Goal: Transaction & Acquisition: Purchase product/service

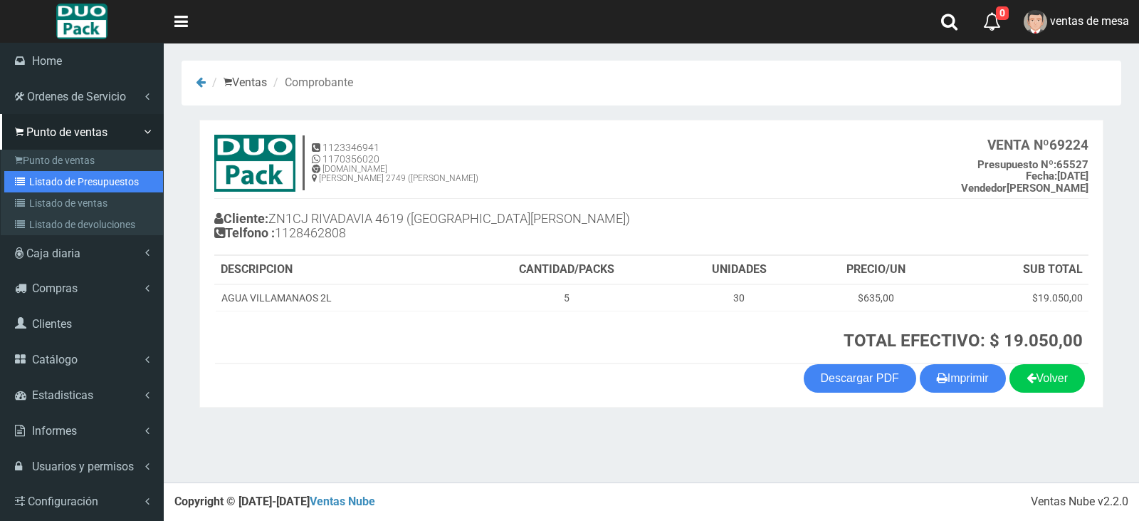
click at [26, 187] on link "Listado de Presupuestos" at bounding box center [83, 181] width 159 height 21
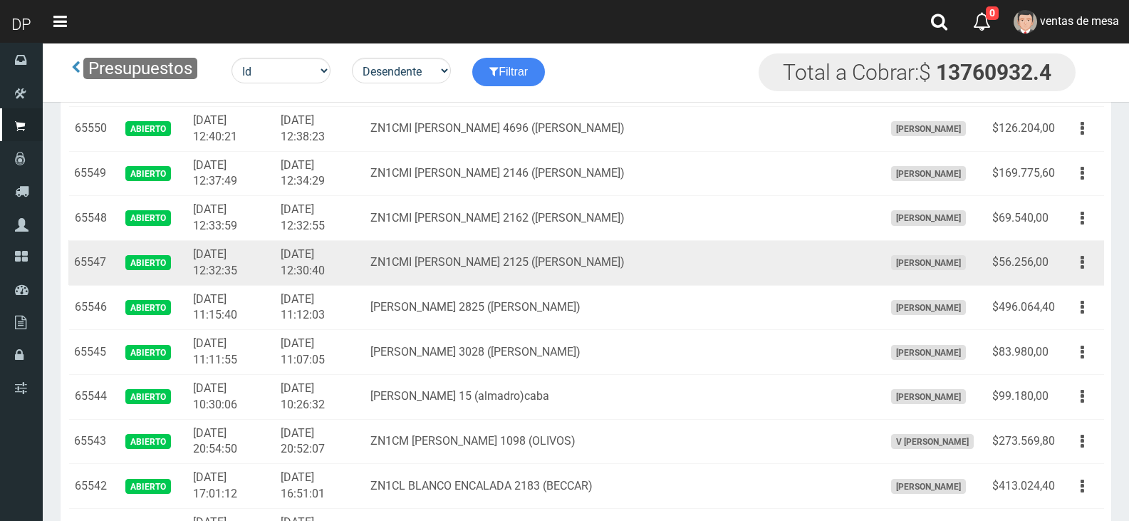
scroll to position [1068, 0]
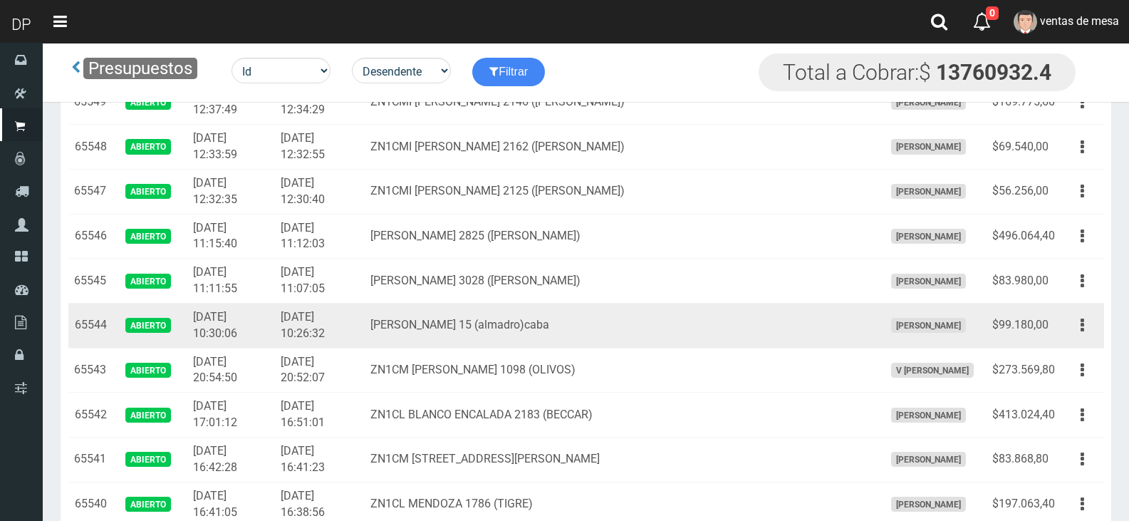
click at [468, 320] on td "mario bravo 15 (almadro)caba" at bounding box center [621, 325] width 513 height 45
click at [468, 320] on td "[PERSON_NAME] 15 (almadro)caba" at bounding box center [621, 325] width 513 height 45
drag, startPoint x: 419, startPoint y: 325, endPoint x: 463, endPoint y: 322, distance: 44.3
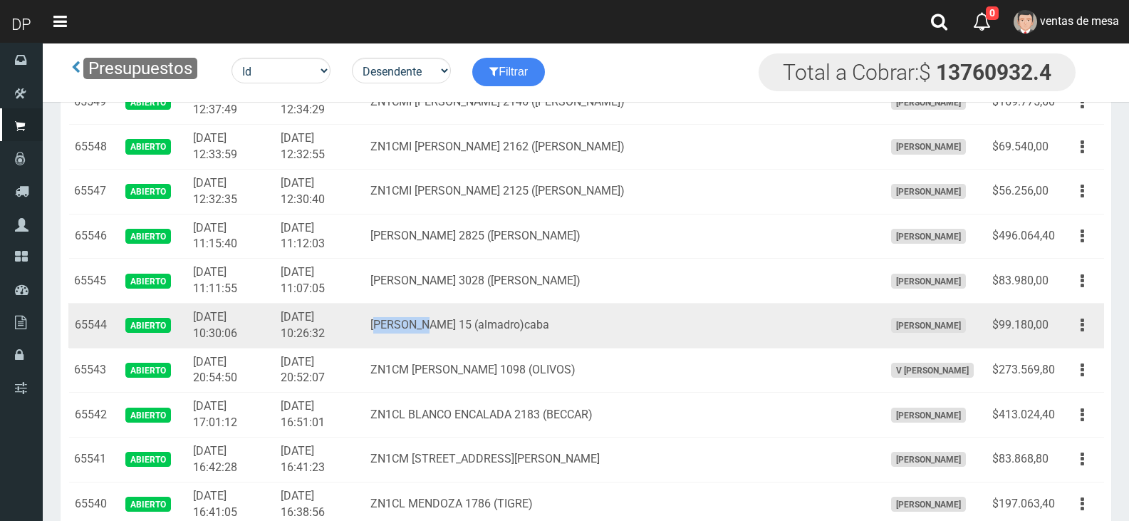
click at [463, 322] on td "mario bravo 15 (almadro)caba" at bounding box center [621, 325] width 513 height 45
click at [463, 322] on td "[PERSON_NAME] 15 (almadro)caba" at bounding box center [621, 325] width 513 height 45
drag, startPoint x: 403, startPoint y: 317, endPoint x: 527, endPoint y: 321, distance: 124.0
click at [527, 321] on tr "65544 Abierto 2025-08-20 10:30:06 2025-08-20 10:26:32 mario bravo 15 (almadro)c…" at bounding box center [585, 325] width 1035 height 45
click at [527, 321] on td "[PERSON_NAME] 15 (almadro)caba" at bounding box center [621, 325] width 513 height 45
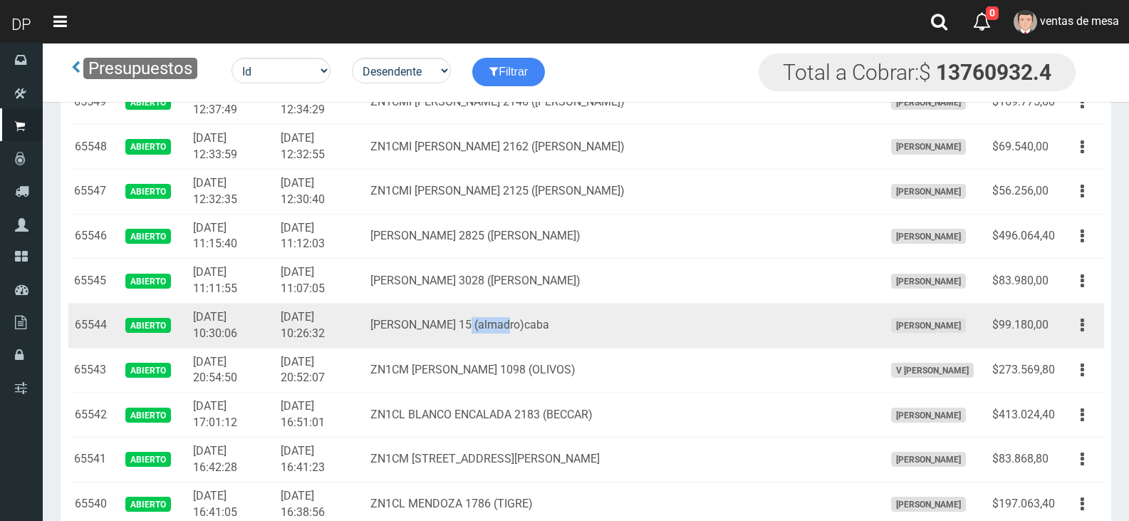
click at [527, 321] on td "mario bravo 15 (almadro)caba" at bounding box center [621, 325] width 513 height 45
click at [1087, 318] on button "button" at bounding box center [1082, 325] width 32 height 25
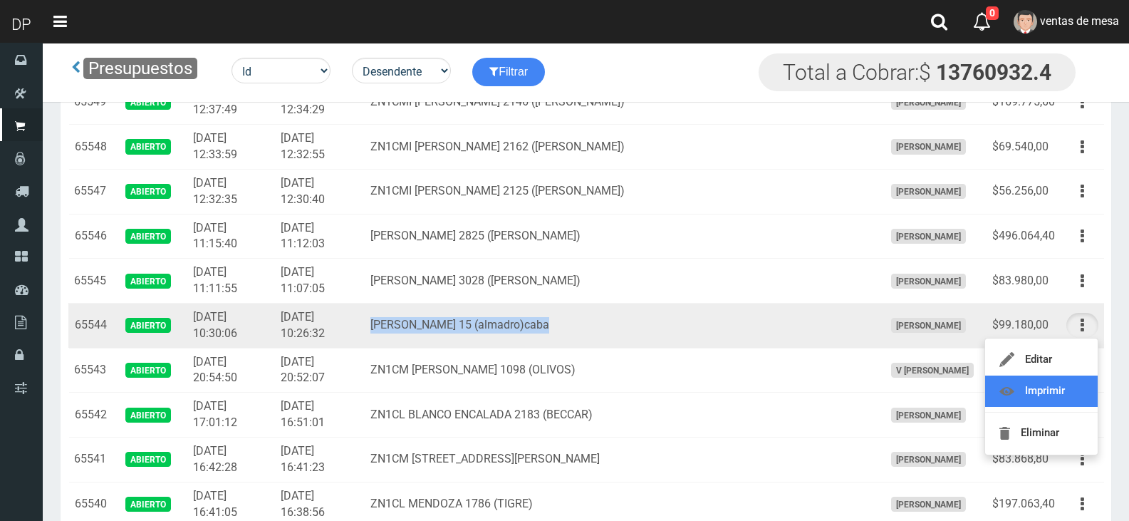
click at [1069, 392] on link "Imprimir" at bounding box center [1041, 390] width 113 height 31
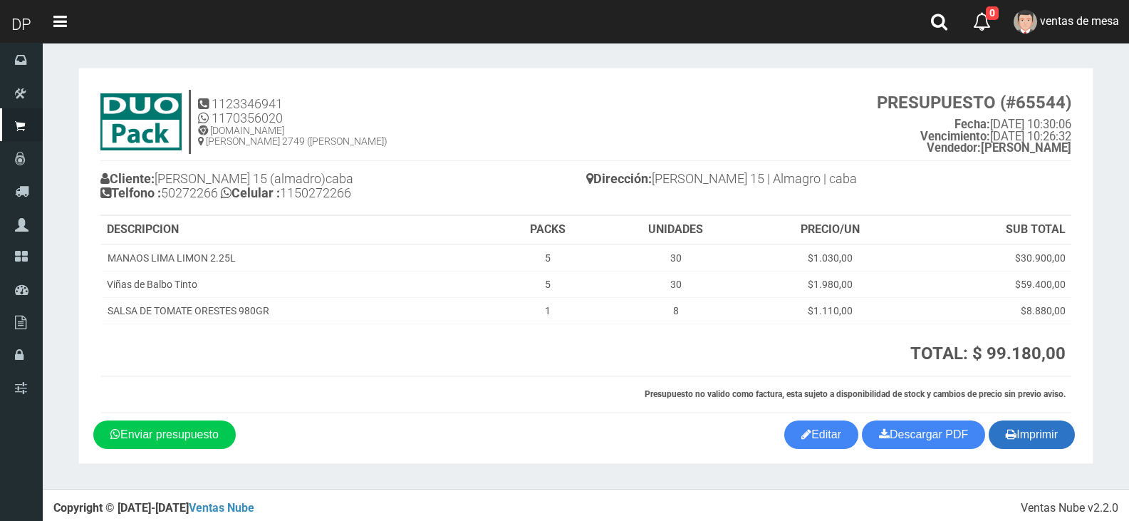
click at [1019, 446] on button "Imprimir" at bounding box center [1031, 434] width 86 height 28
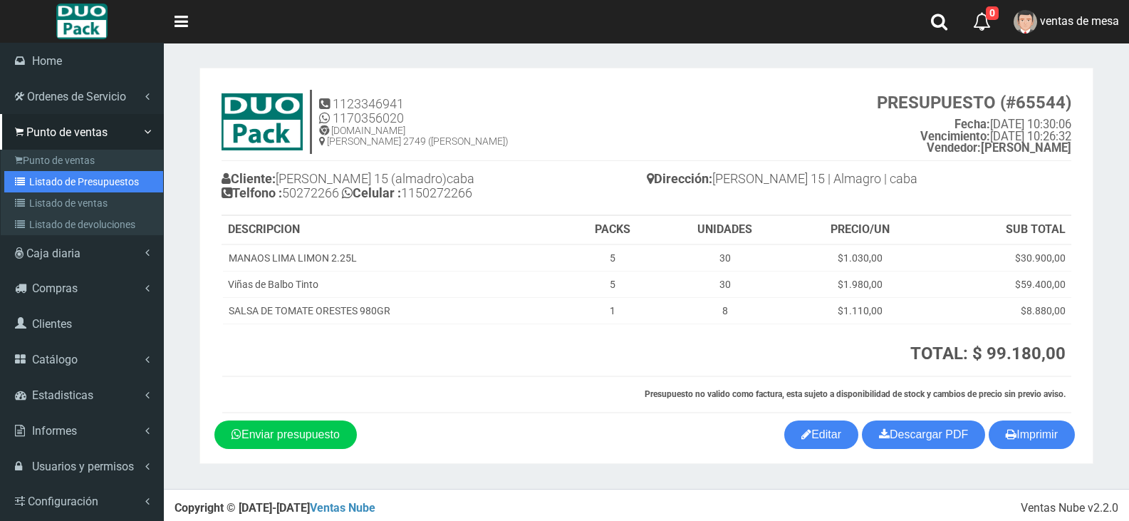
click at [23, 183] on icon at bounding box center [22, 182] width 14 height 10
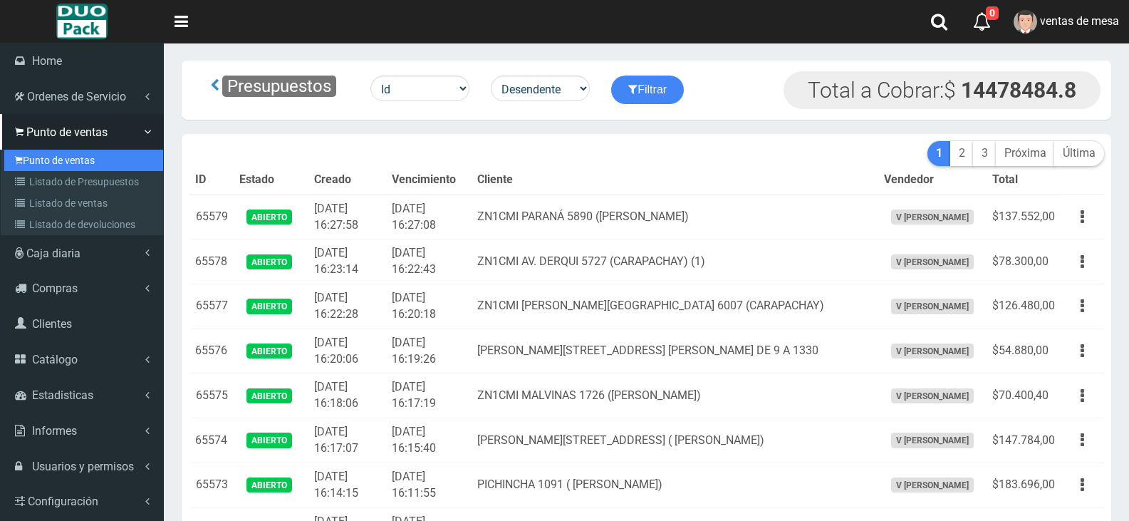
click at [95, 157] on link "Punto de ventas" at bounding box center [83, 160] width 159 height 21
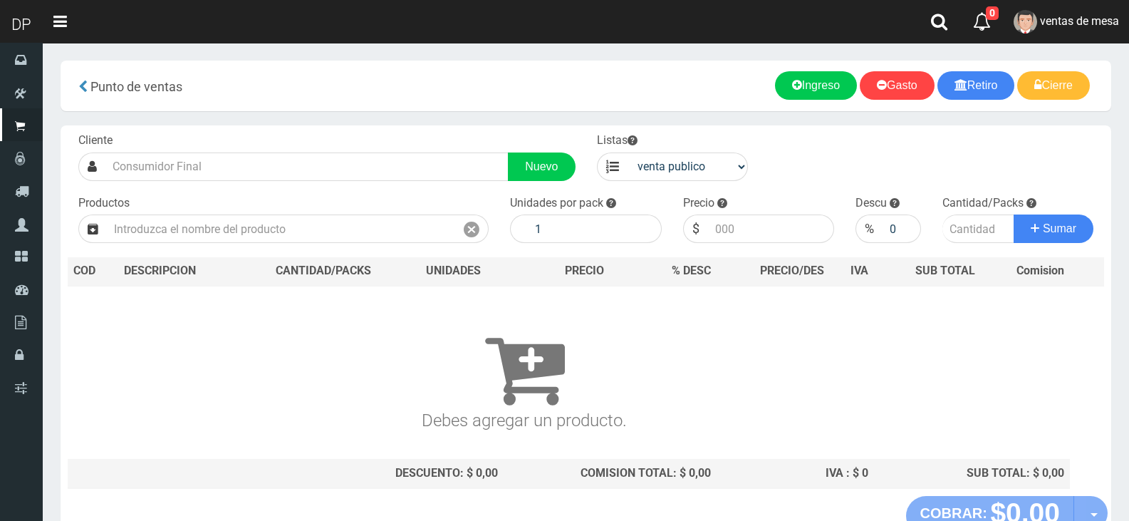
click at [372, 181] on div "Cliente Nuevo Listas venta publico Sup chinos reventas Productos" at bounding box center [586, 310] width 1050 height 370
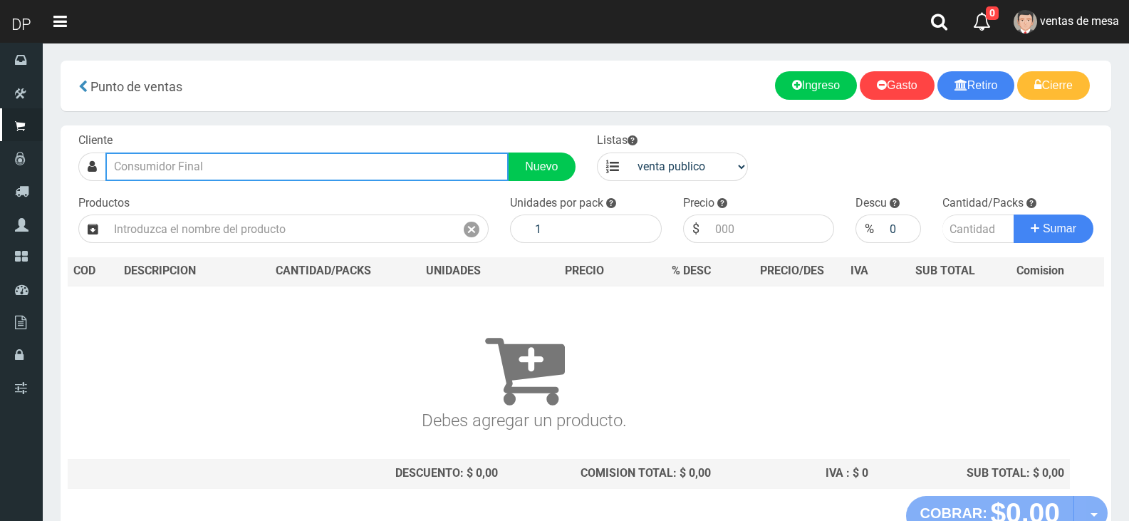
click at [376, 174] on input "text" at bounding box center [306, 166] width 403 height 28
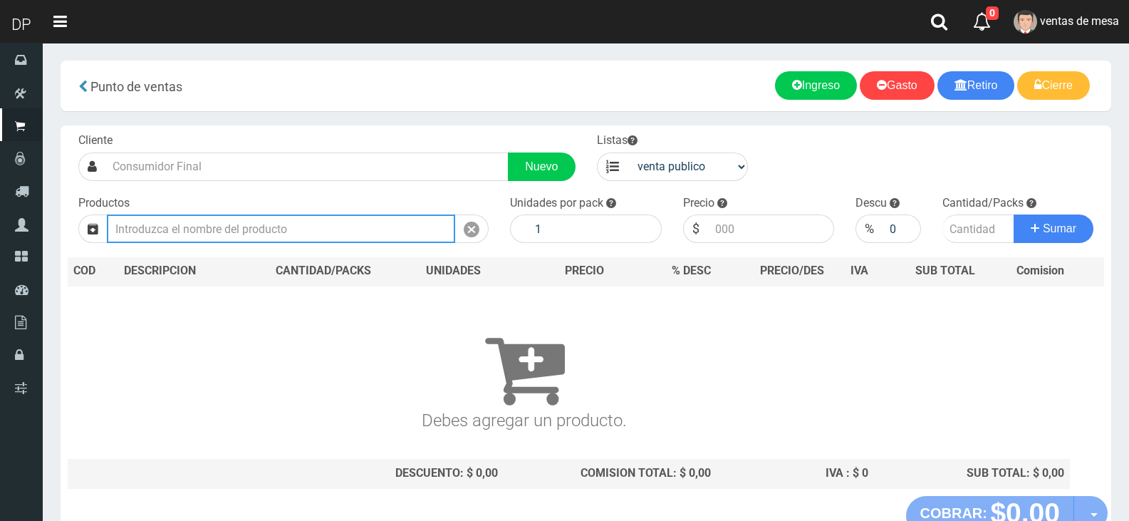
drag, startPoint x: 358, startPoint y: 239, endPoint x: 362, endPoint y: 226, distance: 14.0
click at [358, 239] on input "text" at bounding box center [281, 228] width 348 height 28
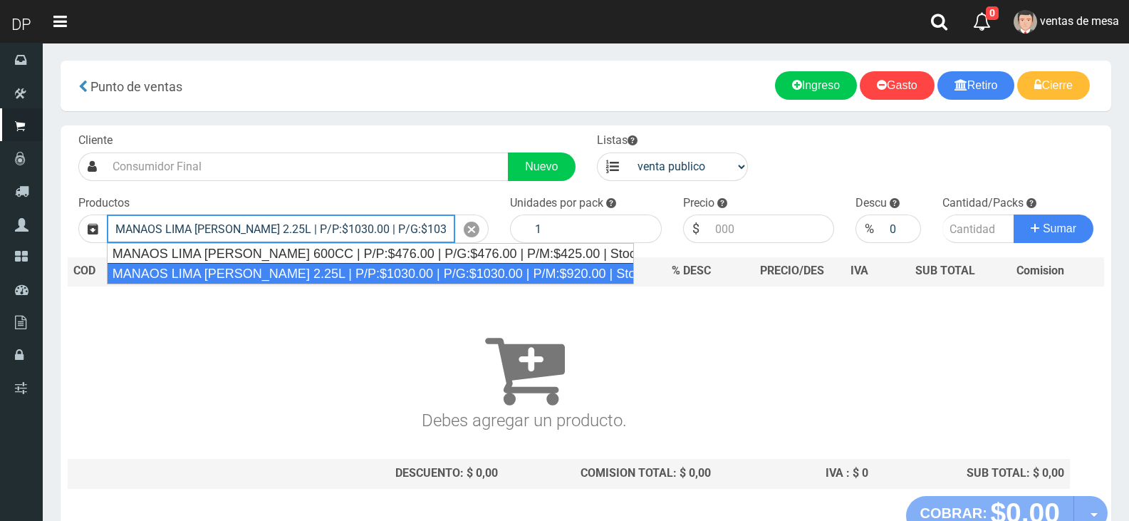
type input "MANAOS LIMA [PERSON_NAME] 2.25L | P/P:$1030.00 | P/G:$1030.00 | P/M:$920.00 | S…"
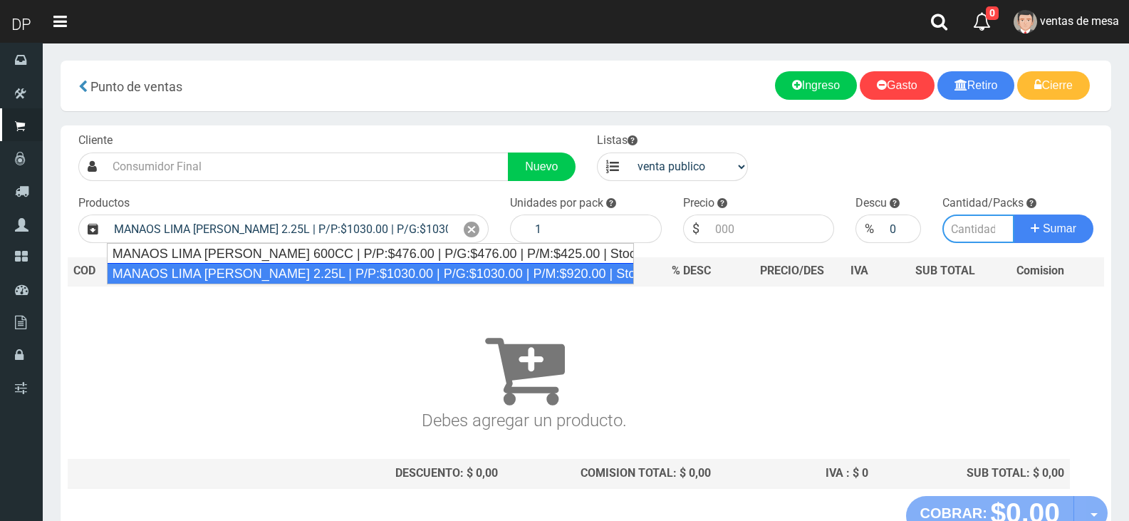
type input "6"
type input "1030.00"
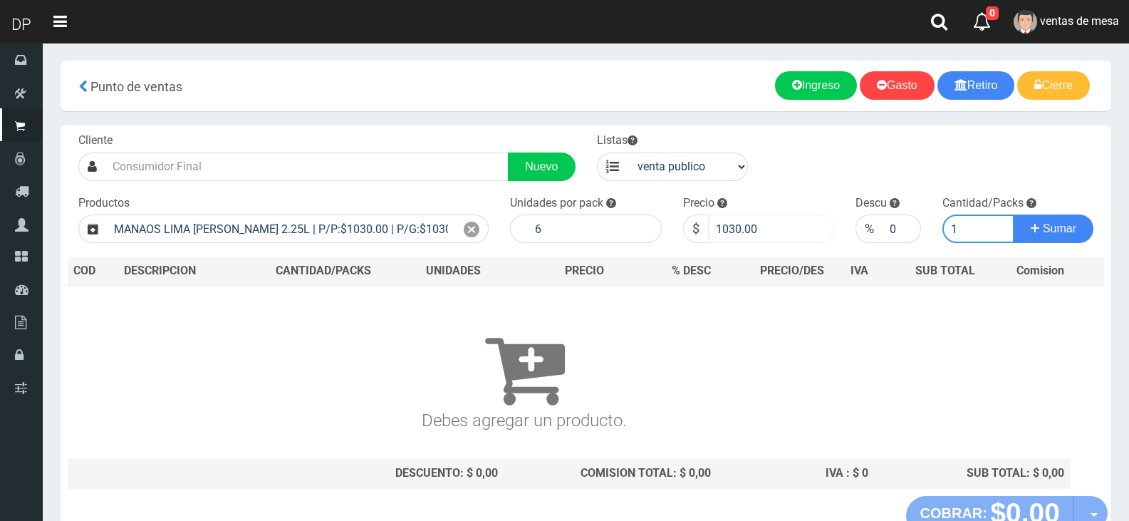
type input "1"
click at [743, 223] on input "1030.00" at bounding box center [771, 228] width 127 height 28
type input "967"
click at [1013, 214] on button "Sumar" at bounding box center [1053, 228] width 80 height 28
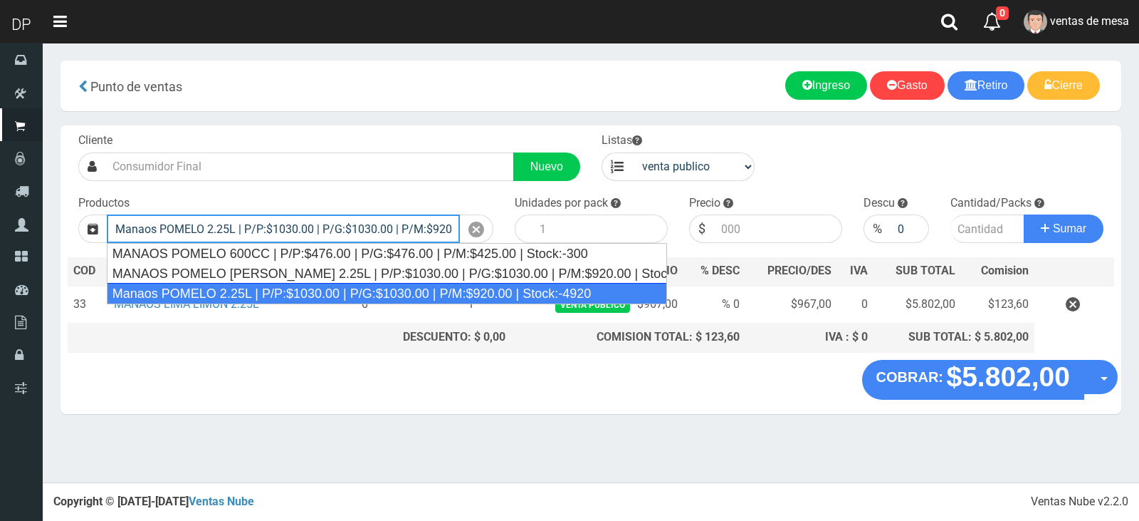
type input "Manaos POMELO 2.25L | P/P:$1030.00 | P/G:$1030.00 | P/M:$920.00 | Stock:-4920"
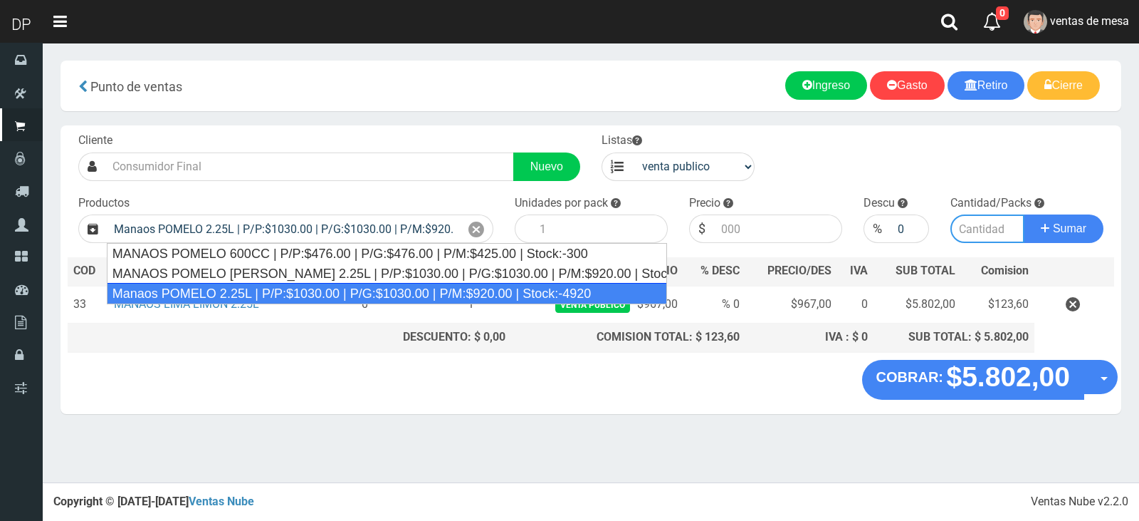
type input "6"
type input "1030.00"
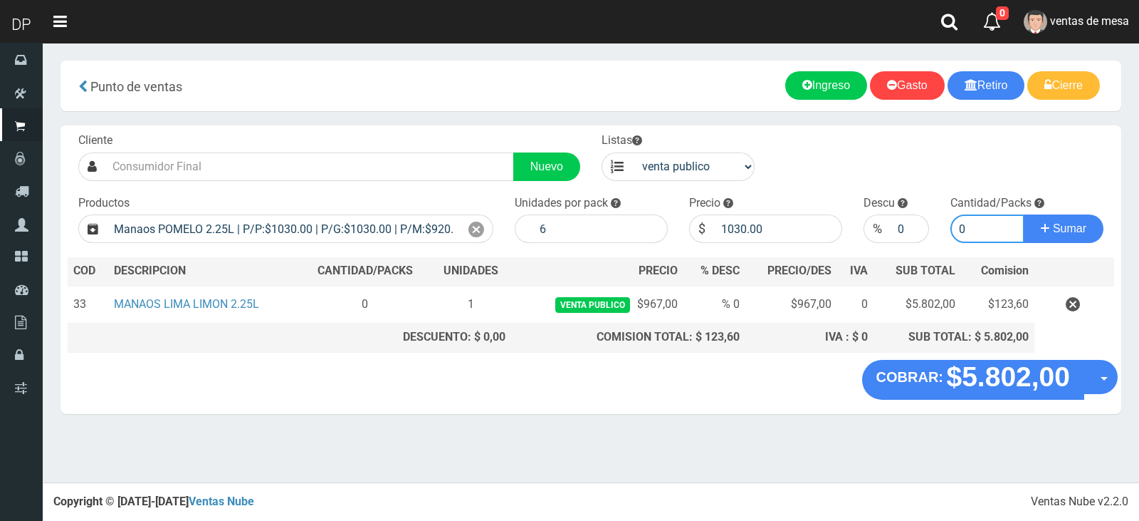
type input "1"
click at [717, 231] on input "1030.00" at bounding box center [778, 228] width 128 height 28
type input "967"
click at [1024, 214] on button "Sumar" at bounding box center [1064, 228] width 80 height 28
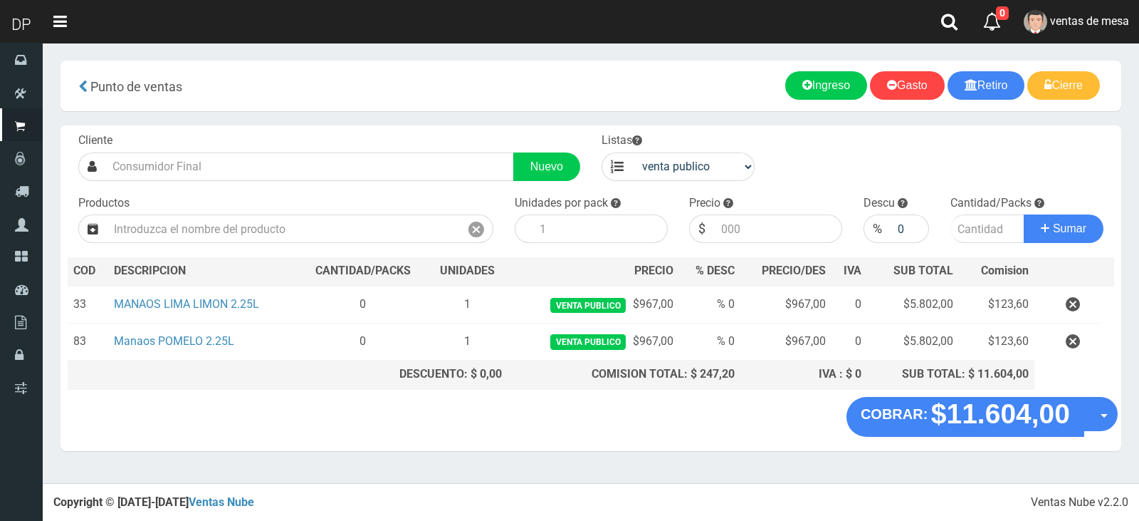
click at [1002, 436] on div "COBRAR: $11.604,00 Opciones Hacer Devolucion Crear presupuesto" at bounding box center [591, 424] width 1061 height 54
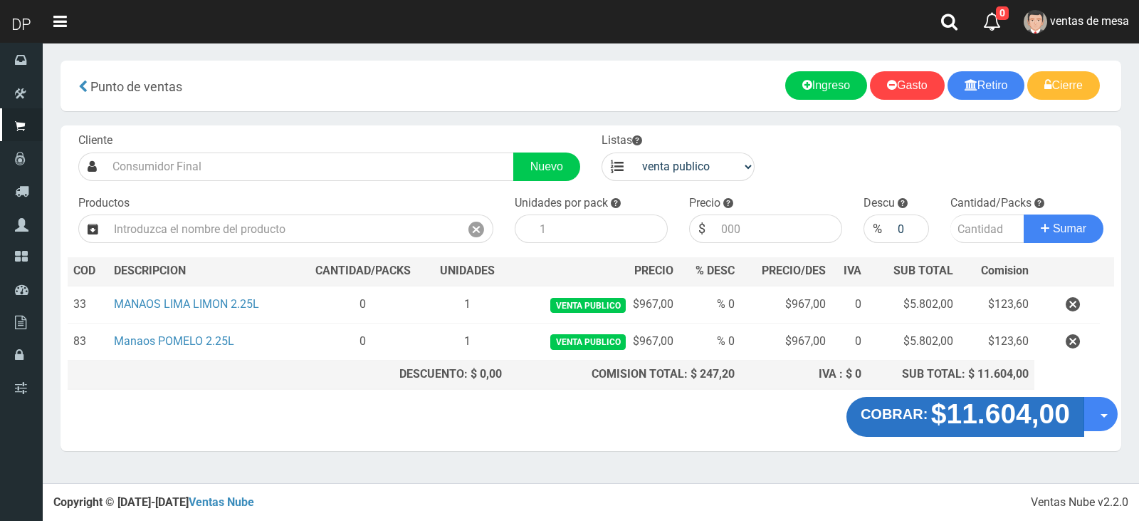
click at [999, 428] on strong "$11.604,00" at bounding box center [1000, 413] width 139 height 31
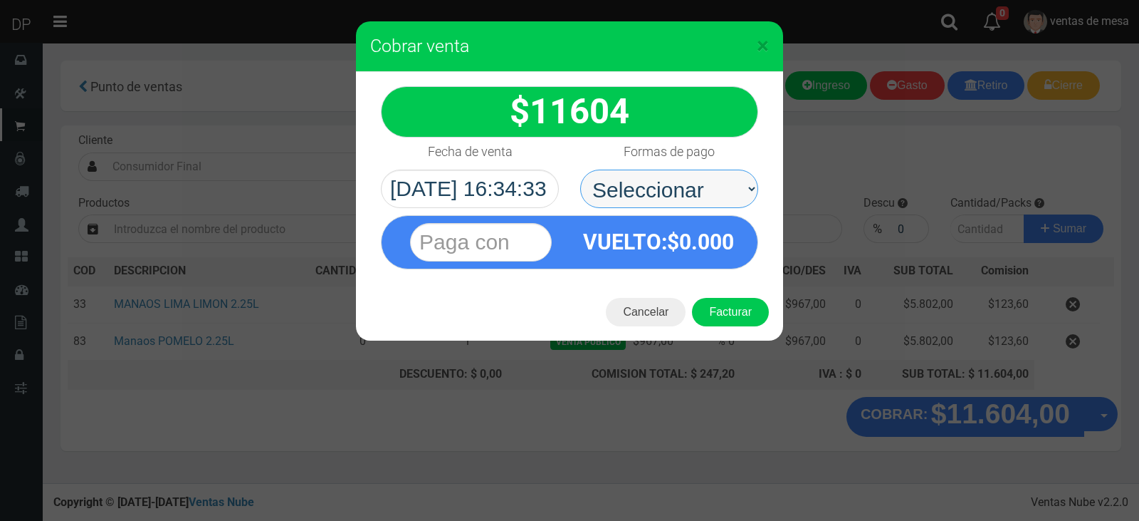
click at [706, 174] on select "Seleccionar Efectivo Tarjeta de Crédito Depósito Débito" at bounding box center [669, 188] width 178 height 38
select select "Efectivo"
click at [580, 169] on select "Seleccionar Efectivo Tarjeta de Crédito Depósito Débito" at bounding box center [669, 188] width 178 height 38
click at [729, 300] on button "Facturar" at bounding box center [730, 312] width 77 height 28
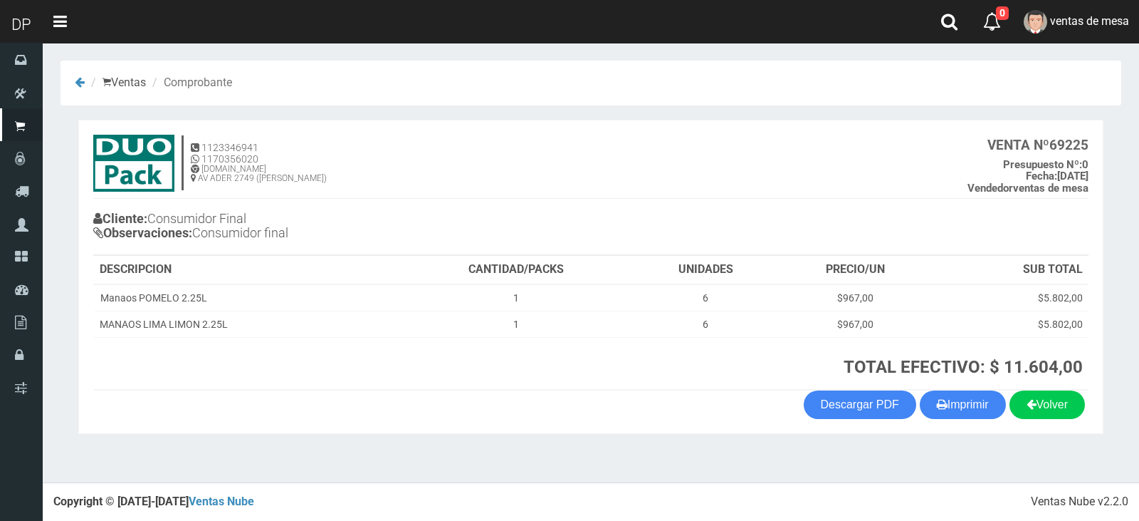
click at [966, 430] on section "1123346941 1170356020 [DOMAIN_NAME] AV ADER 2749 ([PERSON_NAME]) VENTA Nº 69225…" at bounding box center [590, 277] width 1025 height 314
click at [960, 412] on button "Imprimir" at bounding box center [963, 404] width 86 height 28
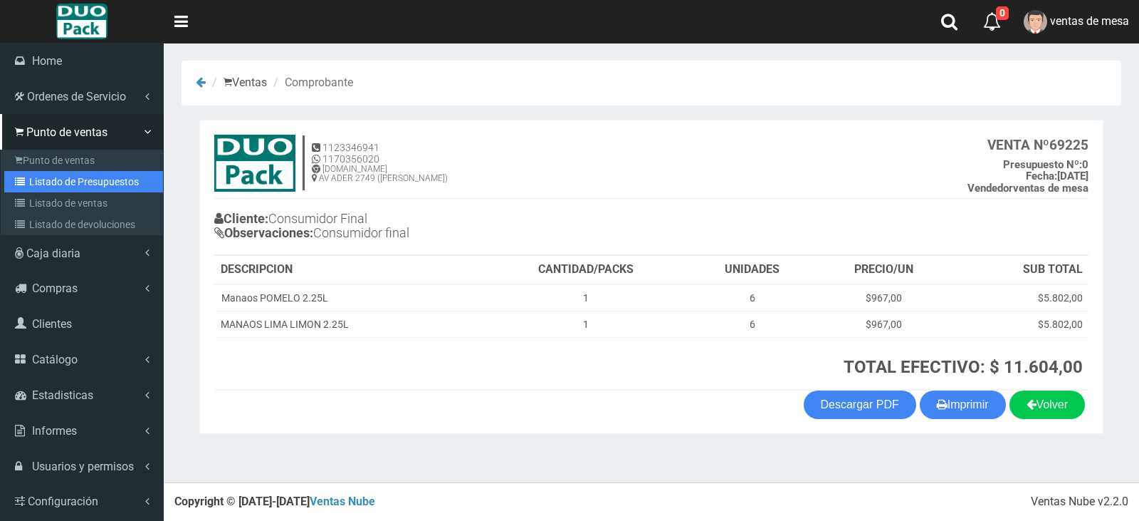
click at [10, 187] on link "Listado de Presupuestos" at bounding box center [83, 181] width 159 height 21
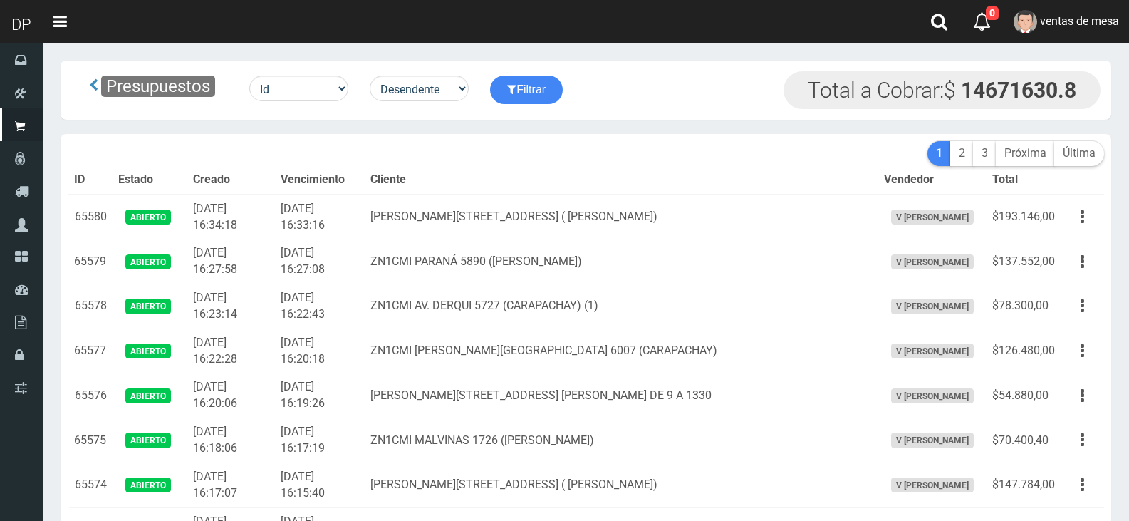
drag, startPoint x: 648, startPoint y: 199, endPoint x: 744, endPoint y: 182, distance: 97.5
click at [649, 199] on td "Av de mayo 934 ( Villa Adelina)" at bounding box center [621, 216] width 513 height 45
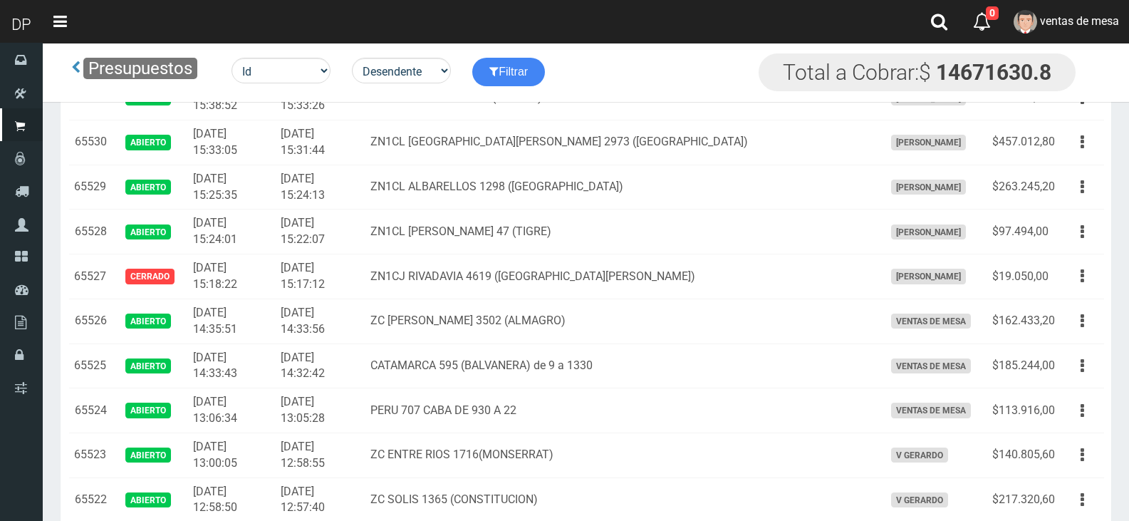
scroll to position [2561, 0]
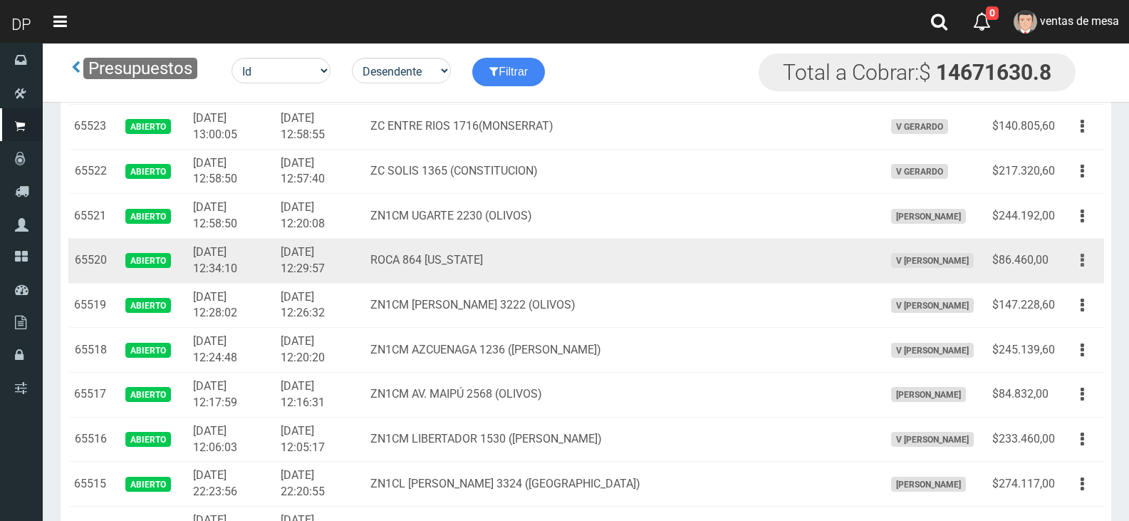
click at [1094, 265] on button "button" at bounding box center [1082, 260] width 32 height 25
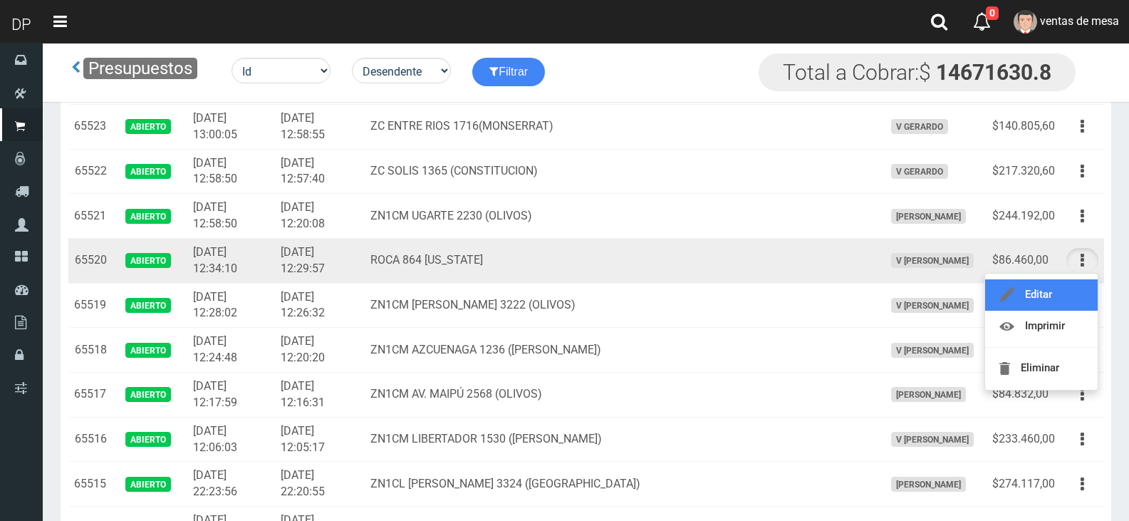
click at [1076, 293] on link "Editar" at bounding box center [1041, 294] width 113 height 31
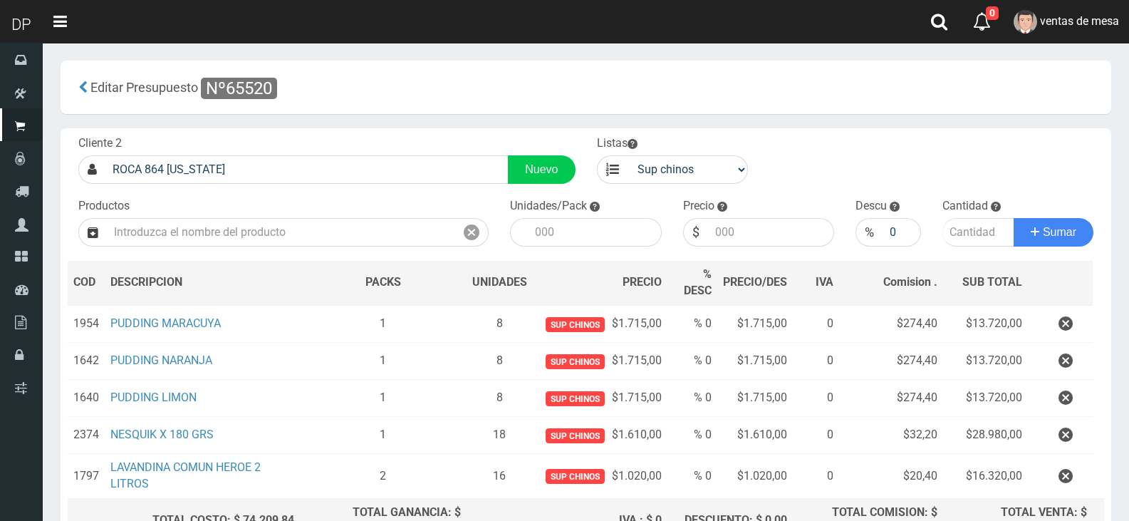
scroll to position [151, 0]
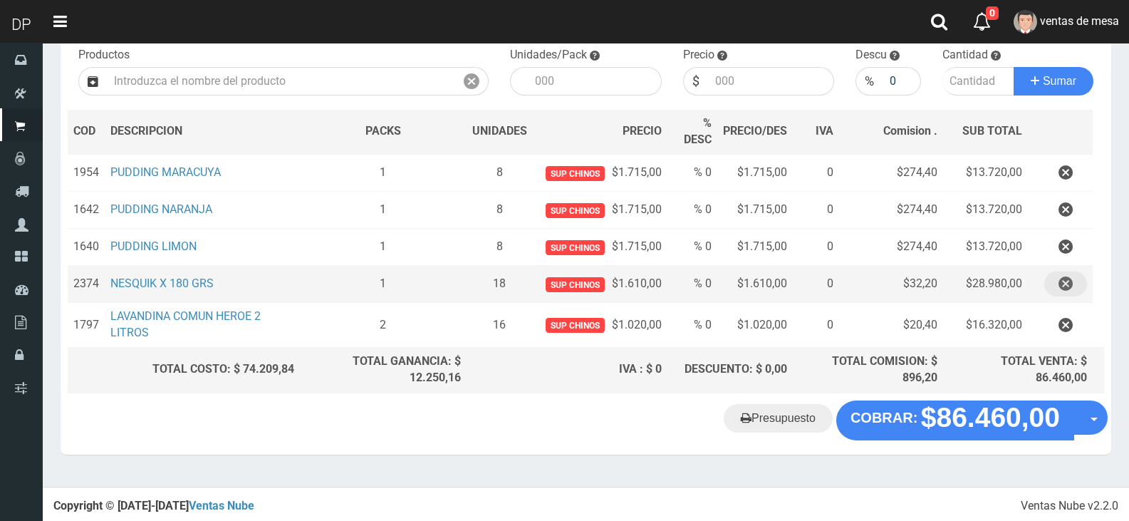
click at [1062, 280] on icon "button" at bounding box center [1065, 283] width 14 height 25
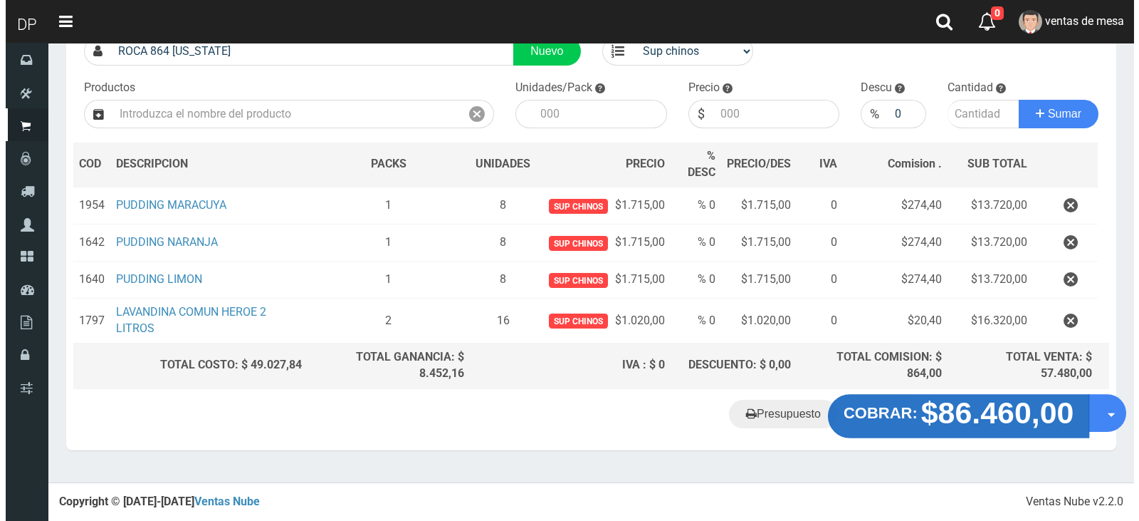
scroll to position [114, 0]
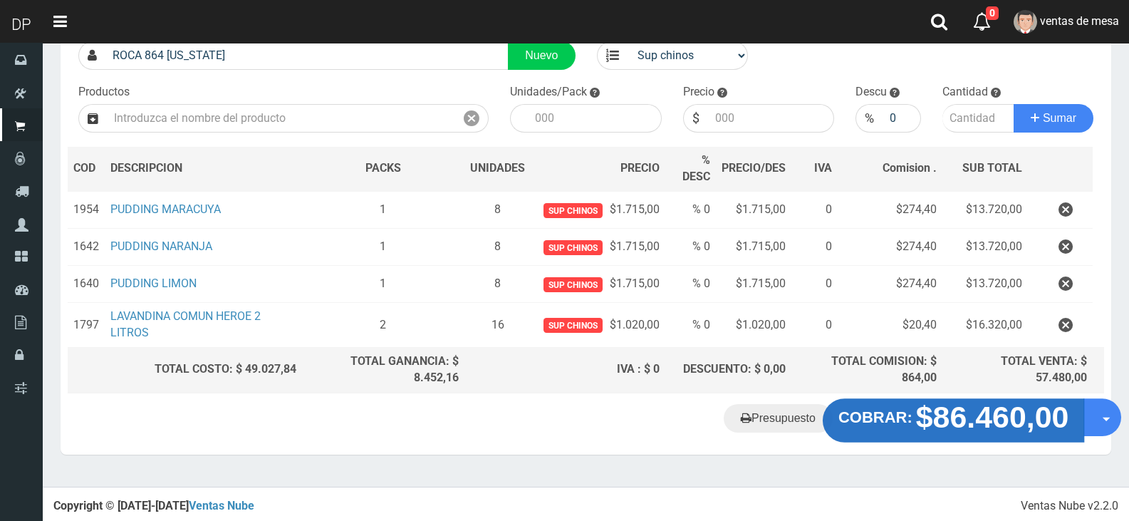
click at [929, 434] on button "COBRAR: $86.460,00" at bounding box center [953, 420] width 262 height 44
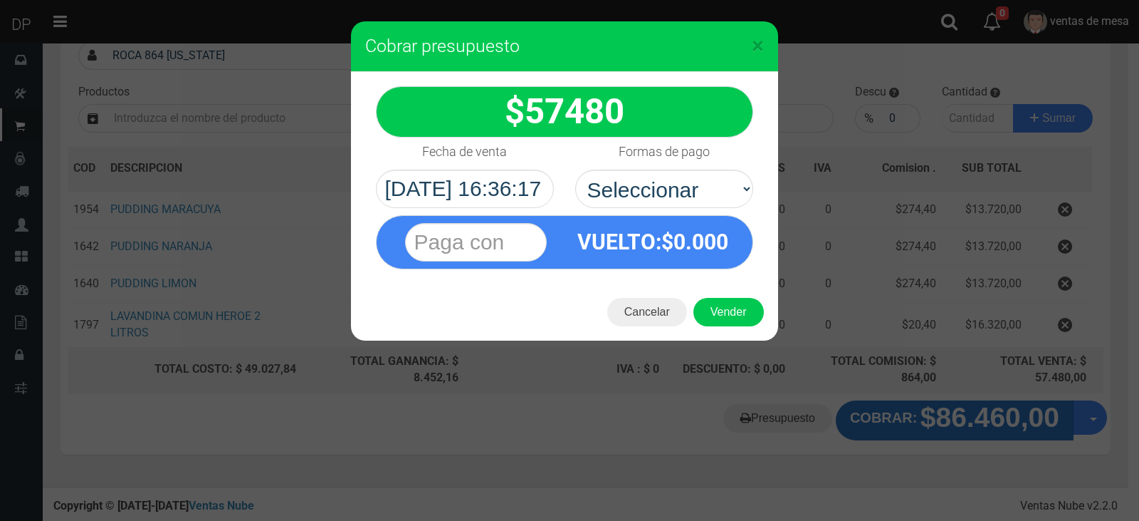
click at [931, 421] on div "× Cobrar presupuesto 57480 :$" at bounding box center [569, 260] width 1139 height 521
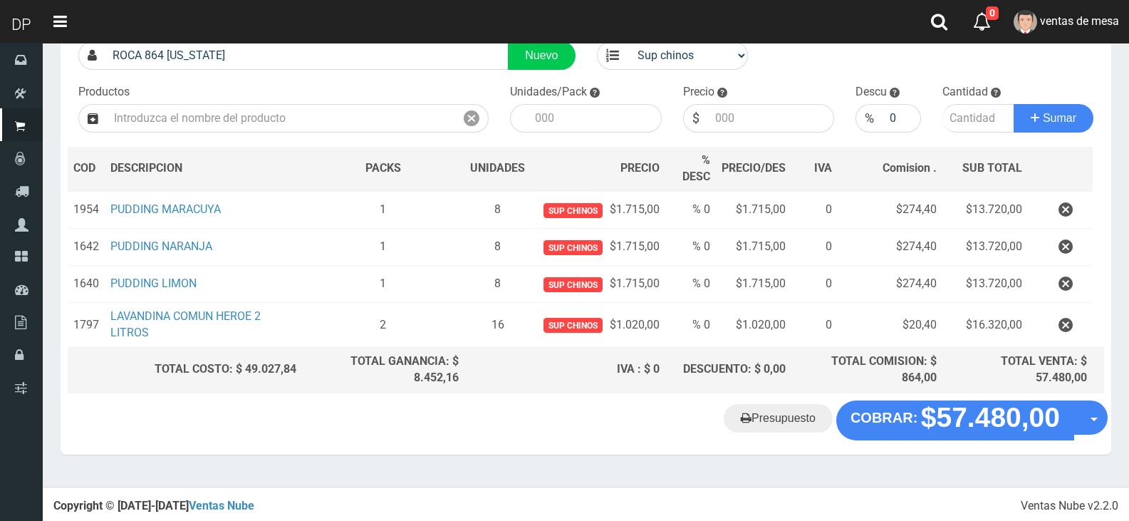
click at [859, 395] on div "Cliente 2 ROCA 864 FLORIDA Nuevo Listas venta publico Sup chinos reventas Produ…" at bounding box center [586, 207] width 1050 height 386
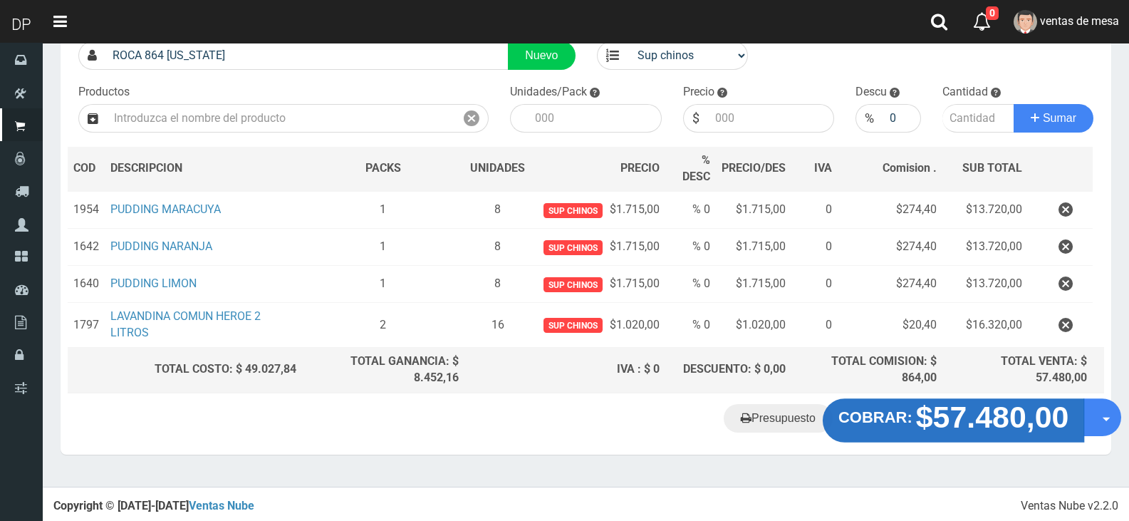
click at [855, 434] on button "COBRAR: $57.480,00" at bounding box center [953, 420] width 262 height 44
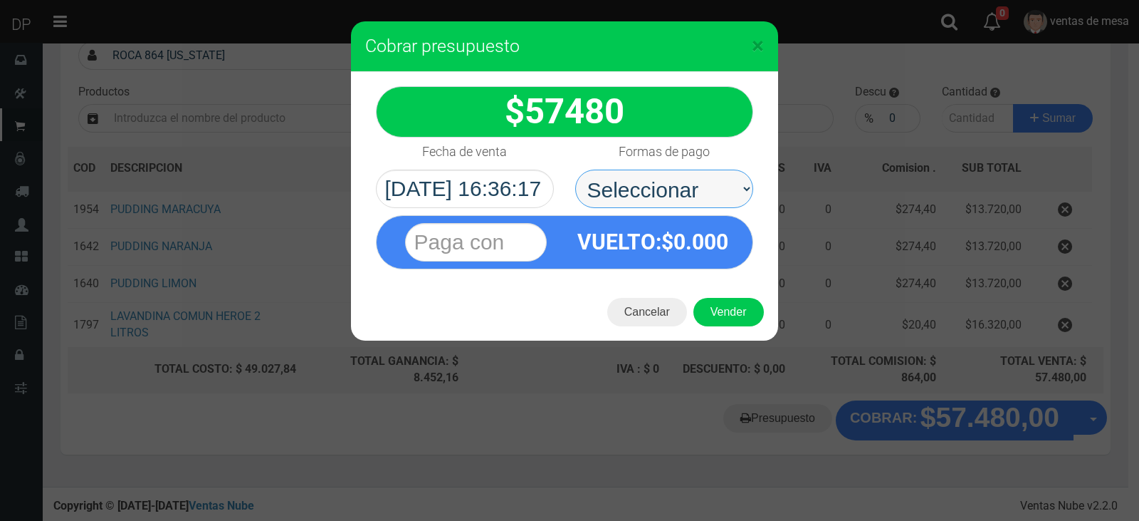
click at [672, 206] on select "Seleccionar Efectivo Tarjeta de Crédito Depósito Débito" at bounding box center [664, 188] width 178 height 38
select select "Efectivo"
click at [575, 169] on select "Seleccionar Efectivo Tarjeta de Crédito Depósito Débito" at bounding box center [664, 188] width 178 height 38
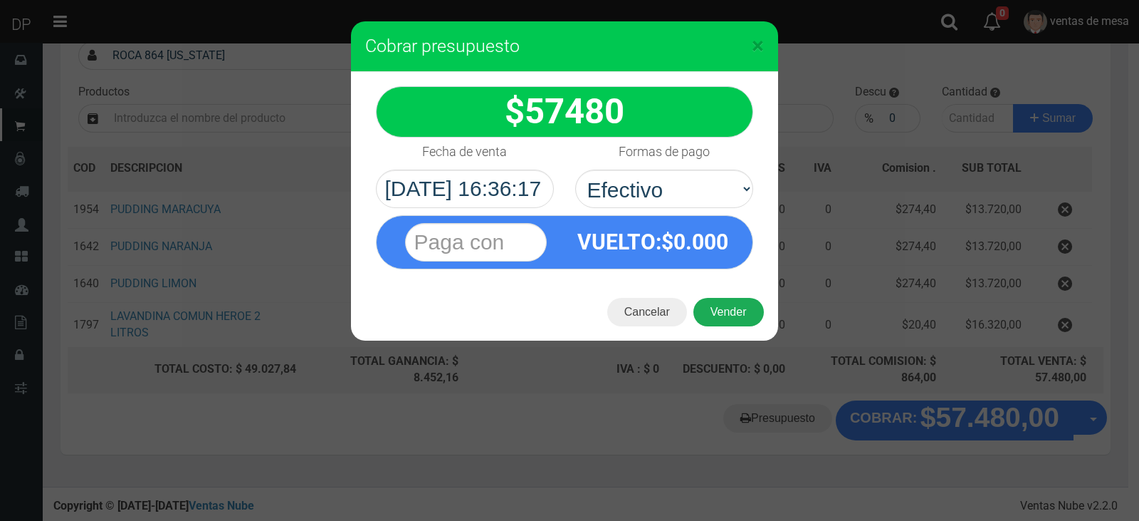
click at [723, 316] on button "Vender" at bounding box center [729, 312] width 70 height 28
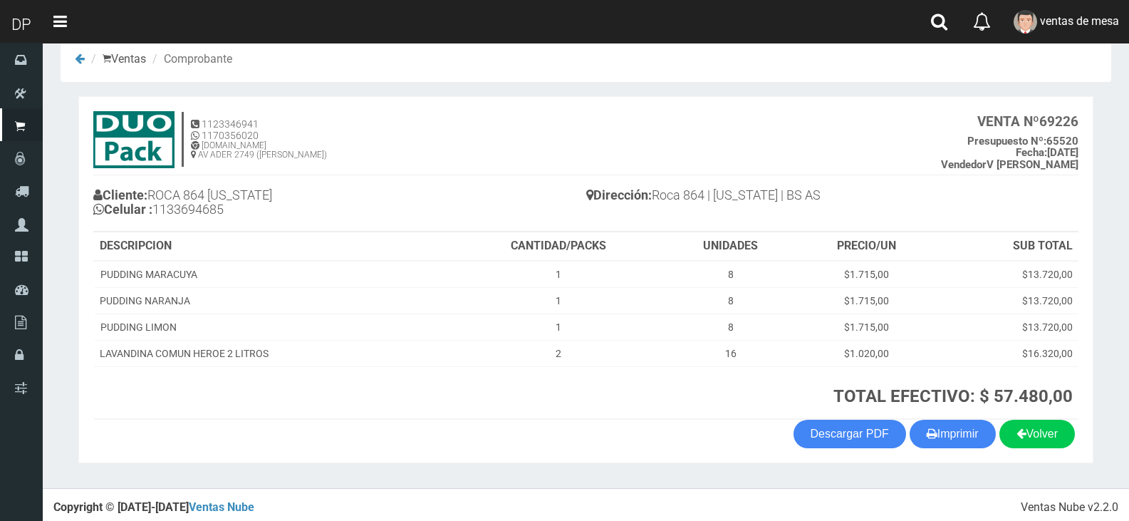
scroll to position [29, 0]
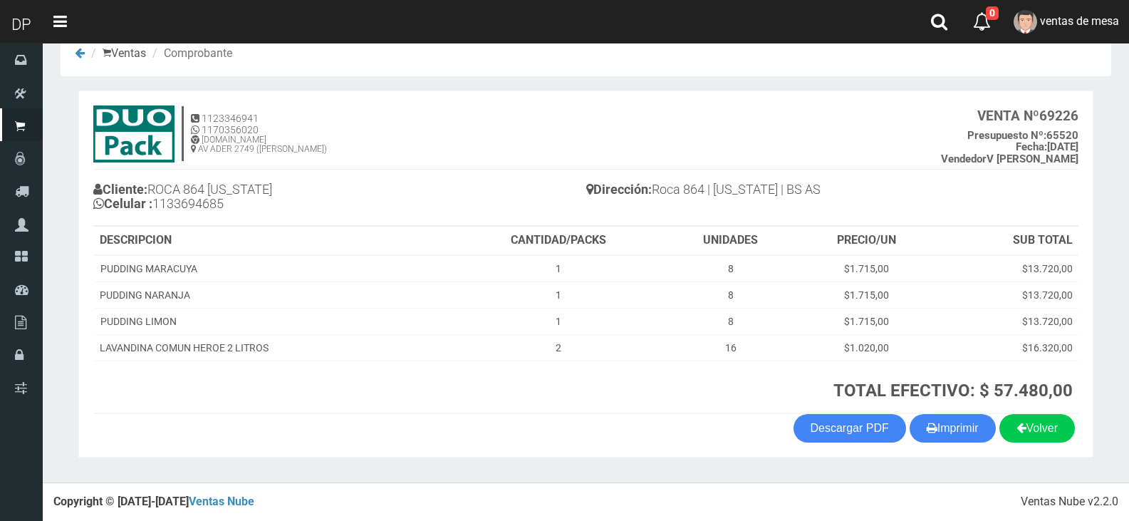
click at [963, 452] on section "1123346941 1170356020 [DOMAIN_NAME] AV ADER 2749 ([PERSON_NAME]) VENTA Nº 69226…" at bounding box center [585, 273] width 1015 height 367
click at [967, 430] on button "Imprimir" at bounding box center [952, 428] width 86 height 28
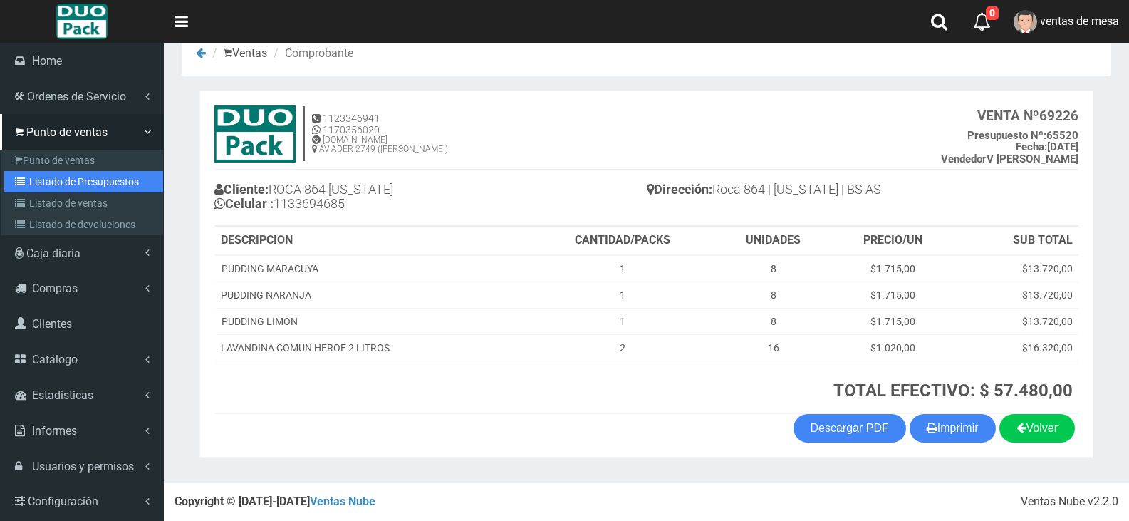
click at [53, 189] on link "Listado de Presupuestos" at bounding box center [83, 181] width 159 height 21
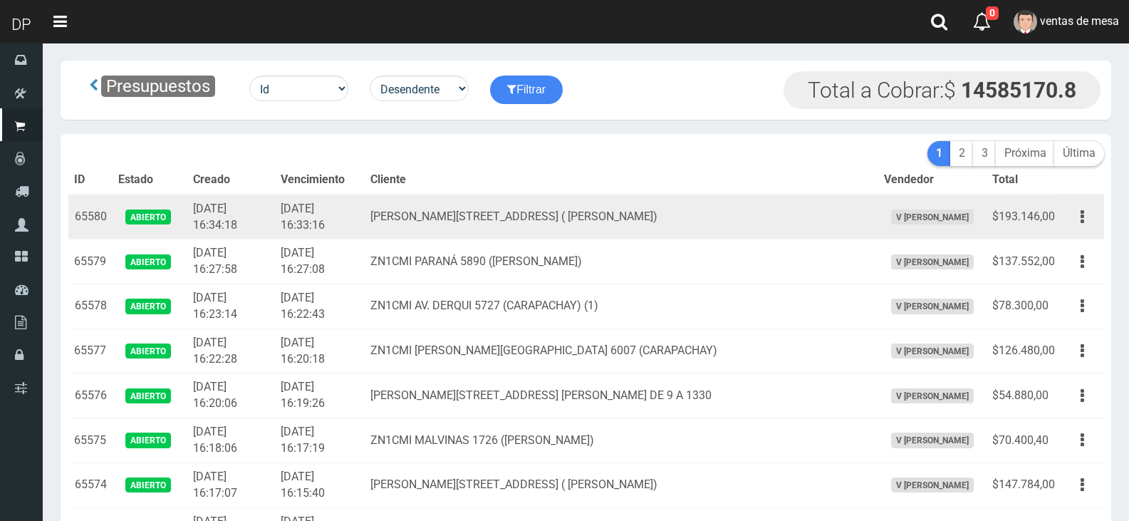
click at [484, 195] on td "[PERSON_NAME][STREET_ADDRESS] ( [PERSON_NAME])" at bounding box center [621, 216] width 513 height 45
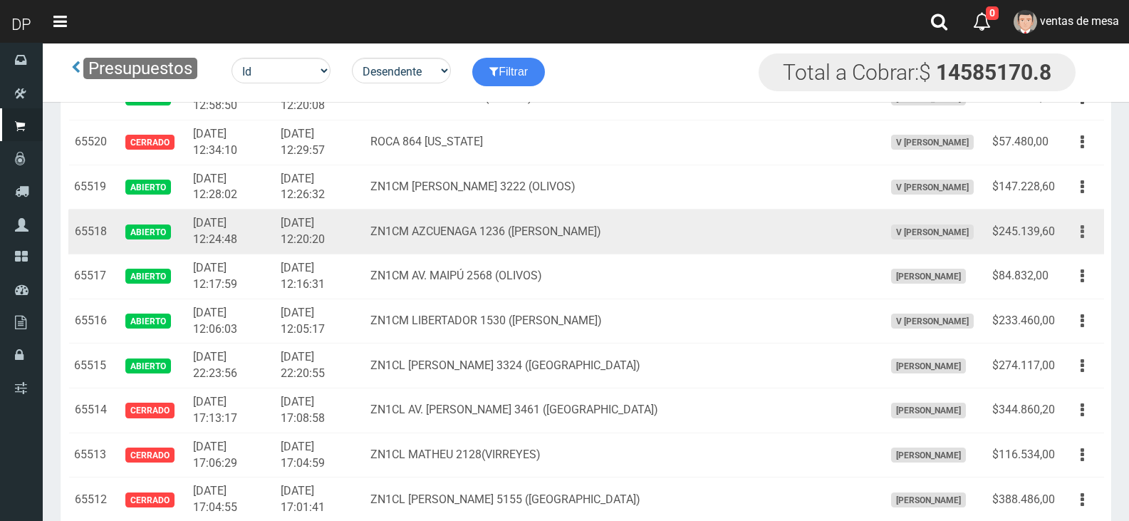
drag, startPoint x: 1057, startPoint y: 236, endPoint x: 1068, endPoint y: 231, distance: 11.8
click at [1060, 235] on td "$245.139,60" at bounding box center [1023, 231] width 74 height 45
click at [1070, 231] on button "button" at bounding box center [1082, 231] width 32 height 25
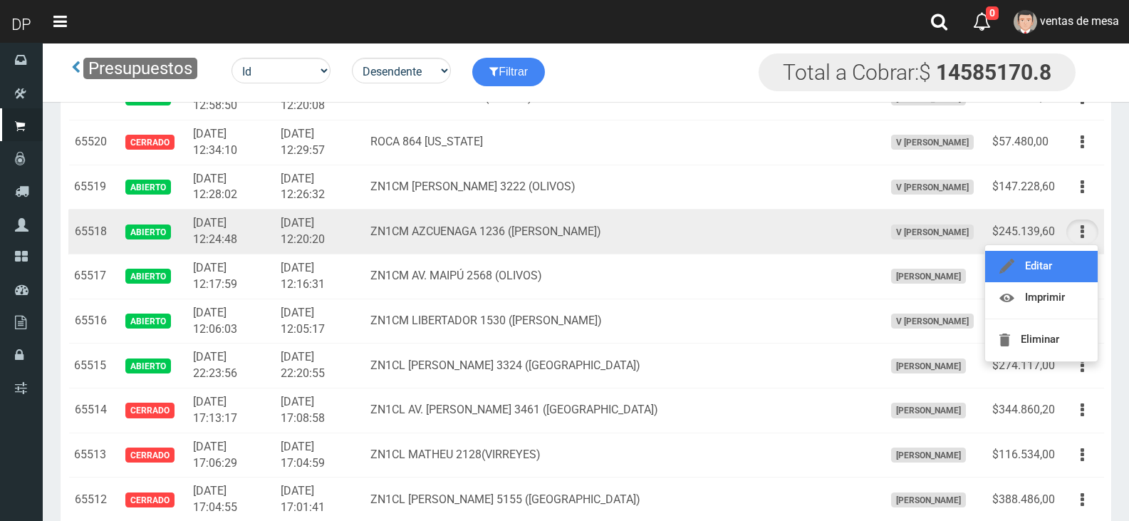
click at [1079, 265] on link "Editar" at bounding box center [1041, 266] width 113 height 31
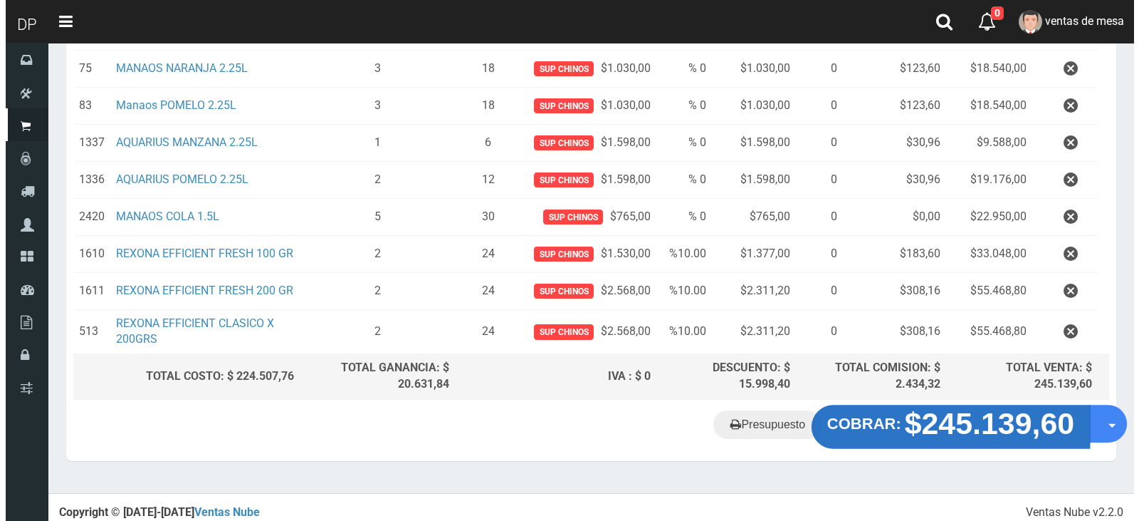
scroll to position [283, 0]
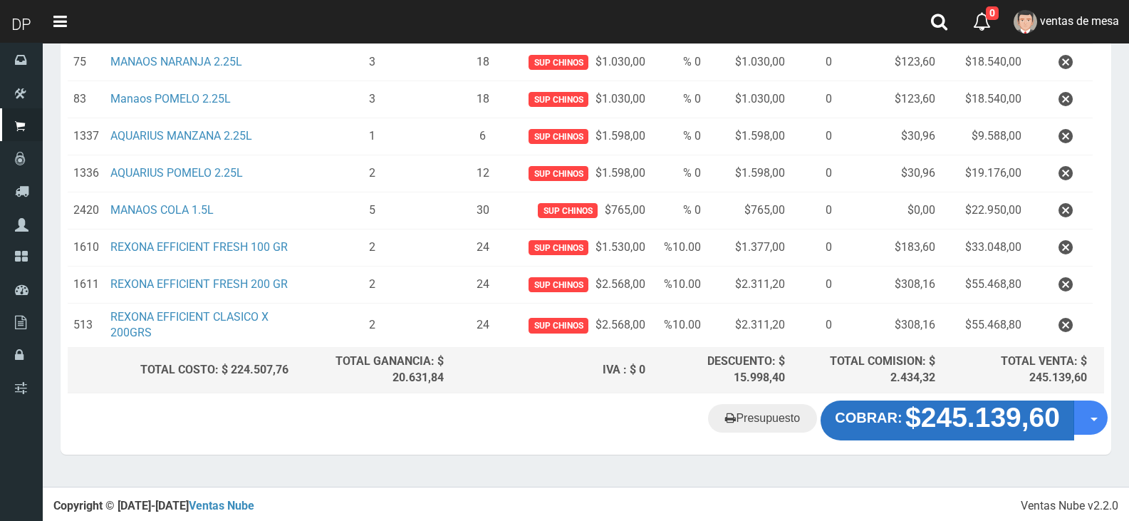
click at [977, 434] on button "COBRAR: $245.139,60" at bounding box center [947, 420] width 254 height 40
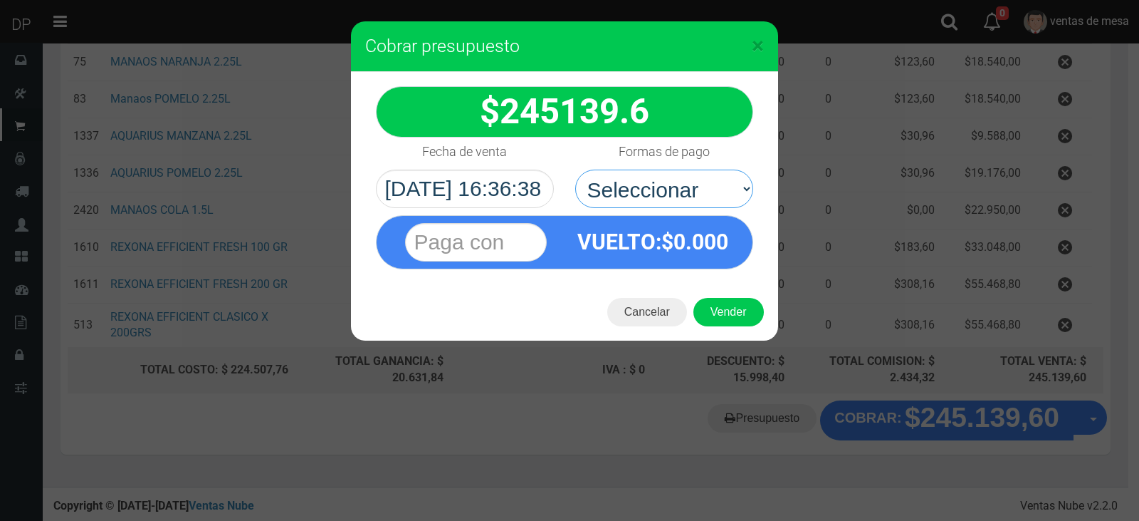
drag, startPoint x: 656, startPoint y: 198, endPoint x: 655, endPoint y: 216, distance: 18.5
click at [656, 198] on select "Seleccionar Efectivo Tarjeta de Crédito Depósito Débito" at bounding box center [664, 188] width 178 height 38
click at [670, 182] on select "Seleccionar Efectivo Tarjeta de Crédito Depósito Débito" at bounding box center [664, 188] width 178 height 38
select select "Efectivo"
click at [575, 169] on select "Seleccionar Efectivo Tarjeta de Crédito Depósito Débito" at bounding box center [664, 188] width 178 height 38
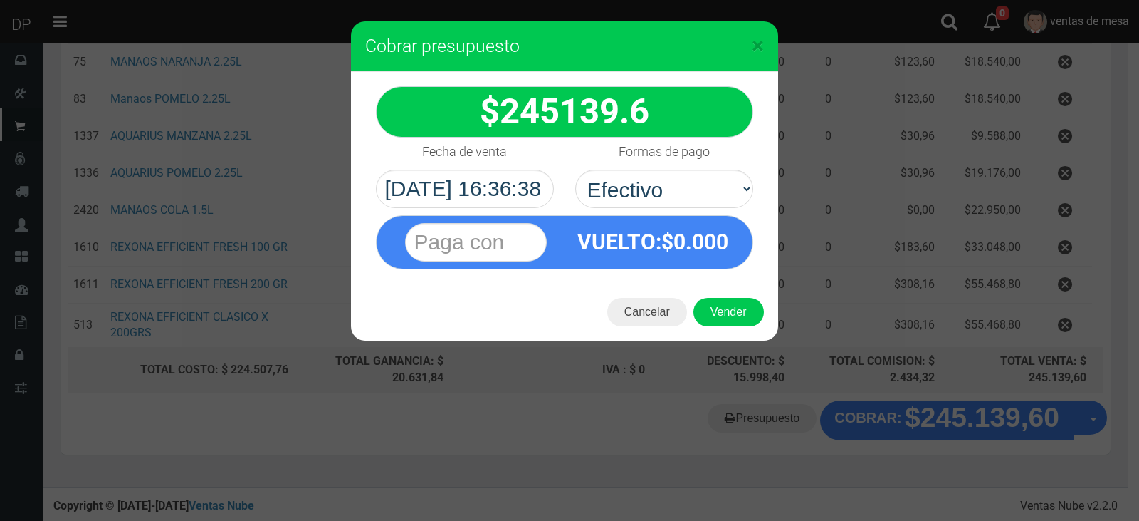
click at [712, 296] on div "Cancelar Vender" at bounding box center [564, 311] width 427 height 57
click at [721, 308] on button "Vender" at bounding box center [729, 312] width 70 height 28
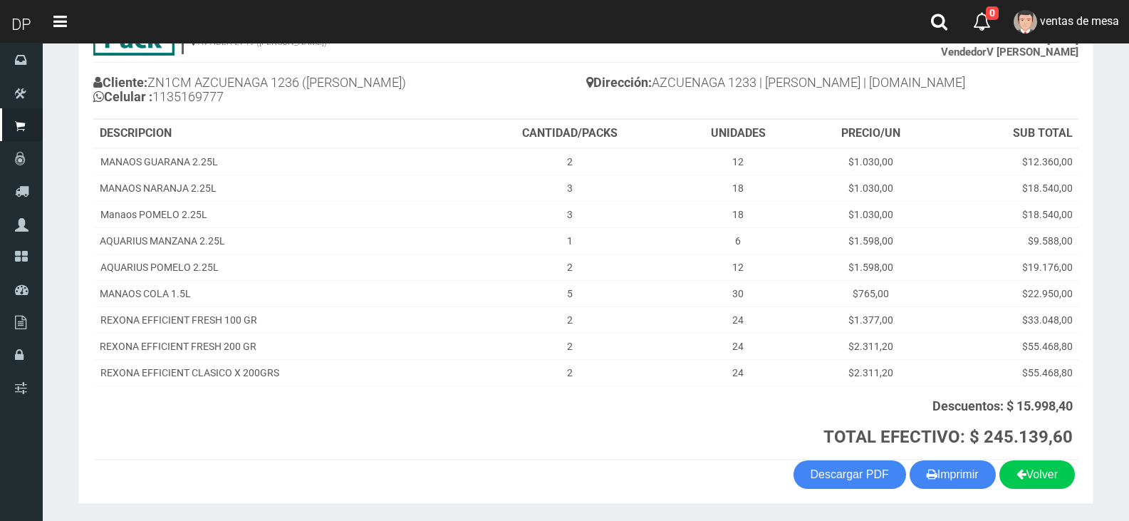
scroll to position [182, 0]
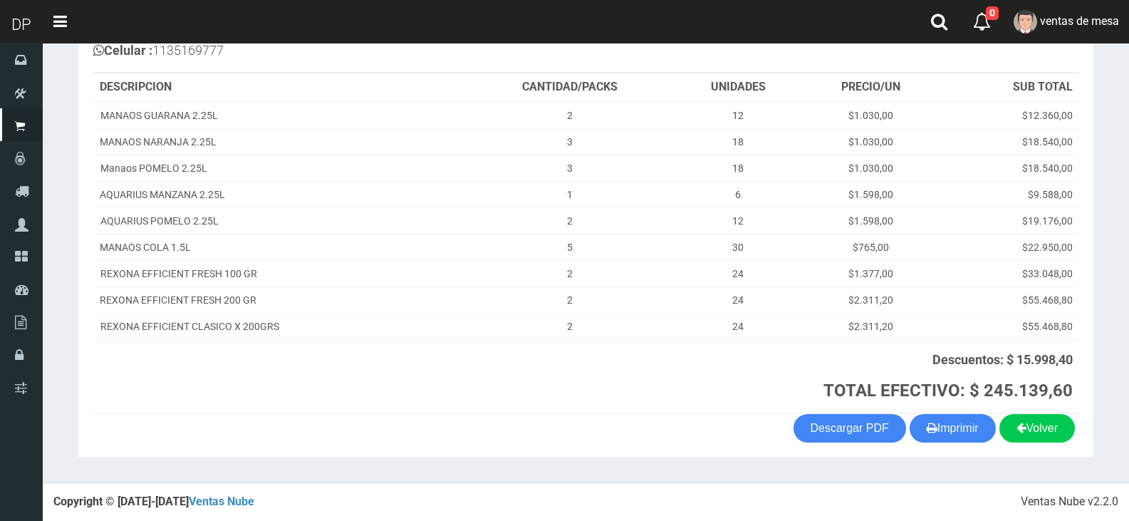
click at [978, 442] on section "1123346941 1170356020 [DOMAIN_NAME] AV ADER 2749 ([PERSON_NAME]) VENTA Nº 69227…" at bounding box center [585, 197] width 1015 height 520
click at [942, 428] on button "Imprimir" at bounding box center [952, 428] width 86 height 28
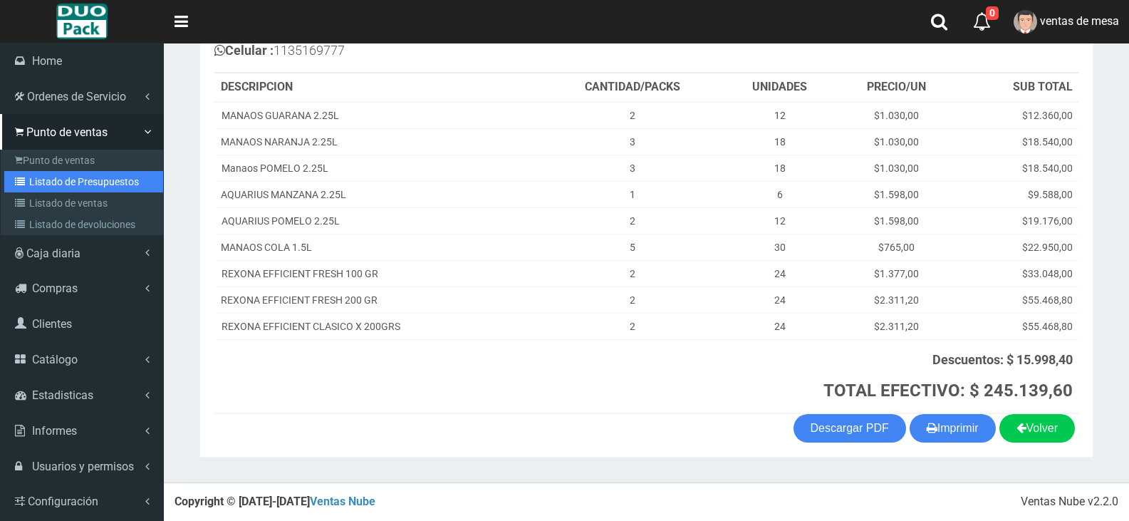
click at [45, 172] on link "Listado de Presupuestos" at bounding box center [83, 181] width 159 height 21
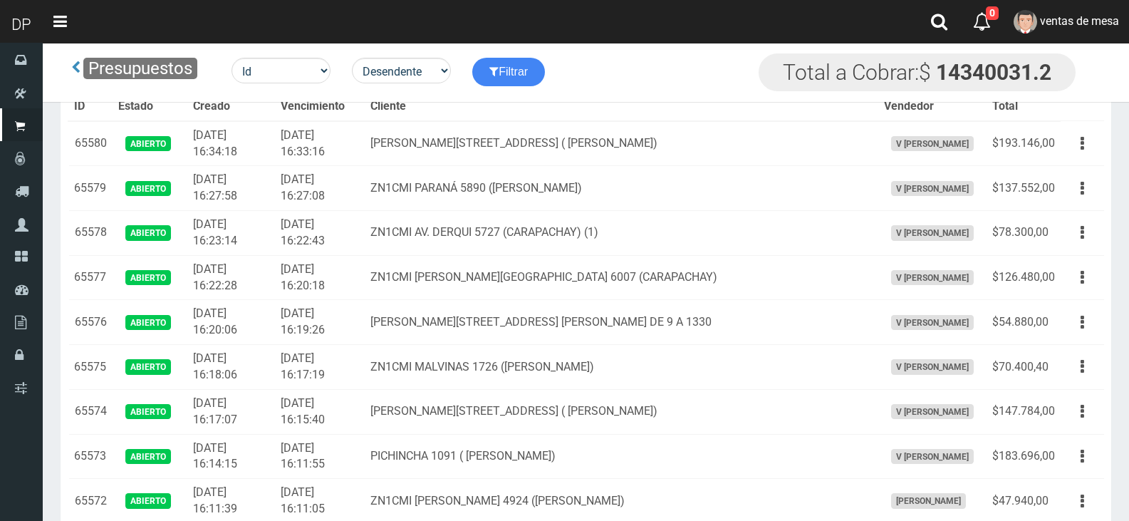
scroll to position [2680, 0]
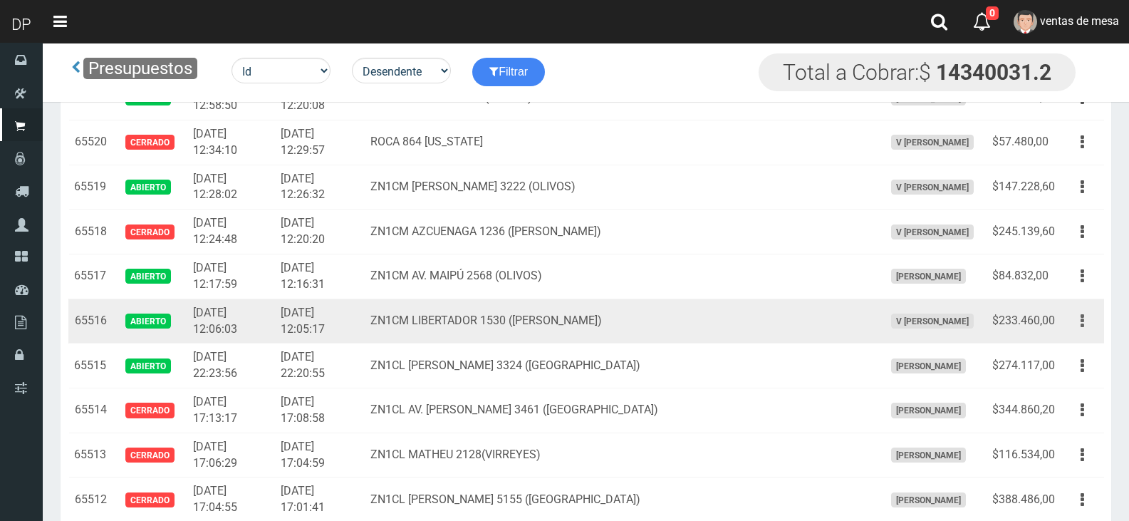
click at [1087, 320] on button "button" at bounding box center [1082, 320] width 32 height 25
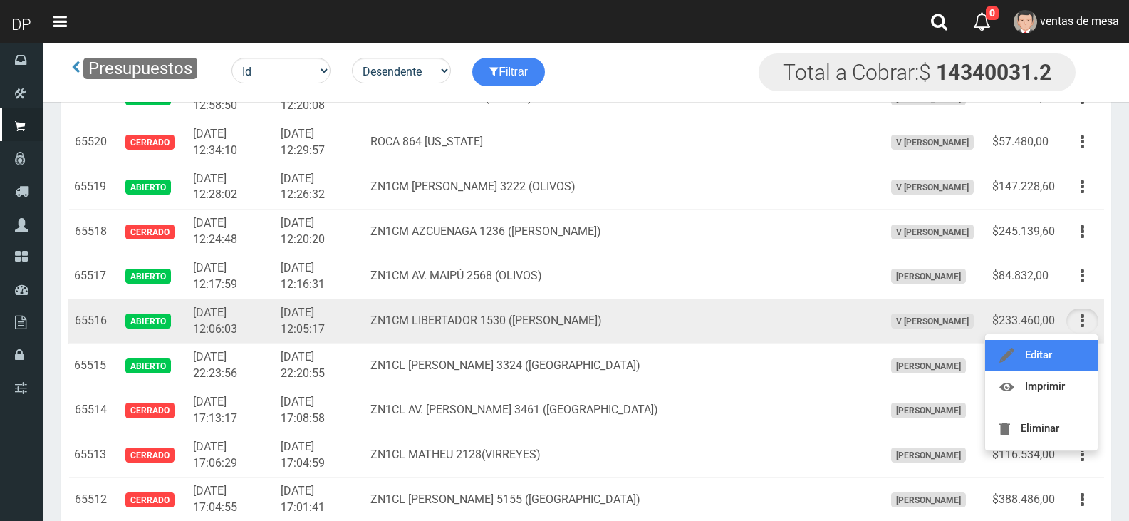
click at [1056, 362] on link "Editar" at bounding box center [1041, 355] width 113 height 31
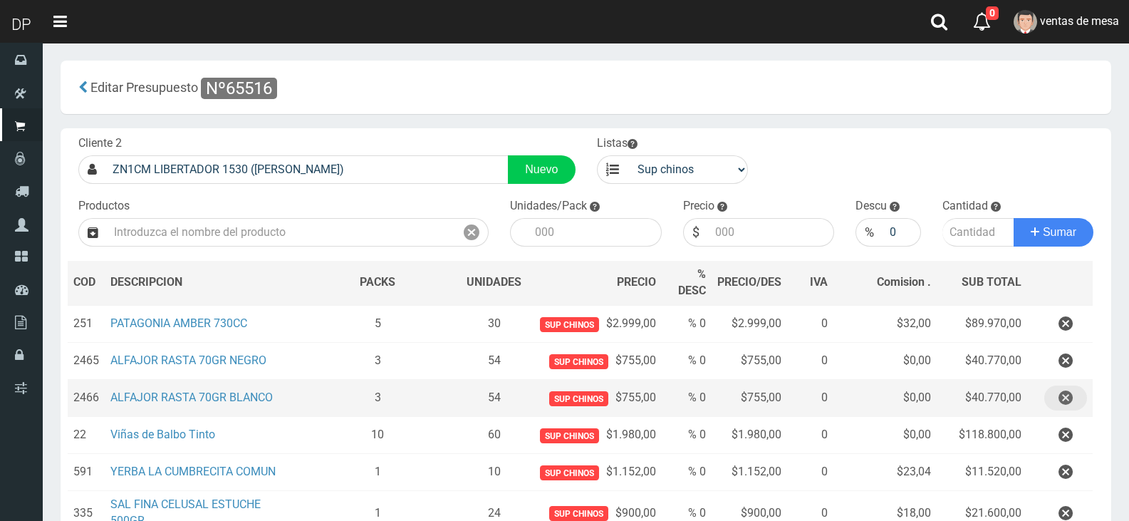
click at [1060, 390] on icon "button" at bounding box center [1065, 397] width 14 height 25
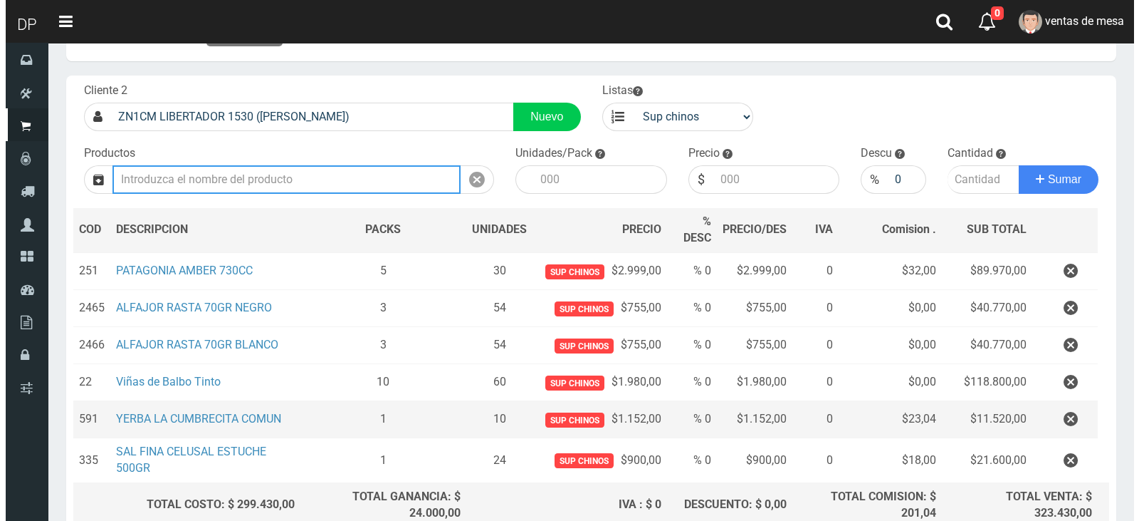
scroll to position [151, 0]
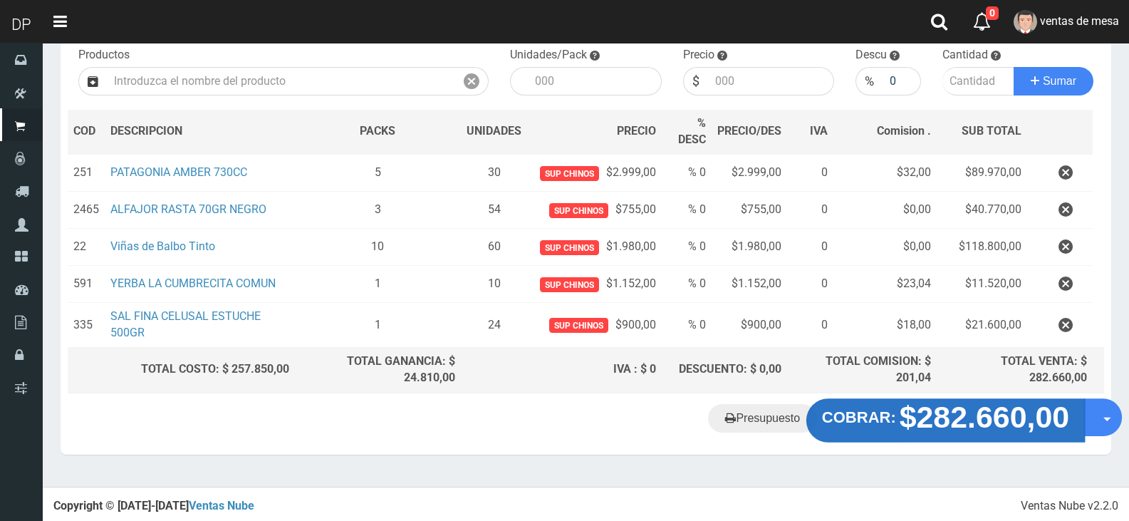
click at [913, 432] on strong "$282.660,00" at bounding box center [984, 415] width 170 height 33
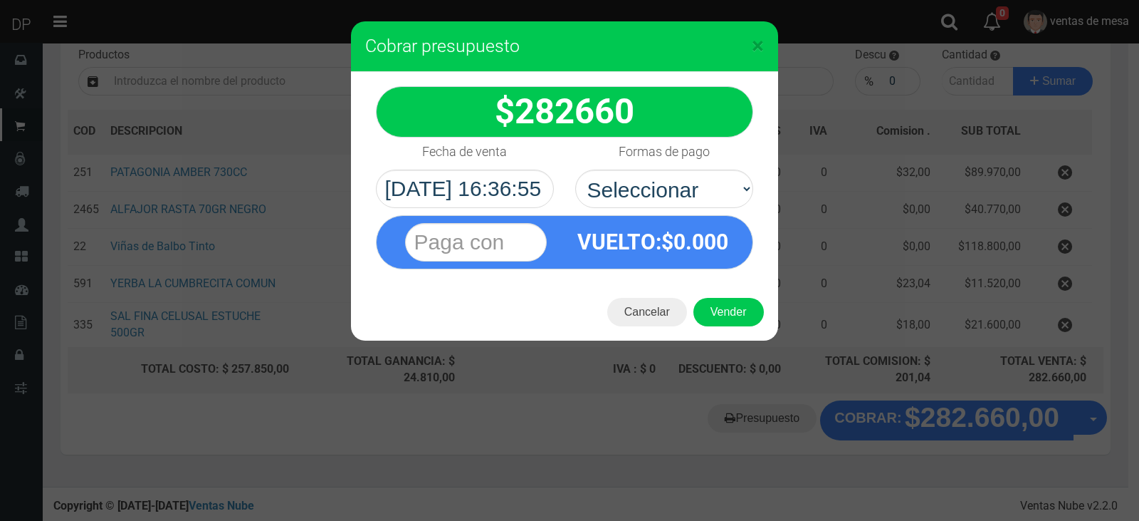
click at [692, 208] on div "VUELTO :$ 0.000" at bounding box center [564, 238] width 399 height 61
drag, startPoint x: 694, startPoint y: 196, endPoint x: 694, endPoint y: 207, distance: 11.4
click at [694, 196] on select "Seleccionar Efectivo Tarjeta de Crédito Depósito Débito" at bounding box center [664, 188] width 178 height 38
select select "Efectivo"
click at [575, 169] on select "Seleccionar Efectivo Tarjeta de Crédito Depósito Débito" at bounding box center [664, 188] width 178 height 38
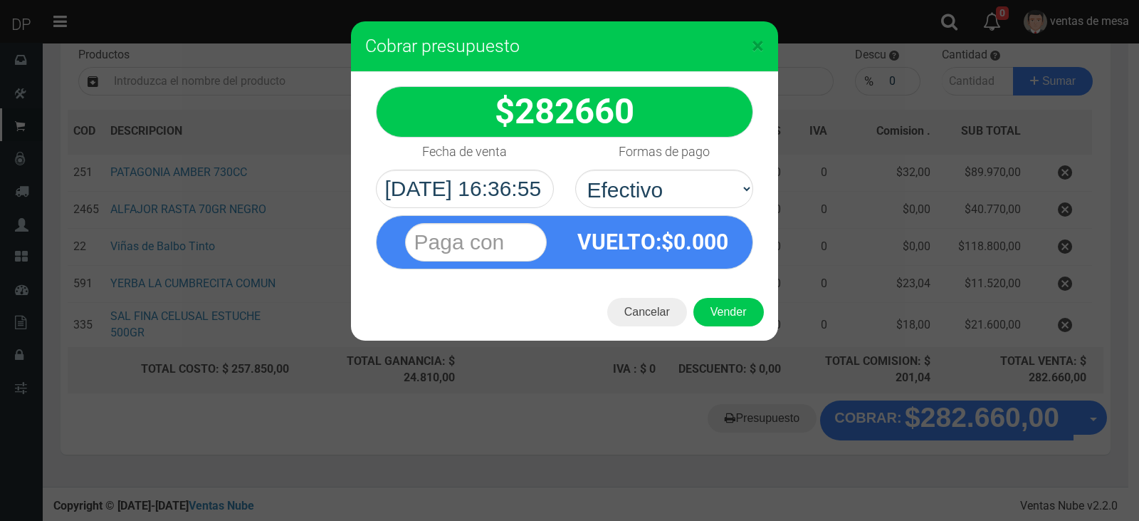
click at [739, 328] on div "Cancelar Vender" at bounding box center [564, 311] width 427 height 57
click at [738, 316] on button "Vender" at bounding box center [729, 312] width 70 height 28
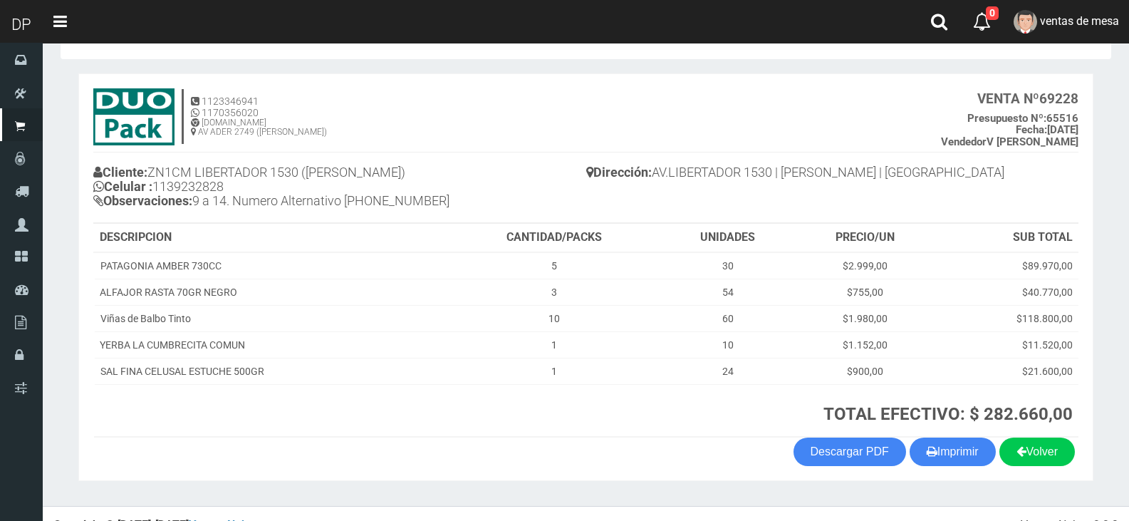
scroll to position [70, 0]
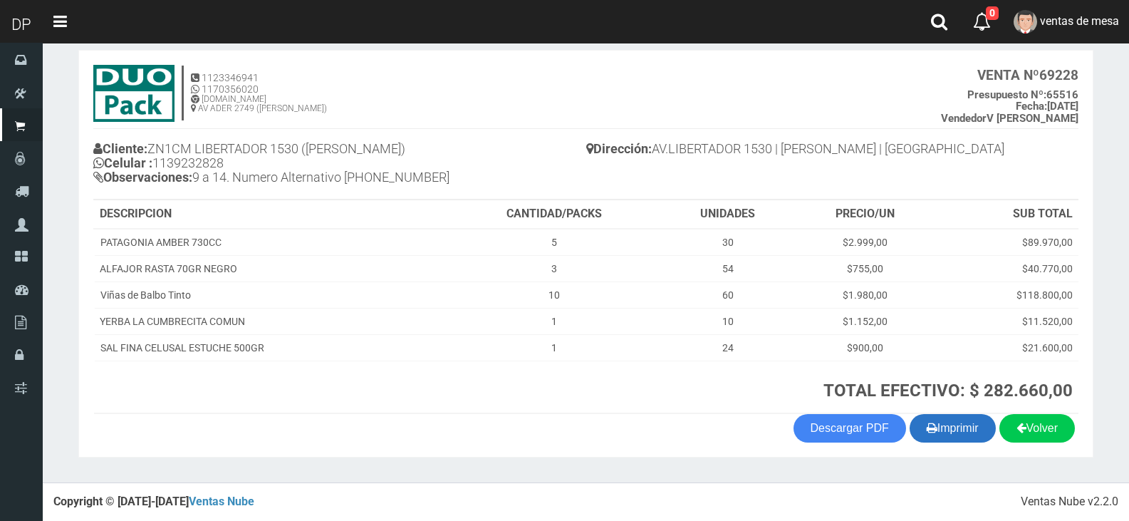
click at [926, 426] on icon "button" at bounding box center [931, 427] width 11 height 20
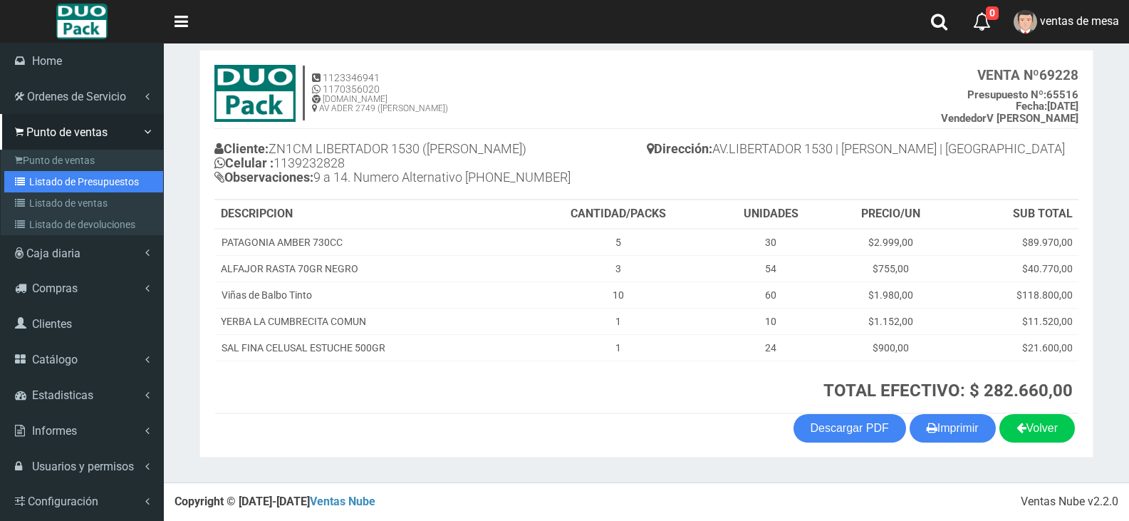
click at [38, 182] on link "Listado de Presupuestos" at bounding box center [83, 181] width 159 height 21
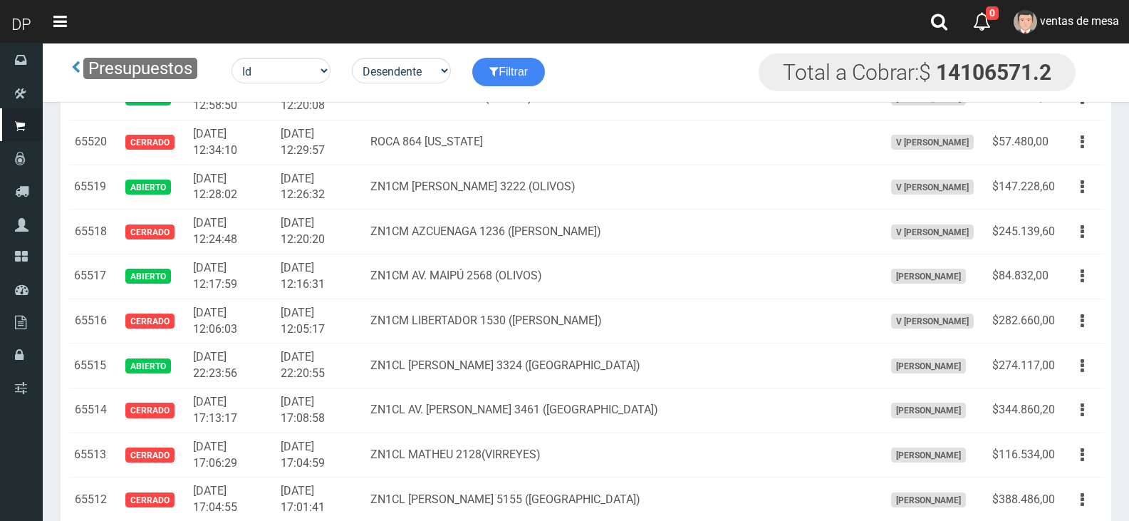
scroll to position [1535, 0]
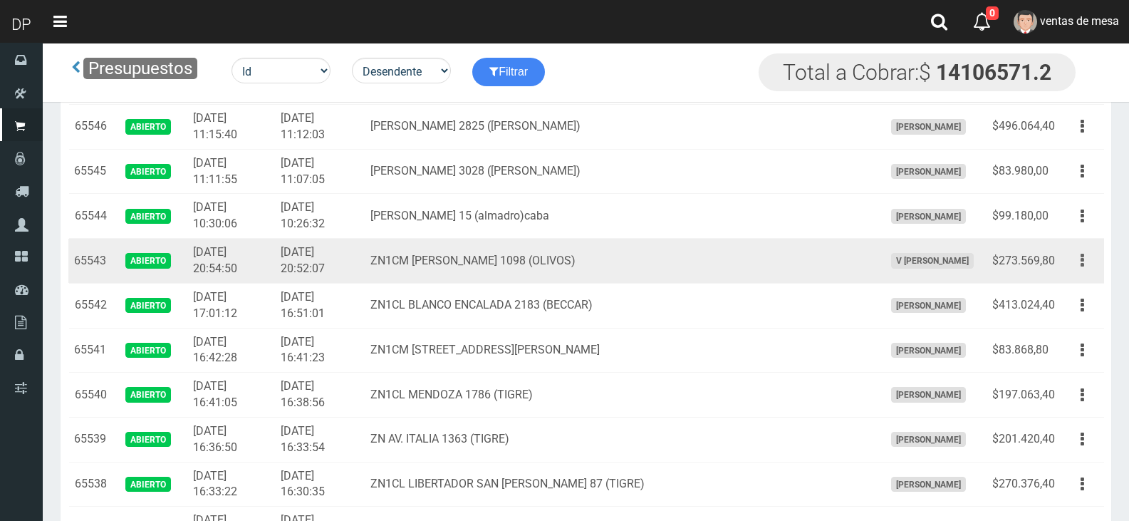
click at [1087, 261] on button "button" at bounding box center [1082, 260] width 32 height 25
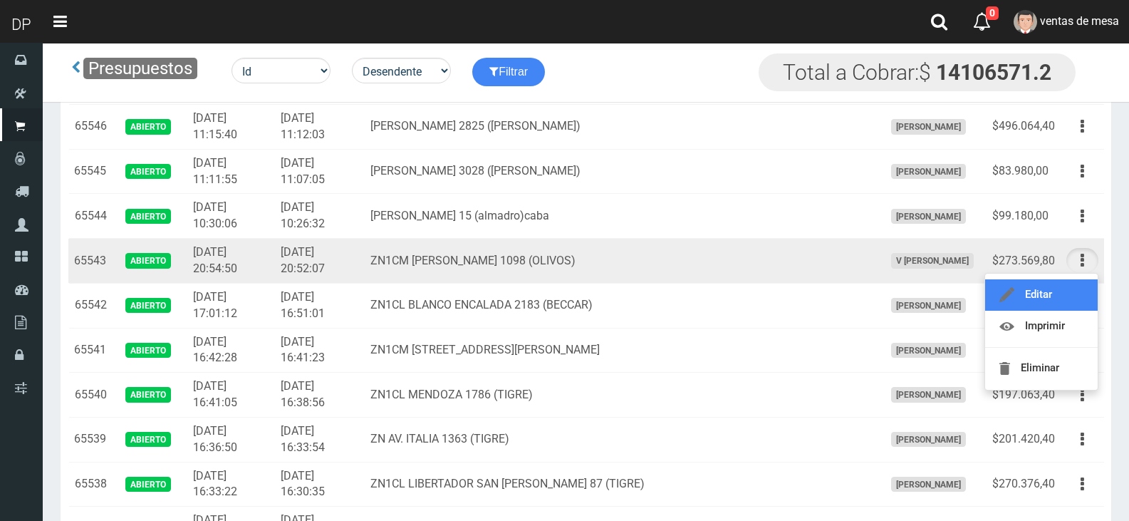
click at [1065, 283] on link "Editar" at bounding box center [1041, 294] width 113 height 31
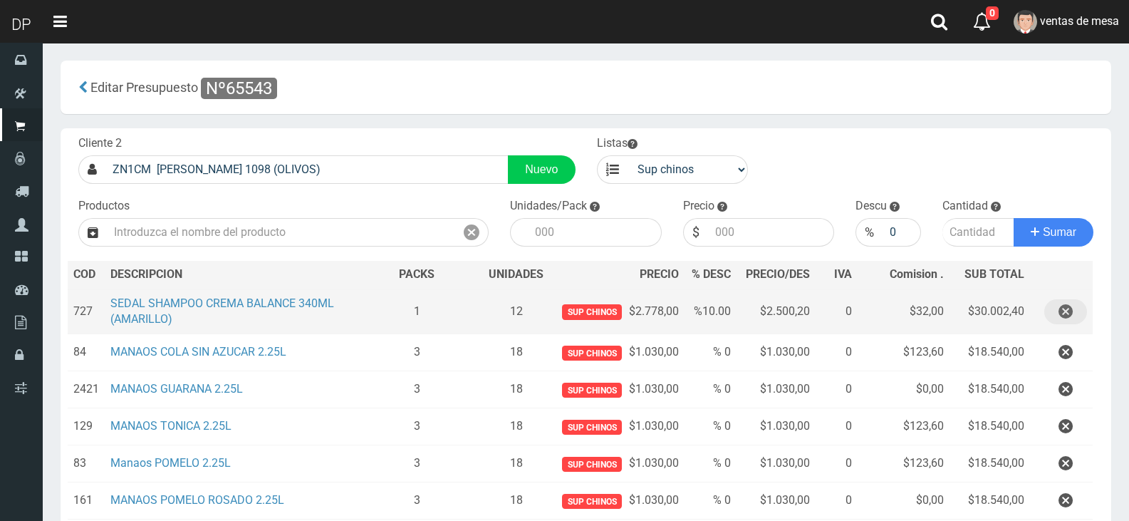
click at [1063, 315] on icon "button" at bounding box center [1065, 311] width 14 height 25
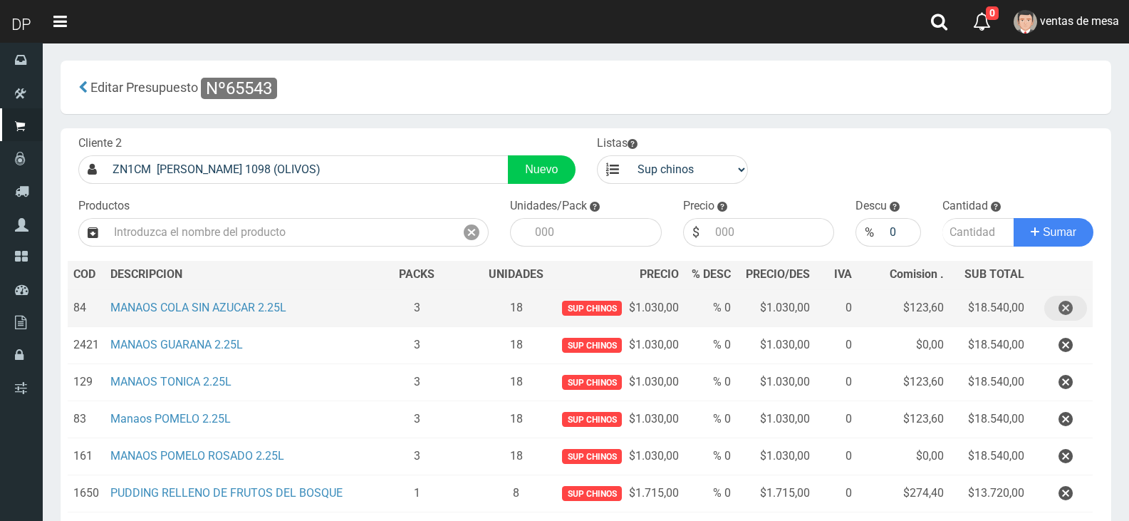
click at [1076, 307] on button "button" at bounding box center [1065, 308] width 43 height 25
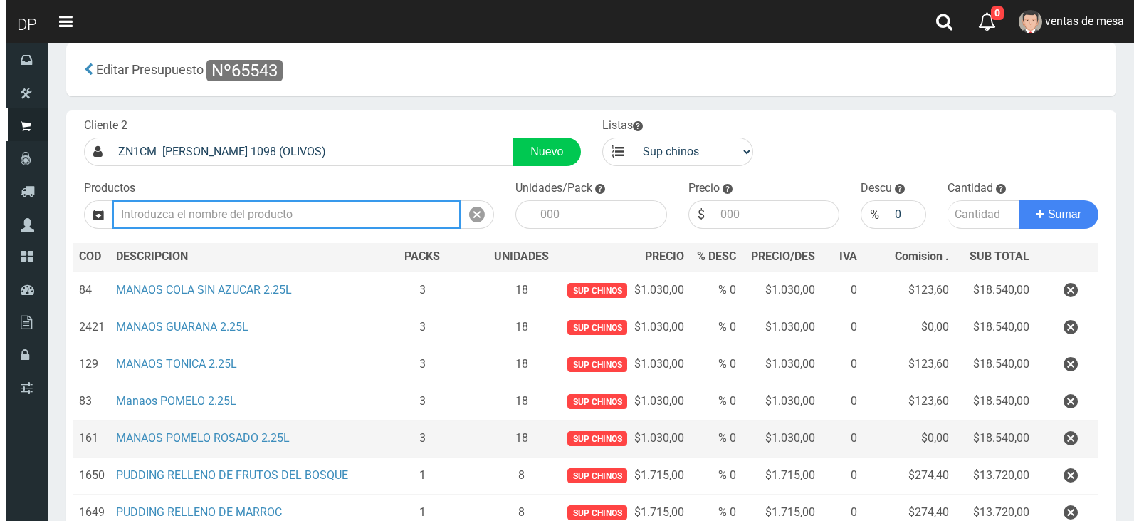
scroll to position [505, 0]
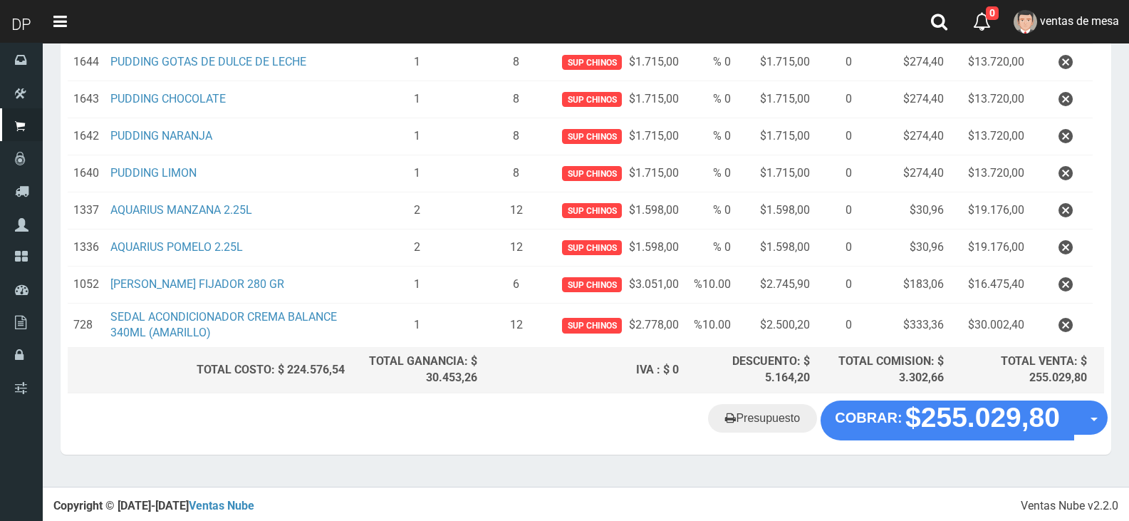
click at [949, 444] on div "Presupuesto COBRAR: $255.029,80 Opciones" at bounding box center [586, 427] width 1050 height 54
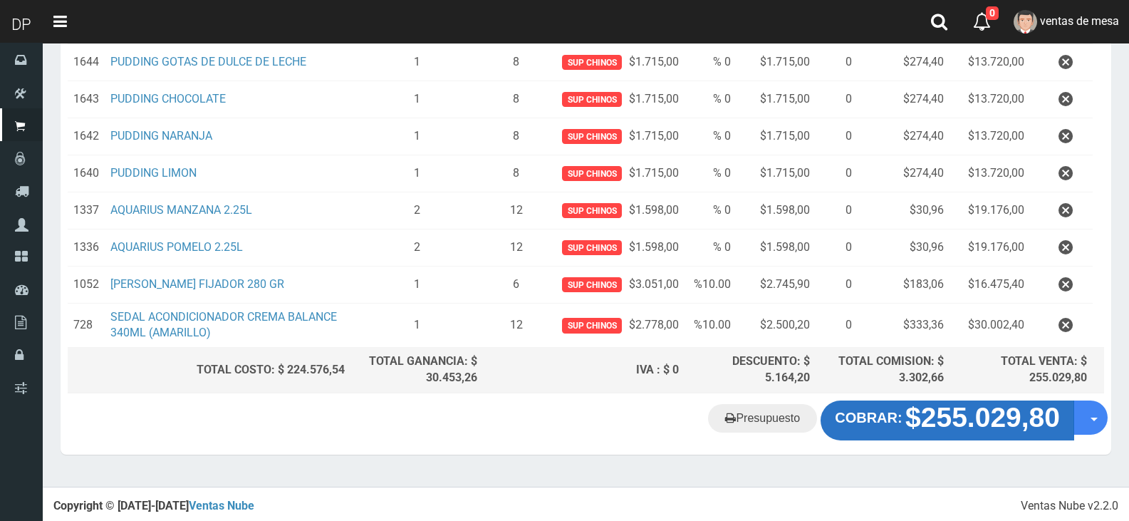
click at [949, 428] on strong "$255.029,80" at bounding box center [982, 417] width 155 height 31
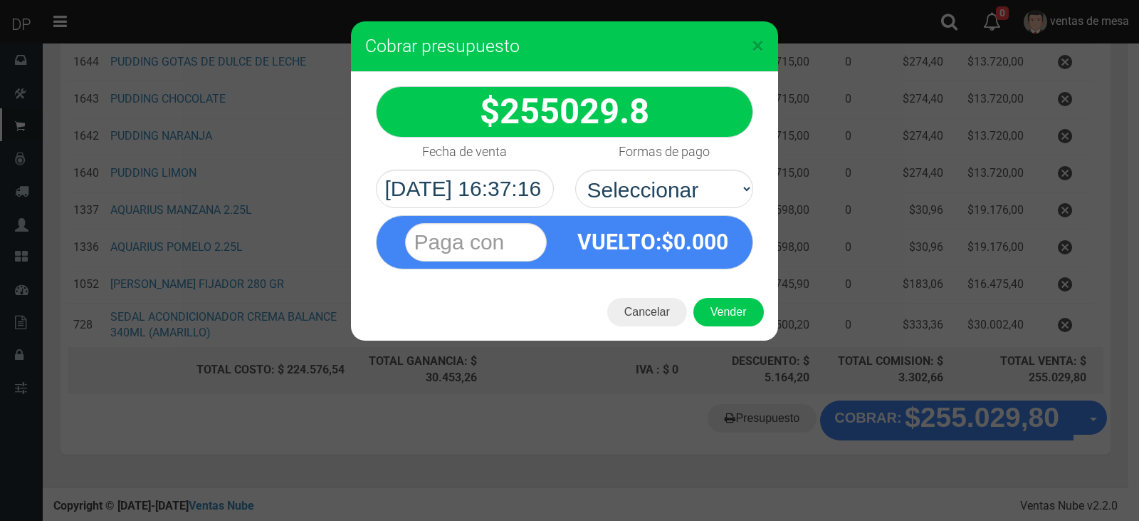
click at [742, 208] on div "VUELTO :$ 0.000" at bounding box center [564, 238] width 399 height 61
select select "Efectivo"
click at [575, 169] on select "Seleccionar Efectivo Tarjeta de Crédito Depósito Débito" at bounding box center [664, 188] width 178 height 38
click at [731, 314] on button "Vender" at bounding box center [729, 312] width 70 height 28
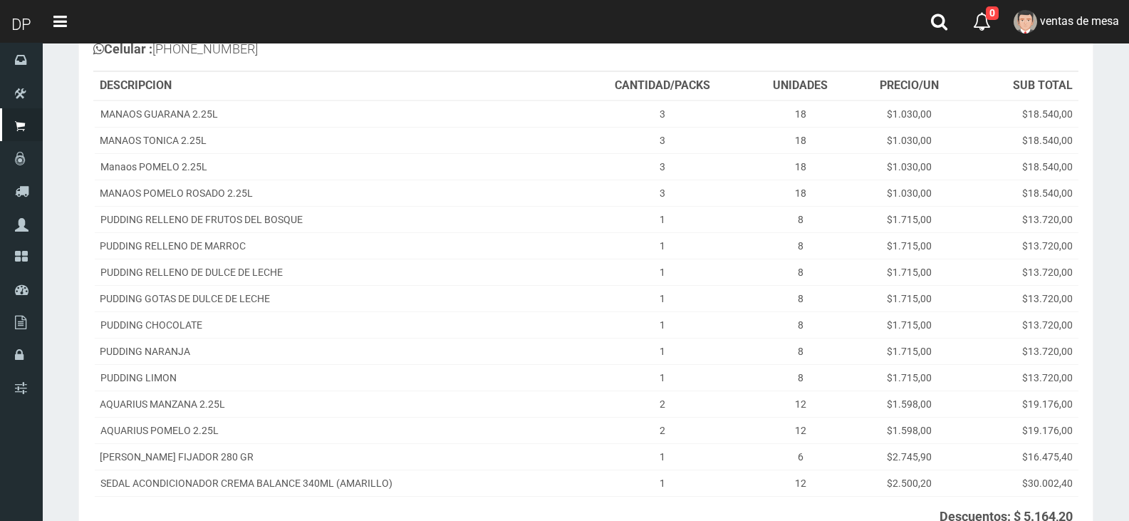
scroll to position [340, 0]
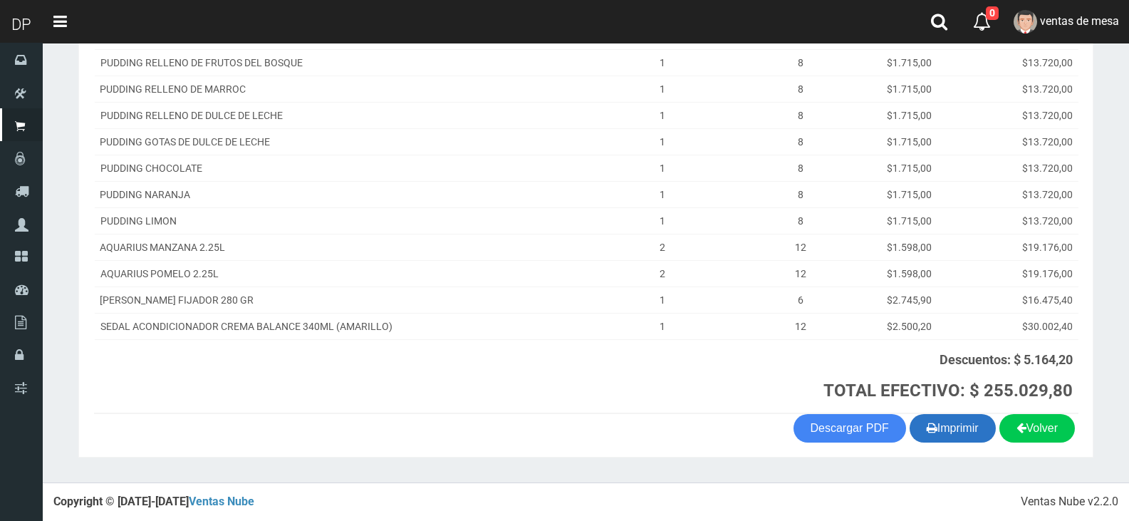
click at [949, 432] on button "Imprimir" at bounding box center [952, 428] width 86 height 28
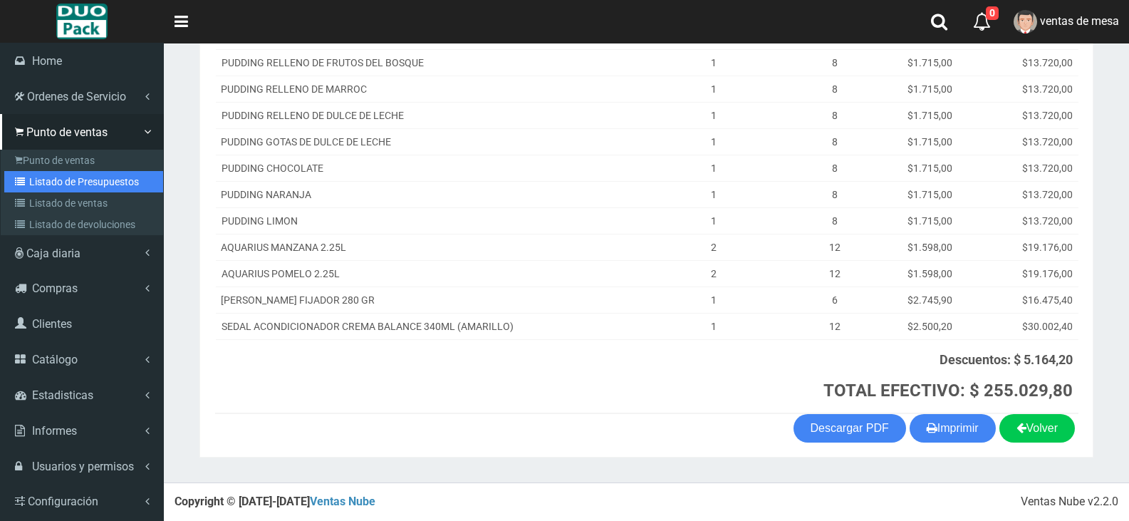
click at [33, 186] on link "Listado de Presupuestos" at bounding box center [83, 181] width 159 height 21
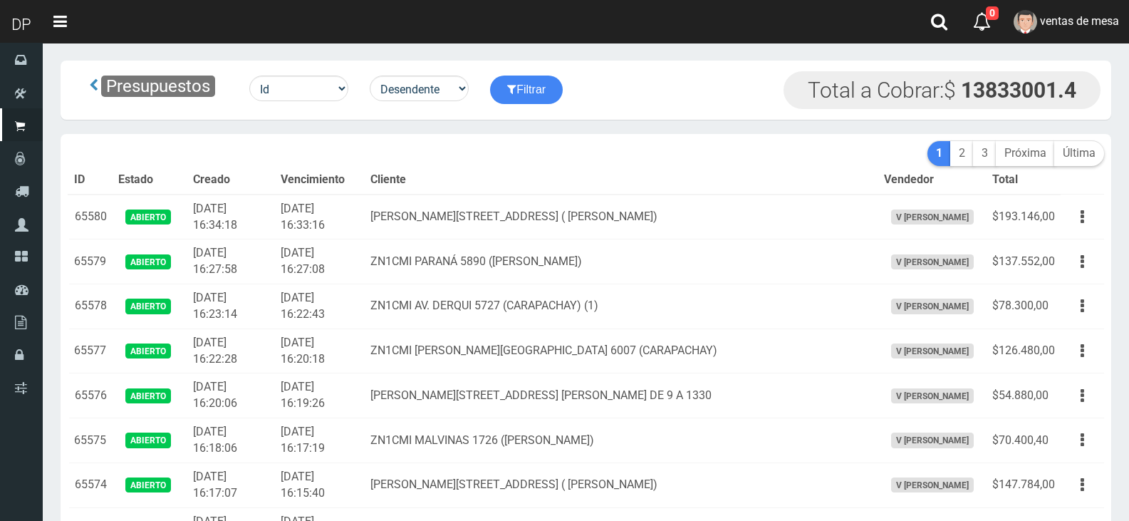
drag, startPoint x: 0, startPoint y: 0, endPoint x: 464, endPoint y: 175, distance: 496.2
click at [464, 175] on th "Cliente" at bounding box center [621, 180] width 513 height 28
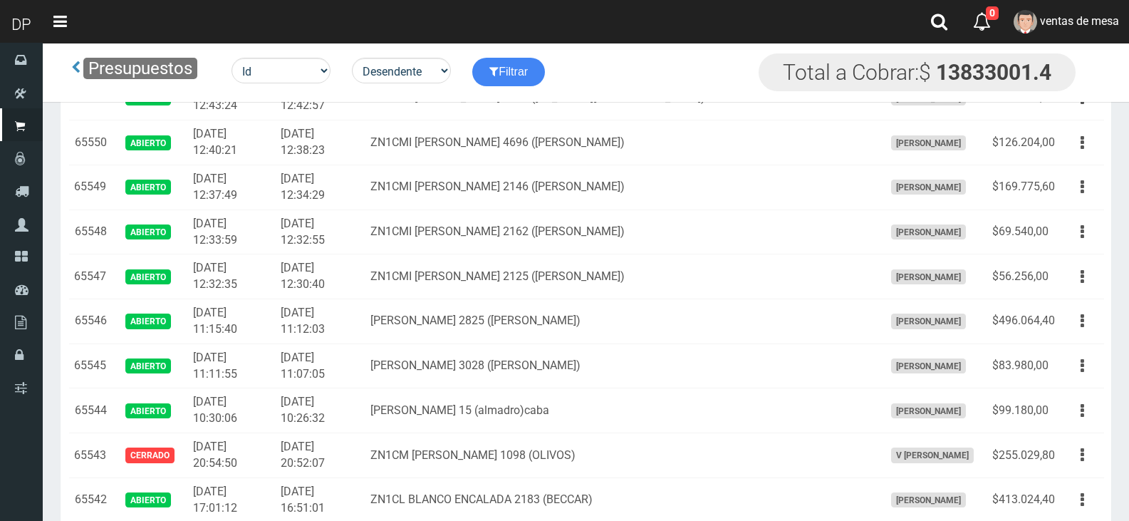
scroll to position [2606, 0]
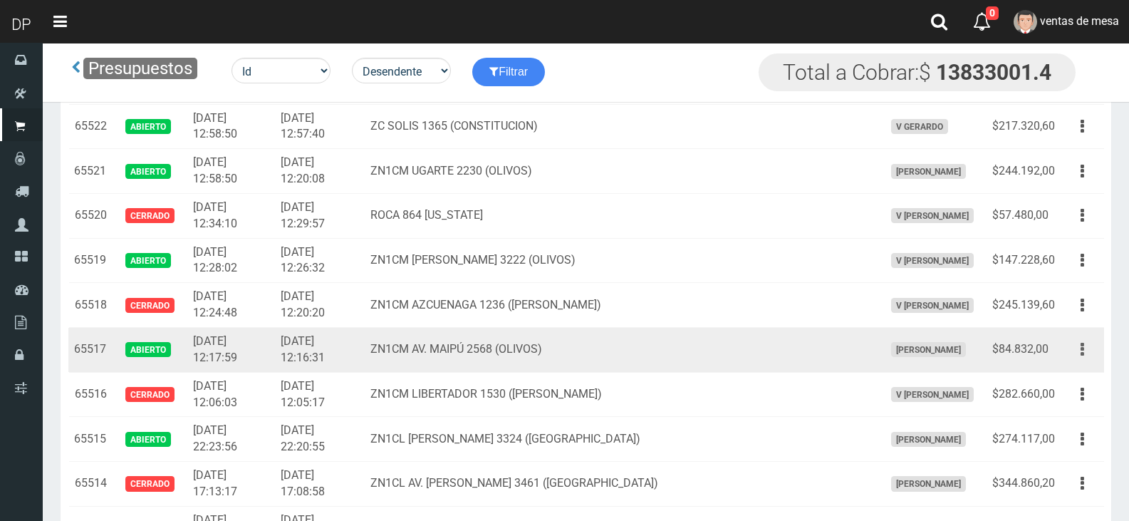
click at [1082, 351] on icon "button" at bounding box center [1082, 349] width 4 height 25
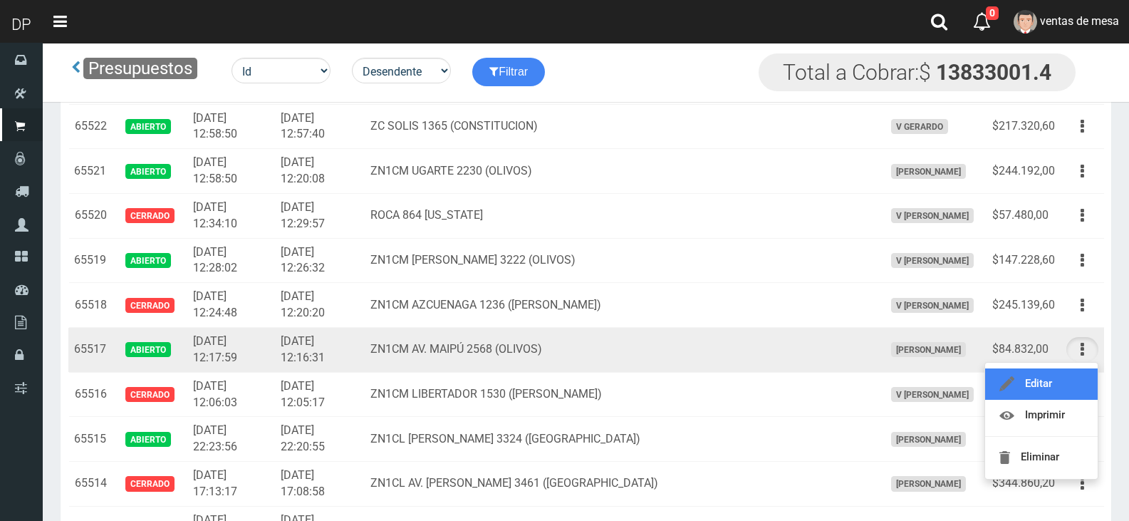
click at [1077, 375] on link "Editar" at bounding box center [1041, 383] width 113 height 31
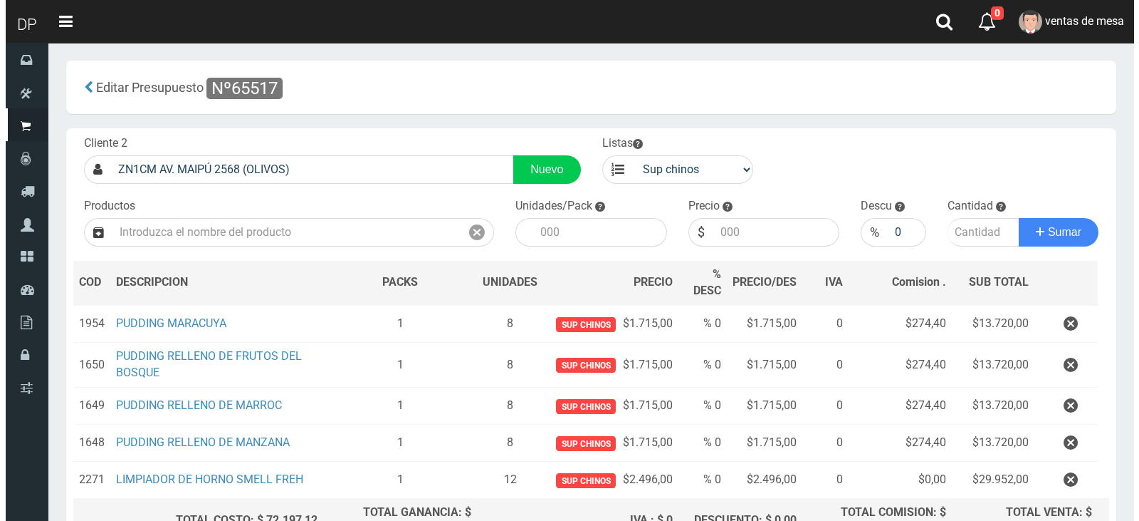
scroll to position [151, 0]
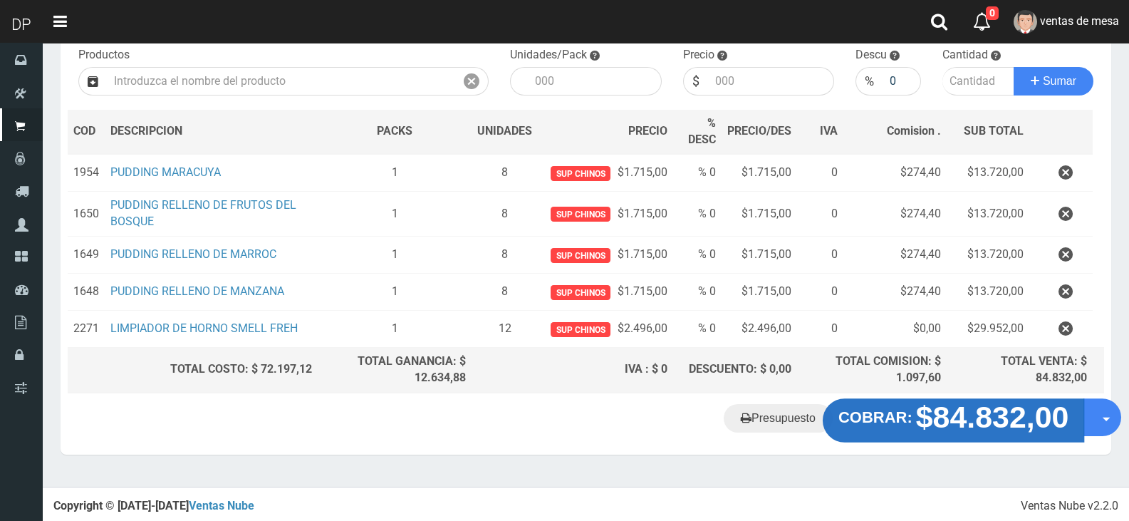
click at [1000, 418] on strong "$84.832,00" at bounding box center [992, 415] width 153 height 33
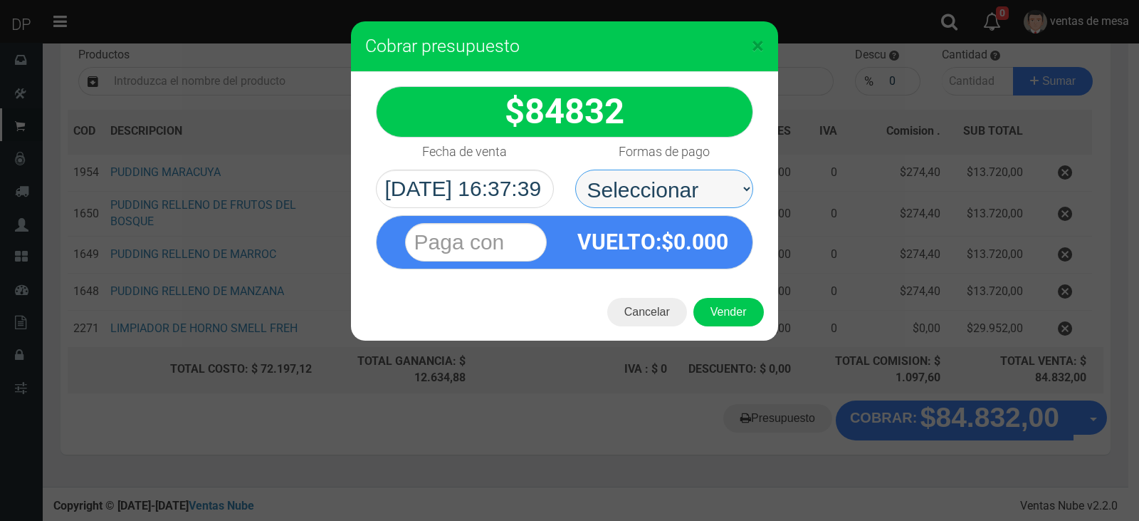
click at [664, 201] on select "Seleccionar Efectivo Tarjeta de Crédito Depósito Débito" at bounding box center [664, 188] width 178 height 38
select select "Efectivo"
click at [575, 169] on select "Seleccionar Efectivo Tarjeta de Crédito Depósito Débito" at bounding box center [664, 188] width 178 height 38
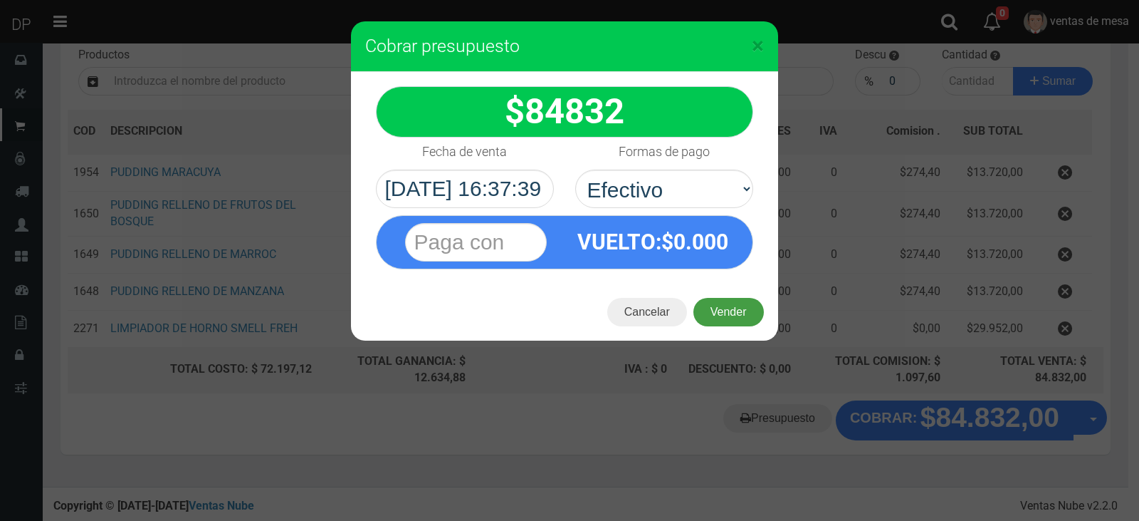
click at [718, 309] on button "Vender" at bounding box center [729, 312] width 70 height 28
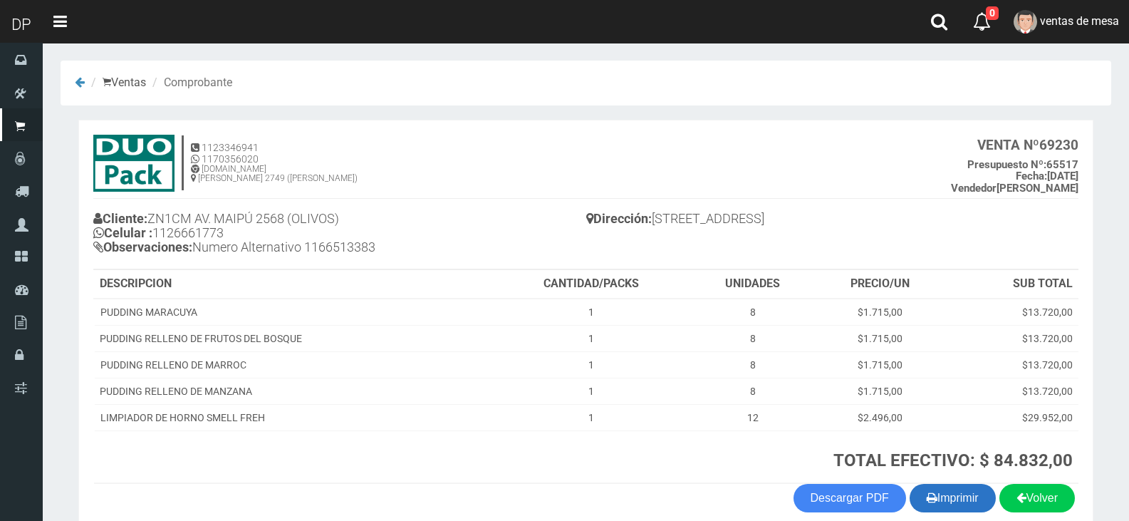
scroll to position [70, 0]
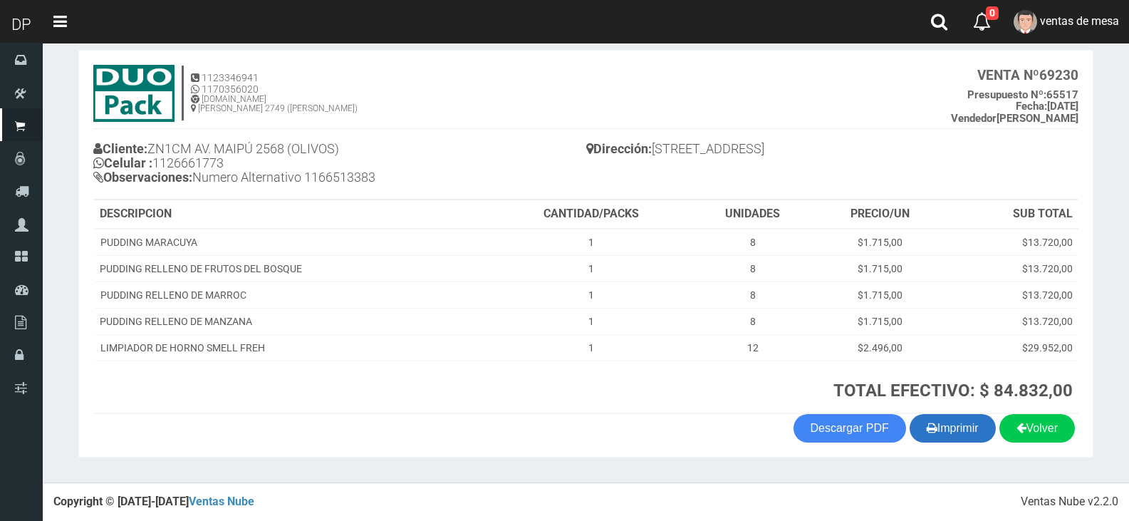
click at [950, 421] on button "Imprimir" at bounding box center [952, 428] width 86 height 28
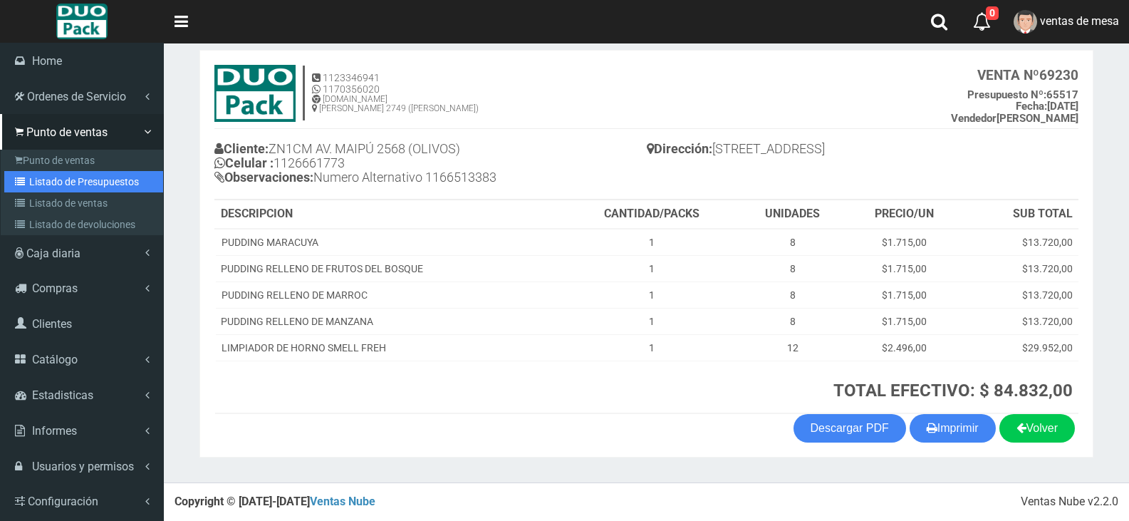
click at [41, 176] on link "Listado de Presupuestos" at bounding box center [83, 181] width 159 height 21
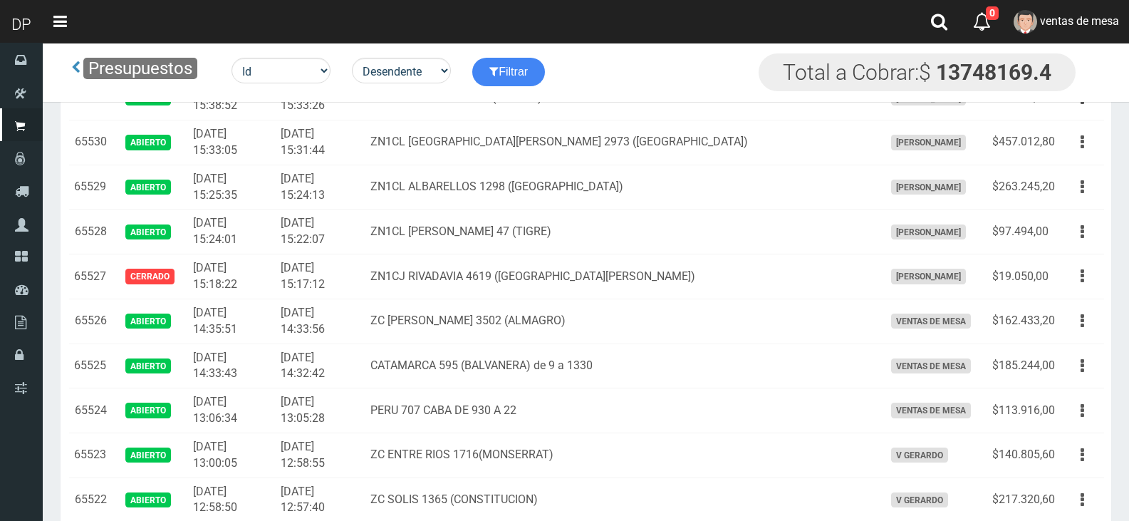
scroll to position [2517, 0]
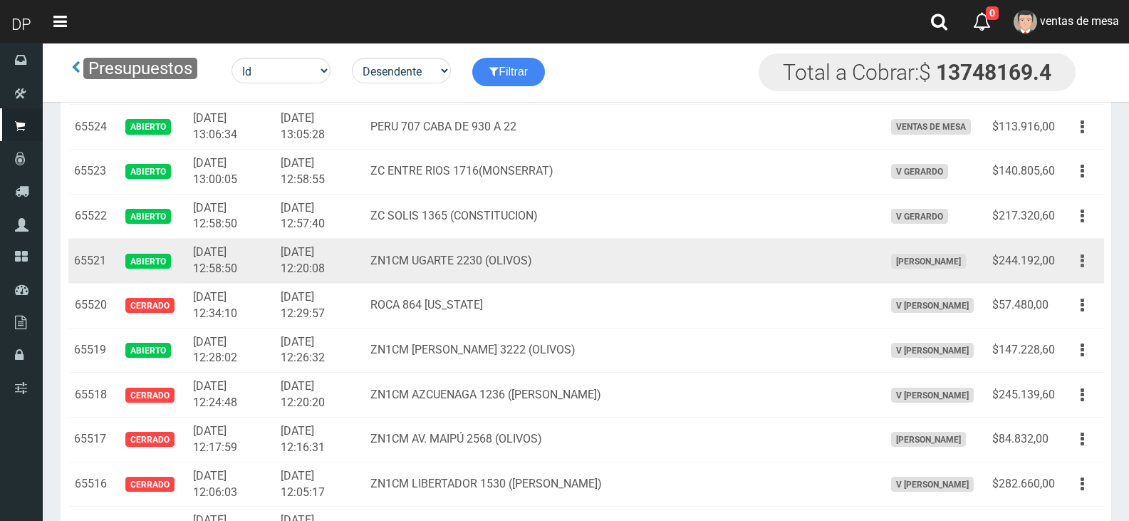
click at [1088, 256] on button "button" at bounding box center [1082, 261] width 32 height 25
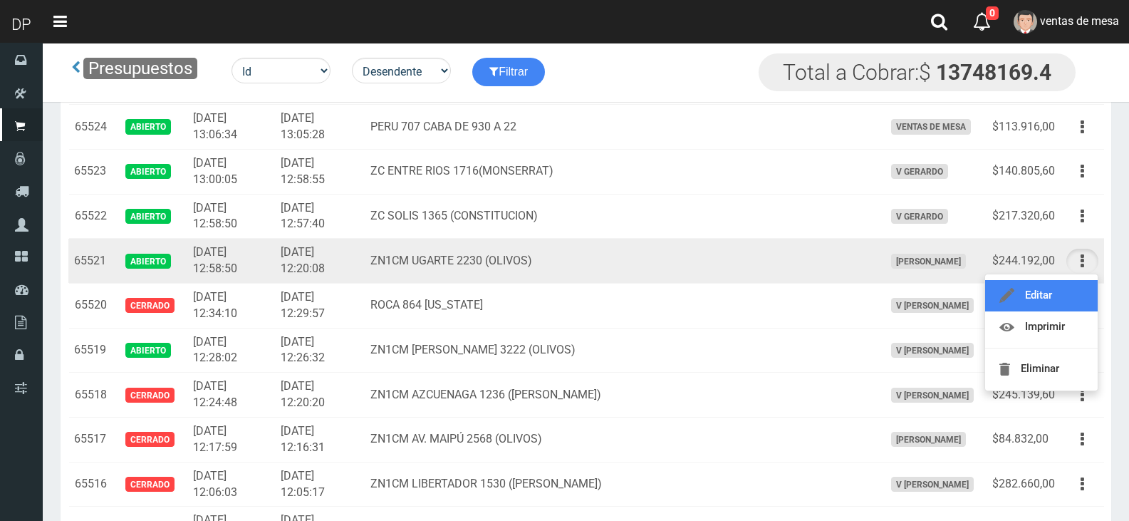
click at [1071, 289] on link "Editar" at bounding box center [1041, 295] width 113 height 31
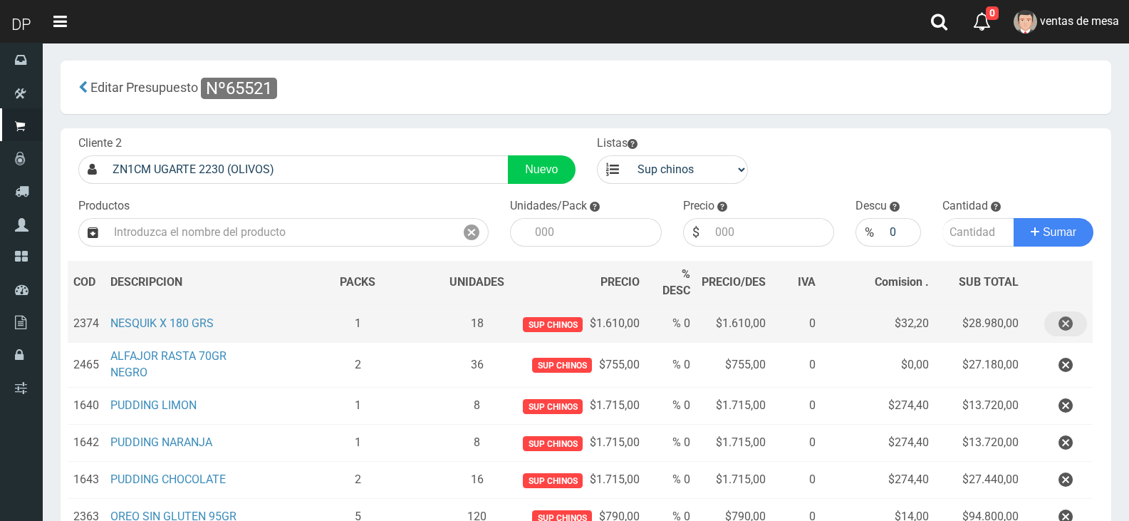
click at [1068, 313] on icon "button" at bounding box center [1065, 323] width 14 height 25
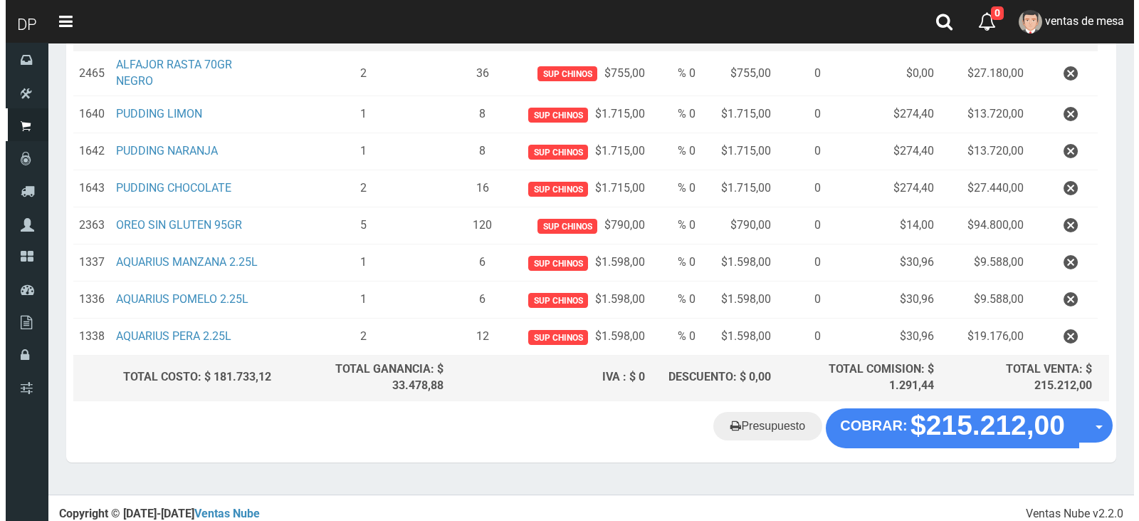
scroll to position [262, 0]
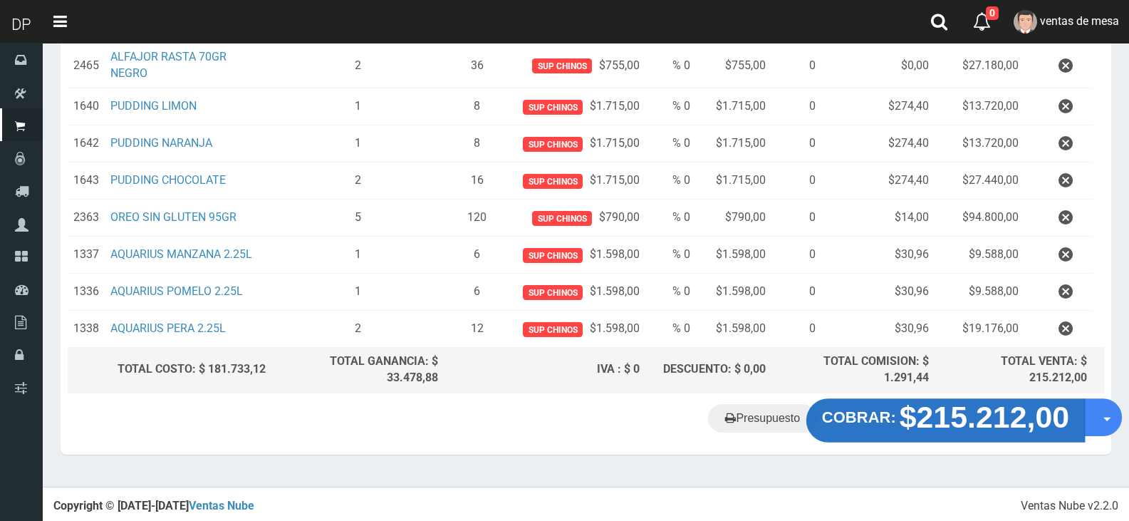
click at [954, 432] on strong "$215.212,00" at bounding box center [984, 415] width 170 height 33
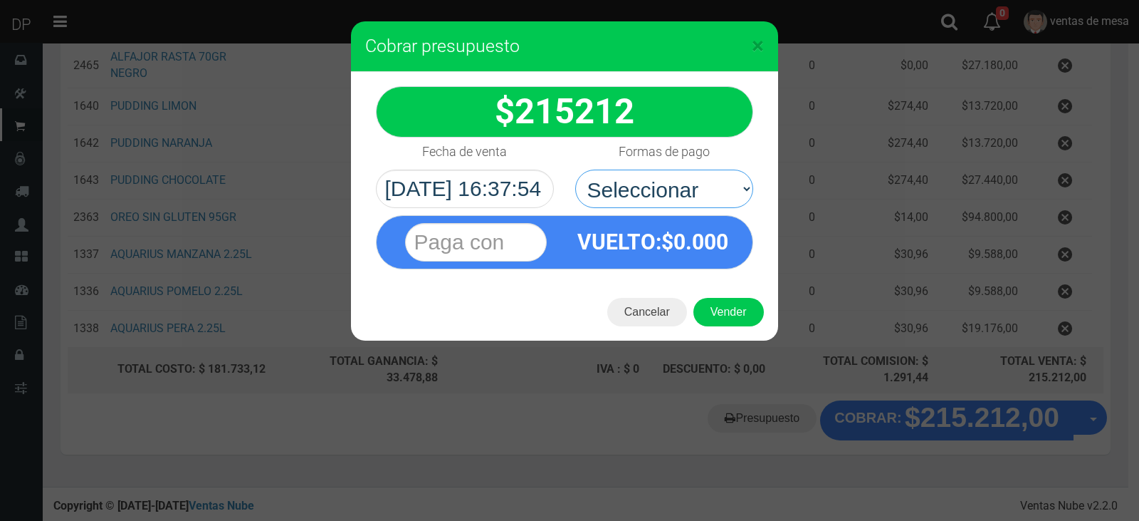
drag, startPoint x: 700, startPoint y: 199, endPoint x: 698, endPoint y: 249, distance: 50.6
click at [700, 199] on select "Seleccionar Efectivo Tarjeta de Crédito Depósito Débito" at bounding box center [664, 188] width 178 height 38
click at [698, 260] on div "VUELTO :$ 0.000" at bounding box center [653, 242] width 177 height 52
click at [699, 197] on select "Seleccionar Efectivo Tarjeta de Crédito Depósito Débito" at bounding box center [664, 188] width 178 height 38
select select "Efectivo"
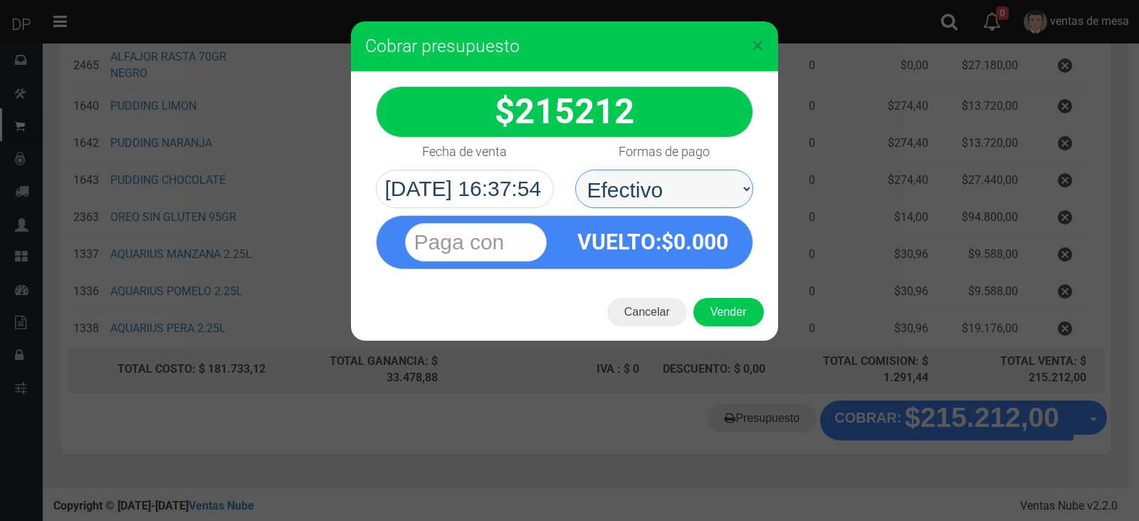
click at [575, 169] on select "Seleccionar Efectivo Tarjeta de Crédito Depósito Débito" at bounding box center [664, 188] width 178 height 38
click at [701, 313] on button "Vender" at bounding box center [729, 312] width 70 height 28
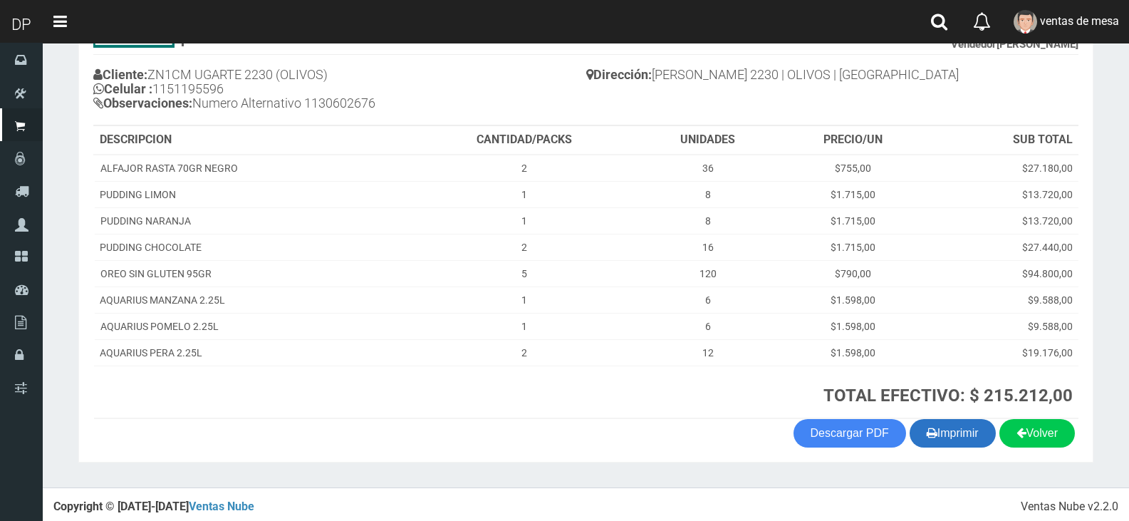
scroll to position [149, 0]
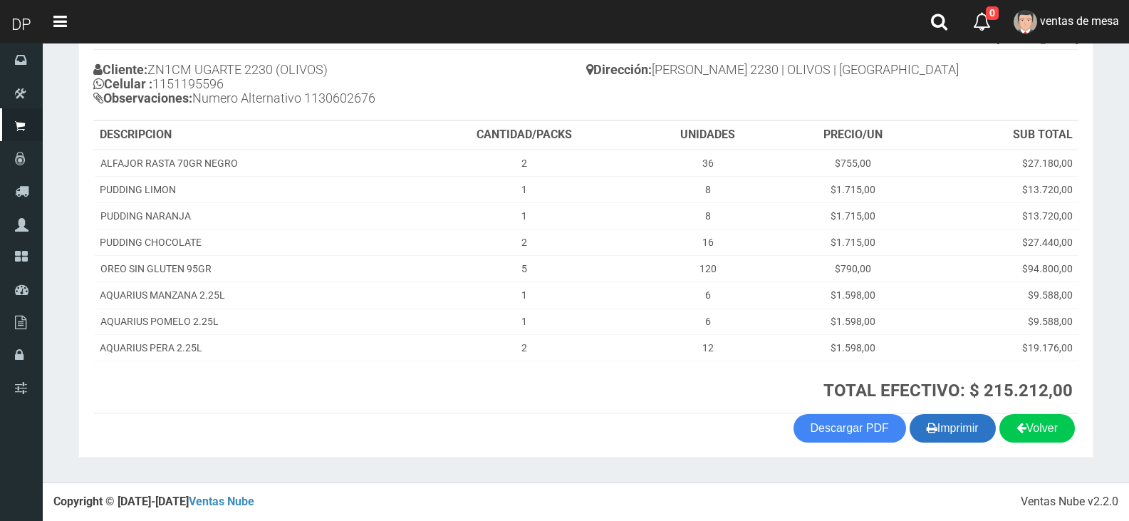
click at [954, 422] on button "Imprimir" at bounding box center [952, 428] width 86 height 28
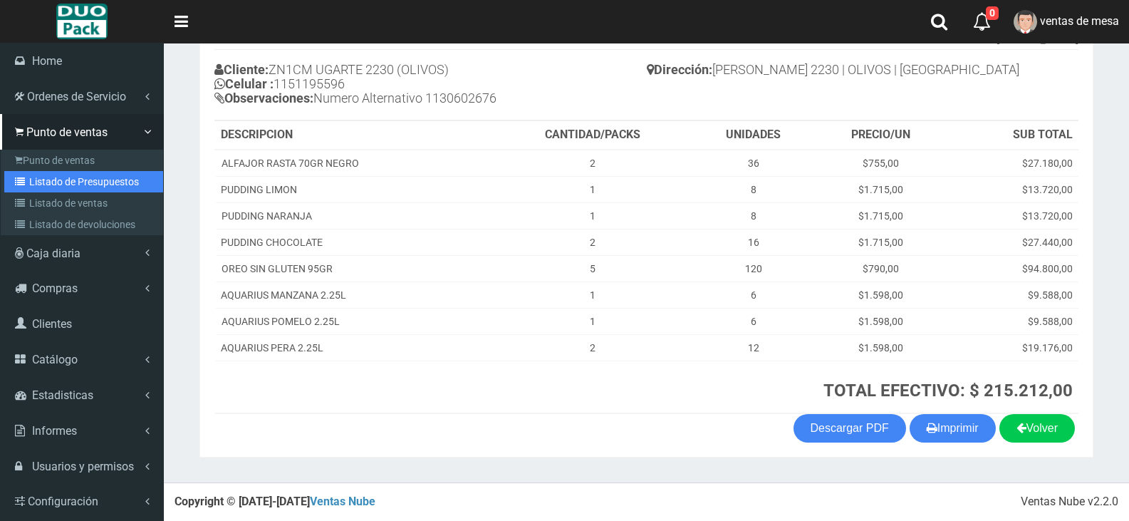
click at [62, 178] on link "Listado de Presupuestos" at bounding box center [83, 181] width 159 height 21
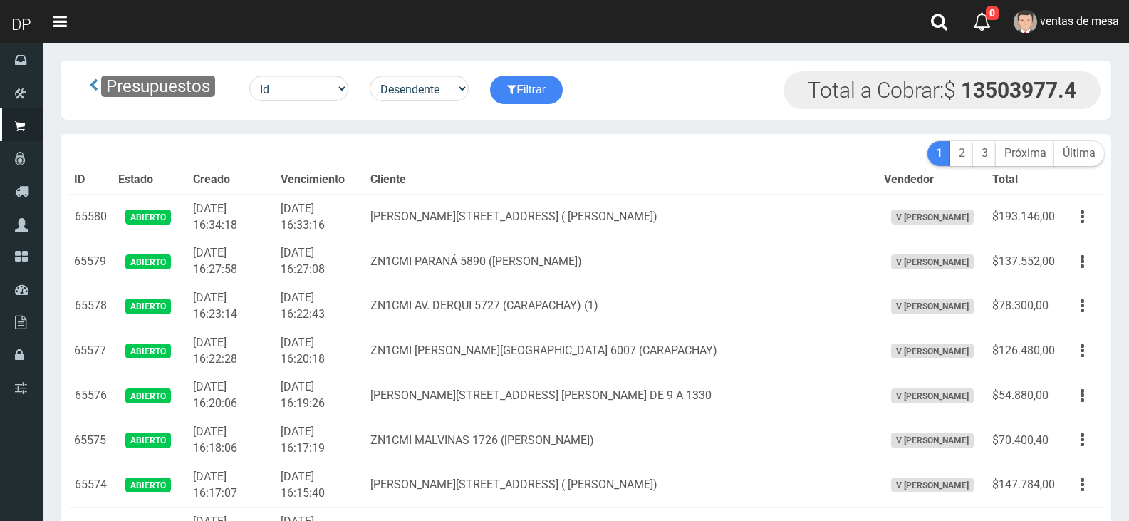
click at [556, 176] on th "Cliente" at bounding box center [621, 180] width 513 height 28
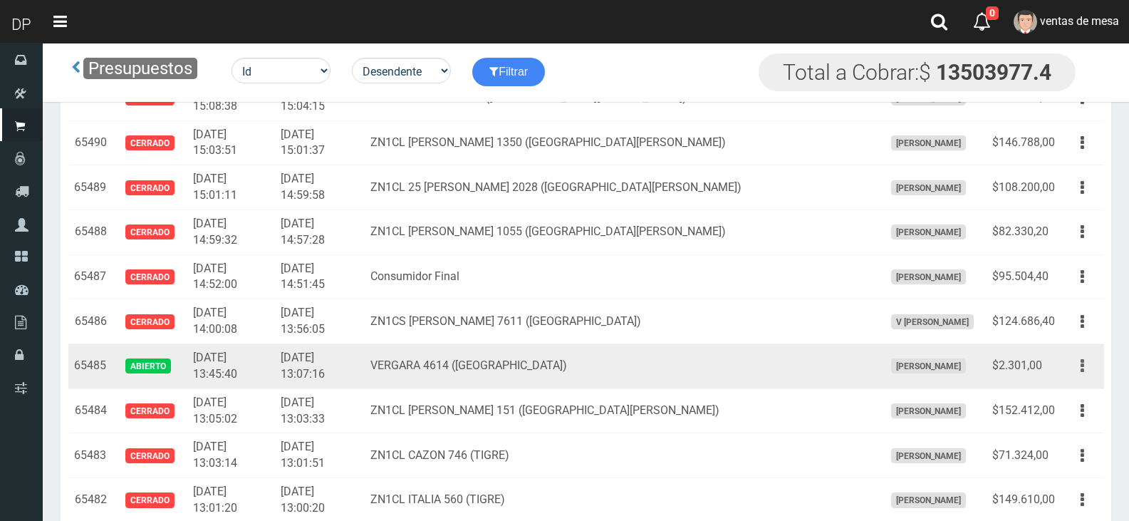
click at [1075, 367] on button "button" at bounding box center [1082, 365] width 32 height 25
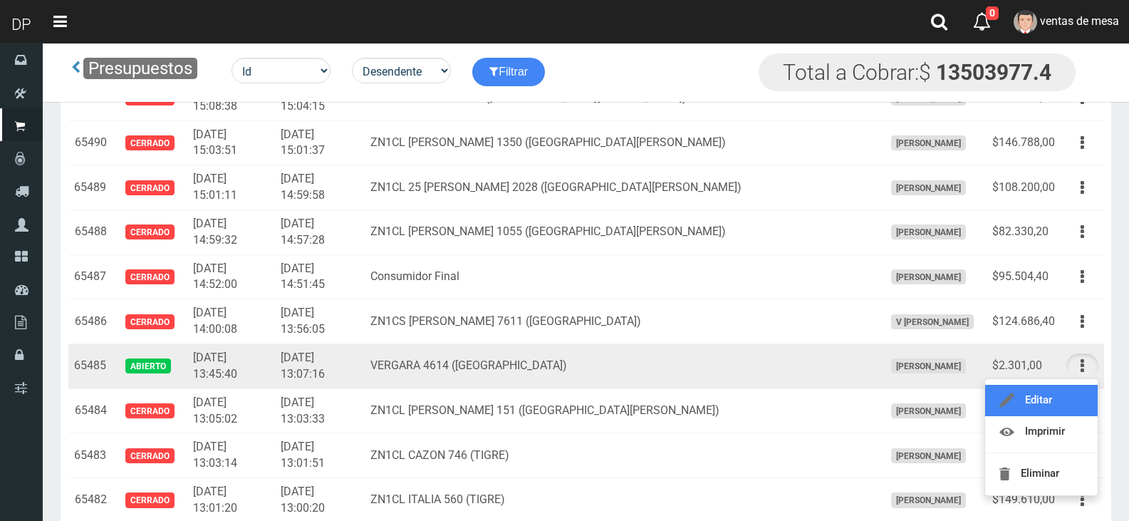
click at [1076, 393] on link "Editar" at bounding box center [1041, 400] width 113 height 31
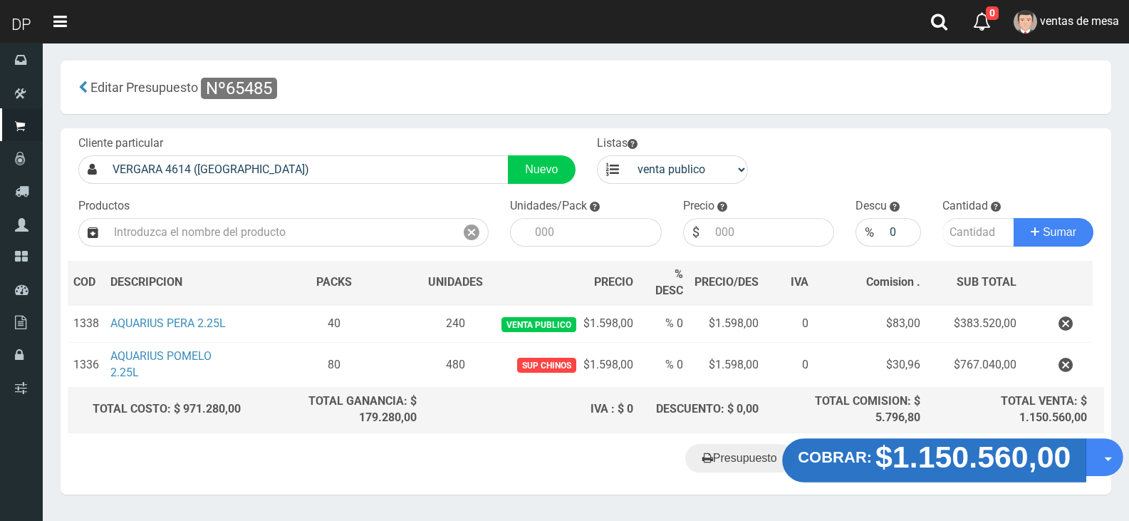
click at [953, 451] on strong "$1.150.560,00" at bounding box center [972, 455] width 195 height 33
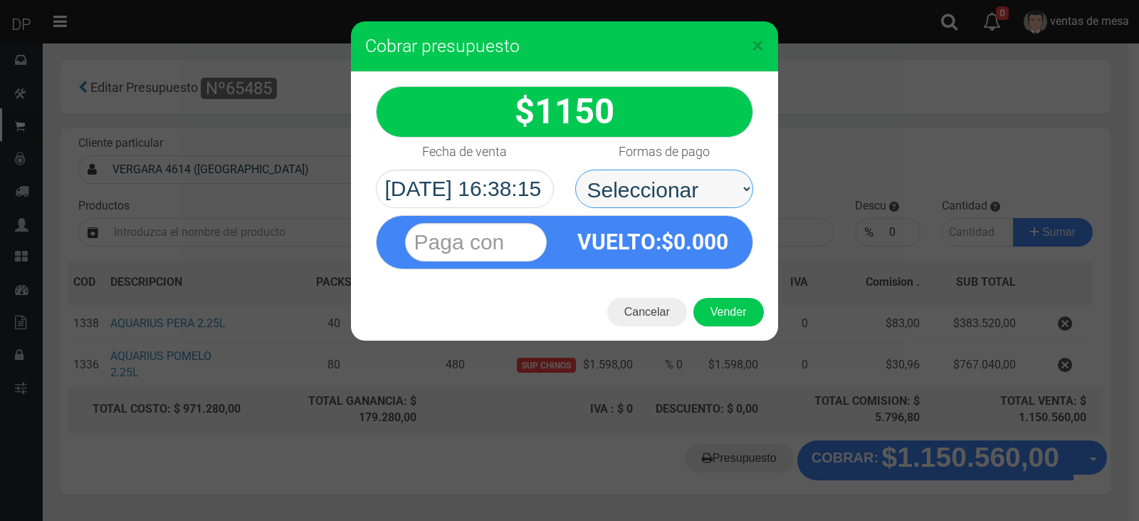
click at [708, 202] on select "Seleccionar Efectivo Tarjeta de Crédito Depósito Débito" at bounding box center [664, 188] width 178 height 38
select select "Efectivo"
click at [575, 169] on select "Seleccionar Efectivo Tarjeta de Crédito Depósito Débito" at bounding box center [664, 188] width 178 height 38
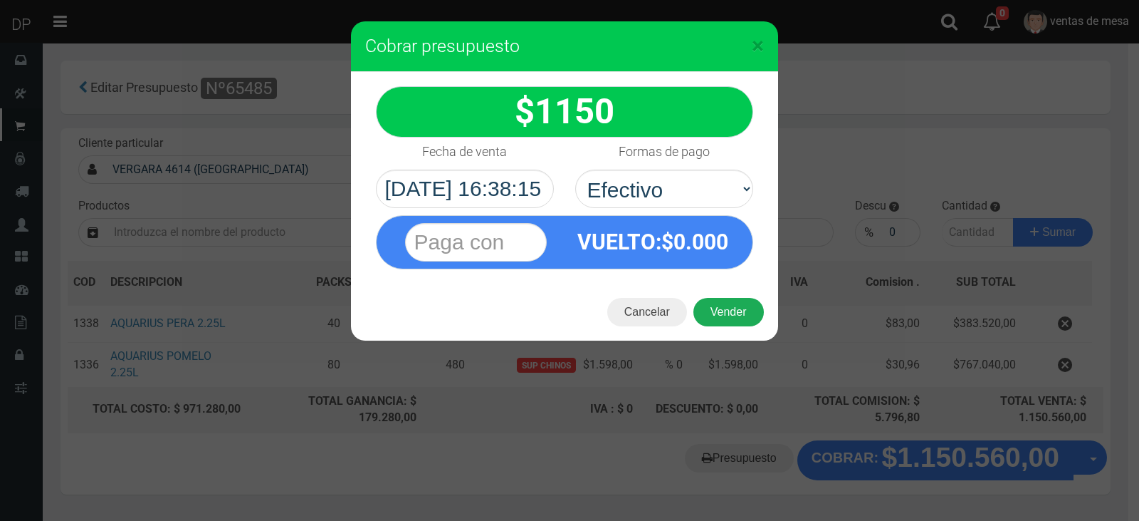
click at [725, 302] on button "Vender" at bounding box center [729, 312] width 70 height 28
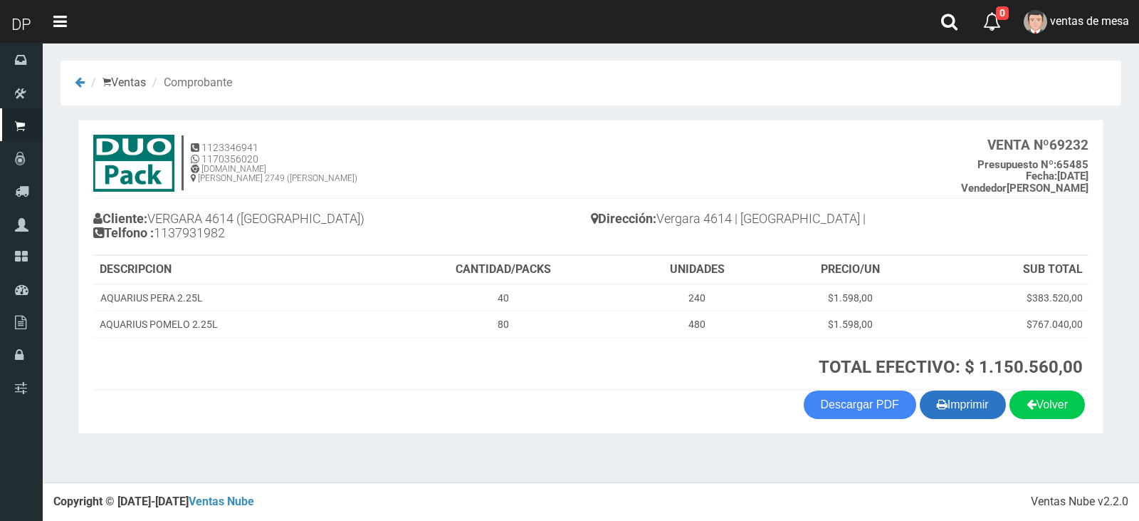
click at [921, 405] on button "Imprimir" at bounding box center [963, 404] width 86 height 28
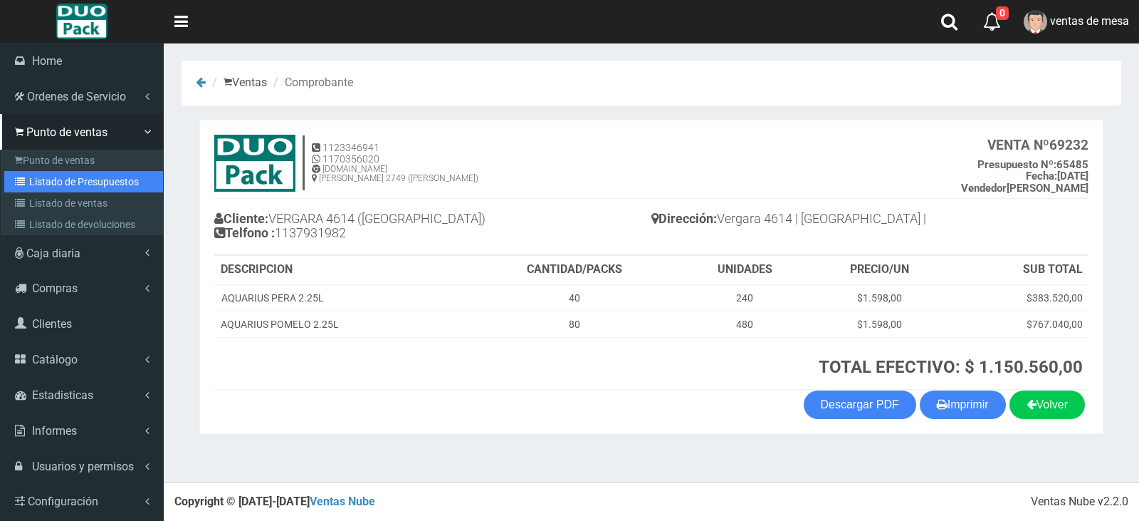
click at [103, 172] on link "Listado de Presupuestos" at bounding box center [83, 181] width 159 height 21
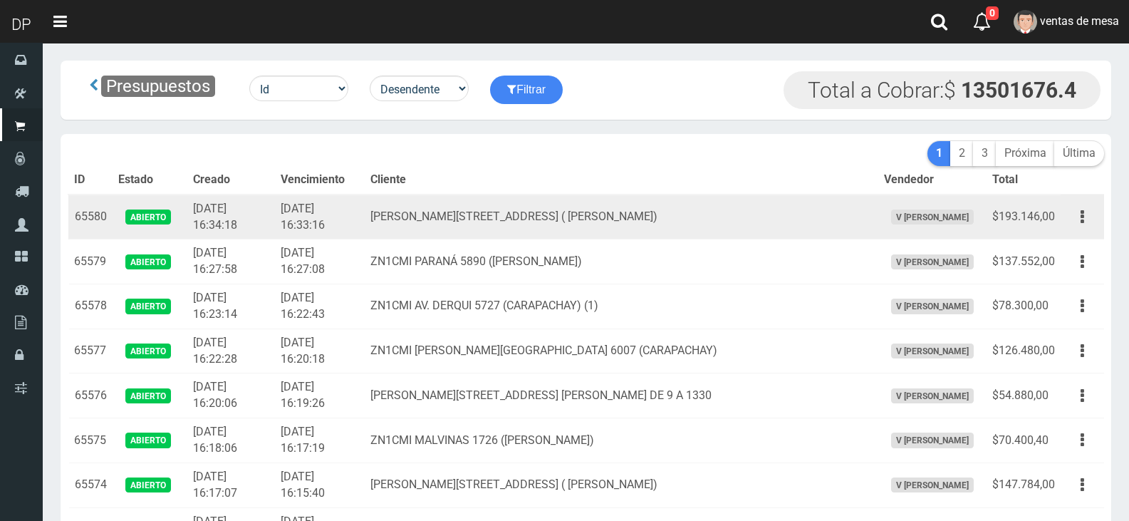
click at [545, 231] on td "Av de mayo 934 ( Villa Adelina)" at bounding box center [621, 216] width 513 height 45
click at [550, 213] on td "Av de mayo 934 ( Villa Adelina)" at bounding box center [621, 216] width 513 height 45
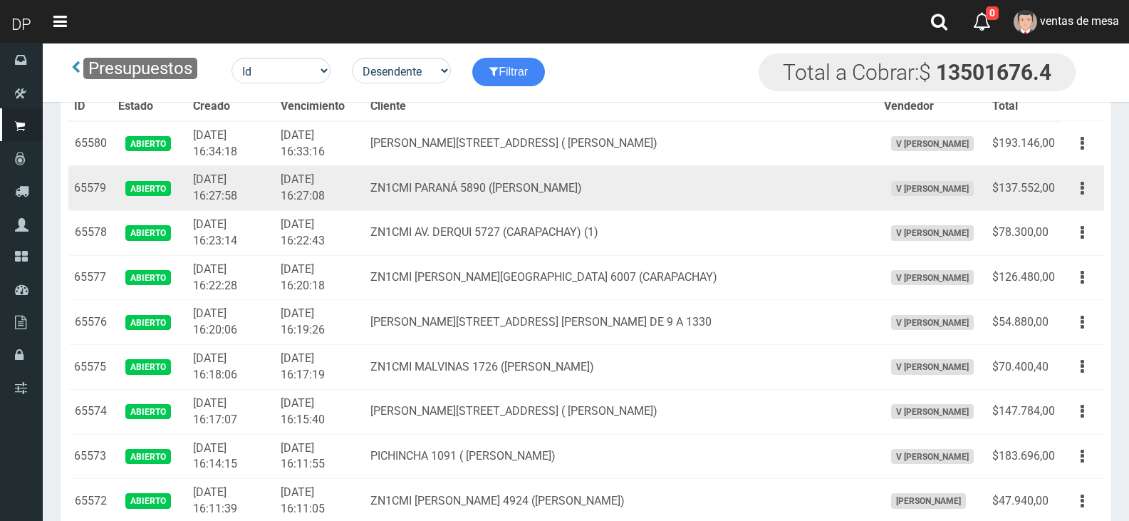
scroll to position [2680, 0]
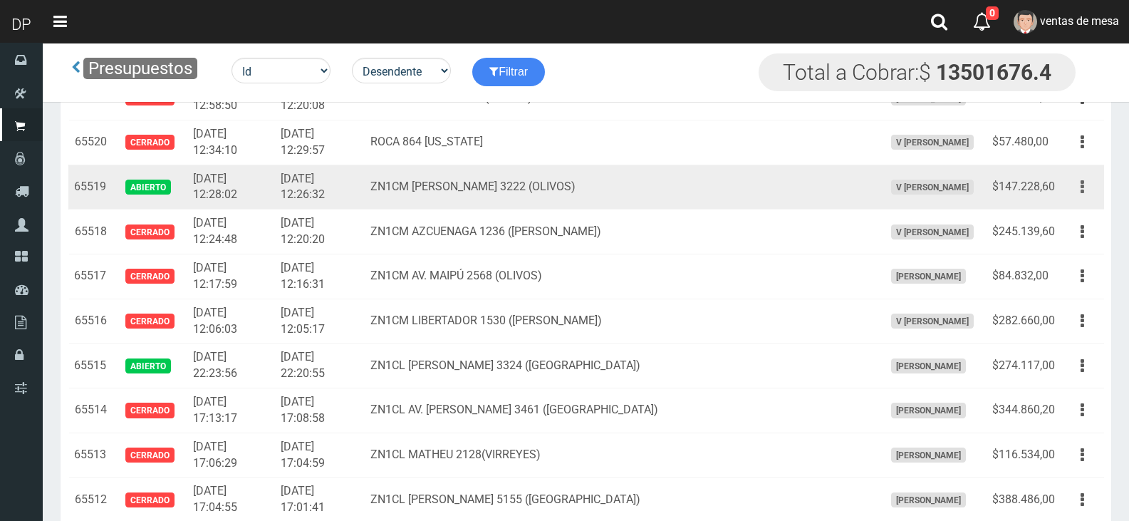
click at [1076, 186] on button "button" at bounding box center [1082, 186] width 32 height 25
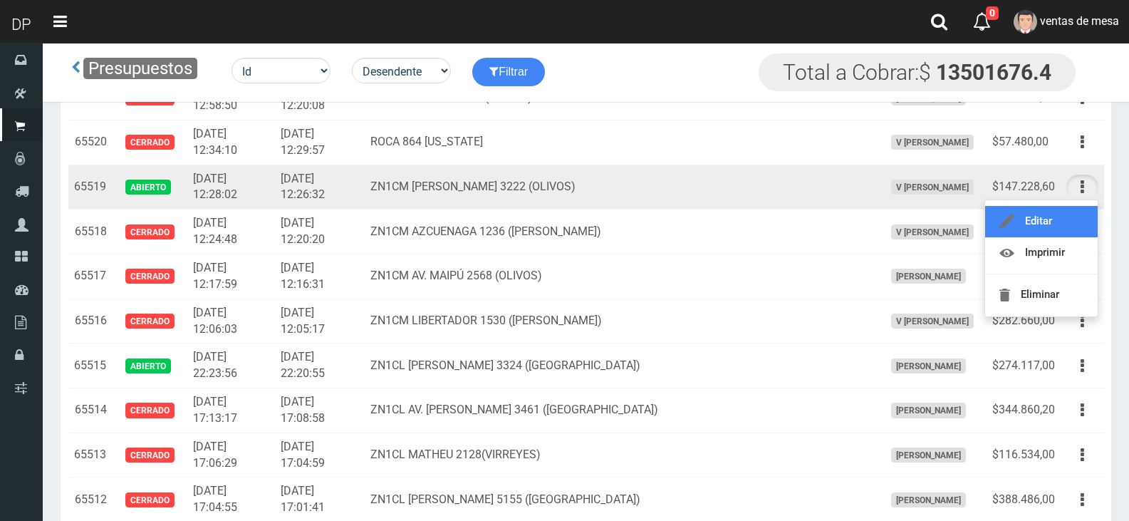
click at [1070, 232] on link "Editar" at bounding box center [1041, 221] width 113 height 31
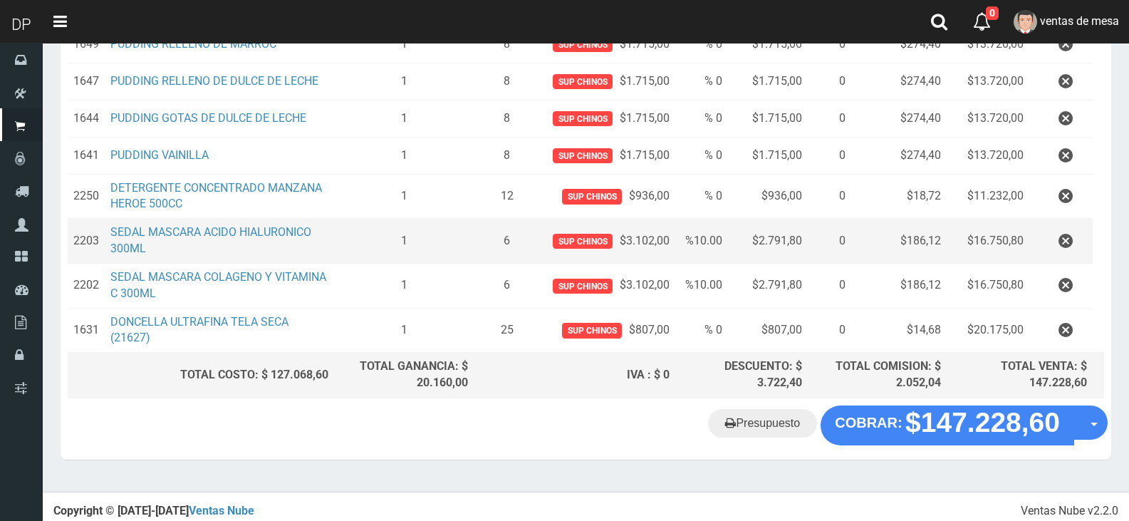
scroll to position [305, 0]
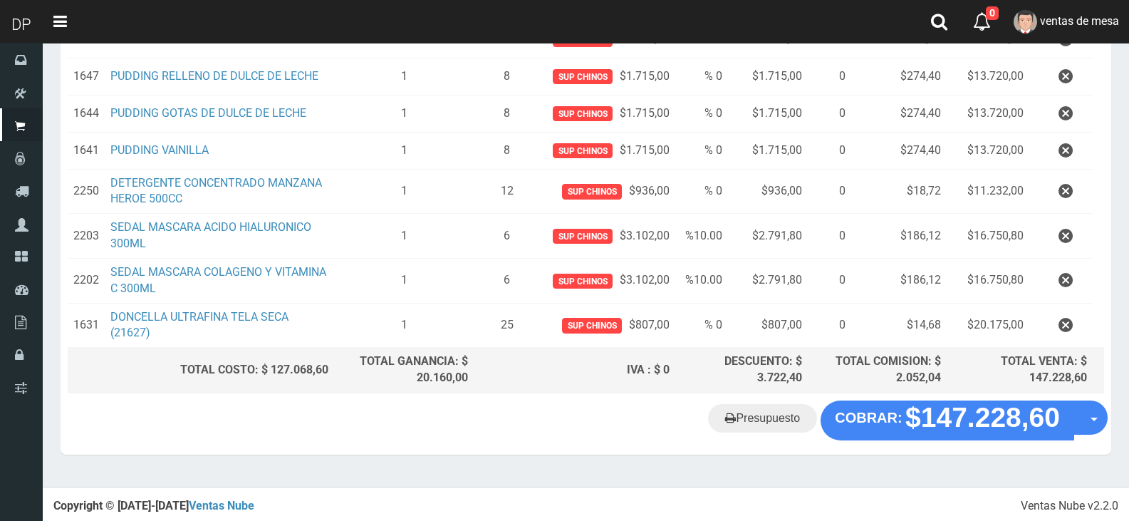
click at [894, 392] on th "TOTAL COMISION: $ 2.052,04" at bounding box center [877, 370] width 139 height 45
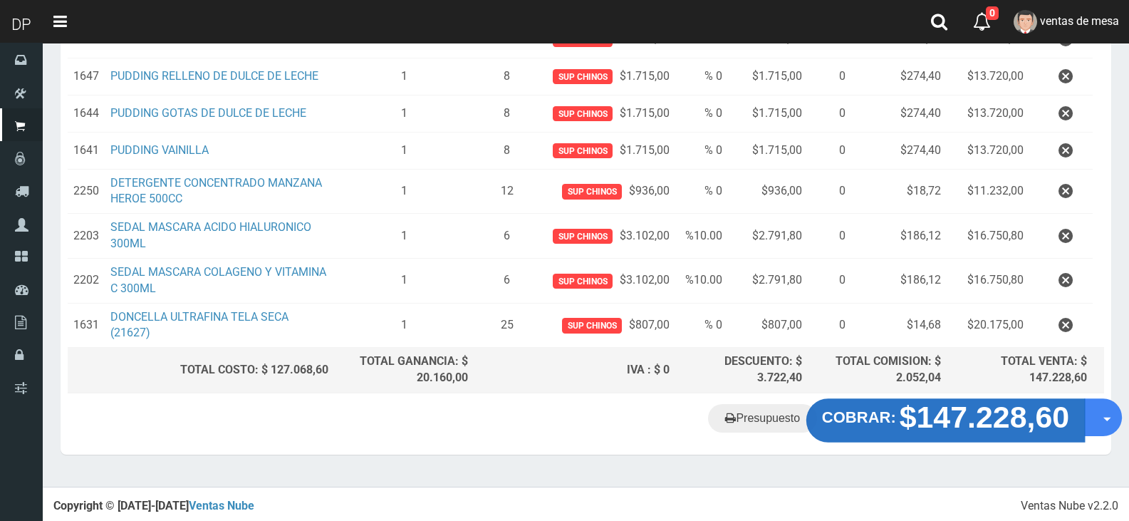
click at [894, 417] on strong "COBRAR:" at bounding box center [859, 416] width 74 height 17
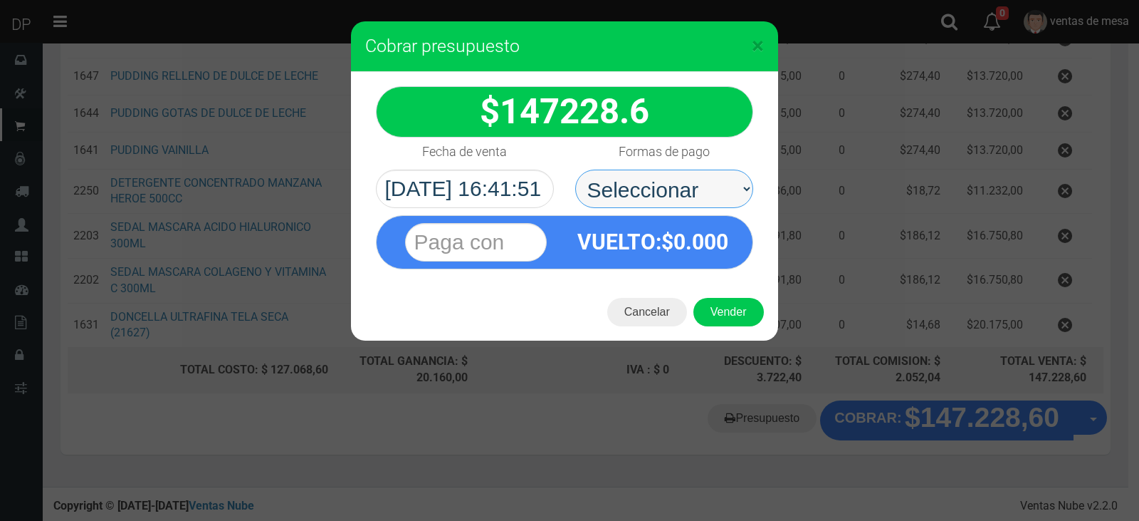
click at [627, 182] on select "Seleccionar Efectivo Tarjeta de Crédito Depósito Débito" at bounding box center [664, 188] width 178 height 38
select select "Efectivo"
click at [575, 169] on select "Seleccionar Efectivo Tarjeta de Crédito Depósito Débito" at bounding box center [664, 188] width 178 height 38
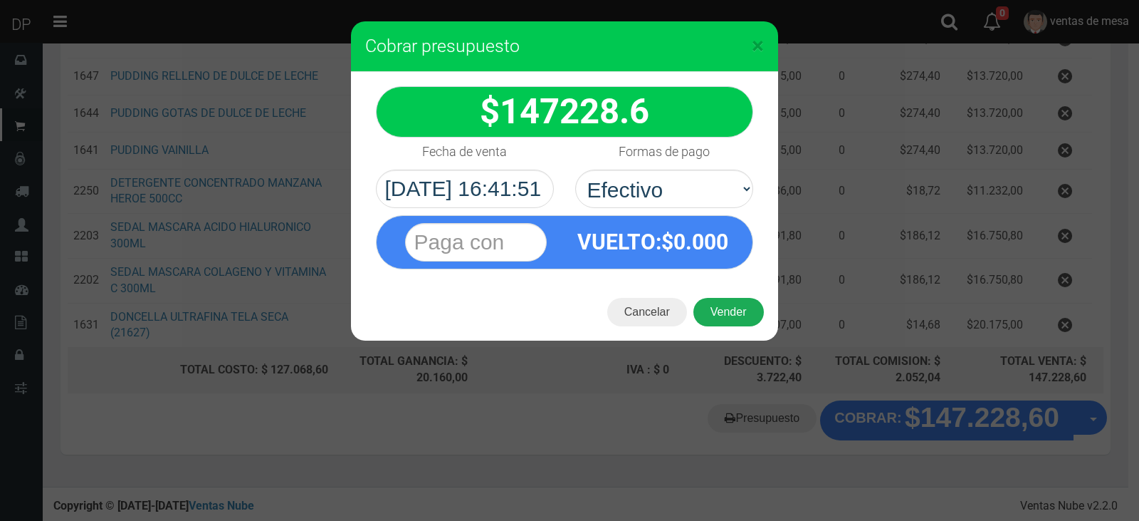
click at [711, 312] on button "Vender" at bounding box center [729, 312] width 70 height 28
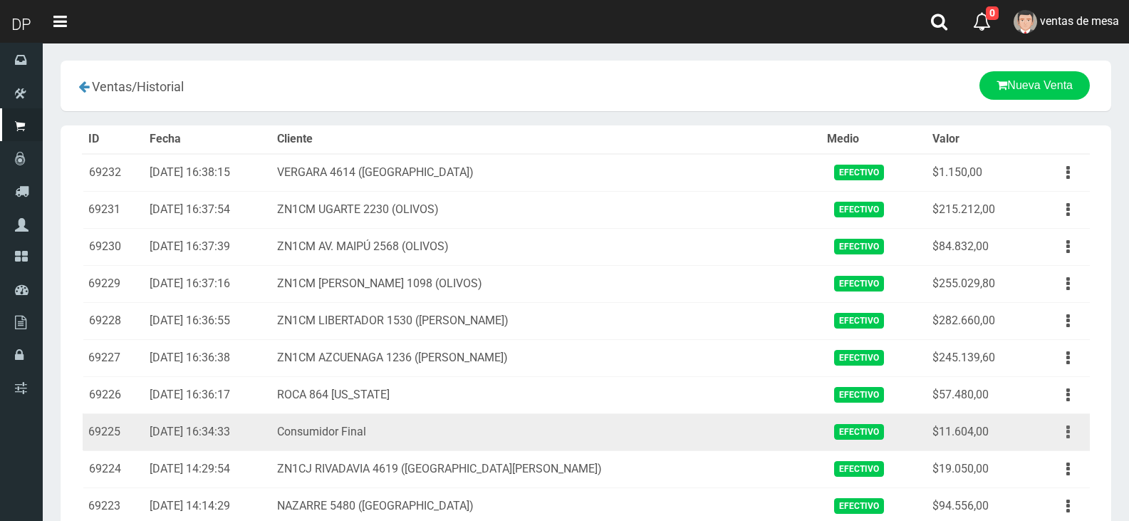
click at [1054, 432] on button "button" at bounding box center [1068, 431] width 32 height 25
click at [1060, 439] on button "button" at bounding box center [1068, 431] width 32 height 25
click at [1064, 432] on button "button" at bounding box center [1068, 431] width 32 height 25
click at [1052, 419] on button "button" at bounding box center [1068, 431] width 32 height 25
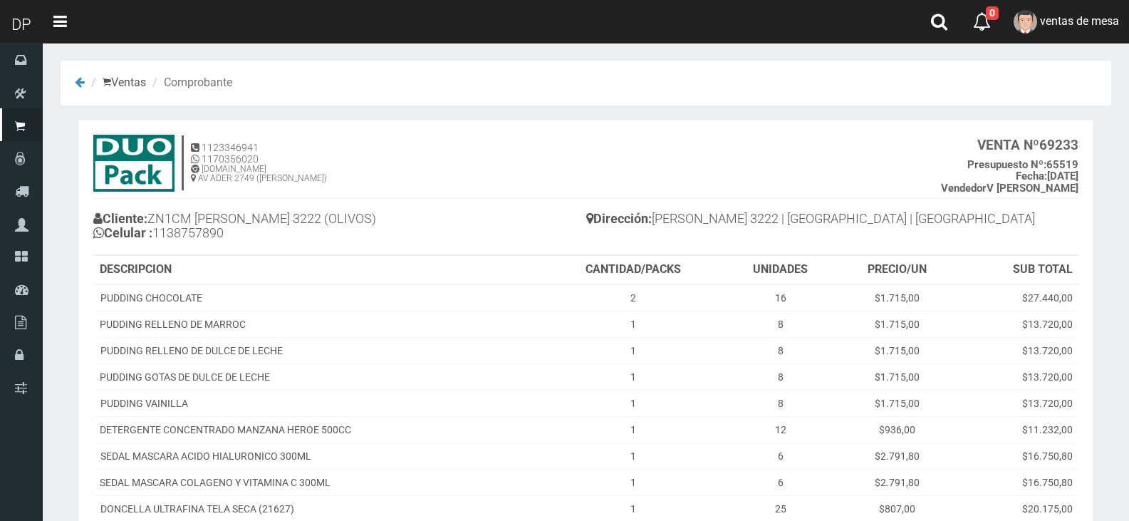
scroll to position [182, 0]
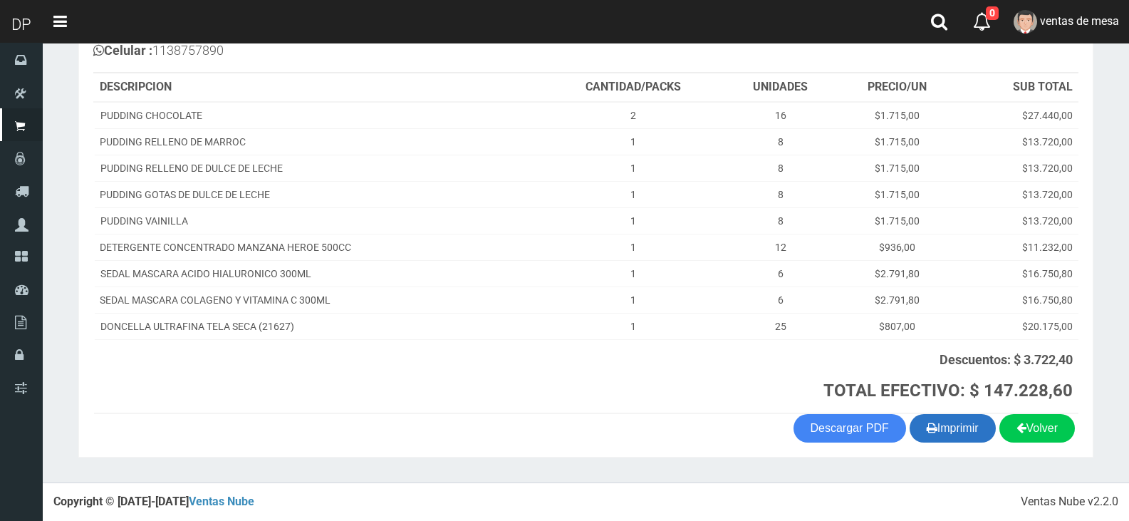
click at [959, 434] on button "Imprimir" at bounding box center [952, 428] width 86 height 28
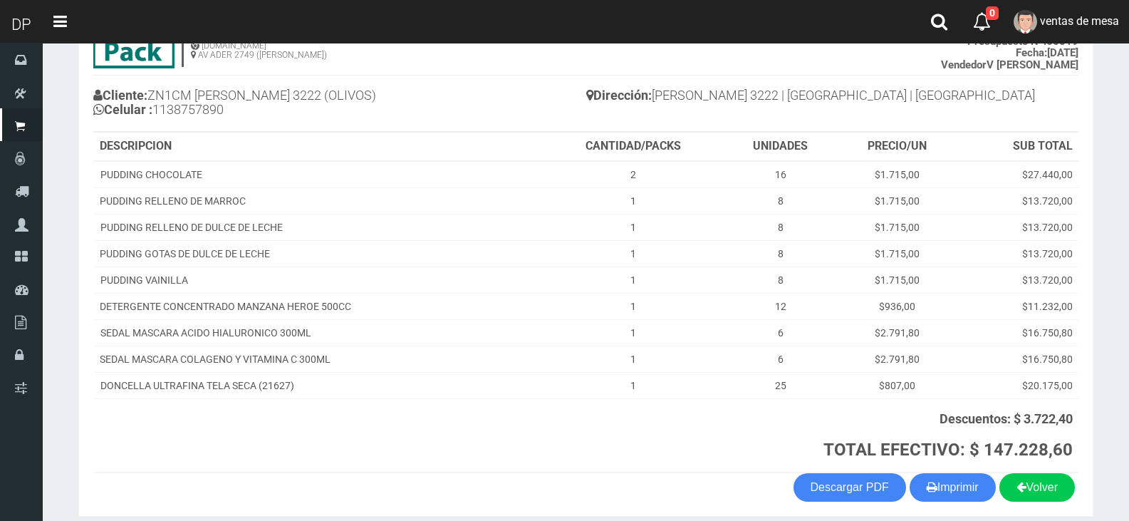
scroll to position [0, 0]
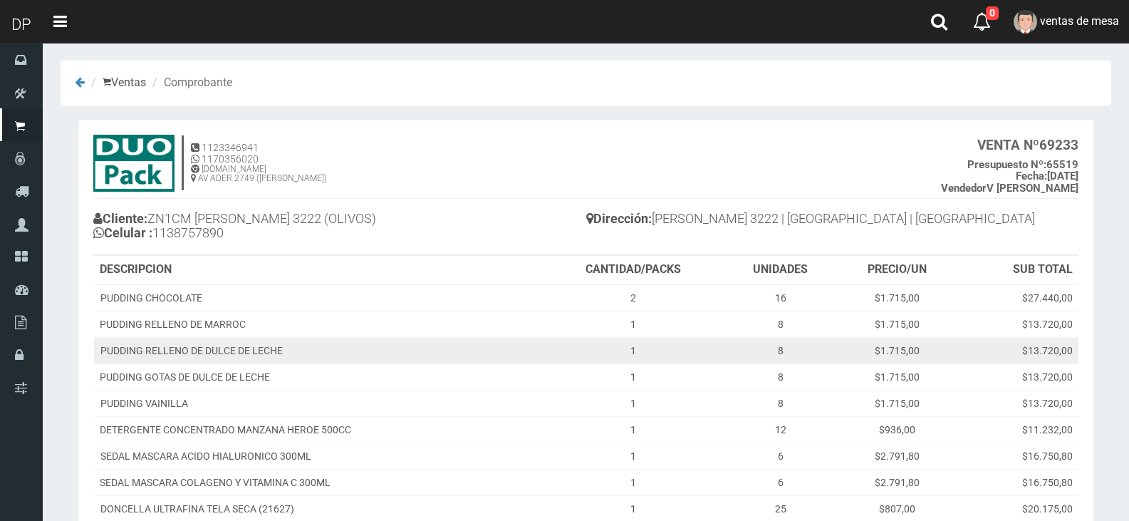
click at [434, 345] on td "PUDDING RELLENO DE DULCE DE LECHE" at bounding box center [318, 350] width 448 height 26
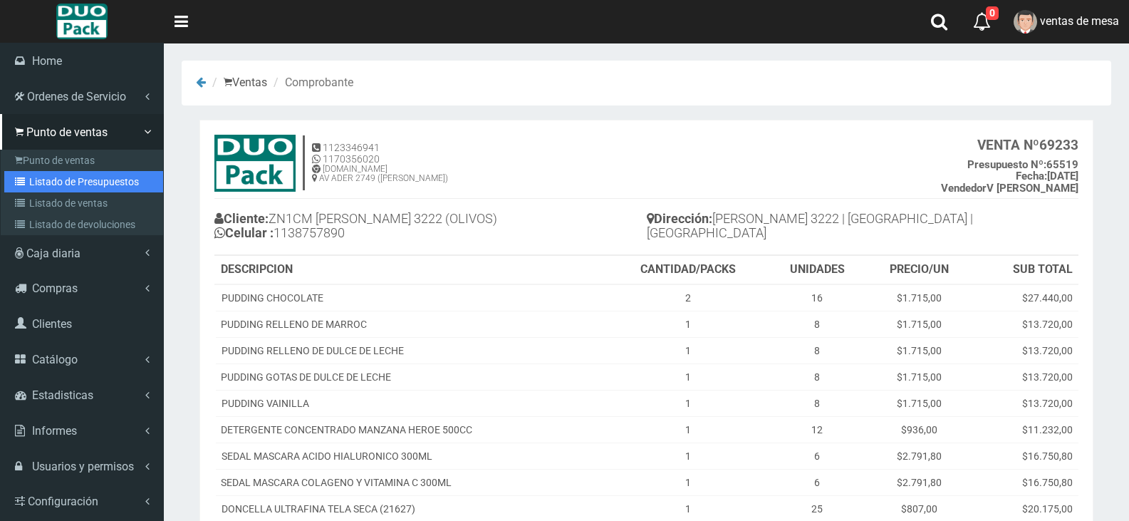
click at [33, 188] on link "Listado de Presupuestos" at bounding box center [83, 181] width 159 height 21
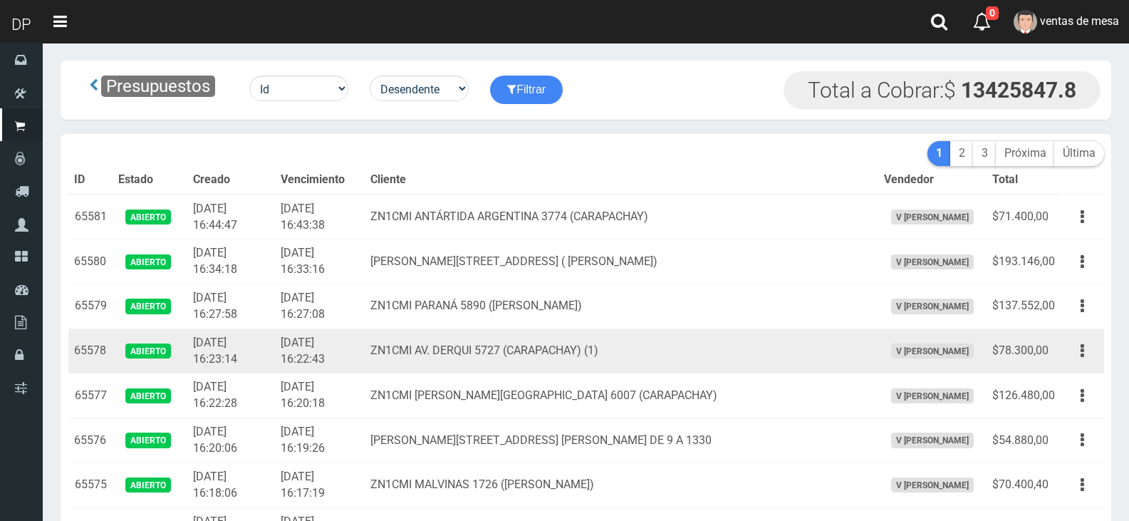
click at [275, 341] on td "2025-08-20 16:23:14" at bounding box center [231, 350] width 88 height 45
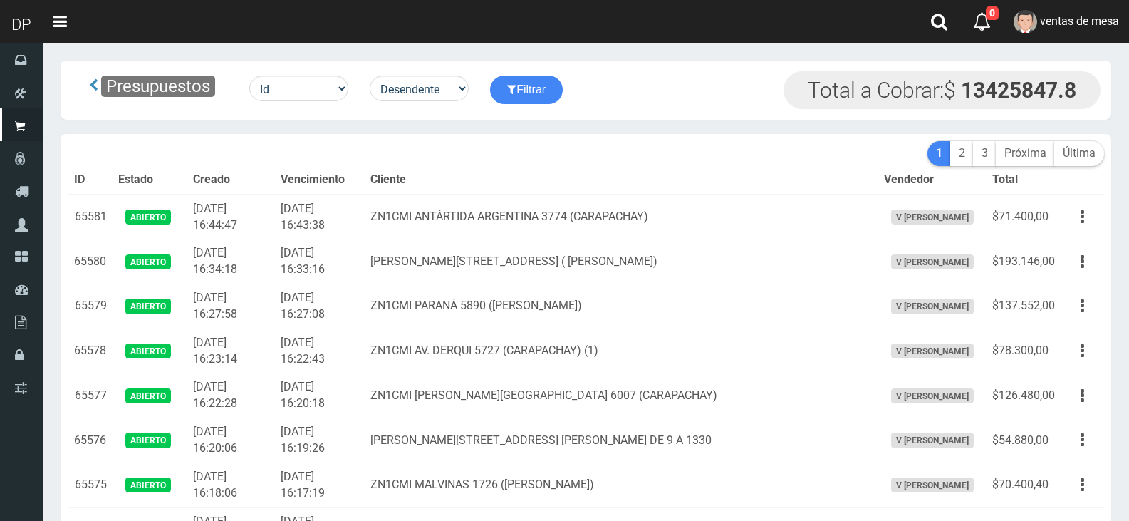
scroll to position [8036, 0]
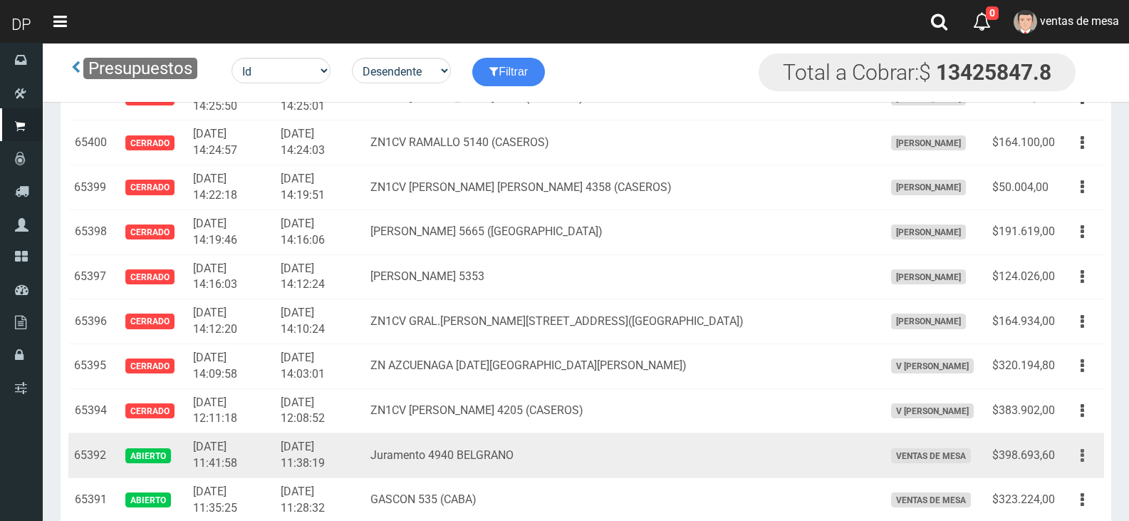
click at [1078, 449] on button "button" at bounding box center [1082, 455] width 32 height 25
click at [1032, 484] on link "Editar" at bounding box center [1041, 489] width 113 height 31
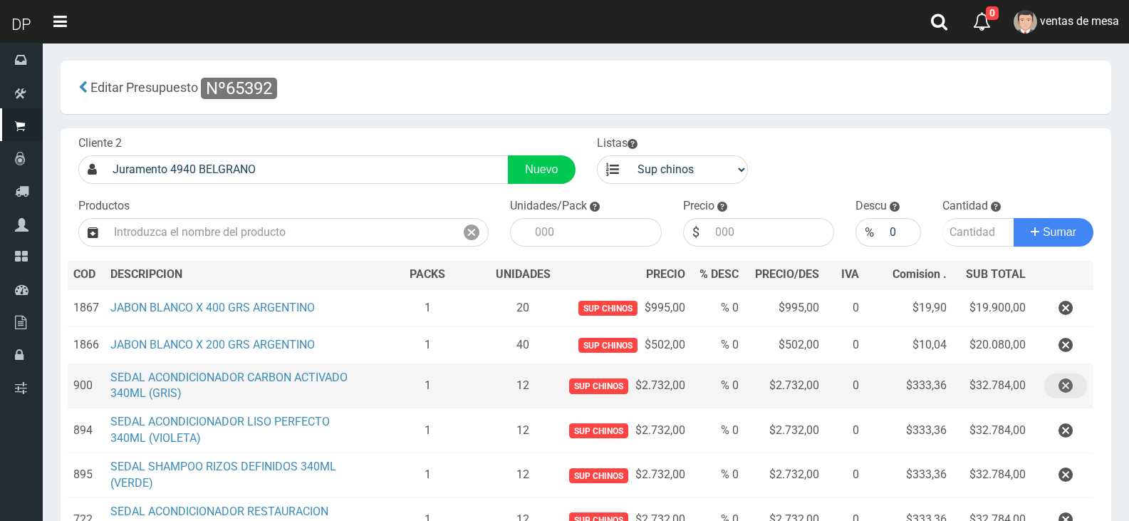
click at [1053, 383] on button "button" at bounding box center [1065, 385] width 43 height 25
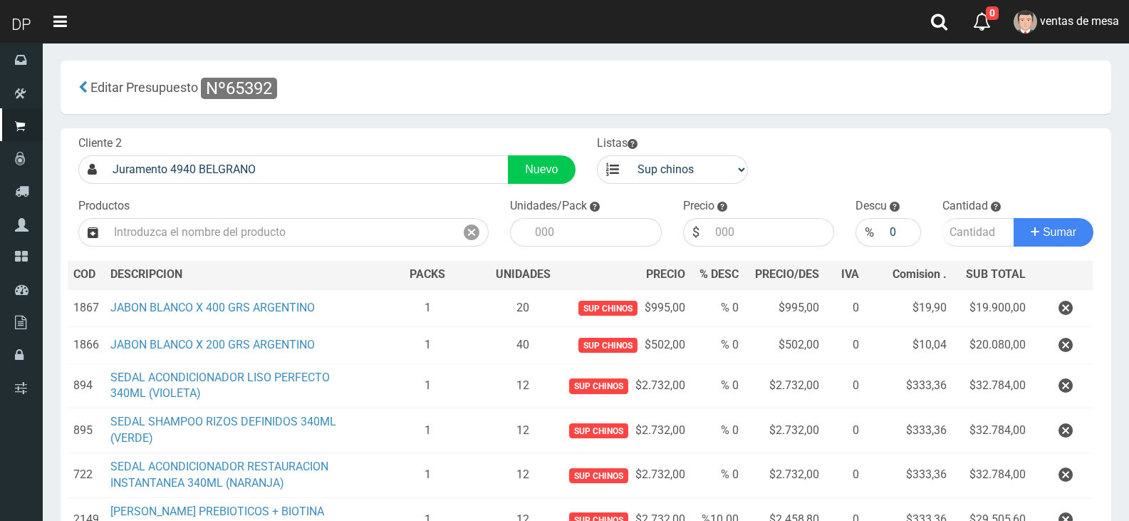
click at [1050, 383] on button "button" at bounding box center [1065, 385] width 43 height 25
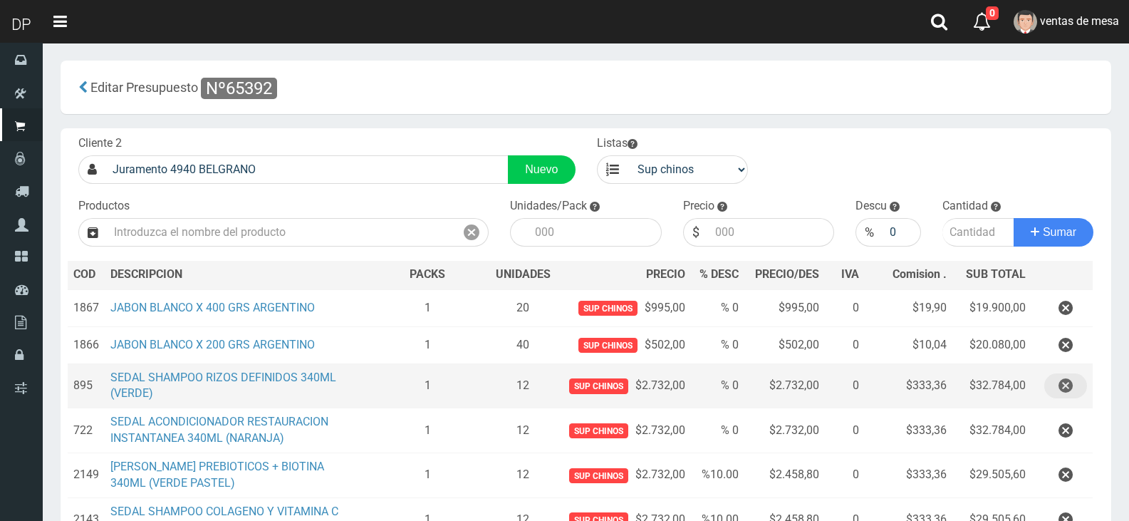
click at [1047, 382] on button "button" at bounding box center [1065, 385] width 43 height 25
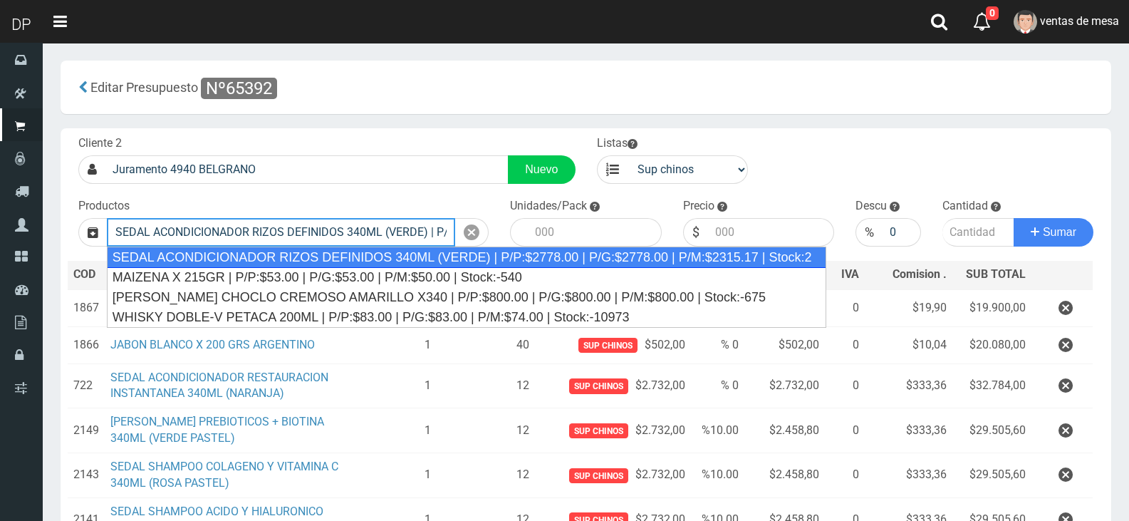
type input "SEDAL ACONDICIONADOR RIZOS DEFINIDOS 340ML (VERDE) | P/P:$2778.00 | P/G:$2778.0…"
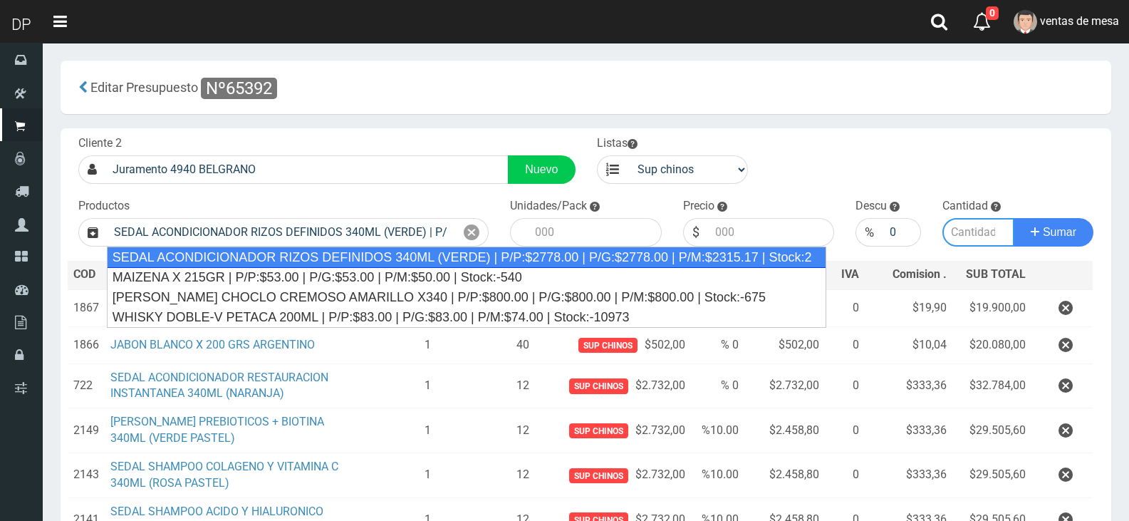
type input "12"
type input "2778.00"
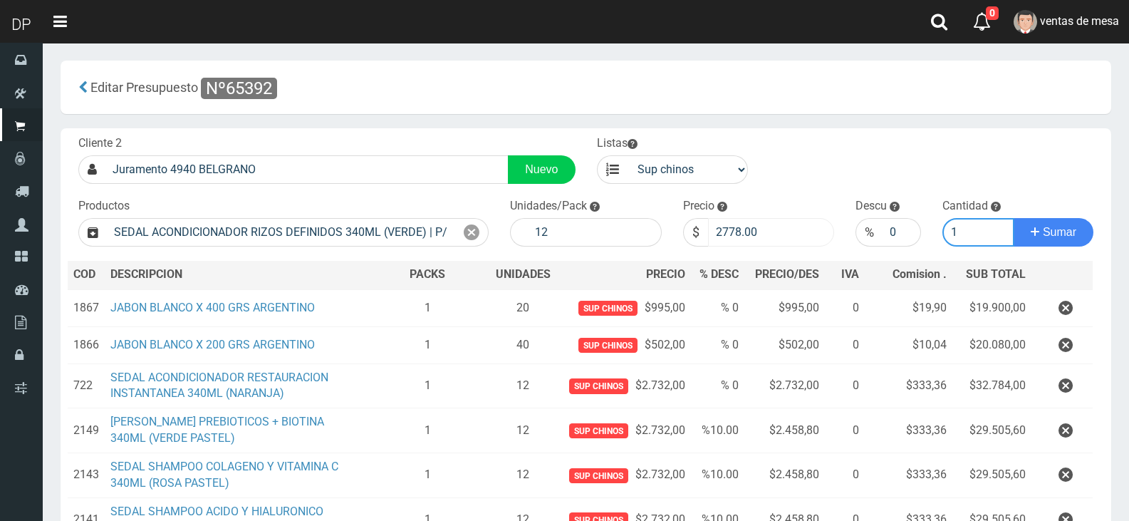
type input "1"
click at [786, 236] on input "2778.00" at bounding box center [771, 232] width 127 height 28
type input "2732"
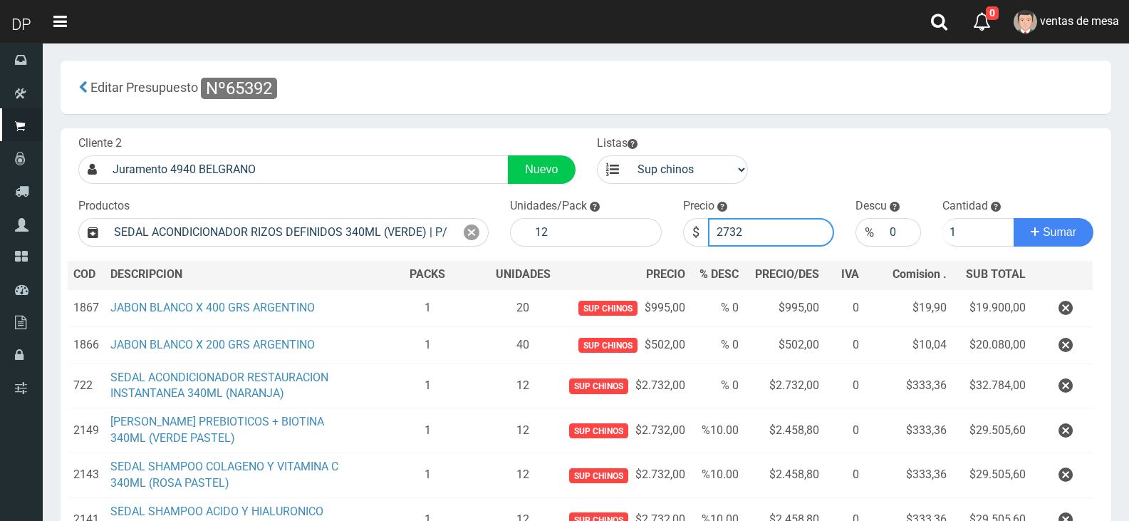
click at [1013, 218] on button "Sumar" at bounding box center [1053, 232] width 80 height 28
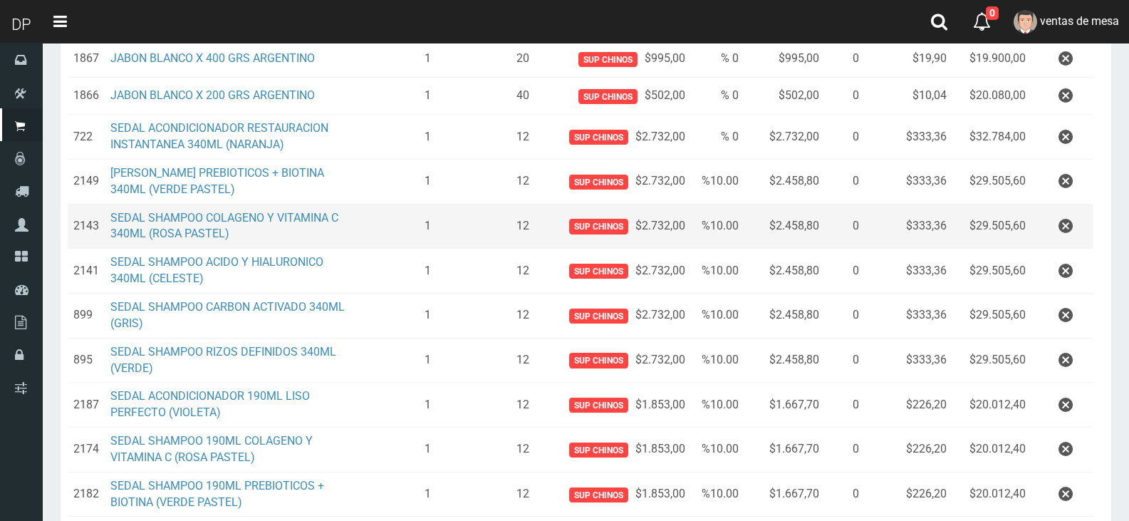
scroll to position [222, 0]
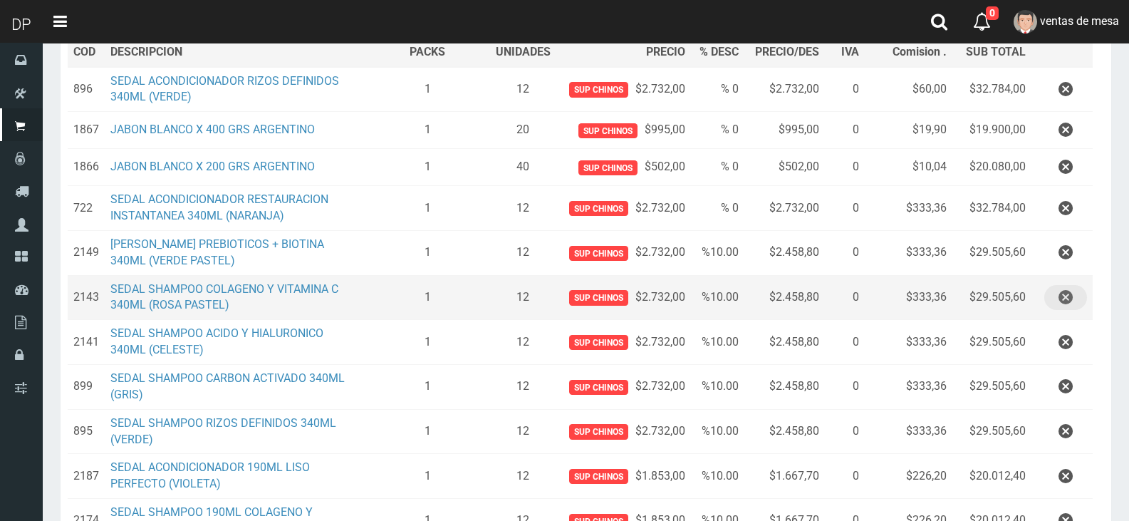
click at [1067, 298] on icon "button" at bounding box center [1065, 297] width 14 height 25
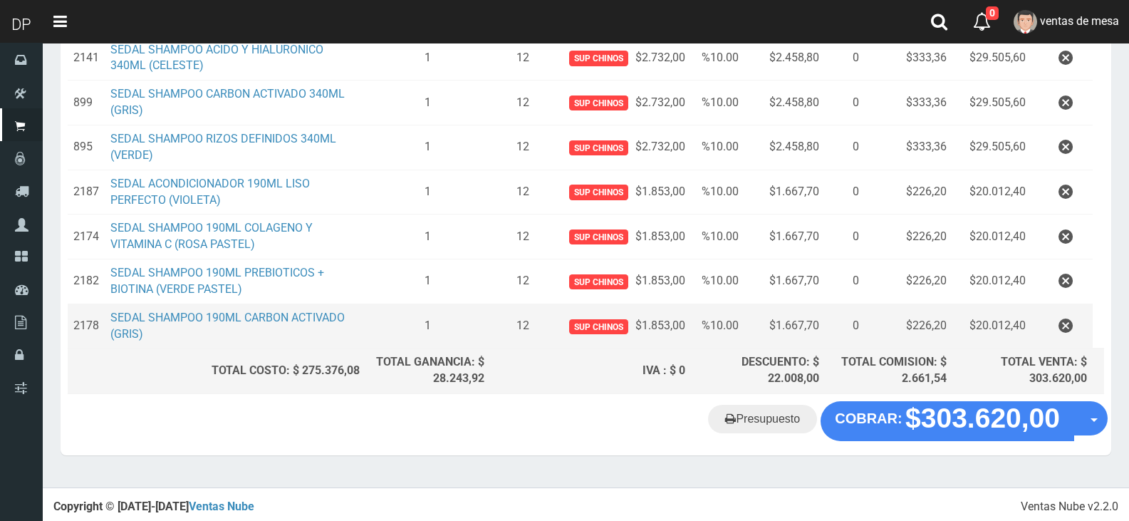
scroll to position [462, 0]
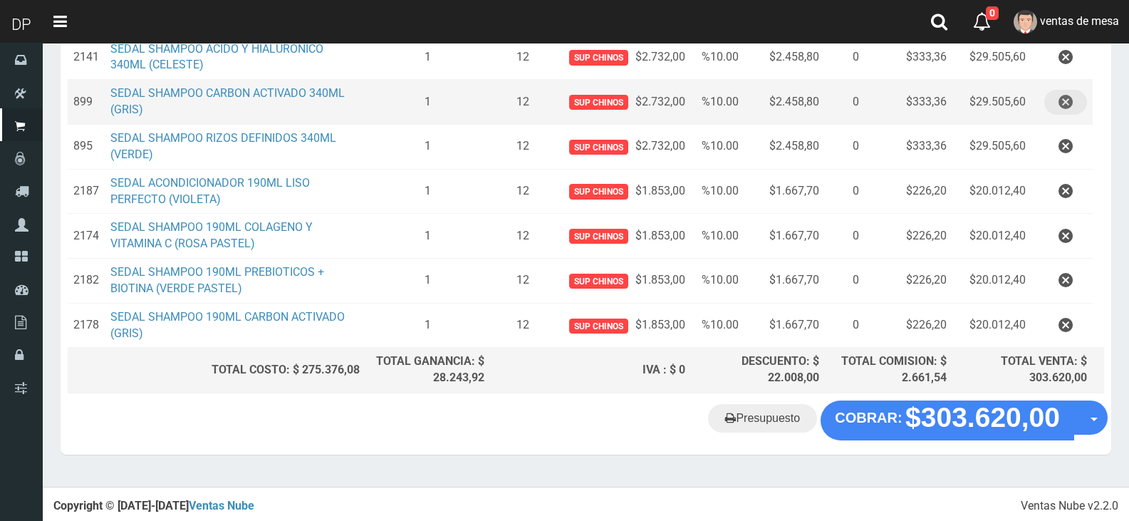
click at [1066, 101] on icon "button" at bounding box center [1065, 102] width 14 height 25
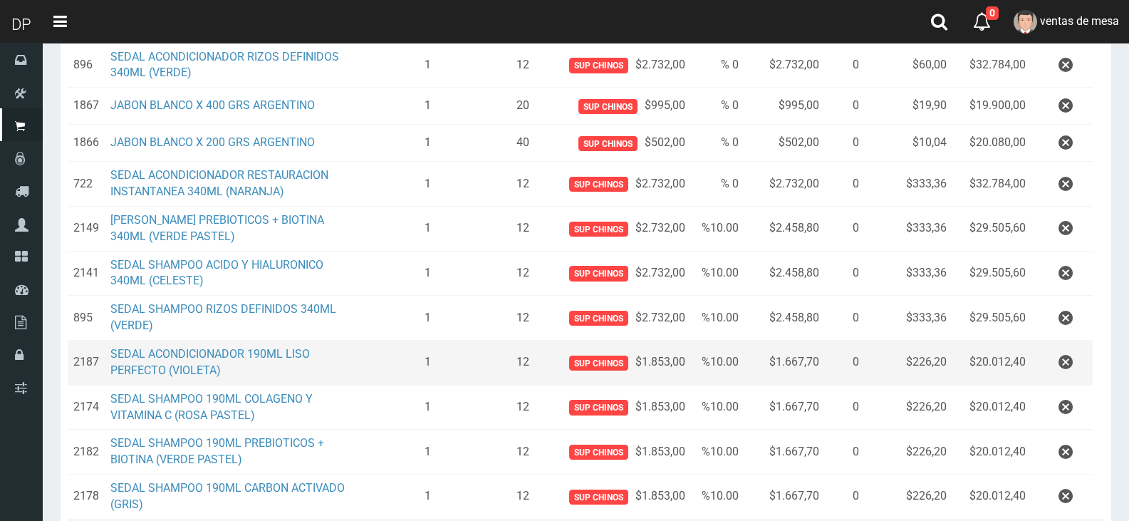
scroll to position [417, 0]
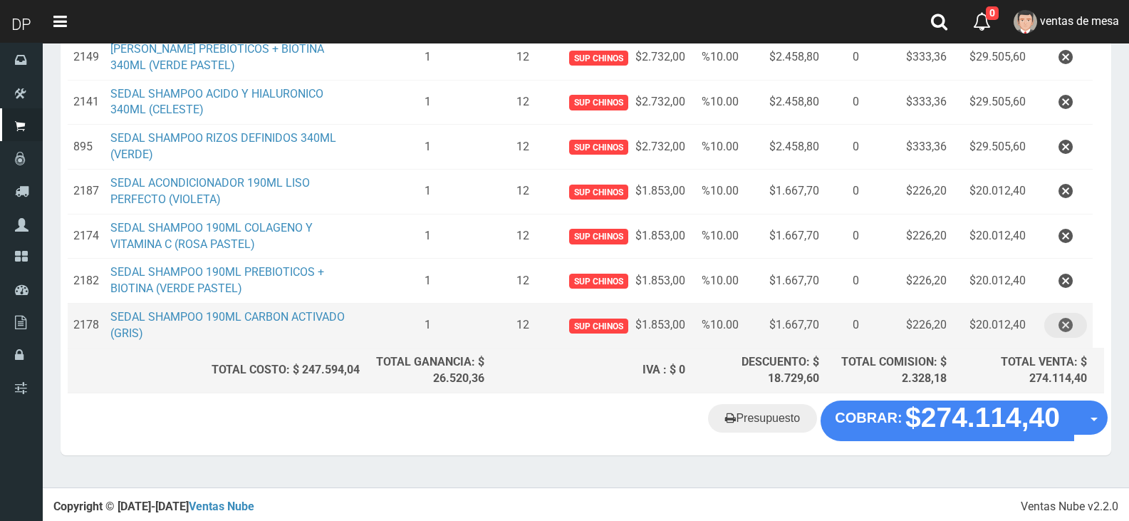
click at [1074, 333] on button "button" at bounding box center [1065, 325] width 43 height 25
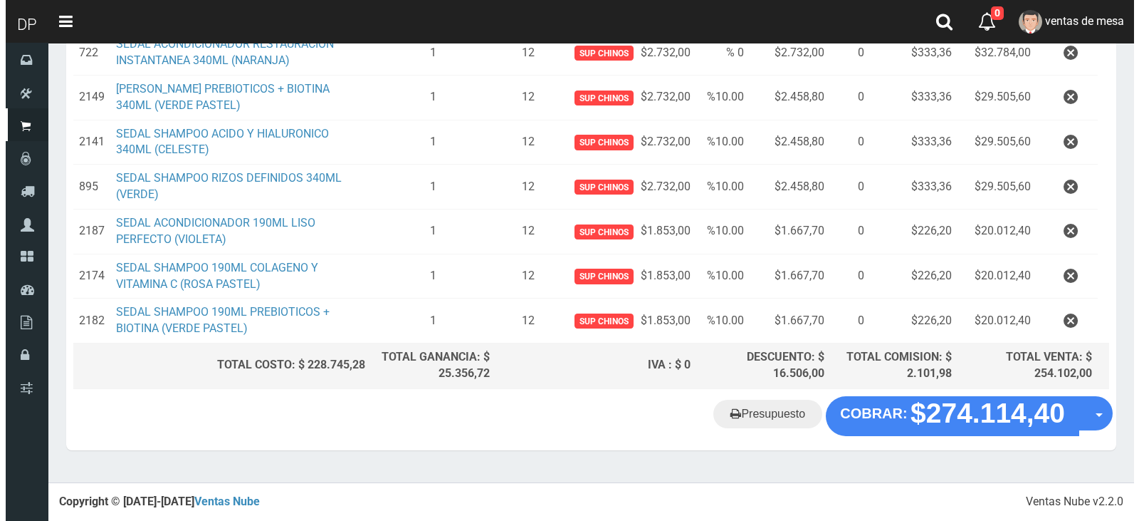
scroll to position [373, 0]
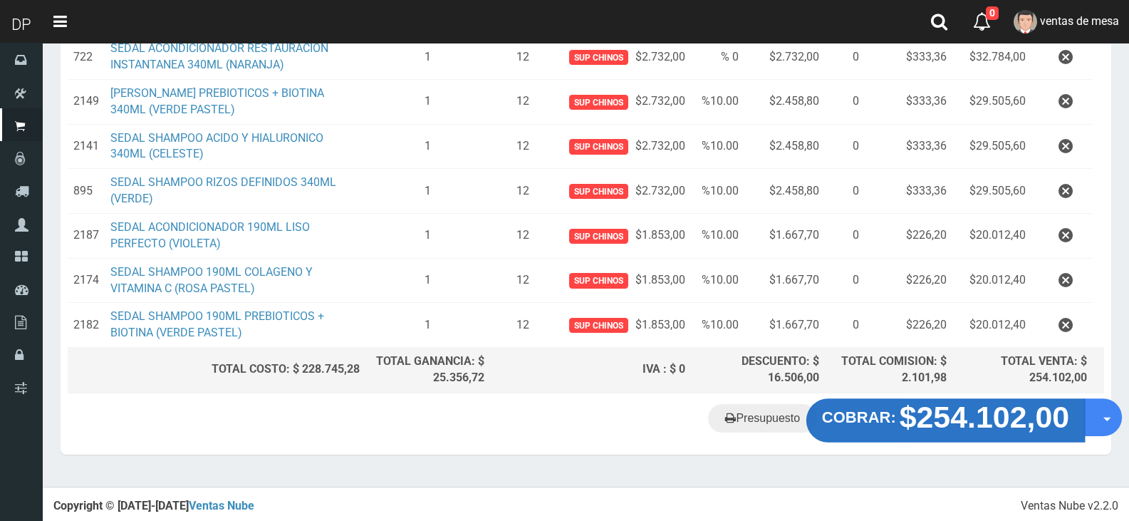
click at [990, 405] on strong "$254.102,00" at bounding box center [984, 415] width 170 height 33
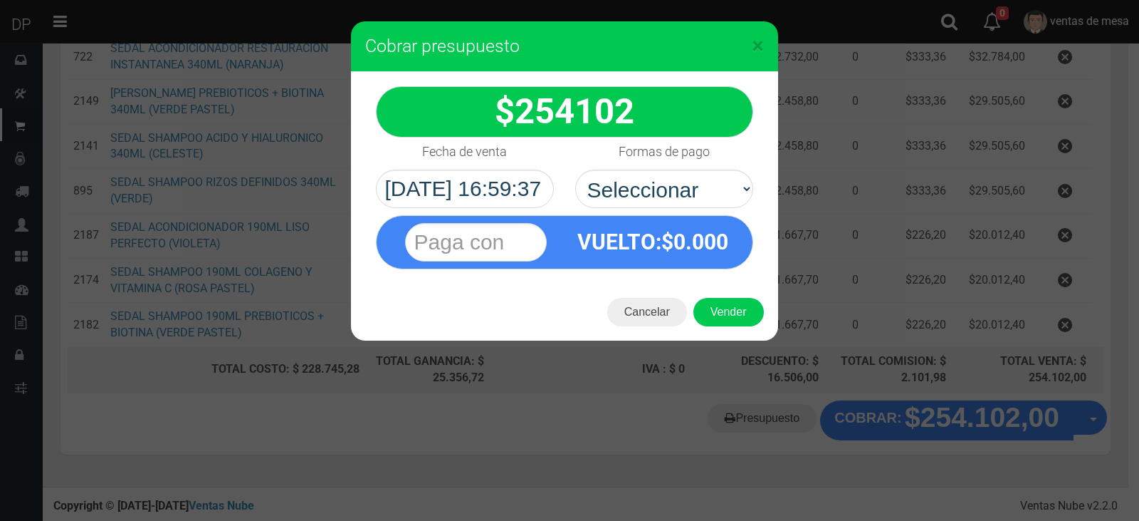
click at [709, 210] on div "VUELTO :$ 0.000" at bounding box center [564, 238] width 399 height 61
drag, startPoint x: 696, startPoint y: 182, endPoint x: 695, endPoint y: 204, distance: 21.4
click at [695, 187] on select "Seleccionar Efectivo Tarjeta de Crédito Depósito Débito" at bounding box center [664, 188] width 178 height 38
select select "Efectivo"
click at [575, 169] on select "Seleccionar Efectivo Tarjeta de Crédito Depósito Débito" at bounding box center [664, 188] width 178 height 38
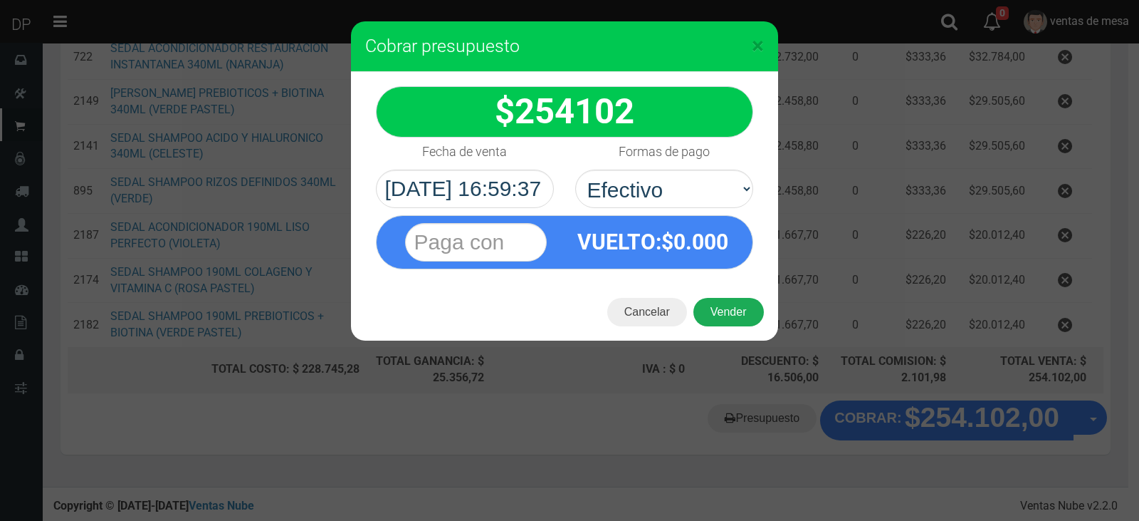
click at [719, 305] on button "Vender" at bounding box center [729, 312] width 70 height 28
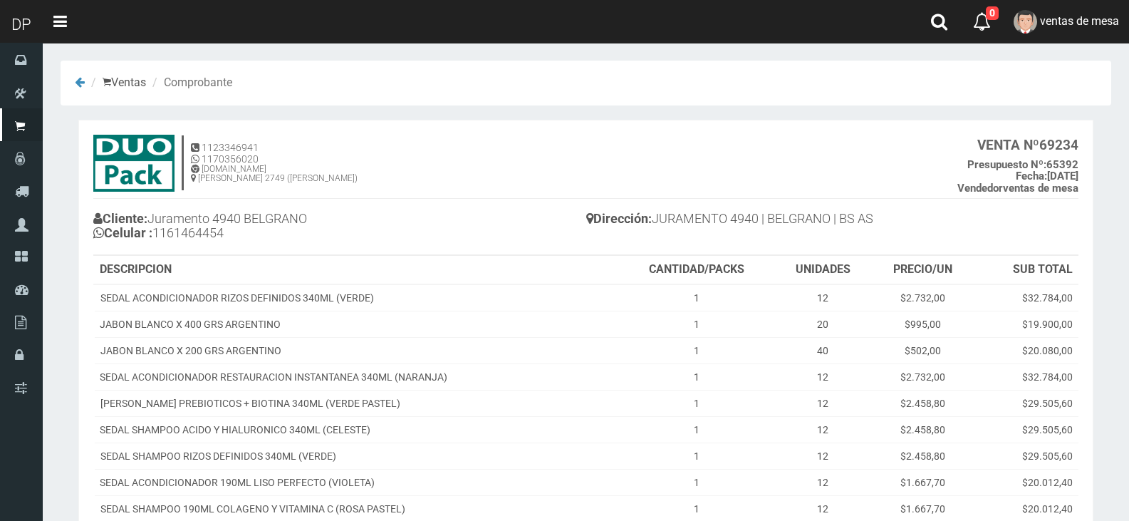
scroll to position [209, 0]
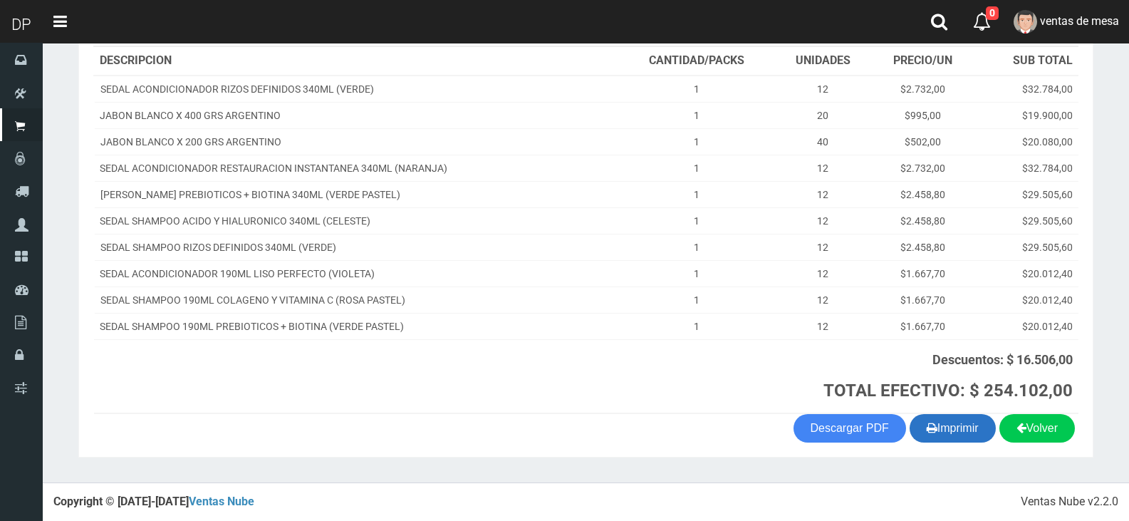
click at [935, 424] on button "Imprimir" at bounding box center [952, 428] width 86 height 28
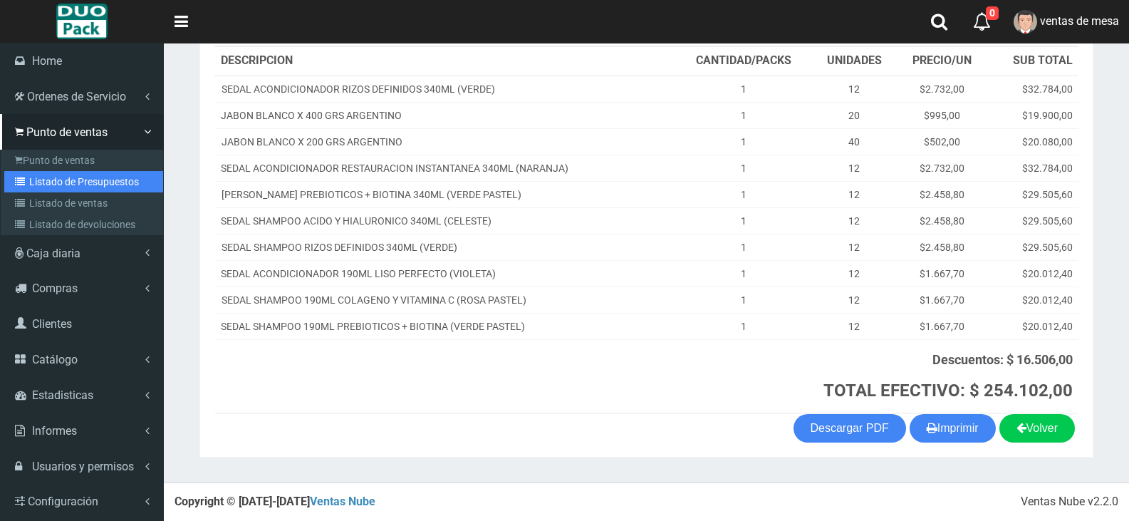
drag, startPoint x: 51, startPoint y: 186, endPoint x: 136, endPoint y: 118, distance: 108.4
click at [53, 186] on link "Listado de Presupuestos" at bounding box center [83, 181] width 159 height 21
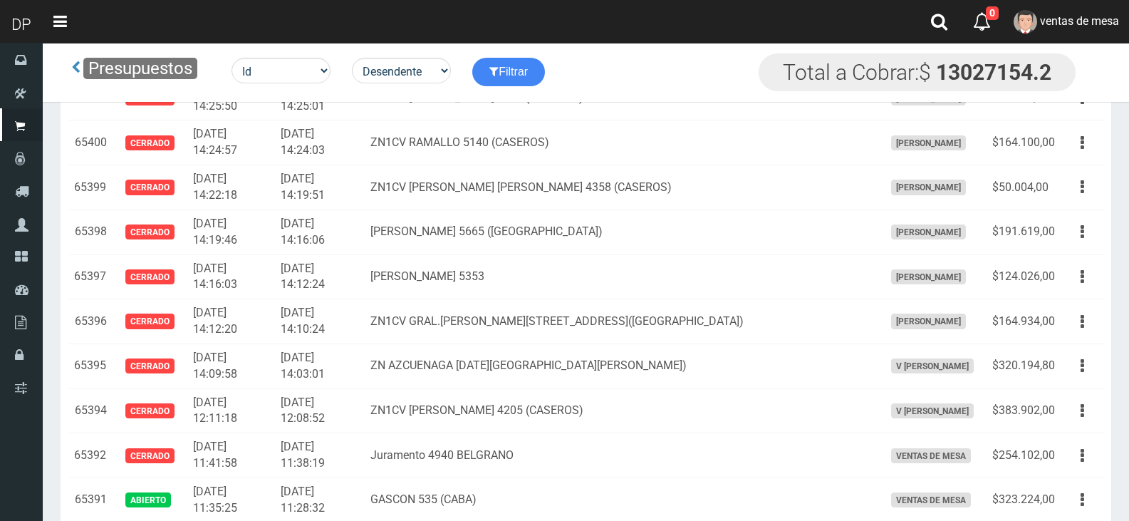
scroll to position [4347, 0]
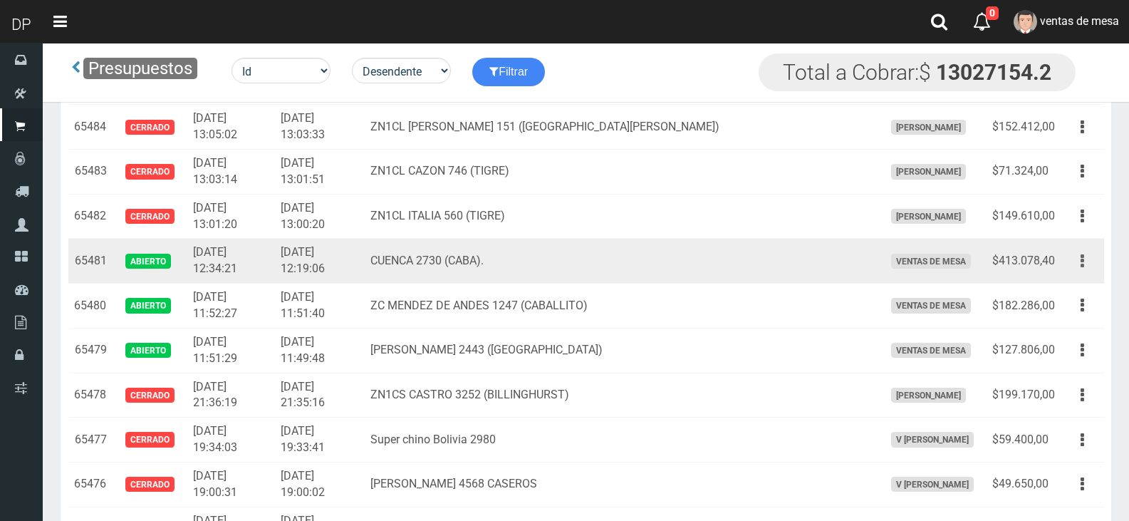
click at [1070, 257] on button "button" at bounding box center [1082, 261] width 32 height 25
click at [1069, 277] on ul "Editar Imprimir Eliminar" at bounding box center [1041, 331] width 114 height 117
click at [1076, 266] on button "button" at bounding box center [1082, 261] width 32 height 25
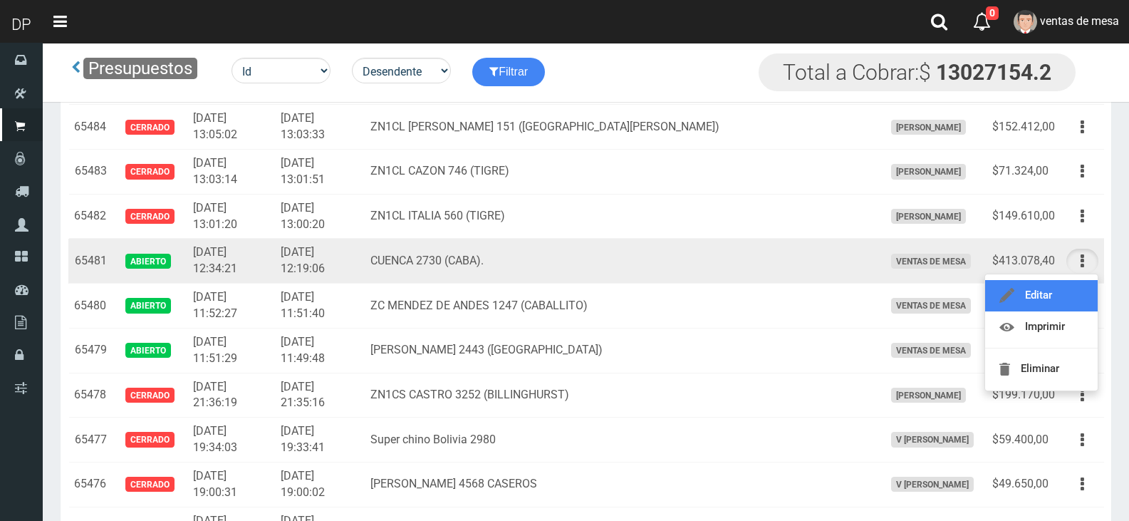
click at [1065, 291] on link "Editar" at bounding box center [1041, 295] width 113 height 31
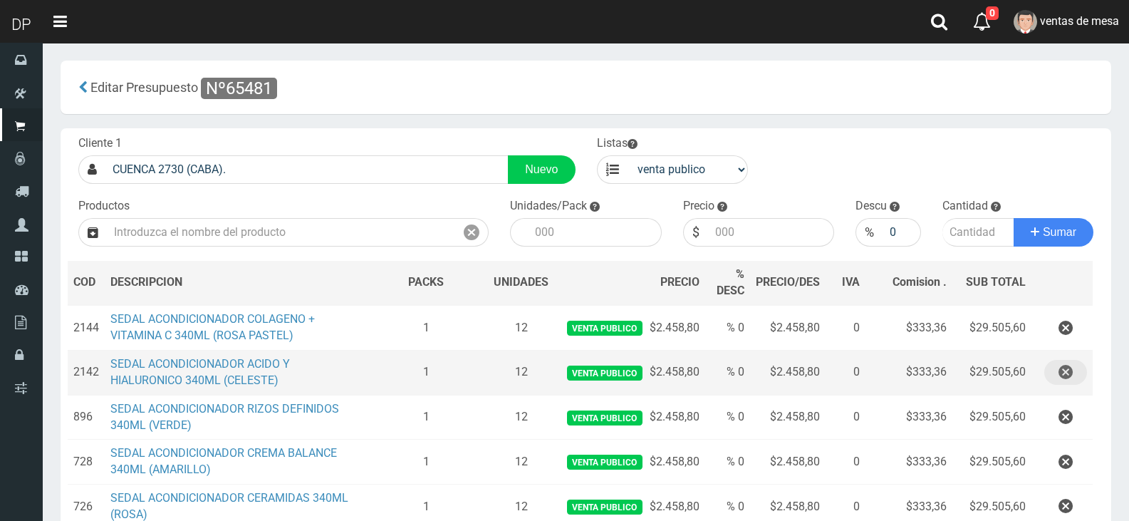
click at [1067, 370] on icon "button" at bounding box center [1065, 372] width 14 height 25
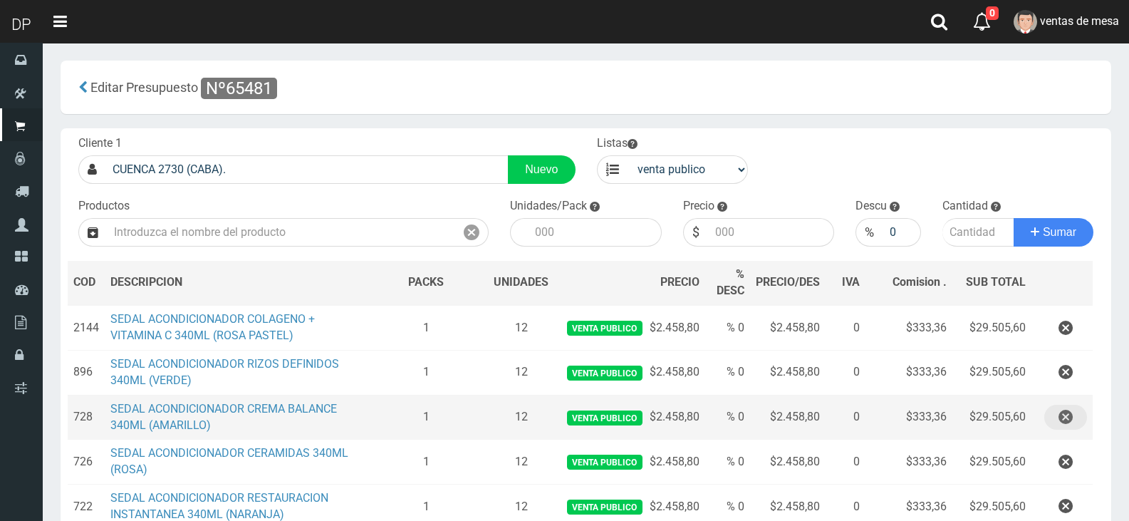
click at [1067, 424] on icon "button" at bounding box center [1065, 416] width 14 height 25
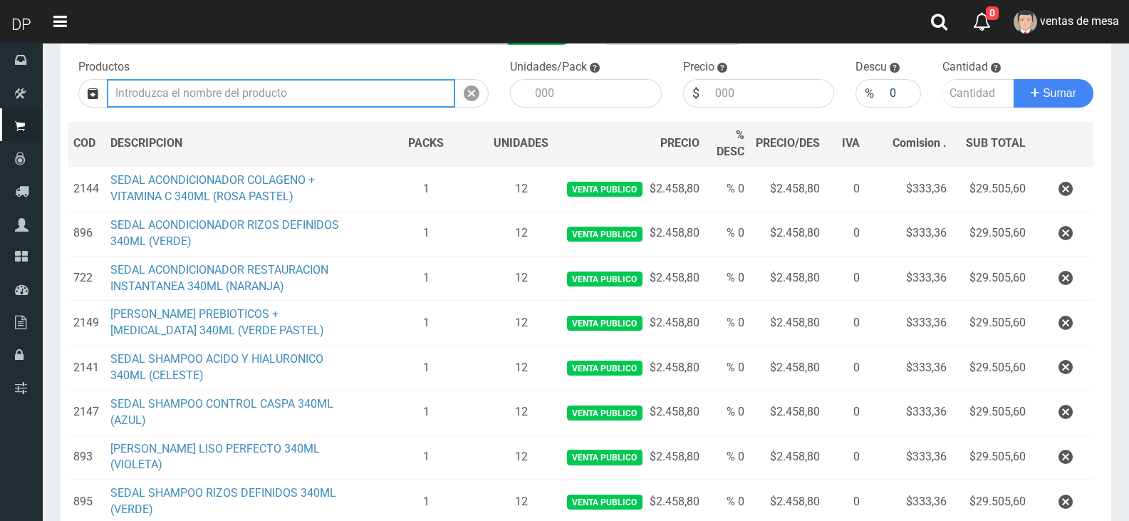
scroll to position [356, 0]
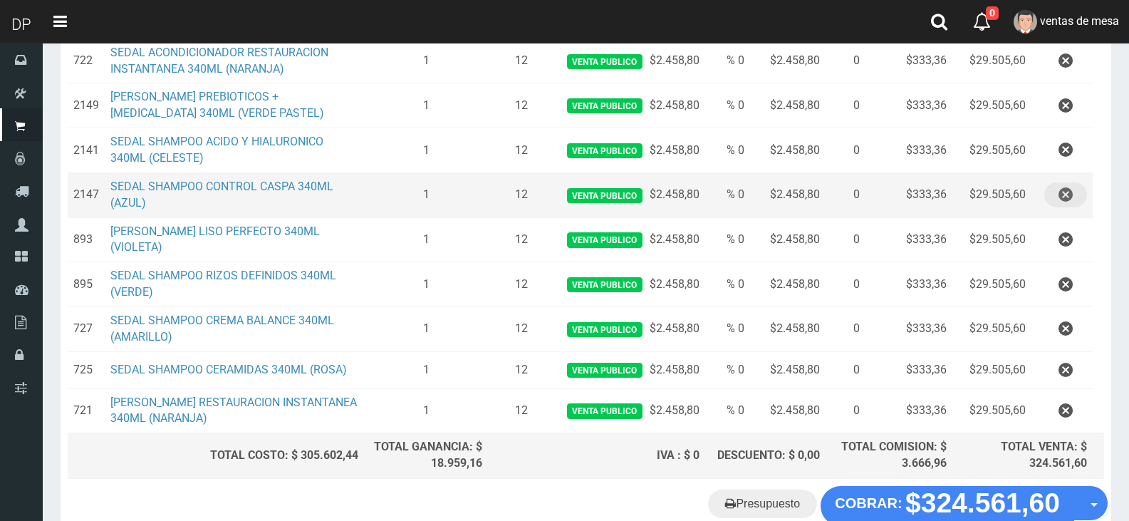
click at [1055, 197] on button "button" at bounding box center [1065, 194] width 43 height 25
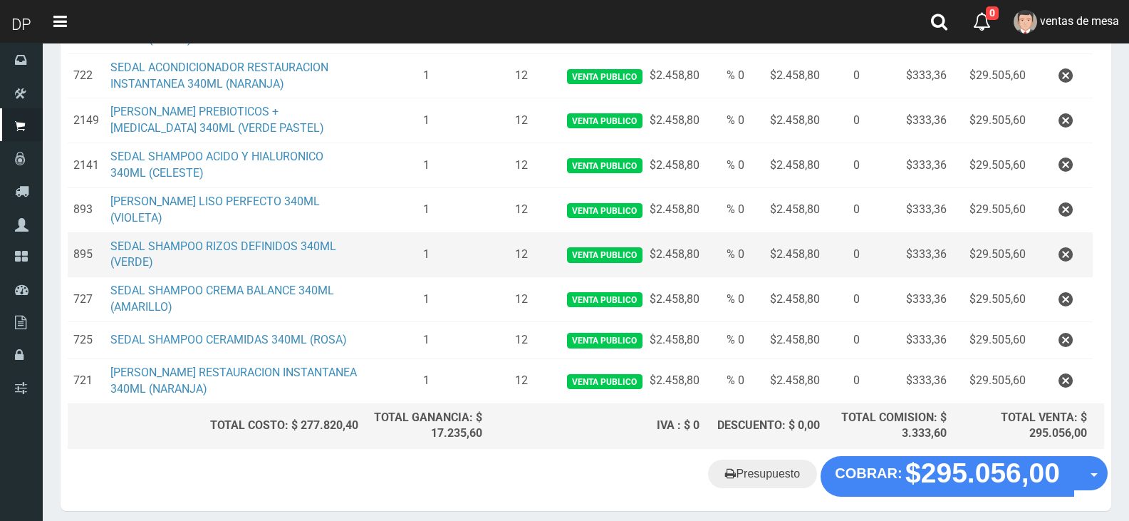
scroll to position [397, 0]
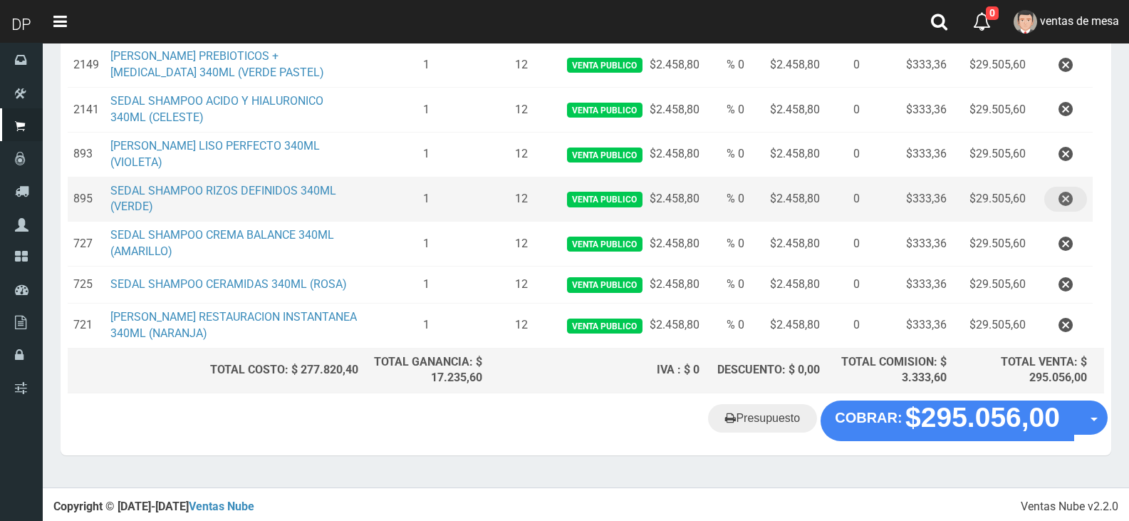
click at [1058, 193] on icon "button" at bounding box center [1065, 199] width 14 height 25
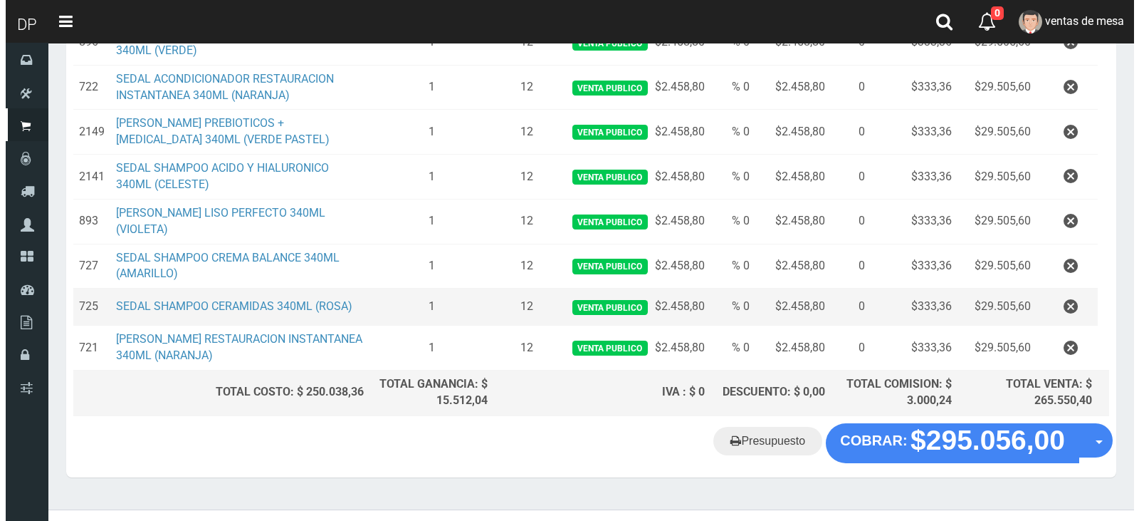
scroll to position [352, 0]
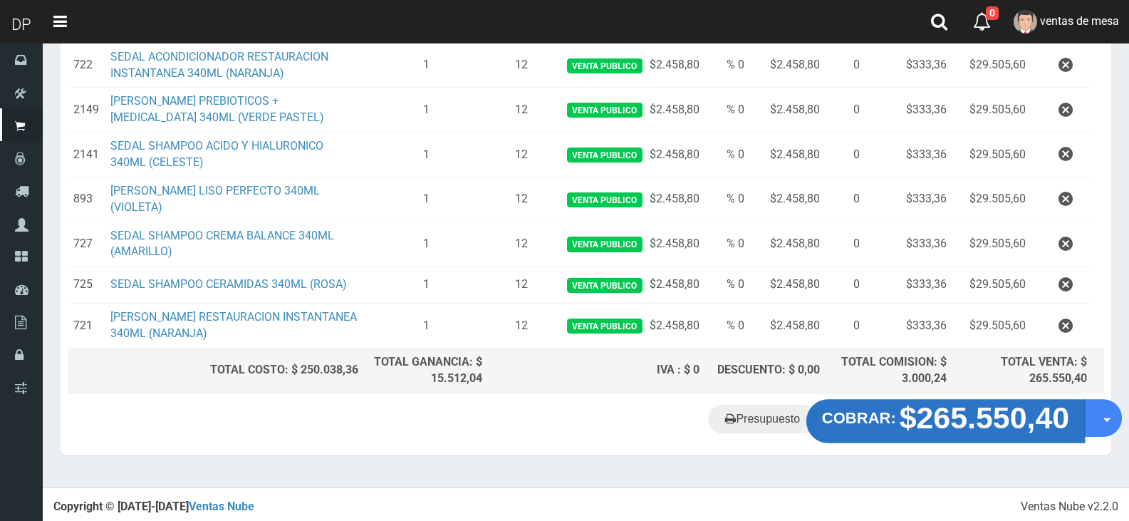
click at [966, 417] on strong "$265.550,40" at bounding box center [984, 416] width 170 height 33
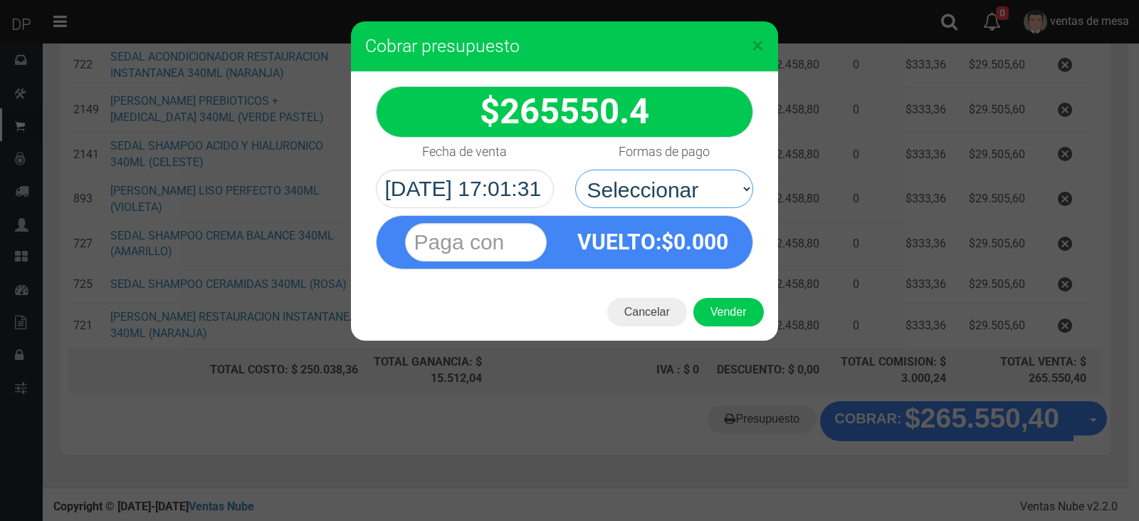
drag, startPoint x: 712, startPoint y: 197, endPoint x: 712, endPoint y: 207, distance: 10.7
click at [712, 197] on select "Seleccionar Efectivo Tarjeta de Crédito Depósito Débito" at bounding box center [664, 188] width 178 height 38
select select "Efectivo"
click at [575, 169] on select "Seleccionar Efectivo Tarjeta de Crédito Depósito Débito" at bounding box center [664, 188] width 178 height 38
click at [735, 321] on button "Vender" at bounding box center [729, 312] width 70 height 28
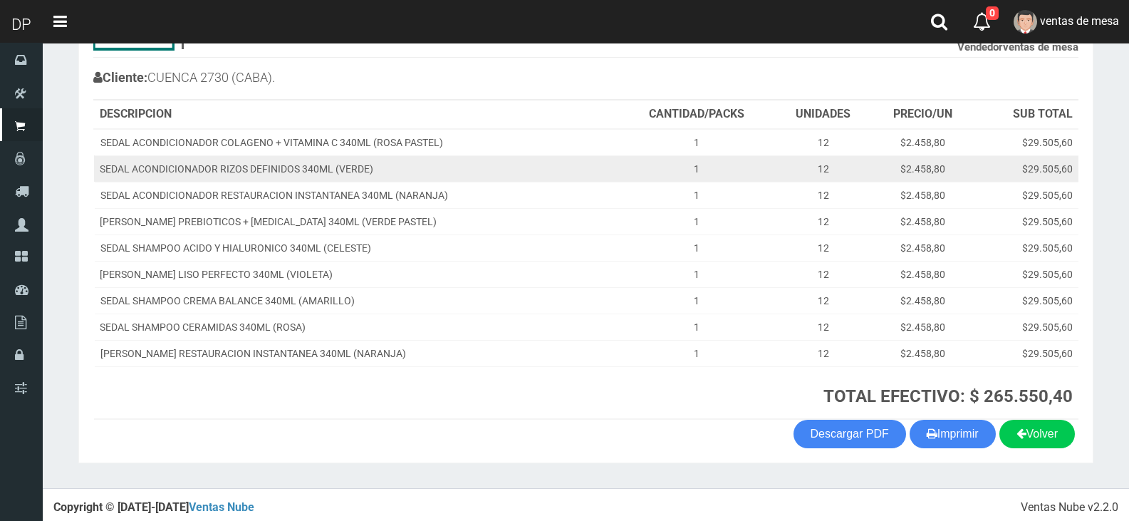
scroll to position [147, 0]
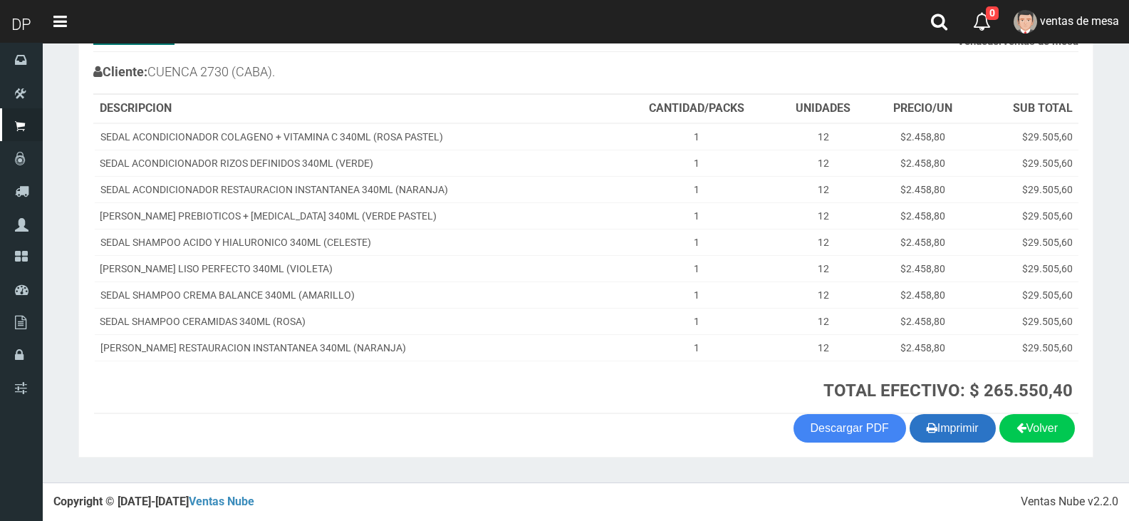
click at [952, 439] on button "Imprimir" at bounding box center [952, 428] width 86 height 28
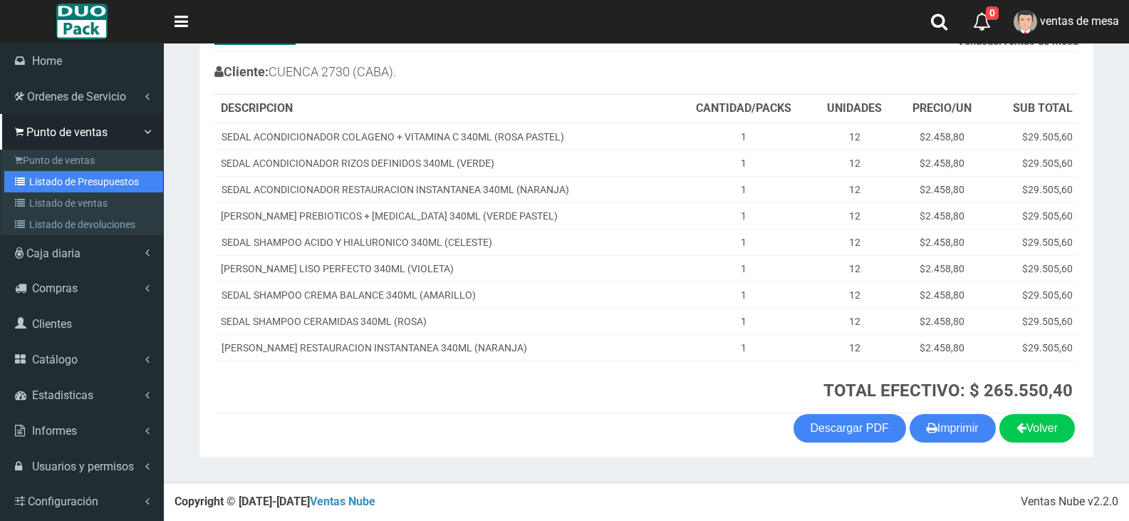
click at [53, 176] on link "Listado de Presupuestos" at bounding box center [83, 181] width 159 height 21
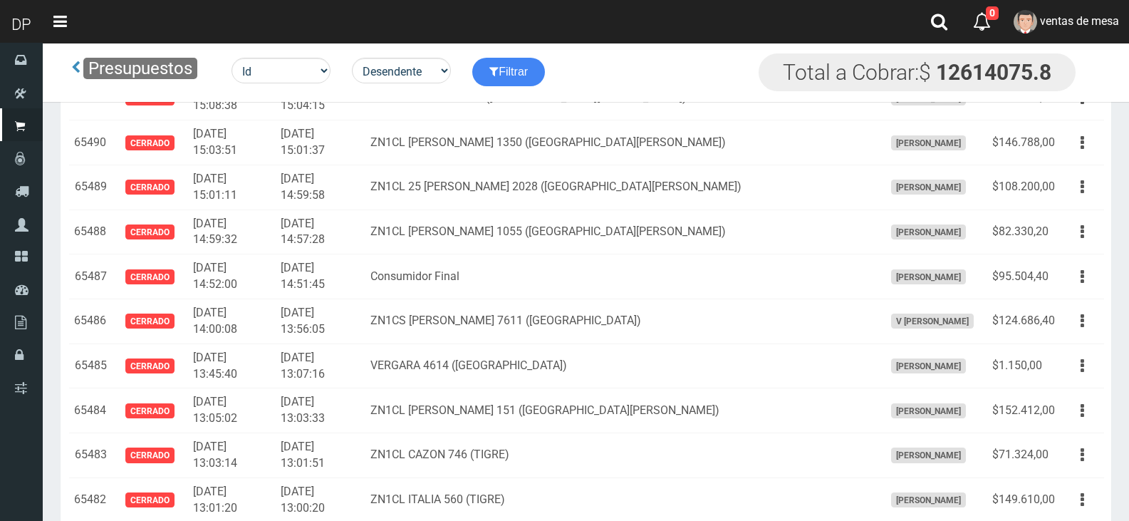
scroll to position [4436, 0]
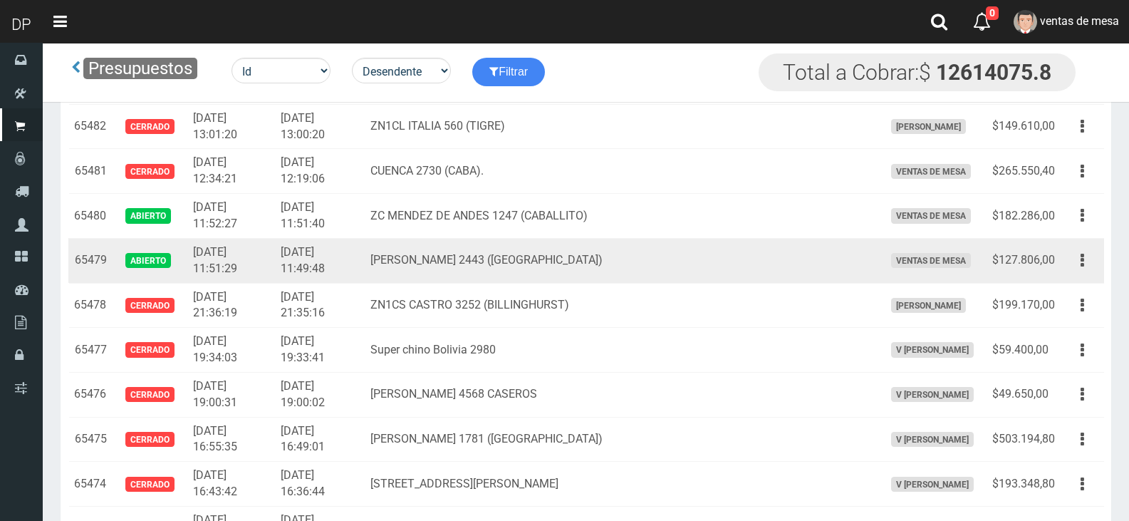
drag, startPoint x: 1067, startPoint y: 254, endPoint x: 1085, endPoint y: 284, distance: 35.4
click at [1068, 254] on button "button" at bounding box center [1082, 260] width 32 height 25
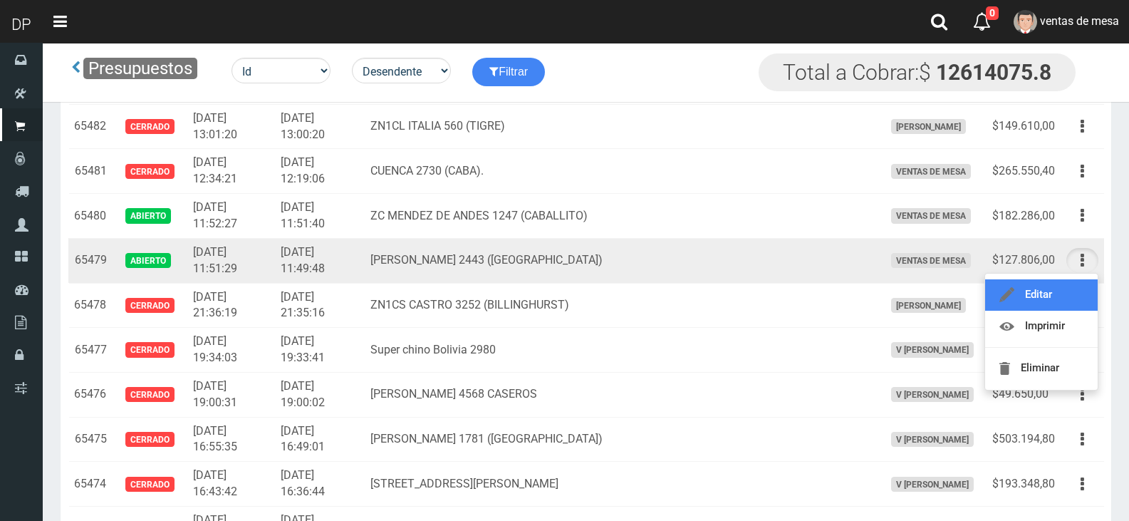
click at [1087, 293] on link "Editar" at bounding box center [1041, 294] width 113 height 31
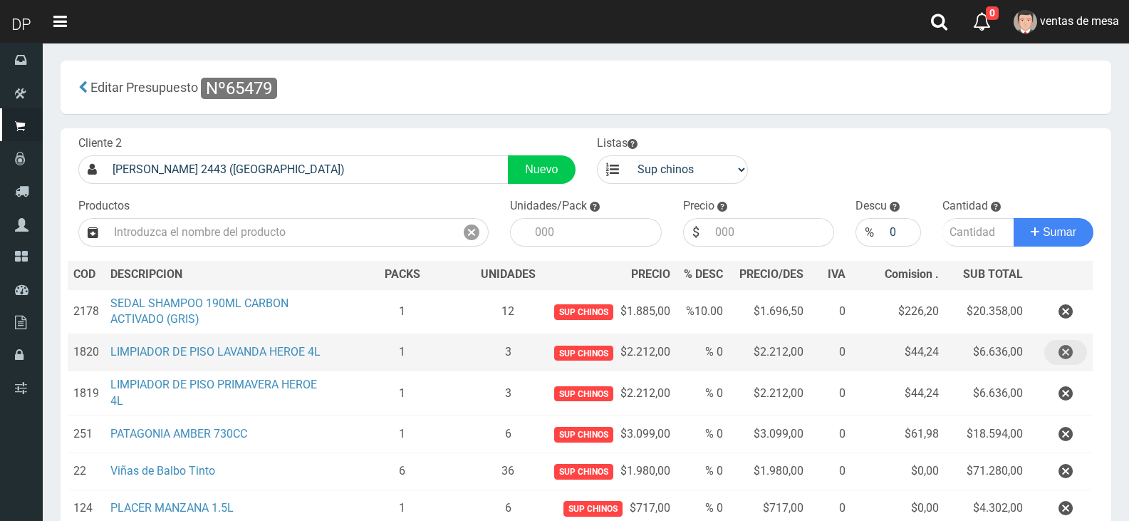
click at [1057, 358] on button "button" at bounding box center [1065, 352] width 43 height 25
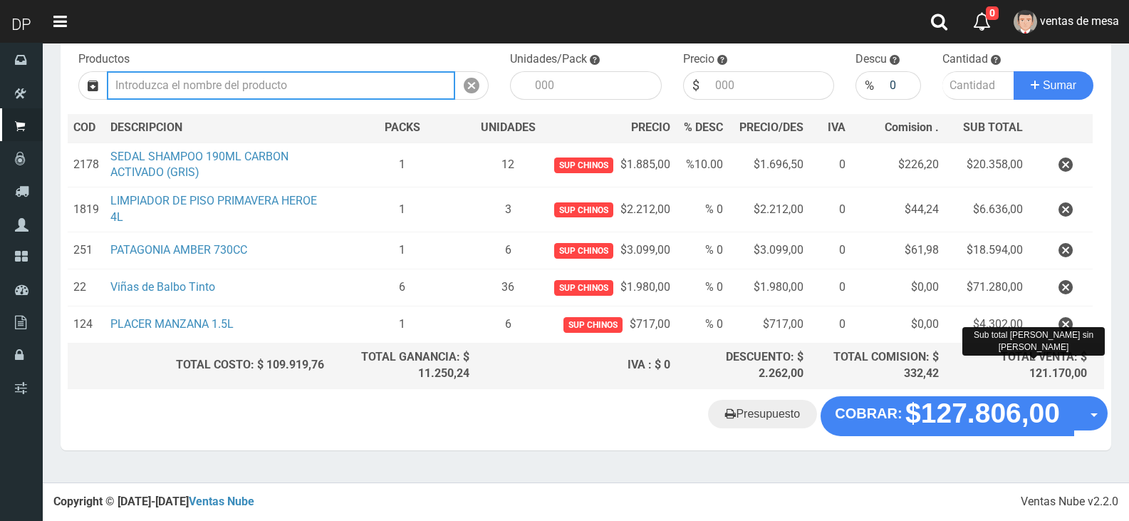
scroll to position [142, 0]
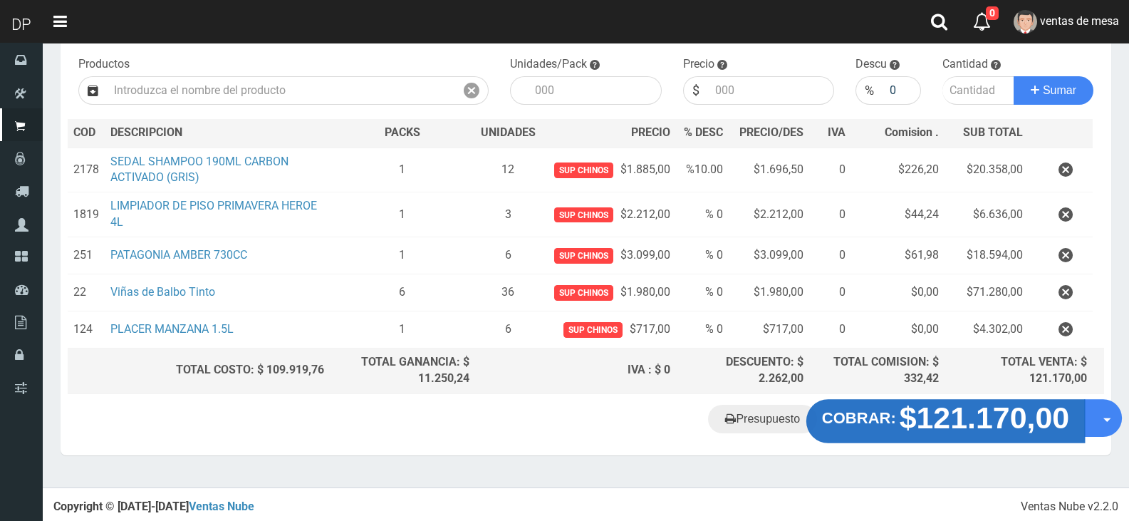
click at [894, 406] on button "COBRAR: $121.170,00" at bounding box center [945, 421] width 278 height 44
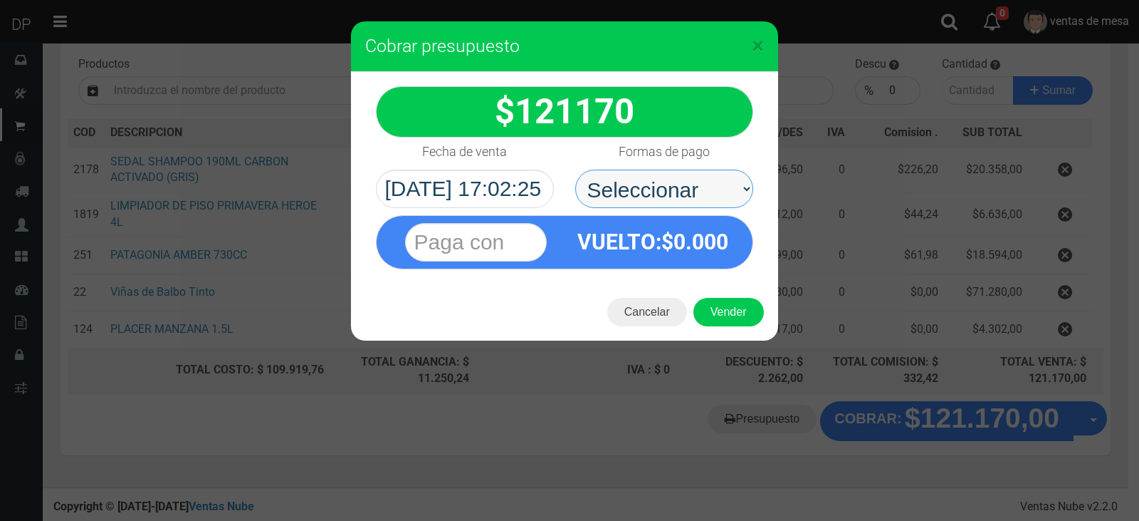
drag, startPoint x: 689, startPoint y: 198, endPoint x: 686, endPoint y: 205, distance: 8.0
click at [689, 198] on select "Seleccionar Efectivo Tarjeta de Crédito Depósito Débito" at bounding box center [664, 188] width 178 height 38
select select "Efectivo"
click at [575, 169] on select "Seleccionar Efectivo Tarjeta de Crédito Depósito Débito" at bounding box center [664, 188] width 178 height 38
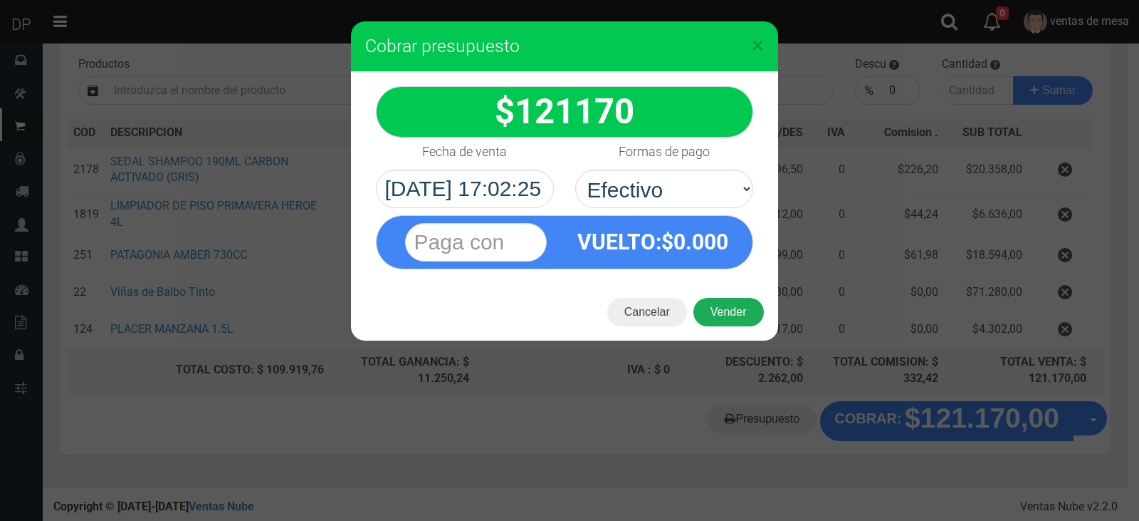
click at [719, 306] on button "Vender" at bounding box center [729, 312] width 70 height 28
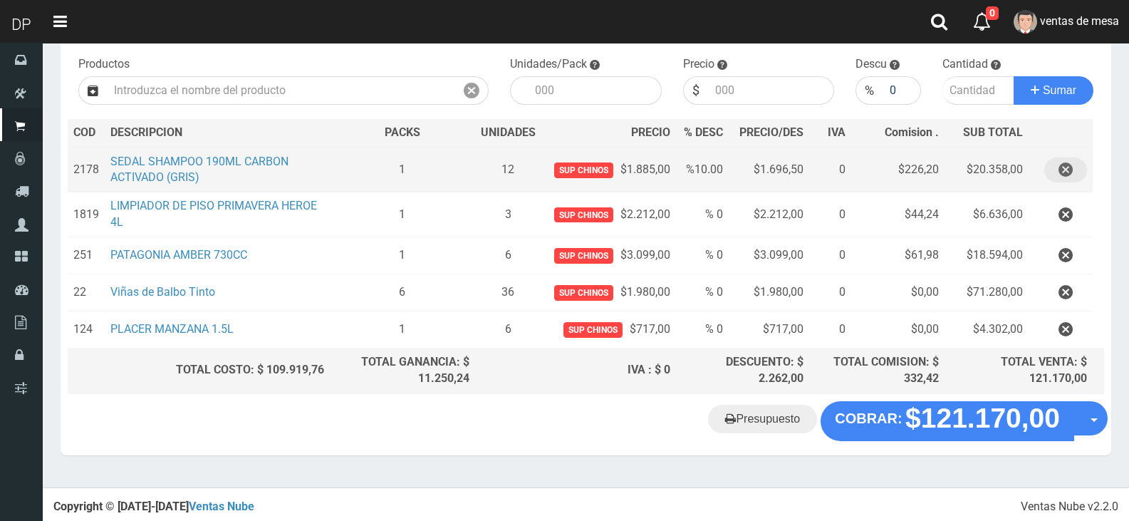
click at [1059, 166] on icon "button" at bounding box center [1065, 169] width 14 height 25
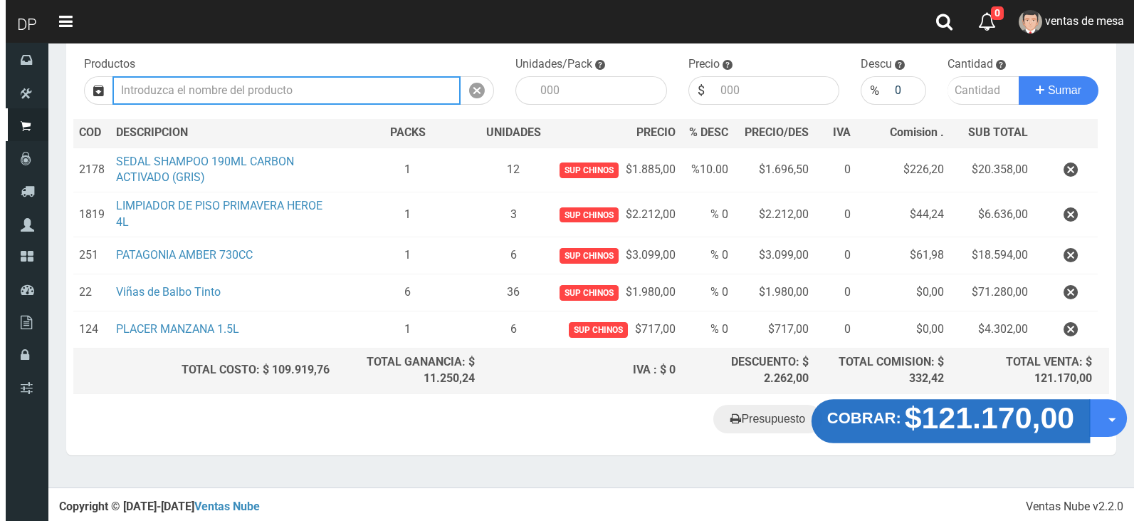
scroll to position [114, 0]
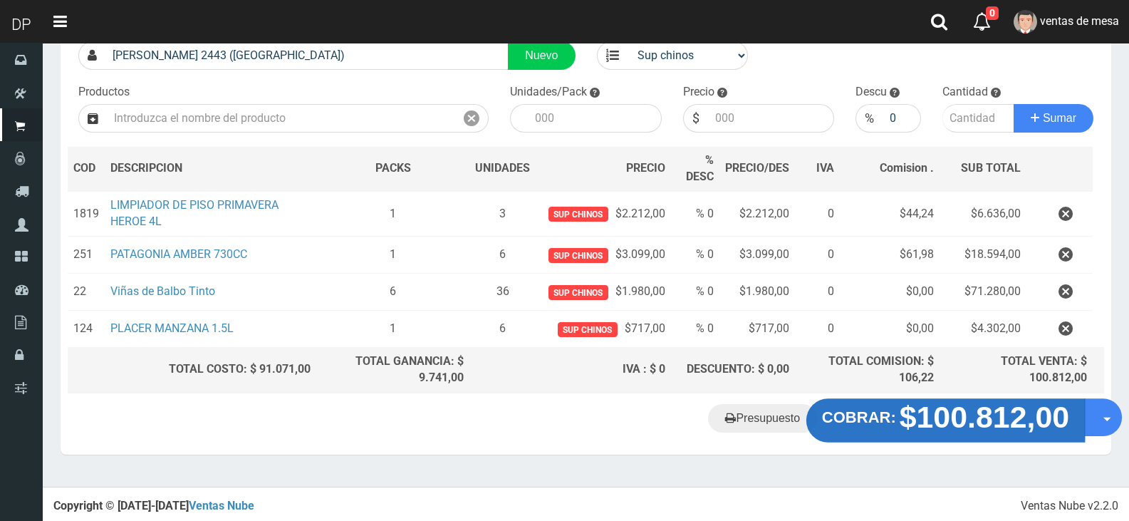
click at [948, 432] on strong "$100.812,00" at bounding box center [984, 415] width 170 height 33
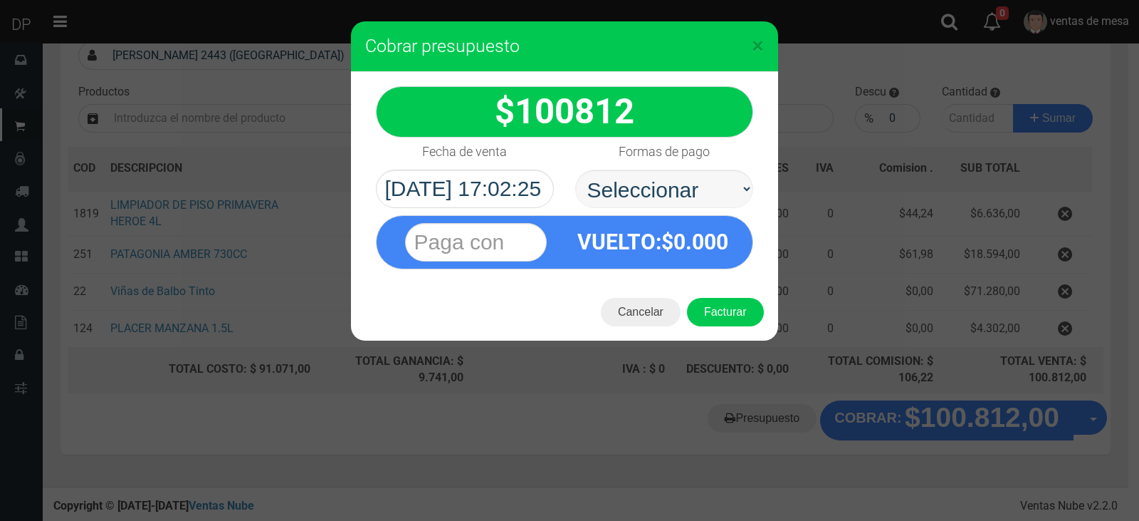
click at [692, 198] on select "Seleccionar Efectivo Tarjeta de Crédito Depósito Débito" at bounding box center [664, 188] width 178 height 38
select select "Efectivo"
click at [575, 169] on select "Seleccionar Efectivo Tarjeta de Crédito Depósito Débito" at bounding box center [664, 188] width 178 height 38
click at [713, 301] on button "Facturar" at bounding box center [725, 312] width 77 height 28
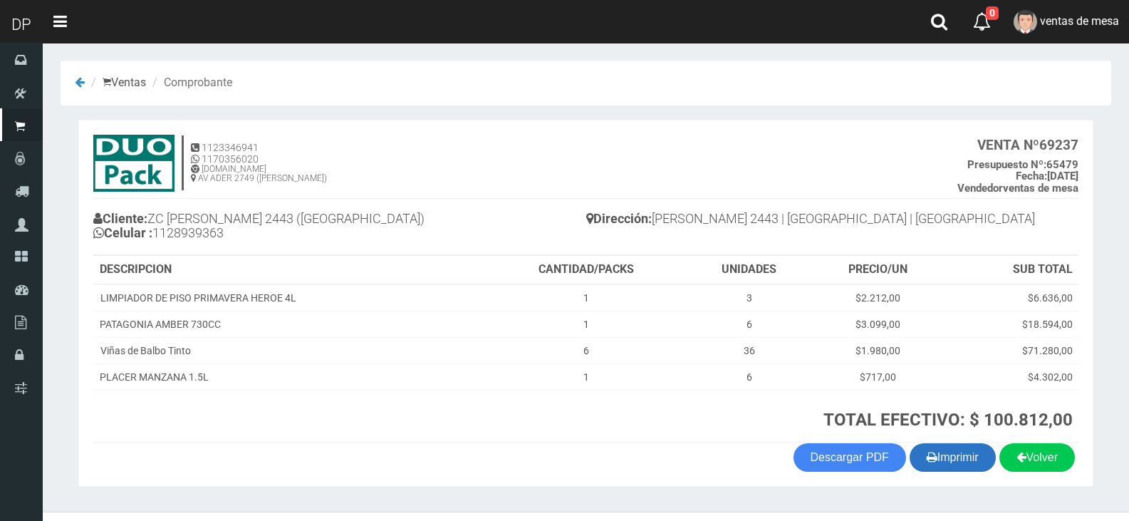
scroll to position [29, 0]
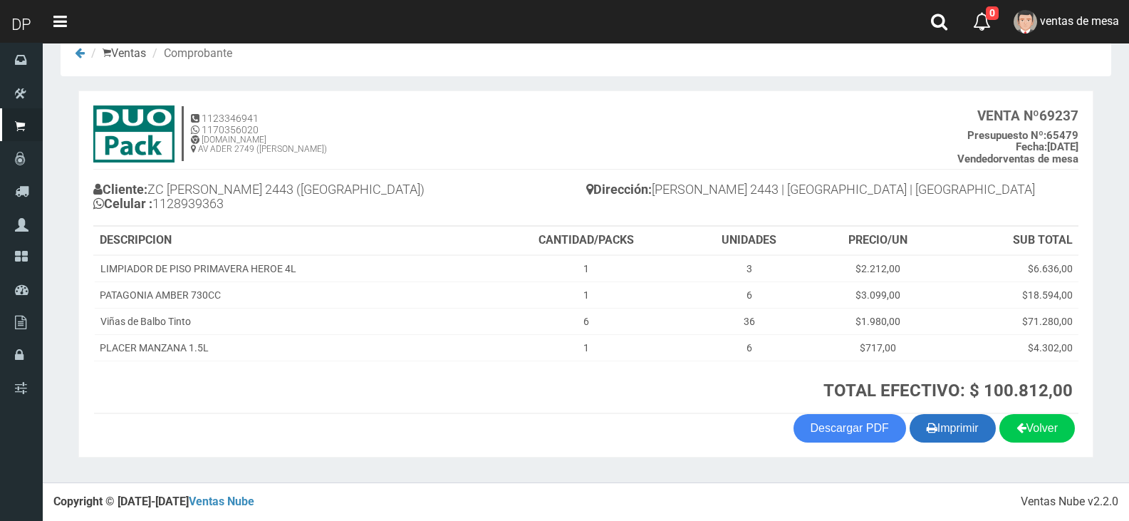
click at [983, 434] on button "Imprimir" at bounding box center [952, 428] width 86 height 28
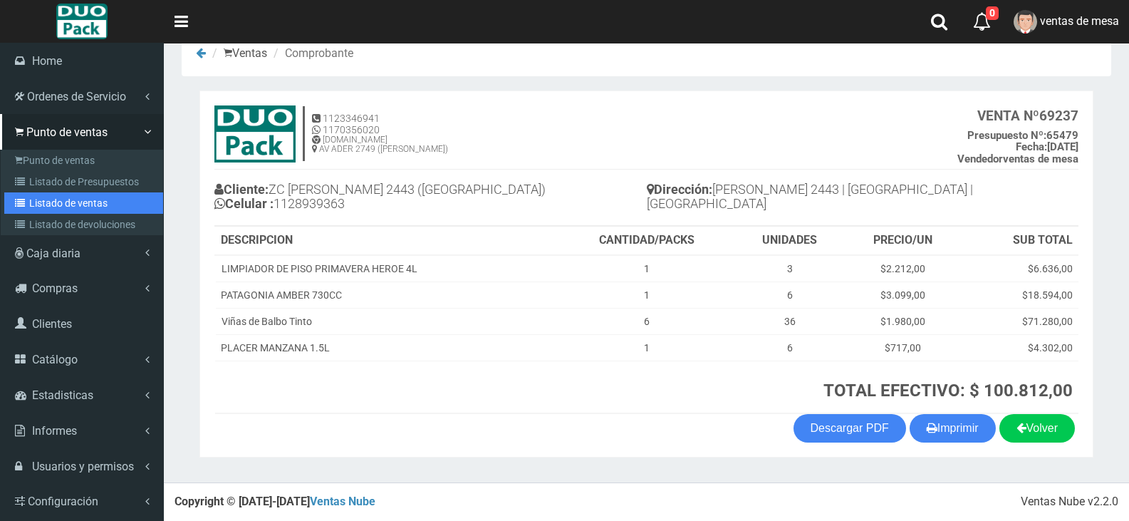
click at [65, 202] on link "Listado de ventas" at bounding box center [83, 202] width 159 height 21
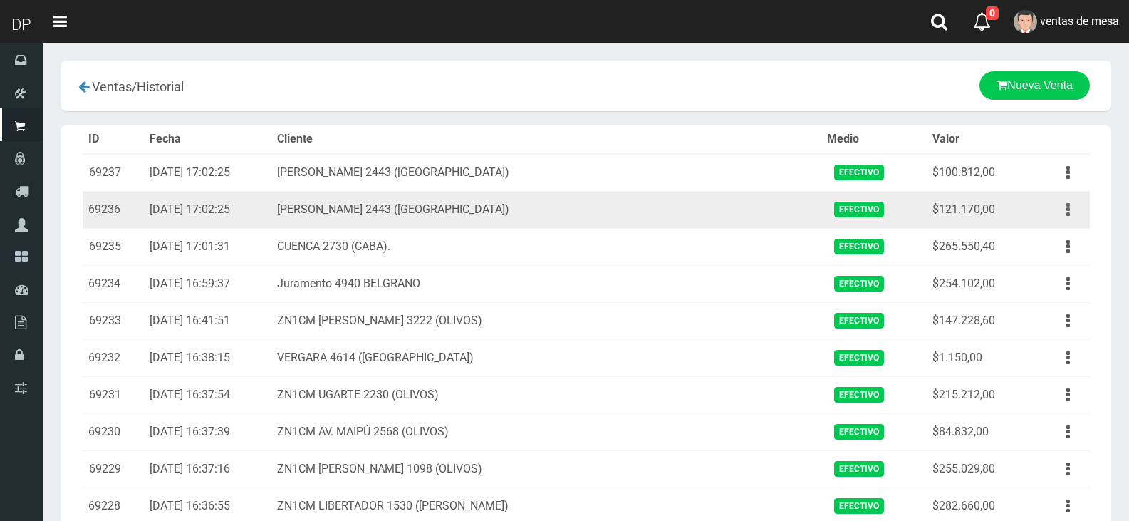
click at [1070, 211] on button "button" at bounding box center [1068, 209] width 32 height 25
click at [1055, 278] on link "Eliminar" at bounding box center [1027, 286] width 113 height 31
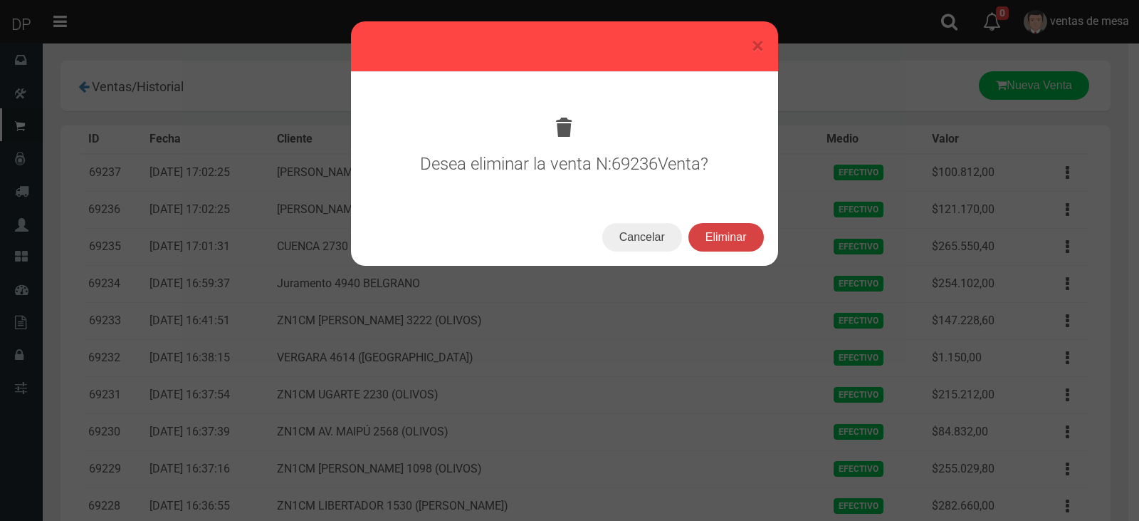
click at [741, 244] on button "Eliminar" at bounding box center [726, 237] width 75 height 28
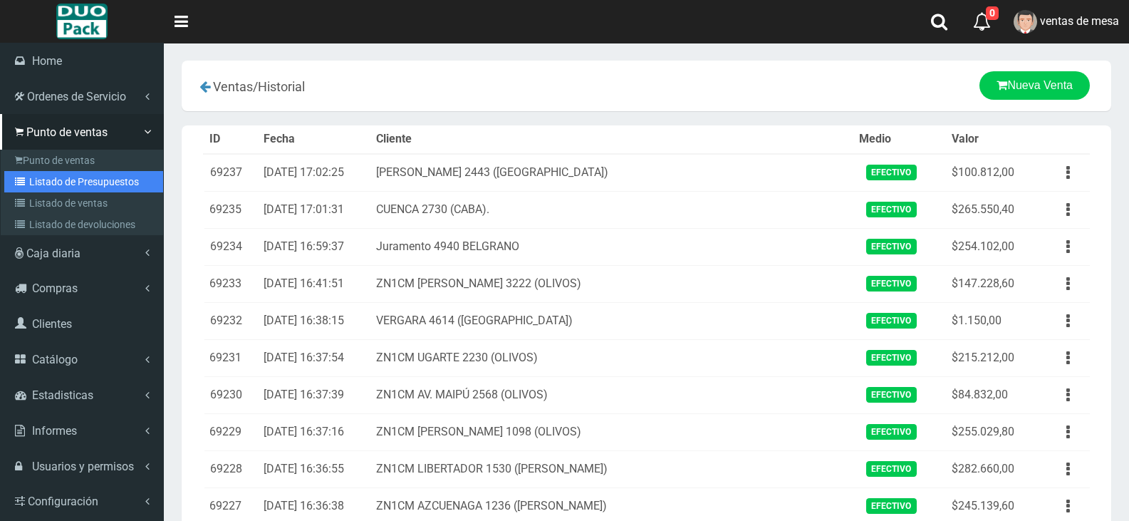
click at [35, 184] on link "Listado de Presupuestos" at bounding box center [83, 181] width 159 height 21
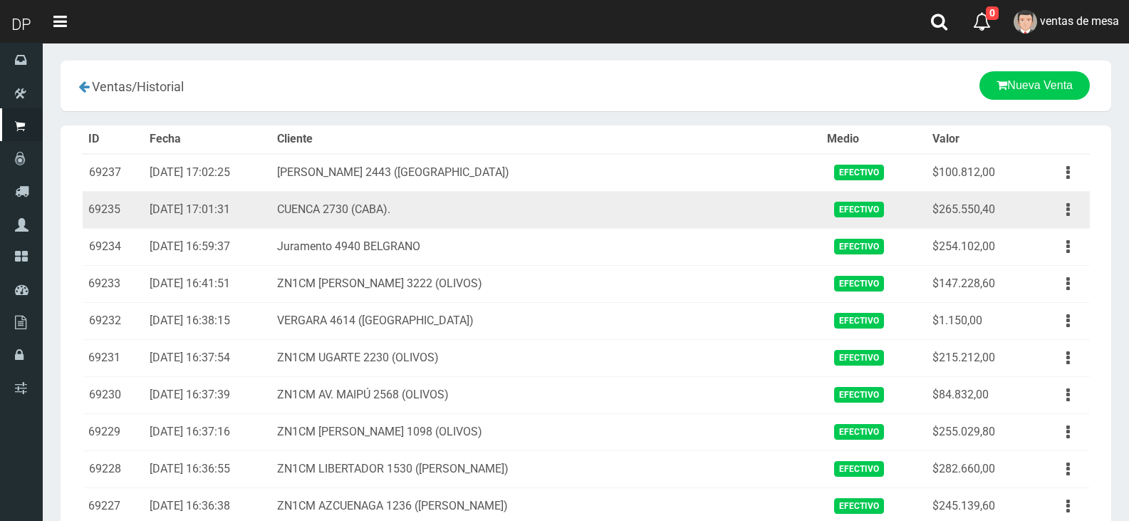
click at [271, 222] on td "20-08-25 17:01:31" at bounding box center [207, 209] width 127 height 37
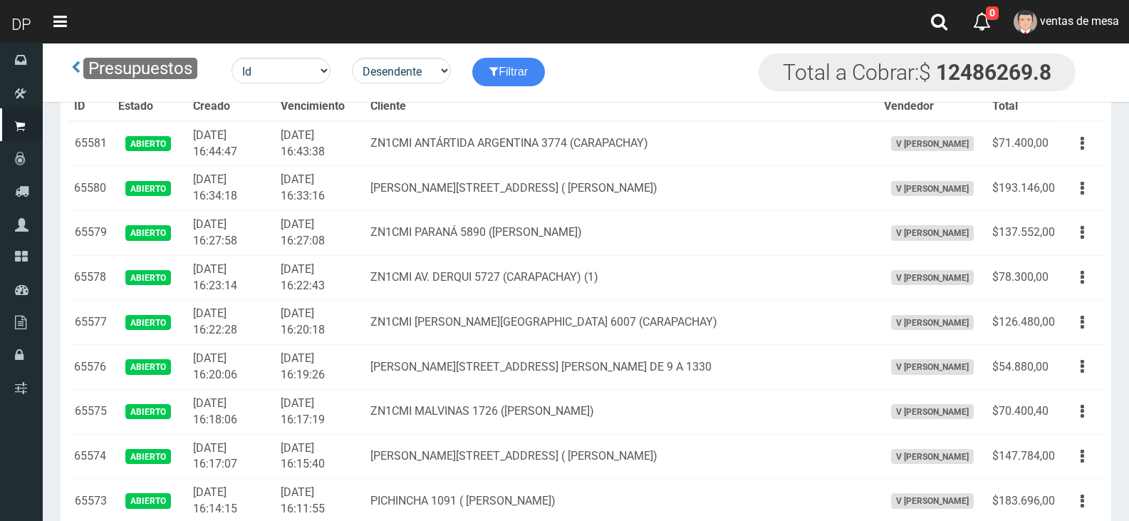
scroll to position [5402, 0]
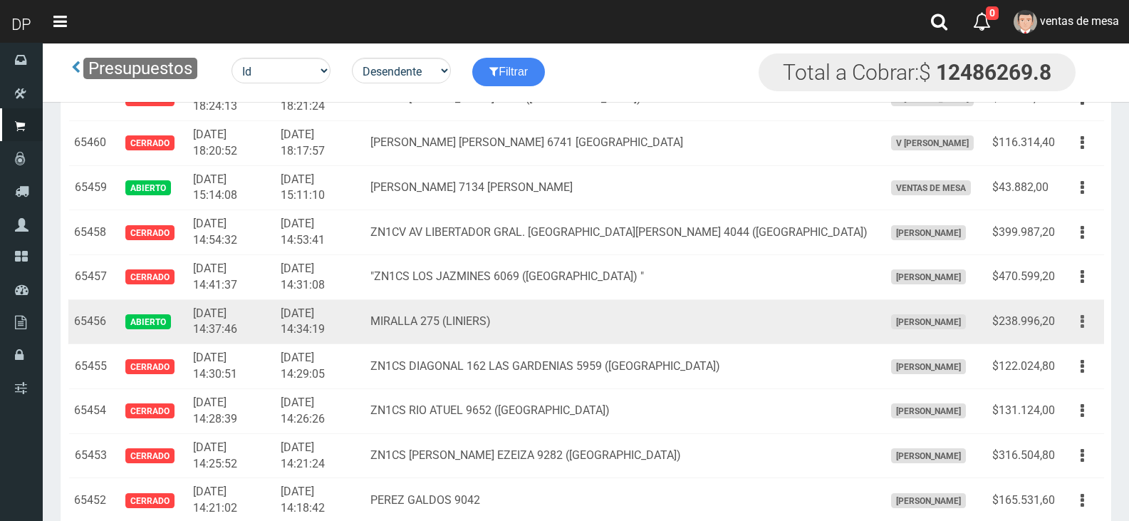
click at [1083, 326] on icon "button" at bounding box center [1082, 321] width 4 height 25
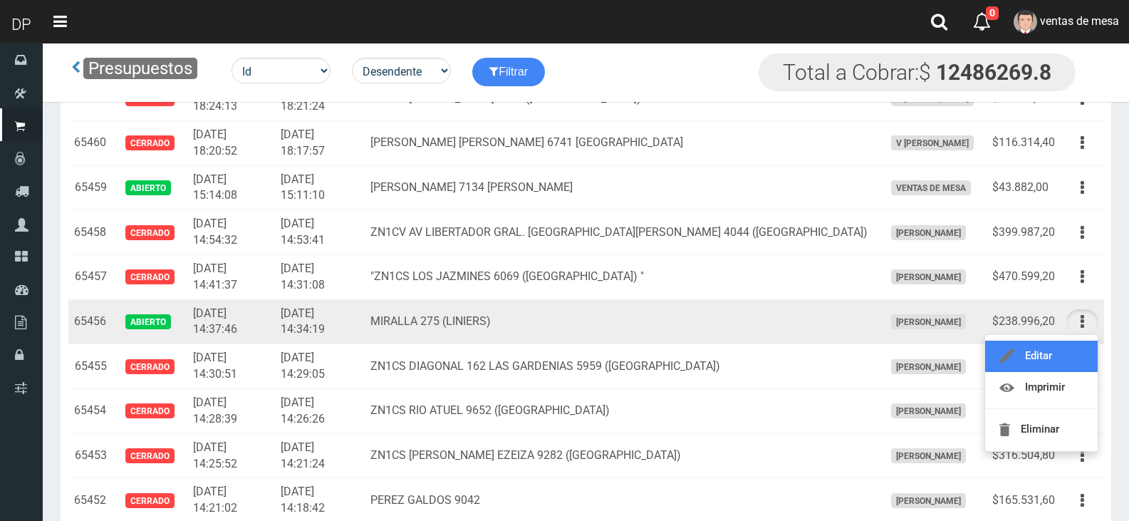
click at [1078, 350] on link "Editar" at bounding box center [1041, 355] width 113 height 31
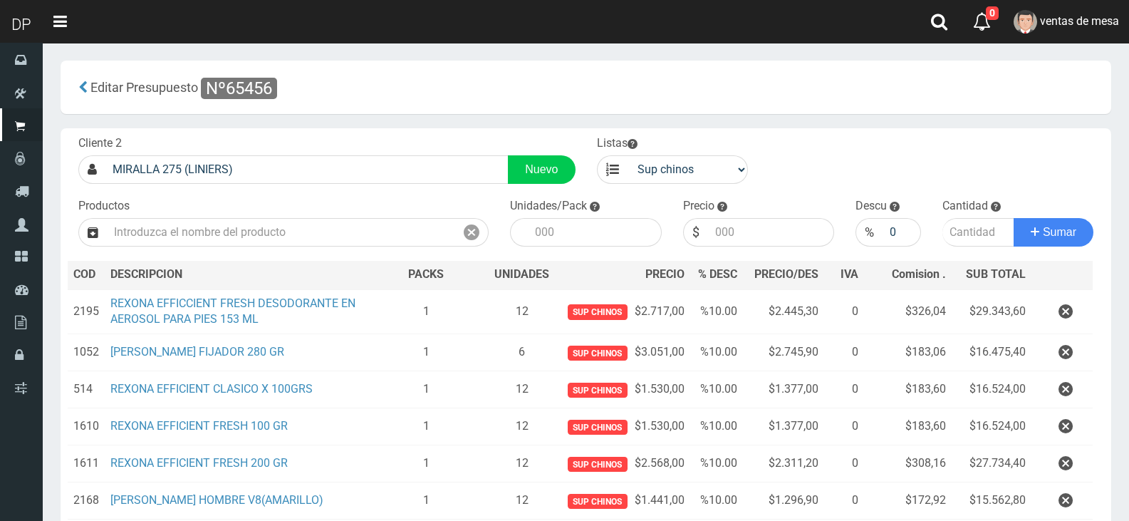
click at [1062, 305] on icon "button" at bounding box center [1065, 311] width 14 height 25
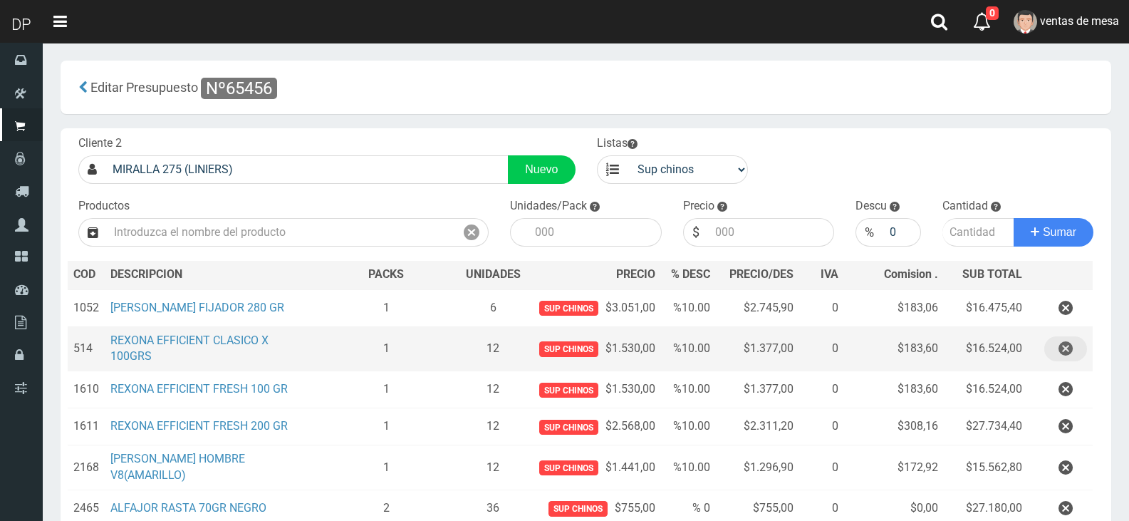
click at [1055, 348] on button "button" at bounding box center [1065, 348] width 43 height 25
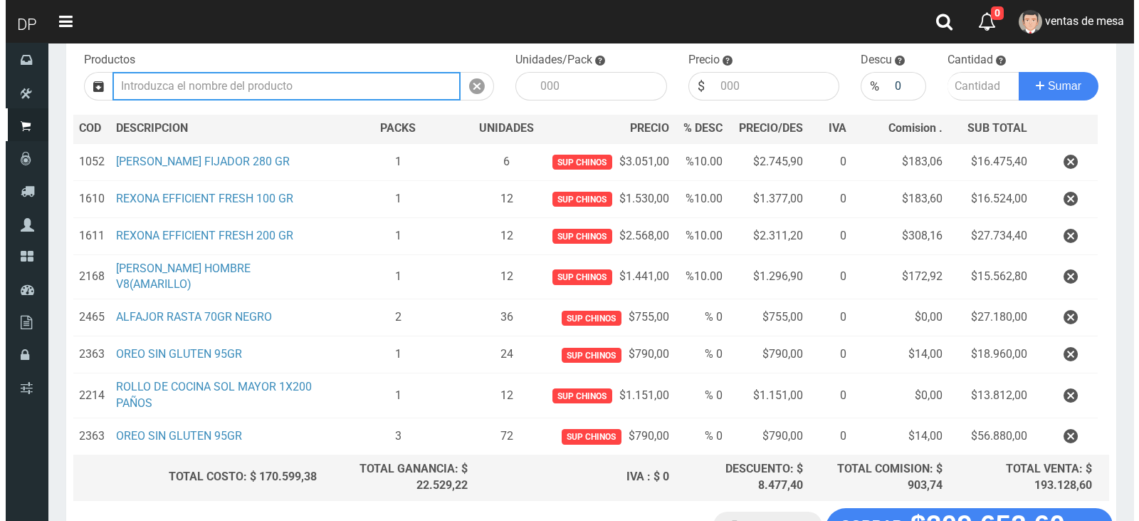
scroll to position [253, 0]
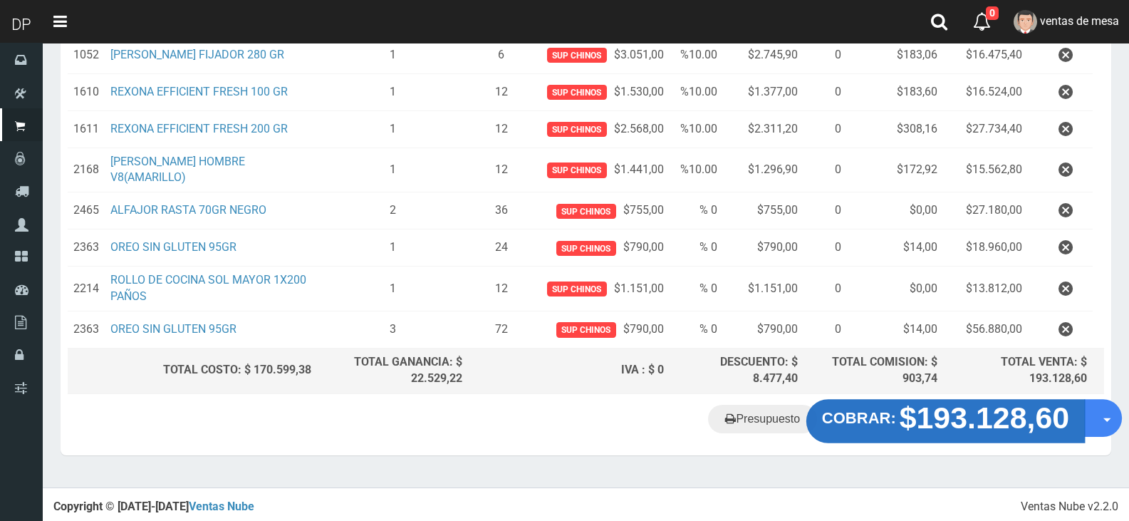
click at [881, 429] on button "COBRAR: $193.128,60" at bounding box center [945, 421] width 278 height 44
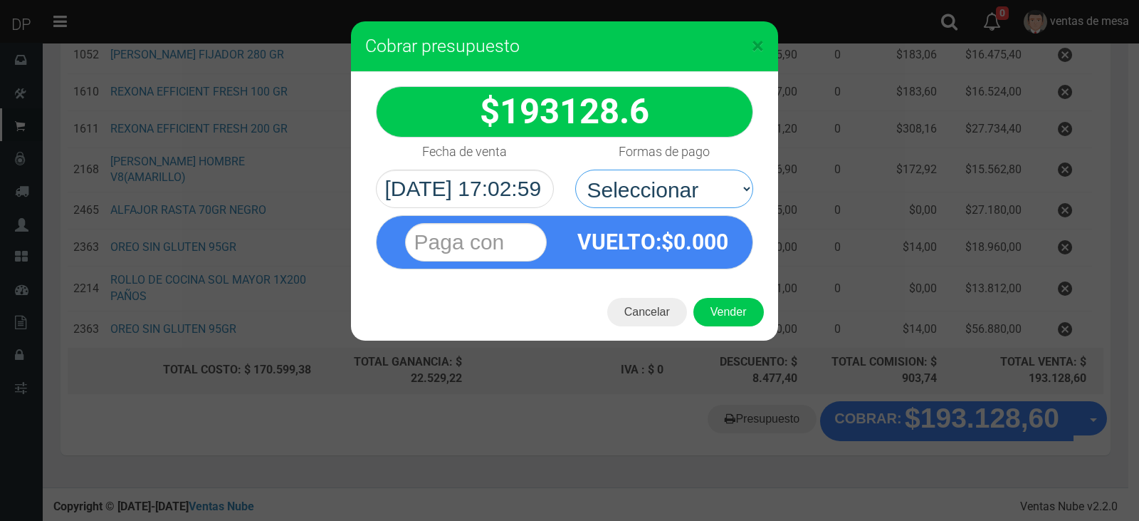
click at [677, 203] on select "Seleccionar Efectivo Tarjeta de Crédito Depósito Débito" at bounding box center [664, 188] width 178 height 38
select select "Efectivo"
click at [575, 169] on select "Seleccionar Efectivo Tarjeta de Crédito Depósito Débito" at bounding box center [664, 188] width 178 height 38
click at [716, 313] on button "Vender" at bounding box center [729, 312] width 70 height 28
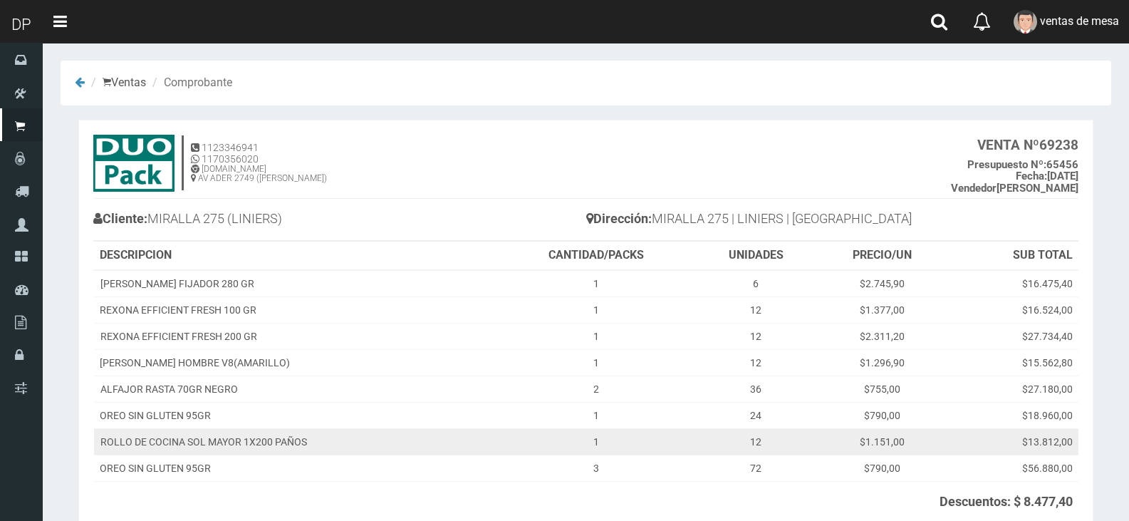
scroll to position [142, 0]
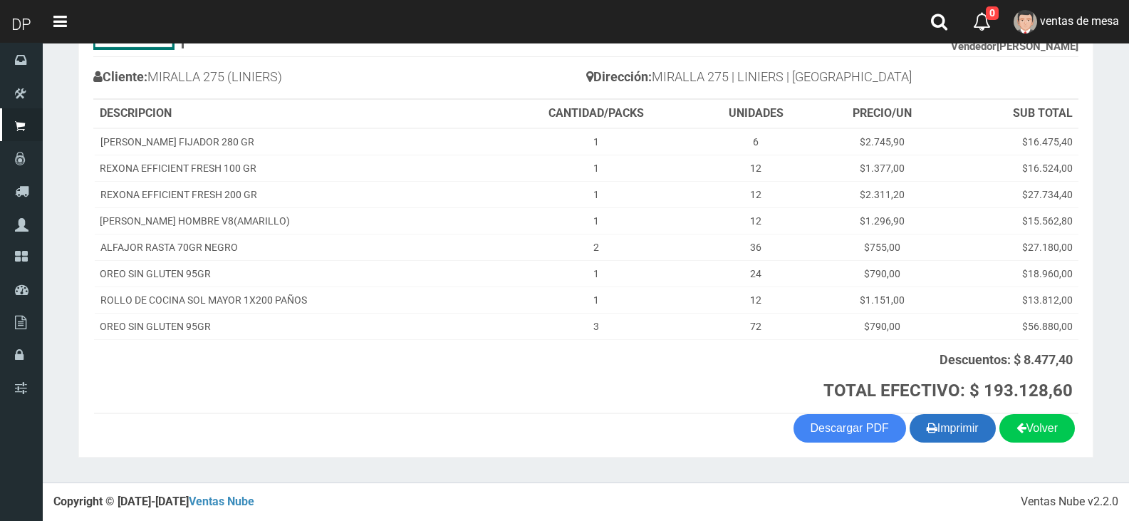
click at [926, 428] on icon "button" at bounding box center [931, 427] width 11 height 20
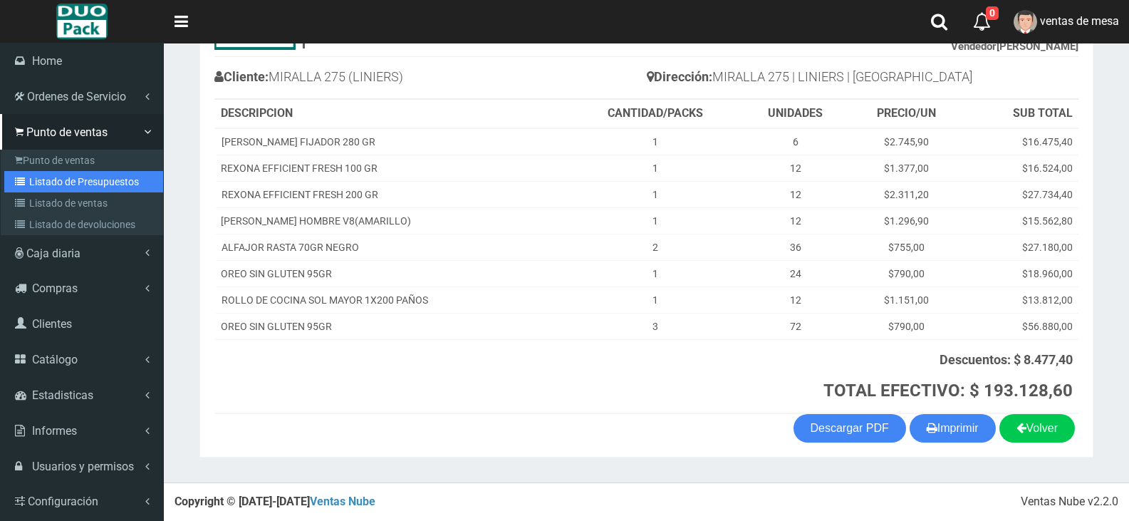
click at [91, 187] on link "Listado de Presupuestos" at bounding box center [83, 181] width 159 height 21
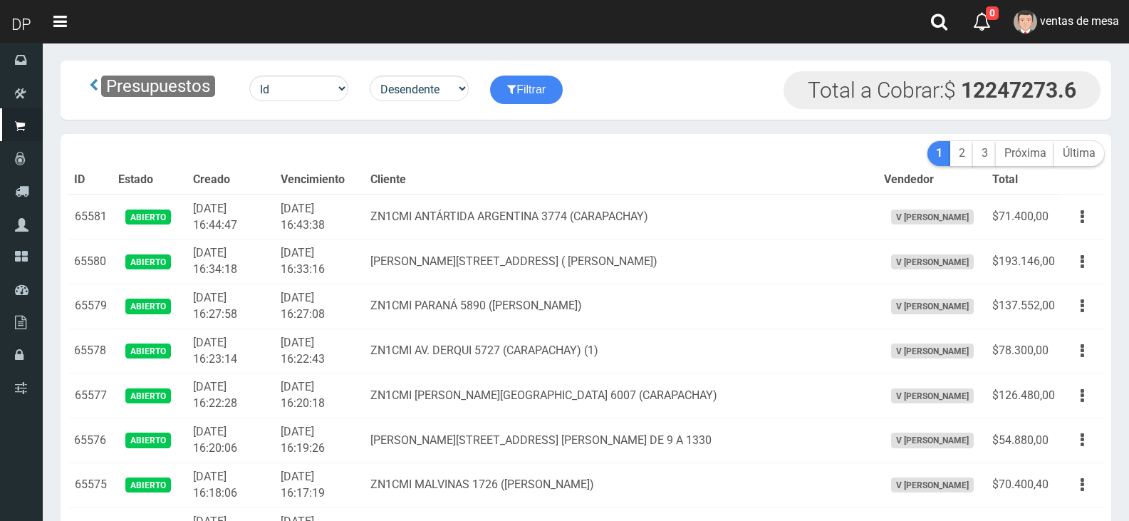
click at [365, 244] on td "2025-08-20 16:33:16" at bounding box center [320, 261] width 90 height 45
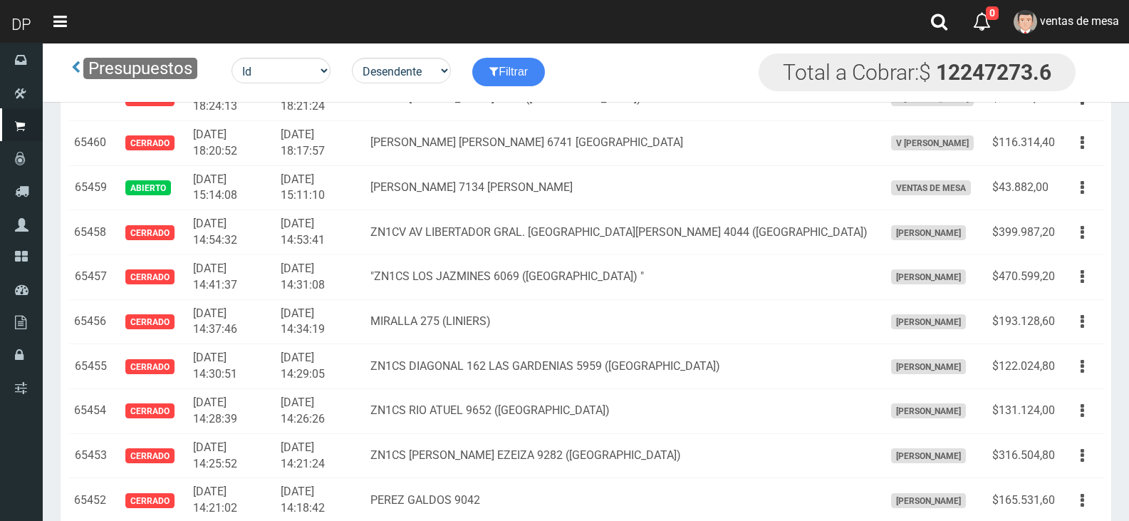
scroll to position [1446, 0]
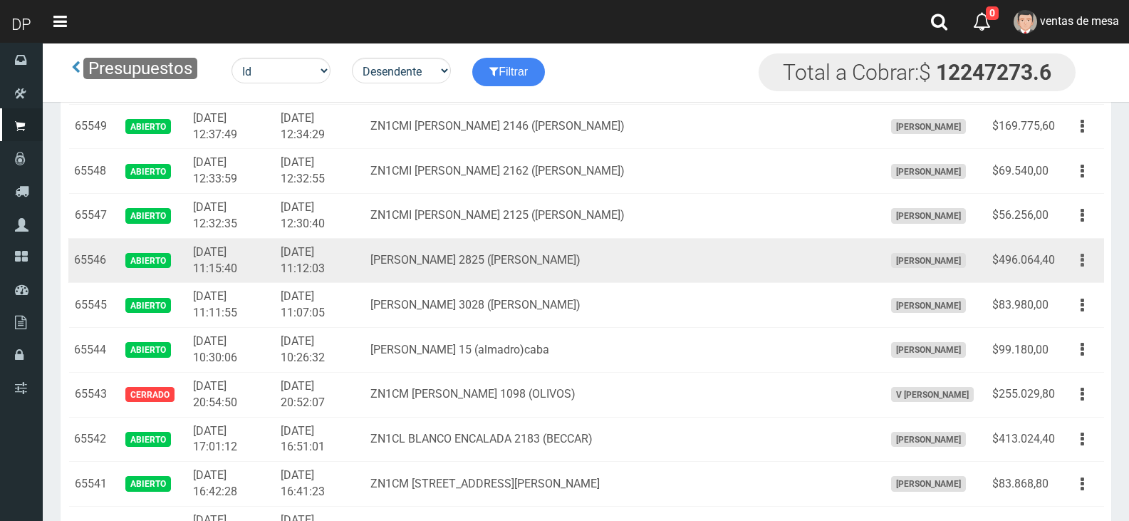
click at [1069, 256] on button "button" at bounding box center [1082, 260] width 32 height 25
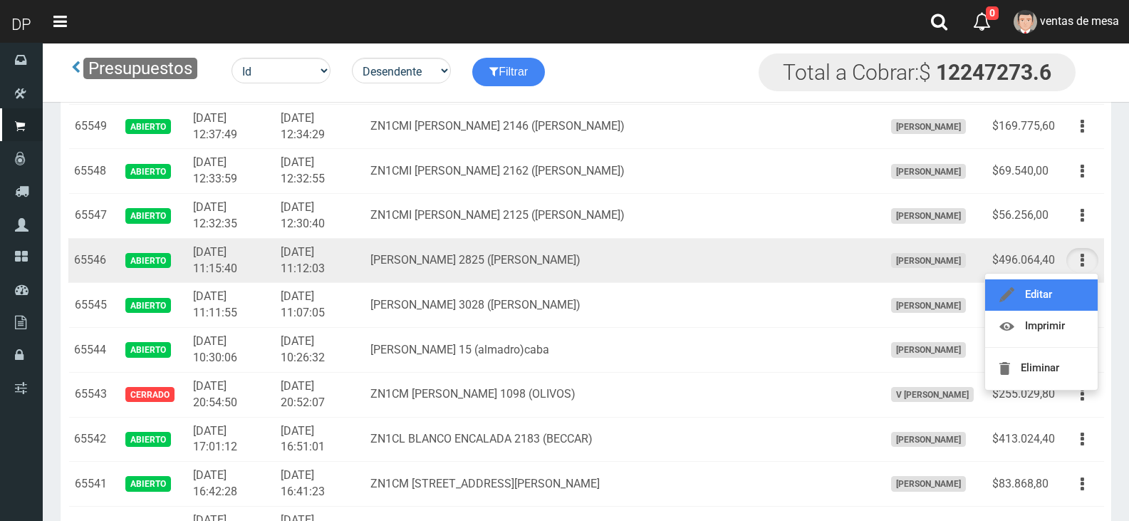
click at [1063, 281] on link "Editar" at bounding box center [1041, 294] width 113 height 31
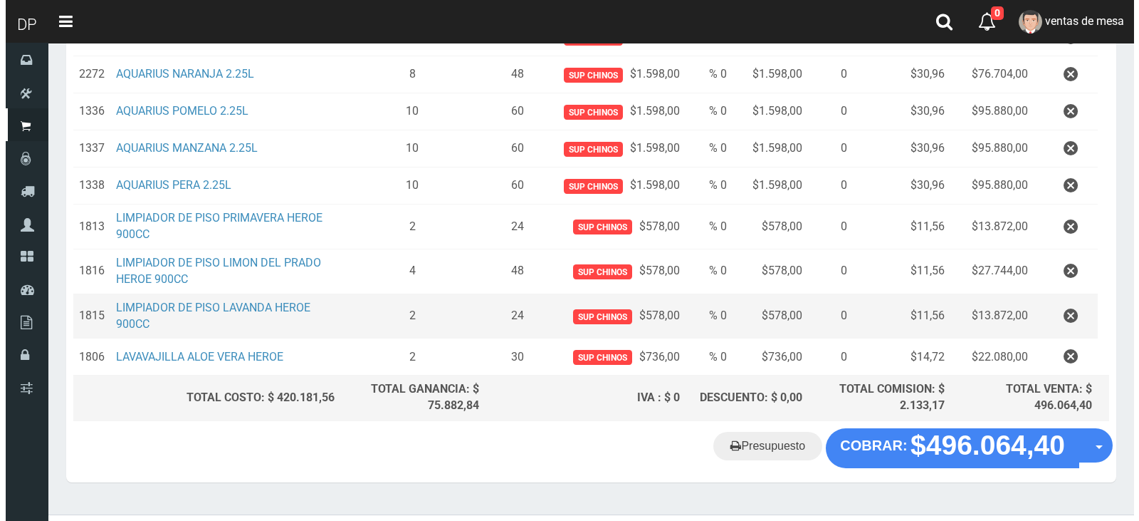
scroll to position [351, 0]
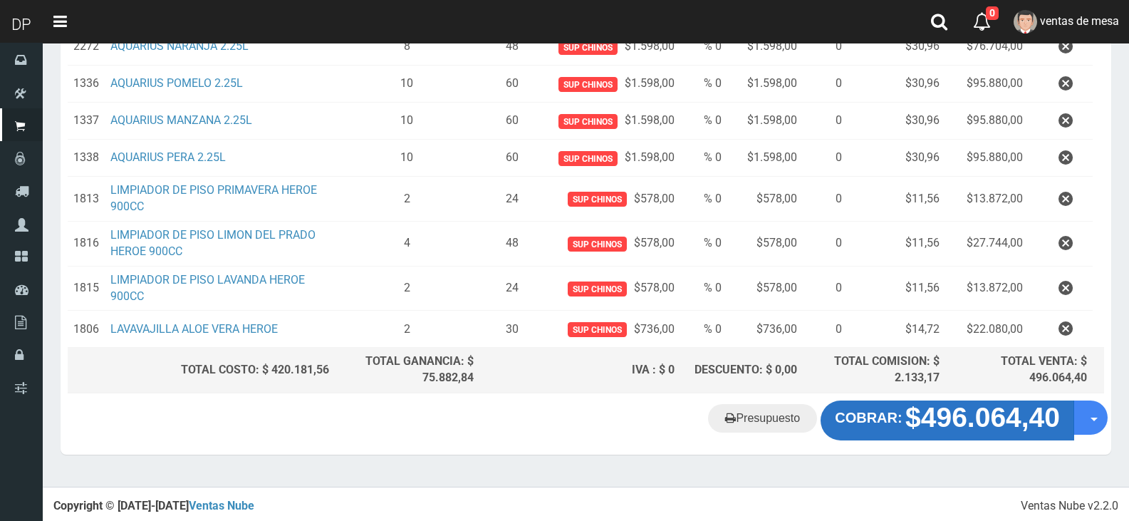
click at [996, 407] on strong "$496.064,40" at bounding box center [982, 417] width 155 height 31
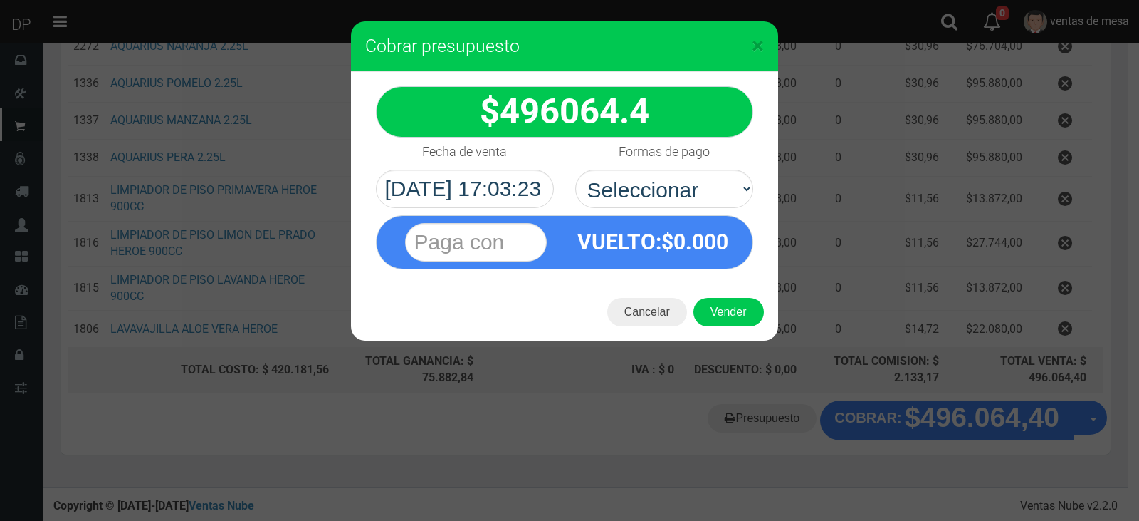
click at [605, 167] on div "Formas de pago Seleccionar Efectivo Tarjeta de Crédito Depósito Débito" at bounding box center [664, 172] width 199 height 70
select select "Efectivo"
click at [575, 169] on select "Seleccionar Efectivo Tarjeta de Crédito Depósito Débito" at bounding box center [664, 188] width 178 height 38
click at [701, 299] on button "Vender" at bounding box center [729, 312] width 70 height 28
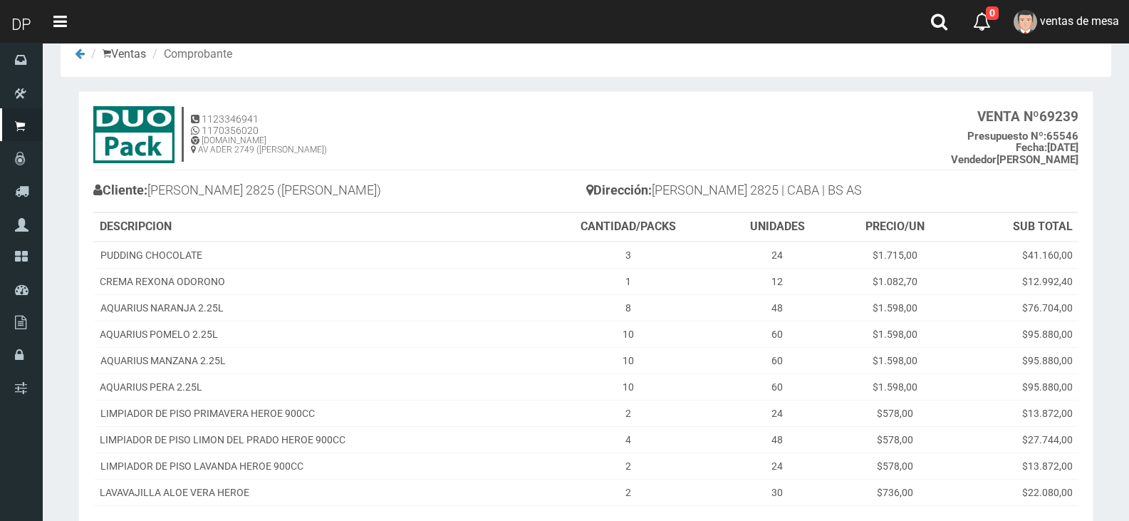
scroll to position [173, 0]
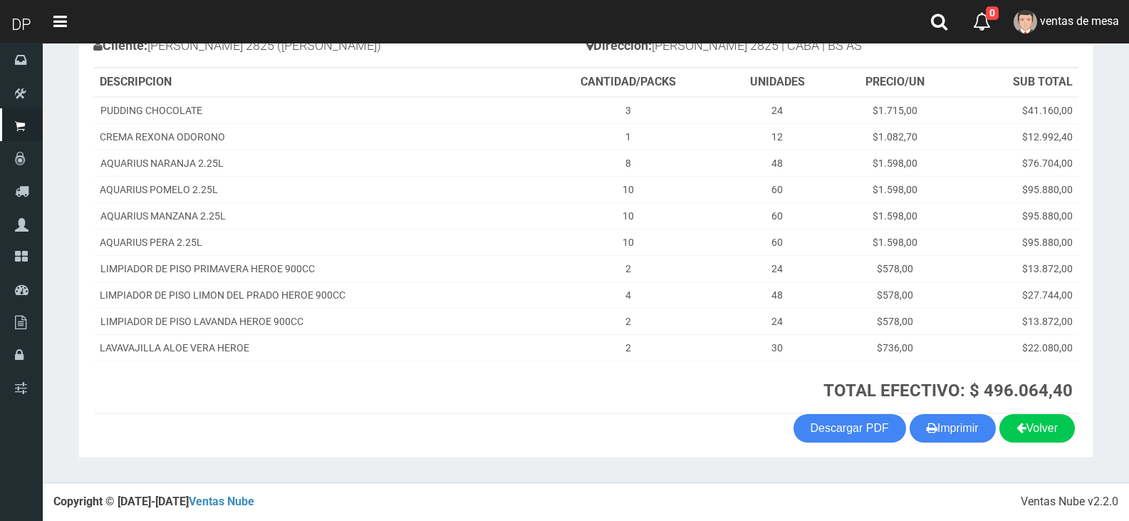
click at [968, 446] on section "1123346941 1170356020 [DOMAIN_NAME] AV ADER 2749 ([PERSON_NAME]) VENTA Nº 69239…" at bounding box center [585, 202] width 1015 height 511
click at [963, 436] on button "Imprimir" at bounding box center [952, 428] width 86 height 28
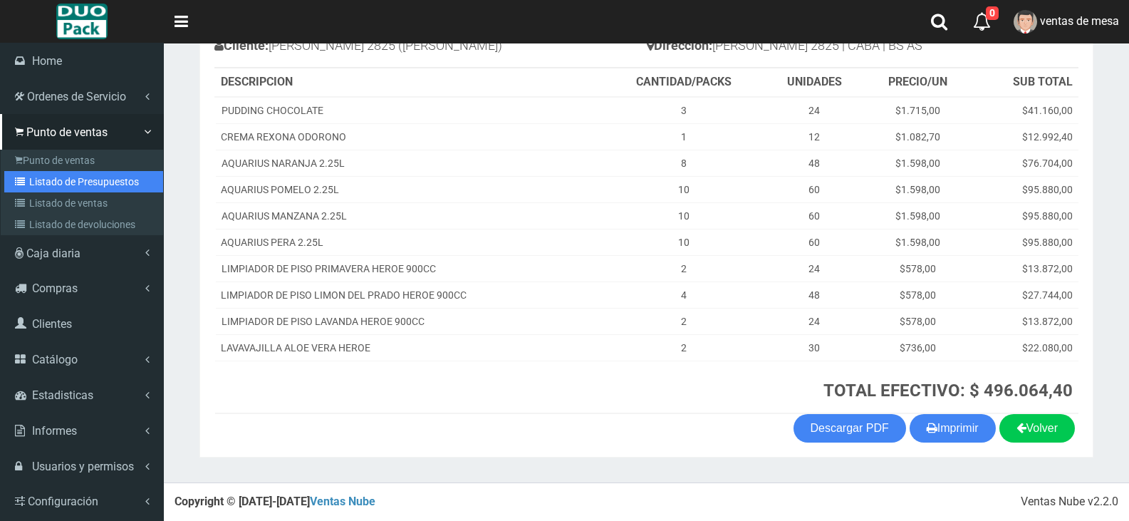
click at [83, 186] on link "Listado de Presupuestos" at bounding box center [83, 181] width 159 height 21
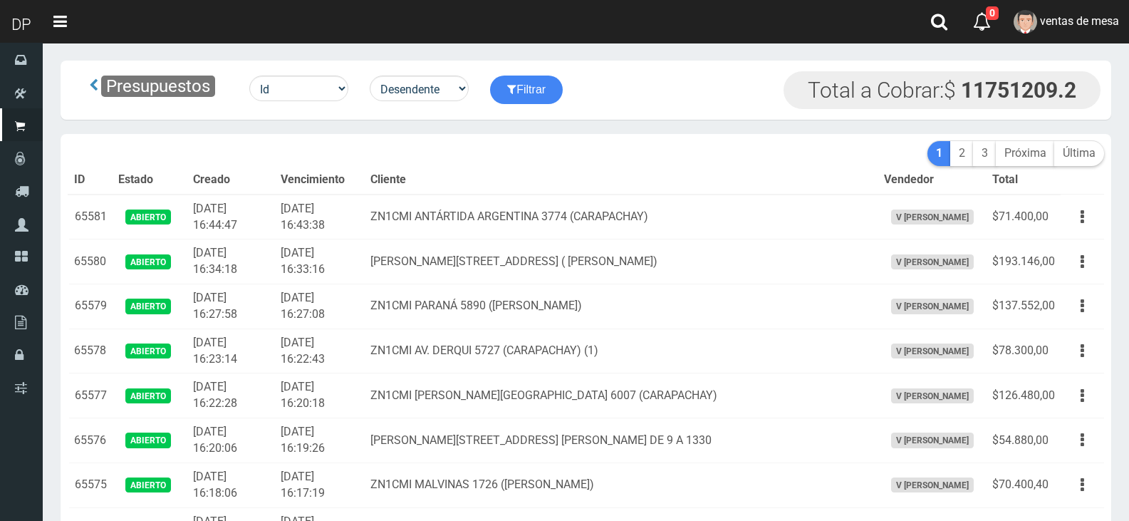
click at [359, 100] on div "Id Facturado Valor vencimiento vendedor cliente" at bounding box center [299, 88] width 120 height 26
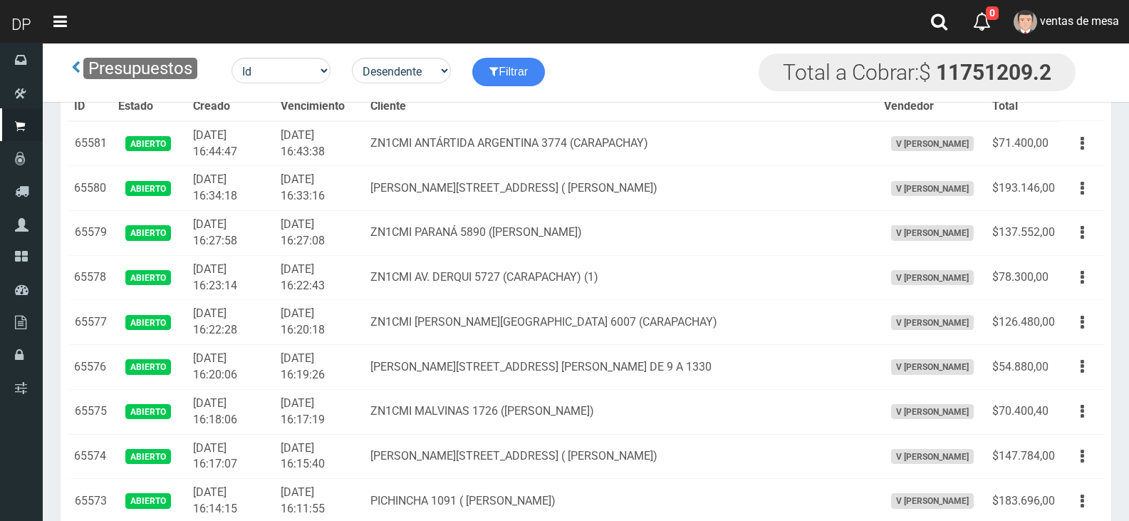
scroll to position [1385, 0]
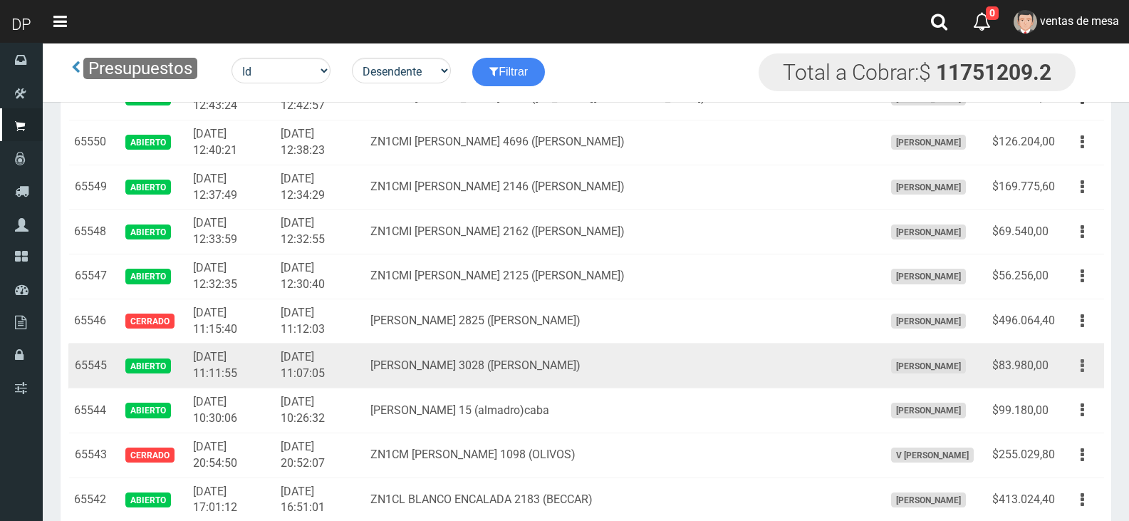
click at [1088, 368] on button "button" at bounding box center [1082, 365] width 32 height 25
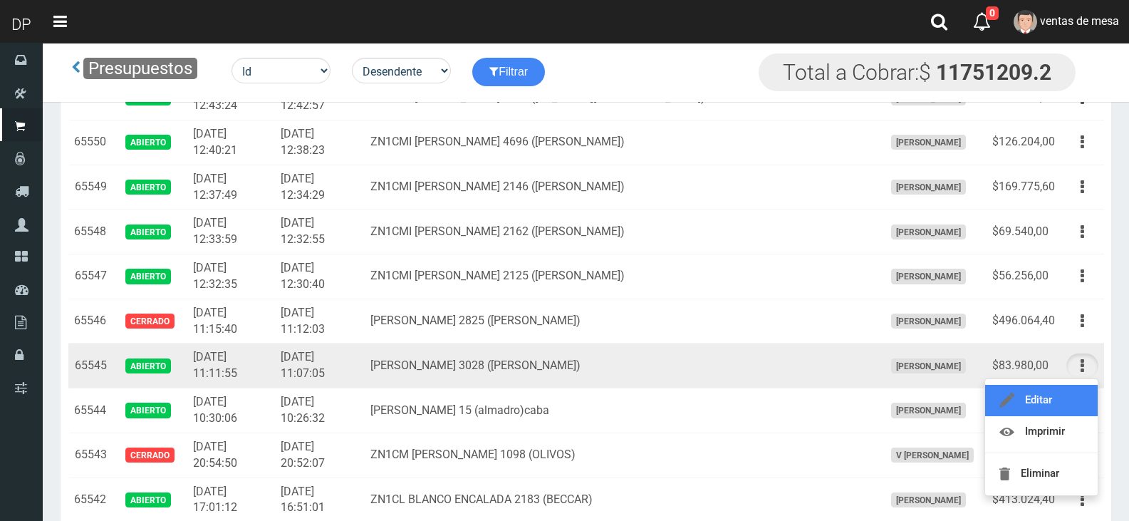
click at [1077, 391] on link "Editar" at bounding box center [1041, 400] width 113 height 31
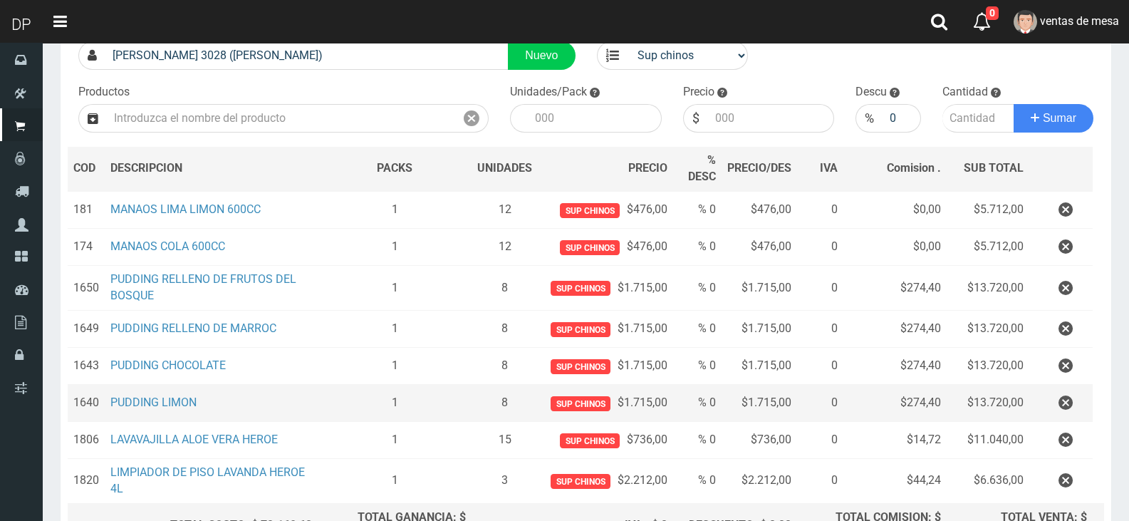
scroll to position [269, 0]
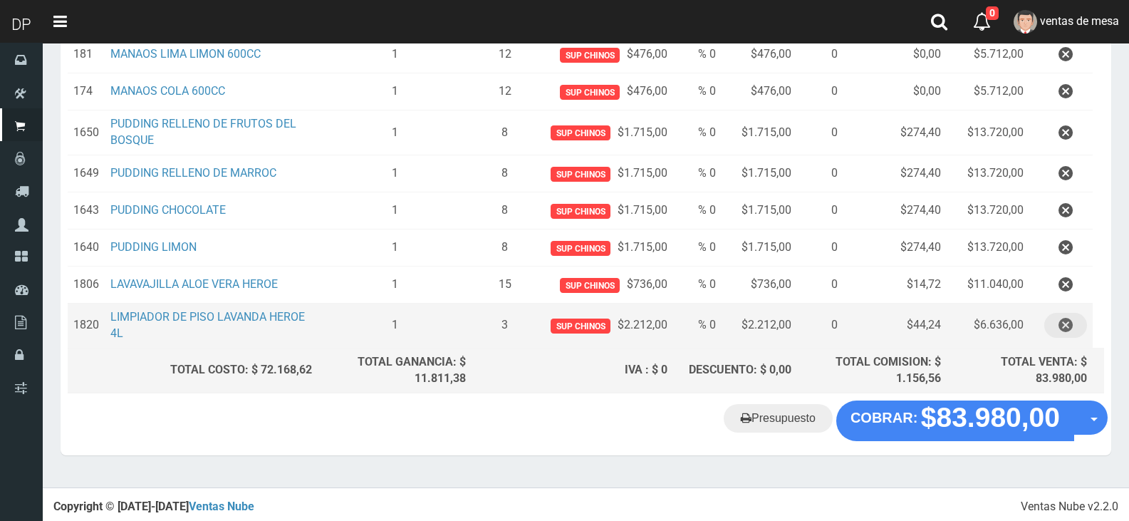
click at [1054, 330] on button "button" at bounding box center [1065, 325] width 43 height 25
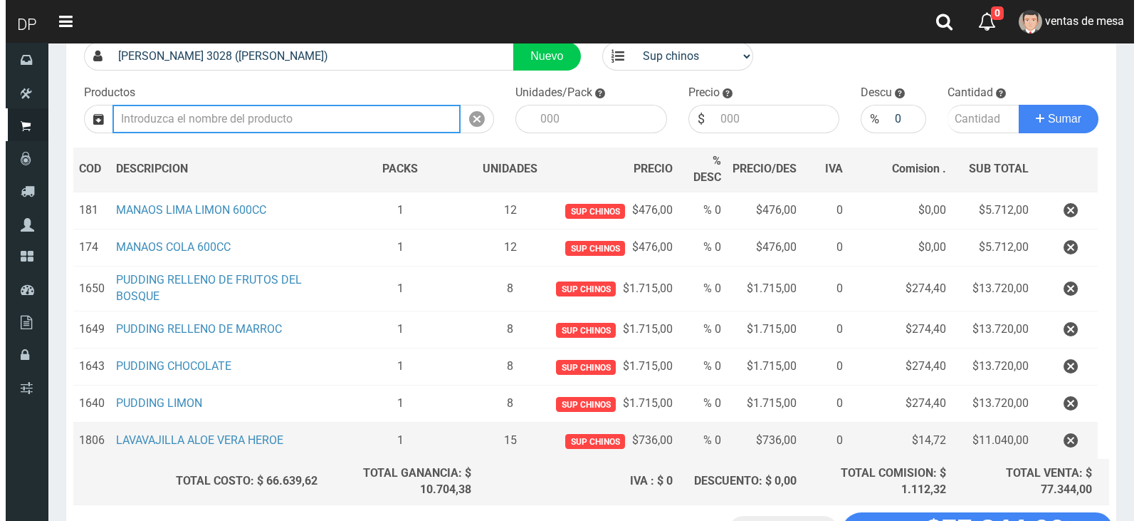
scroll to position [225, 0]
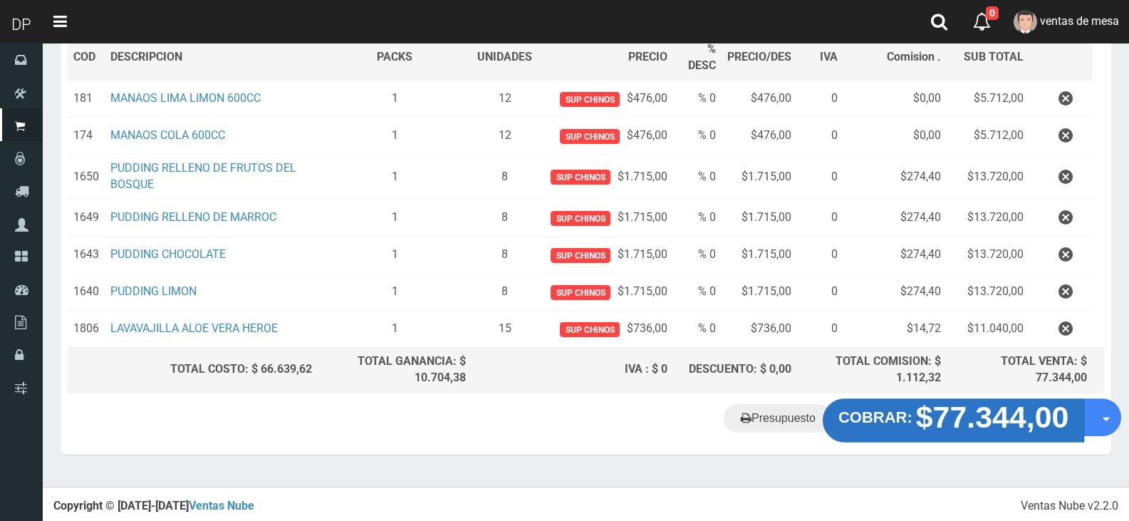
click at [961, 429] on strong "$77.344,00" at bounding box center [992, 415] width 153 height 33
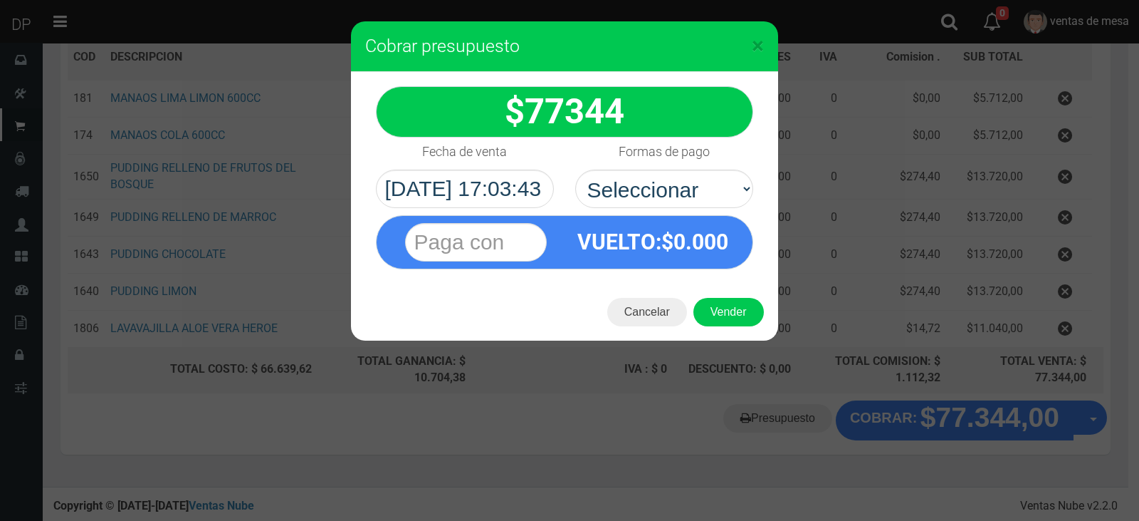
select select "Efectivo"
click at [575, 169] on select "Seleccionar Efectivo Tarjeta de Crédito Depósito Débito" at bounding box center [664, 188] width 178 height 38
click at [700, 298] on div "Cancelar Vender" at bounding box center [564, 311] width 427 height 57
click at [711, 311] on button "Vender" at bounding box center [729, 312] width 70 height 28
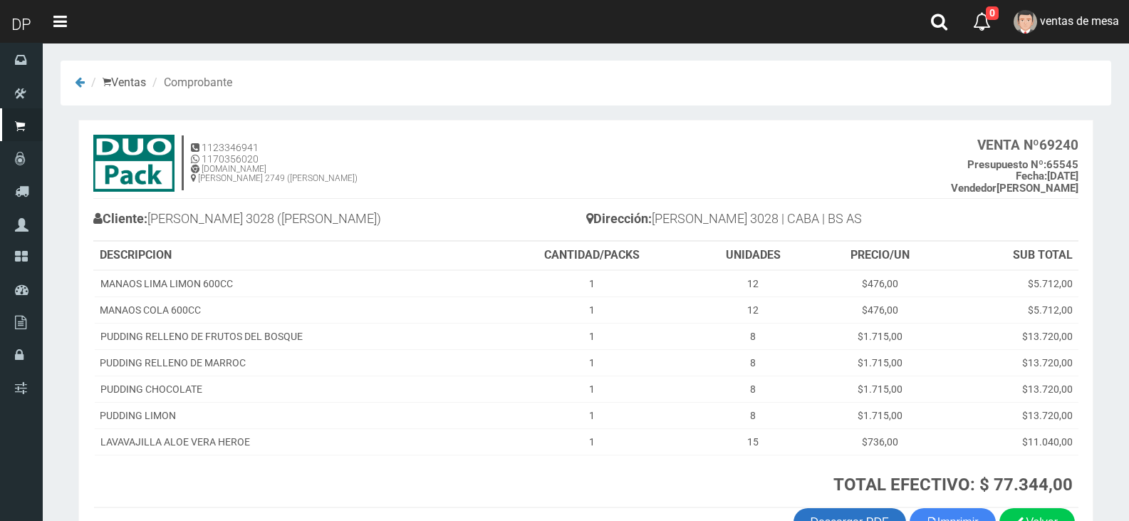
scroll to position [94, 0]
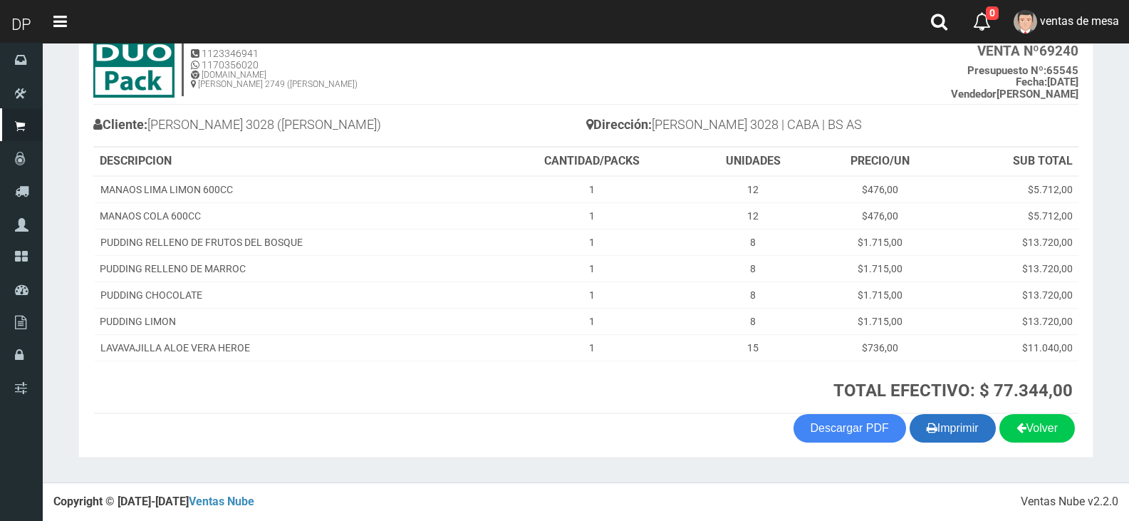
click at [926, 431] on icon "button" at bounding box center [931, 427] width 11 height 20
click at [610, 399] on h3 "TOTAL EFECTIVO: $ 77.344,00" at bounding box center [785, 390] width 574 height 19
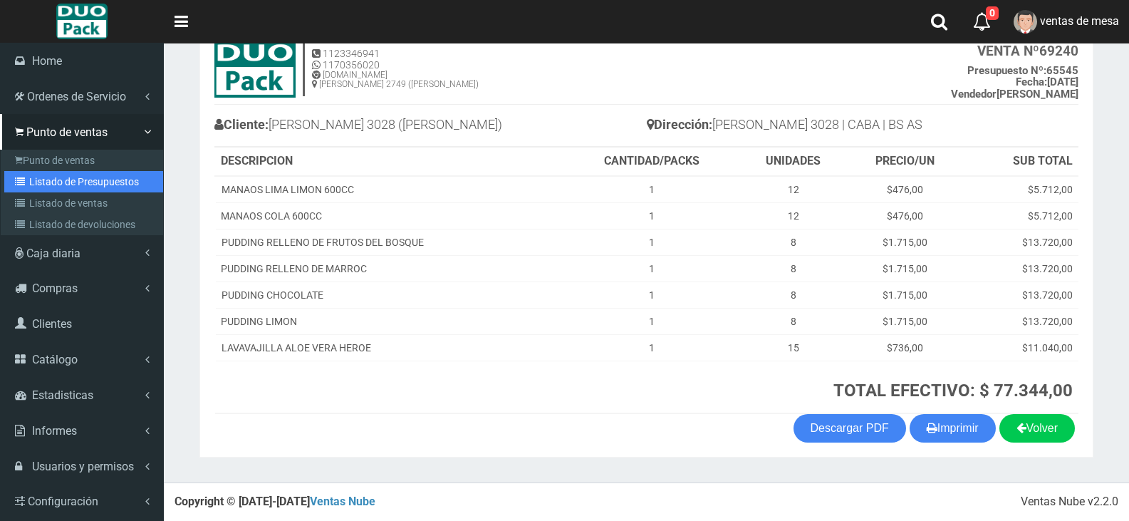
click at [68, 188] on link "Listado de Presupuestos" at bounding box center [83, 181] width 159 height 21
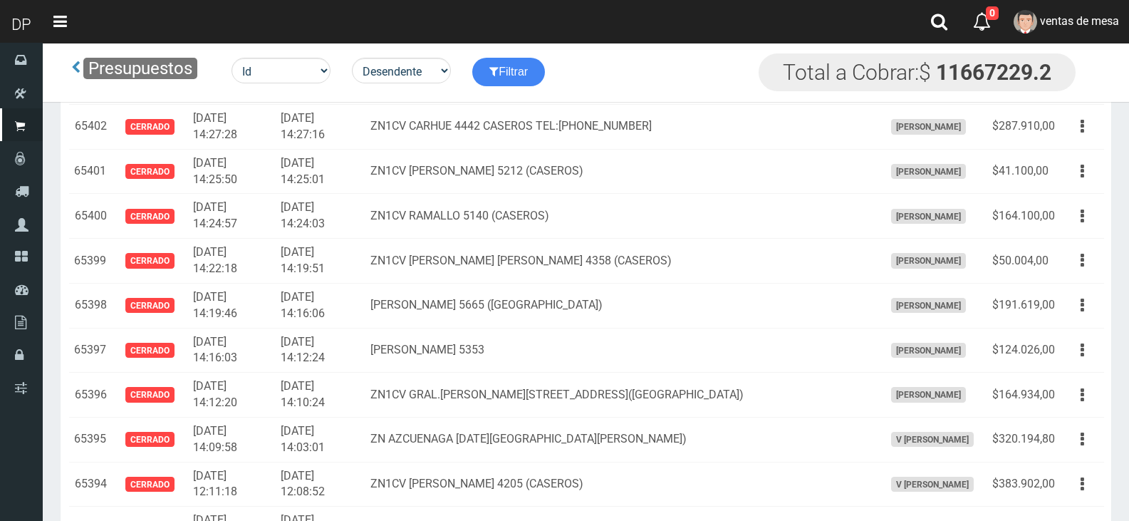
scroll to position [8320, 0]
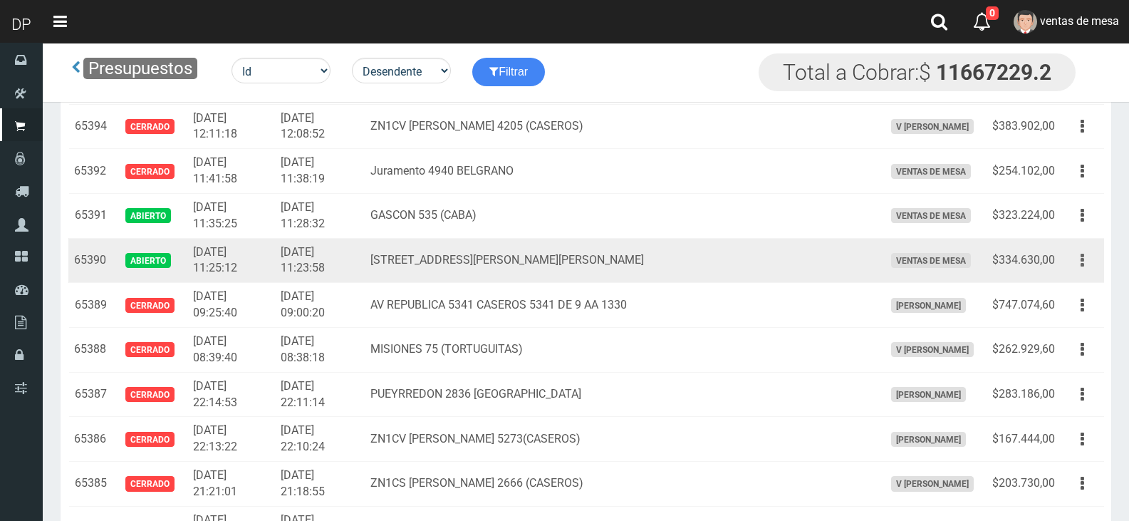
click at [1072, 254] on button "button" at bounding box center [1082, 260] width 32 height 25
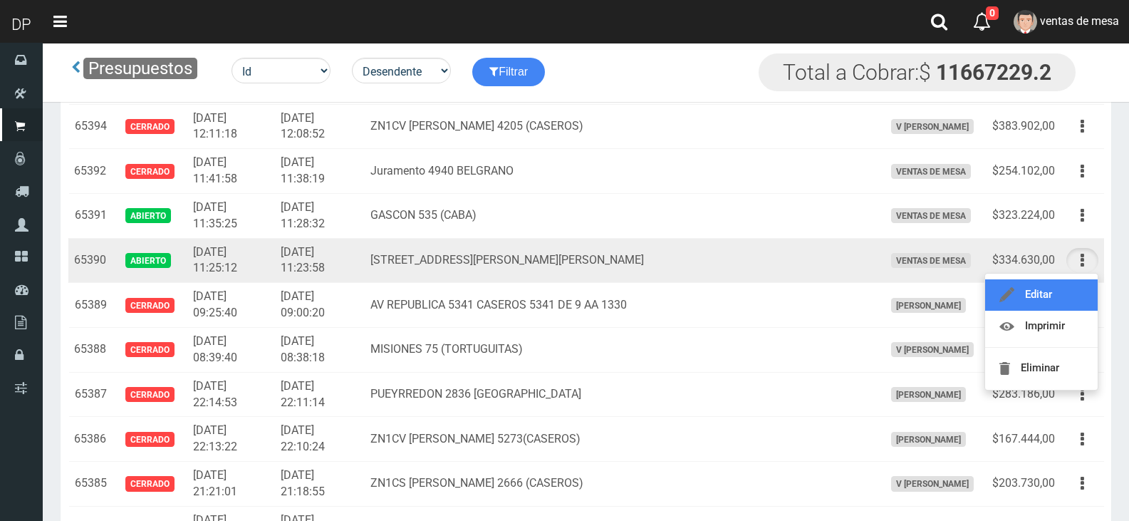
click at [1065, 291] on link "Editar" at bounding box center [1041, 294] width 113 height 31
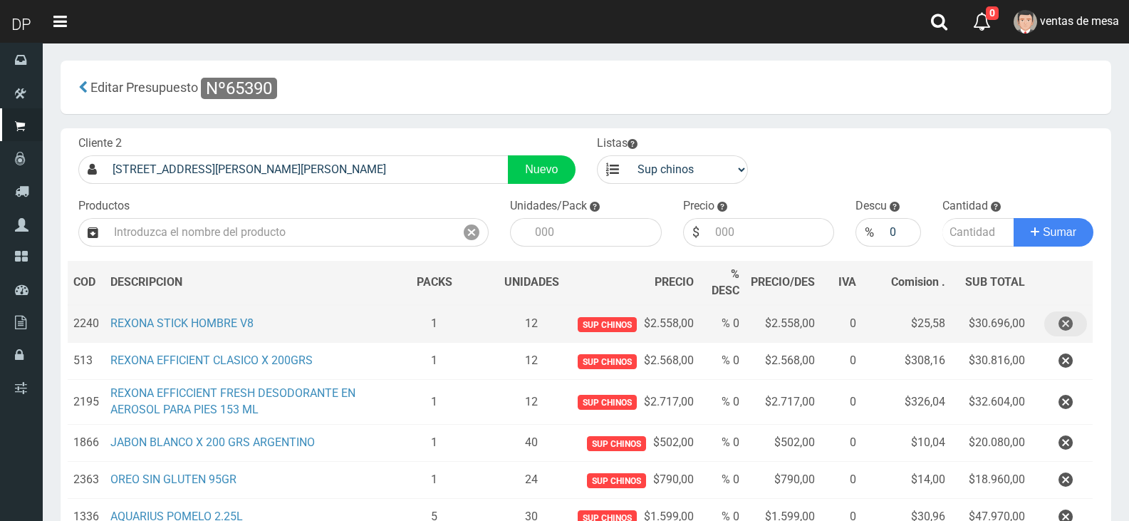
click at [1072, 321] on button "button" at bounding box center [1065, 323] width 43 height 25
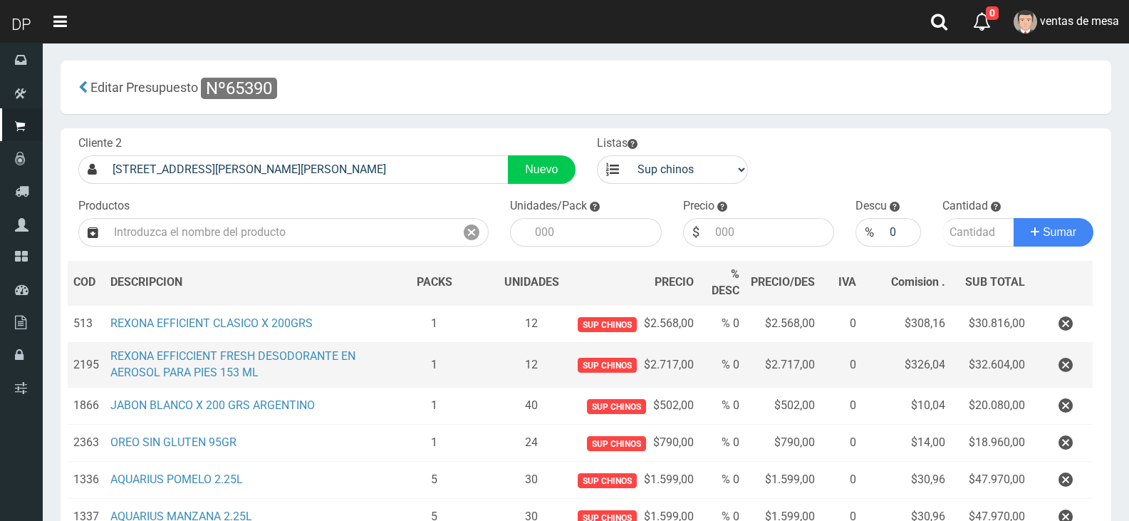
click at [1066, 381] on td at bounding box center [1061, 365] width 62 height 45
click at [1069, 373] on icon "button" at bounding box center [1065, 364] width 14 height 25
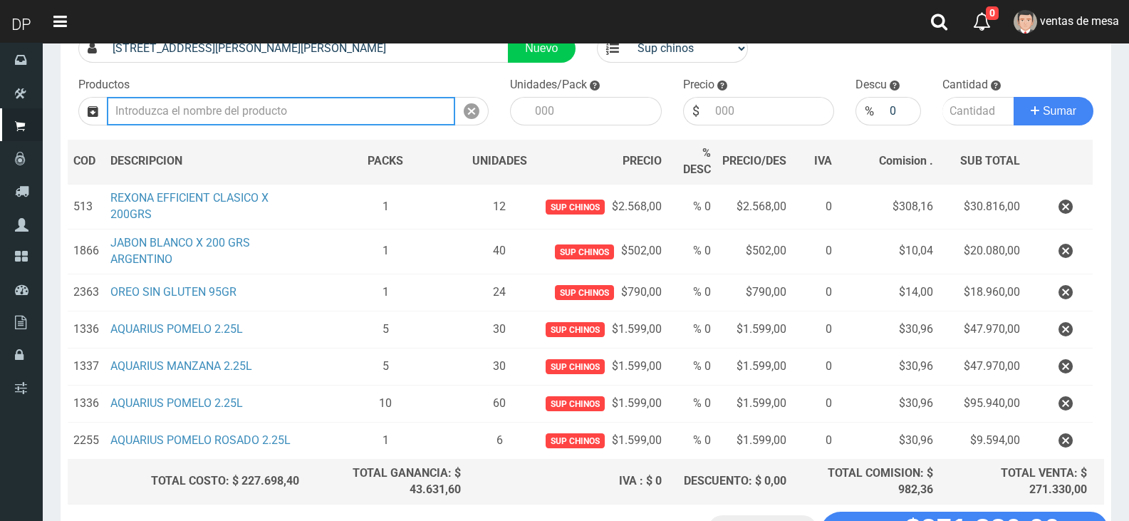
scroll to position [232, 0]
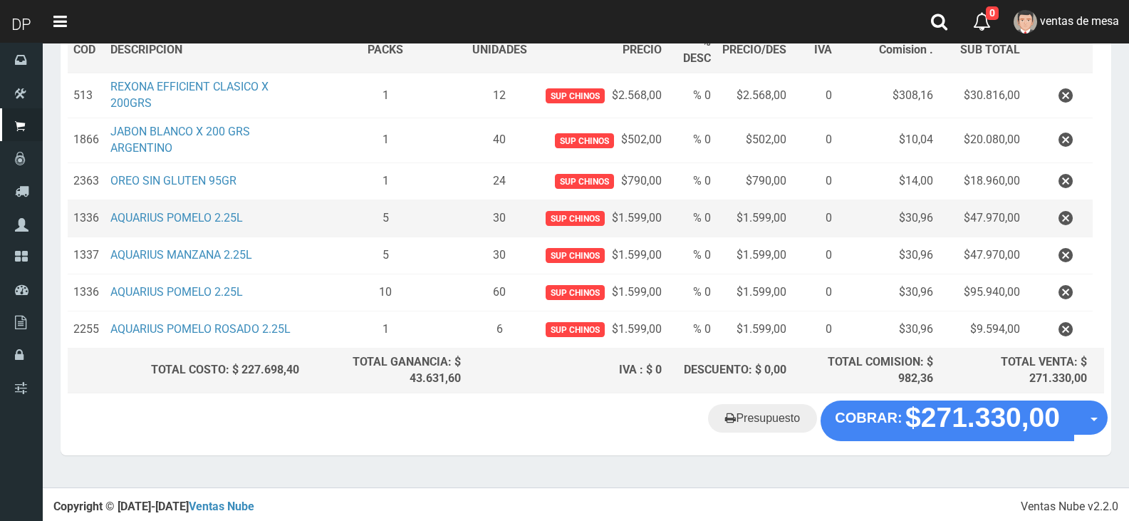
click at [1060, 204] on td at bounding box center [1058, 217] width 66 height 37
click at [1067, 216] on icon "button" at bounding box center [1065, 218] width 14 height 25
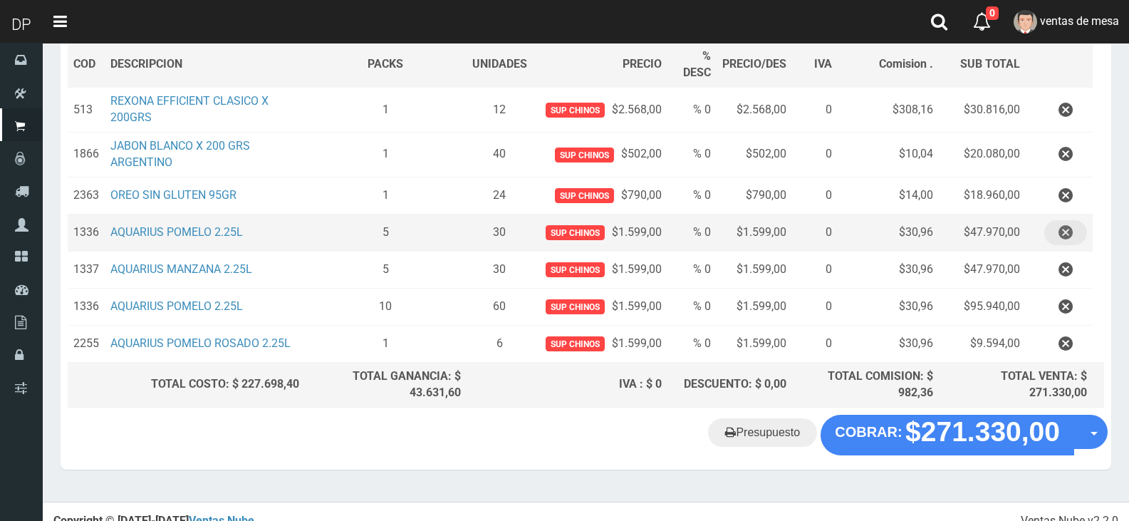
scroll to position [195, 0]
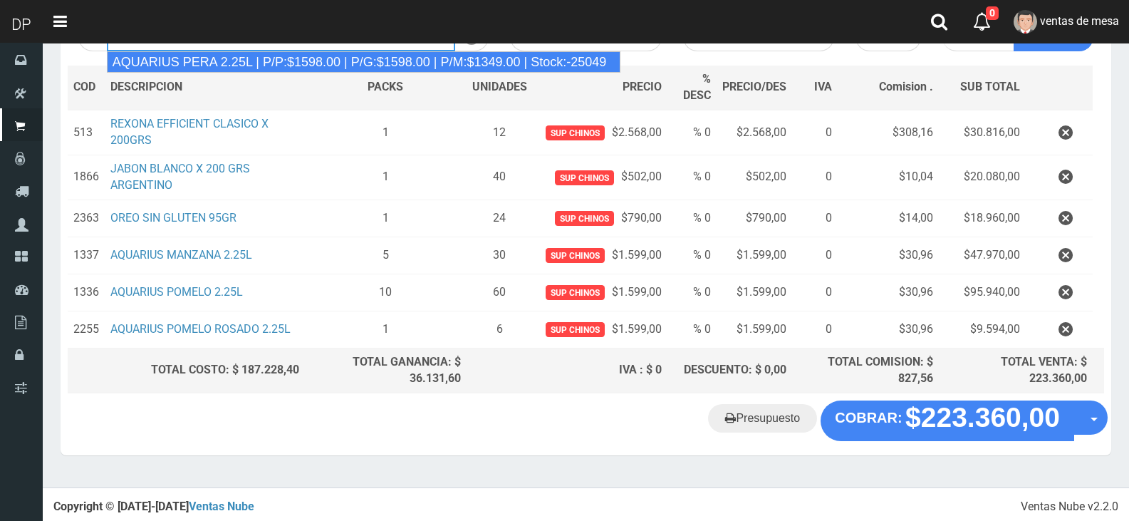
type input "AQUARIUS PERA 2.25L | P/P:$1598.00 | P/G:$1598.00 | P/M:$1349.00 | Stock:-25049"
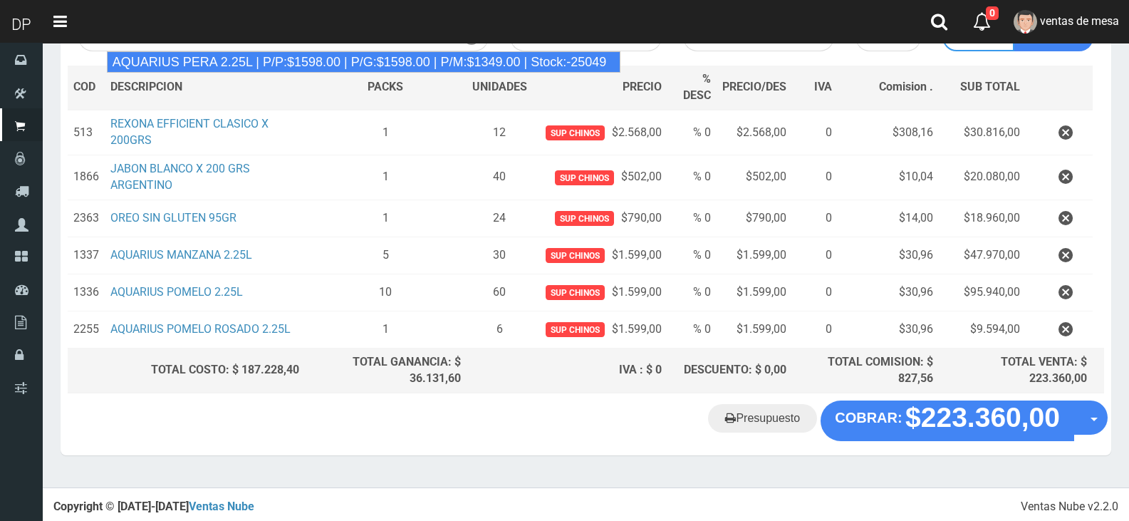
type input "6"
type input "1598.00"
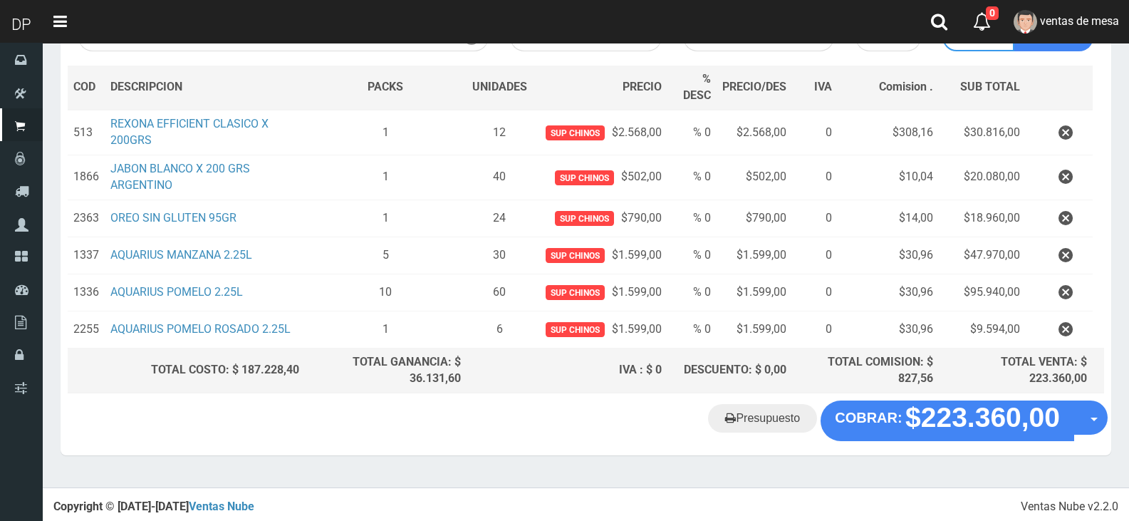
type input "5"
click at [1013, 23] on button "Sumar" at bounding box center [1053, 37] width 80 height 28
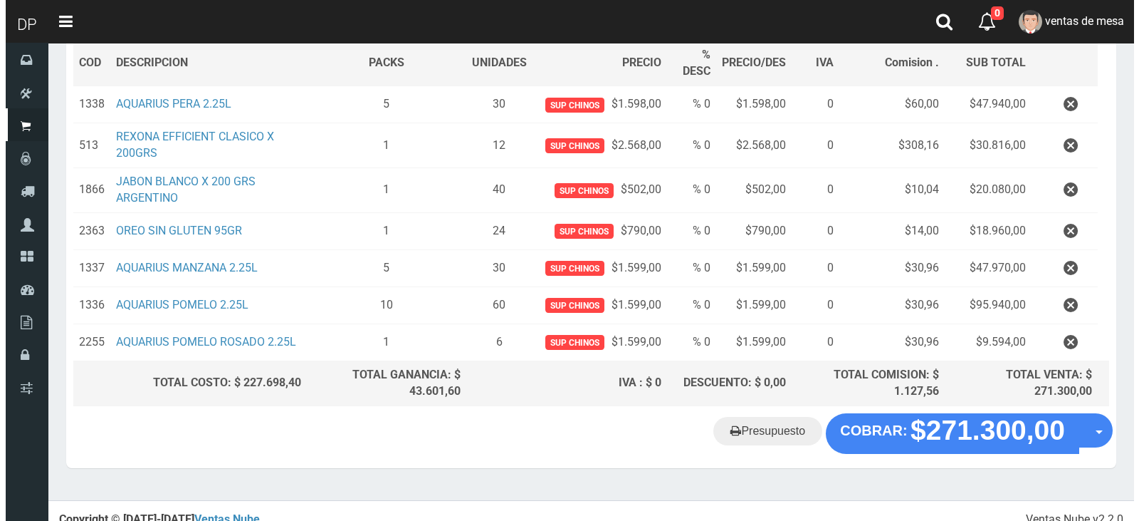
scroll to position [232, 0]
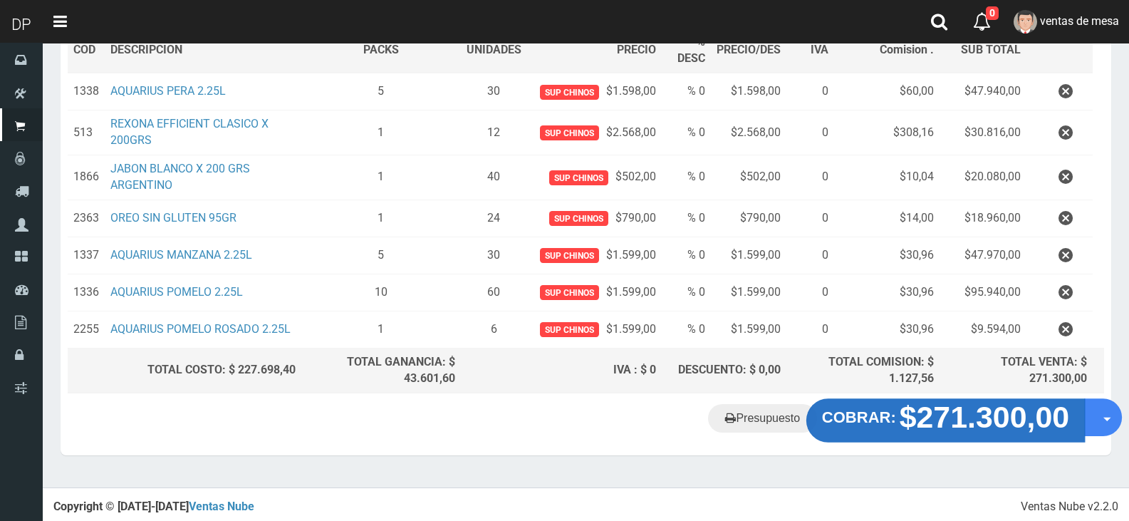
click at [968, 411] on strong "$271.300,00" at bounding box center [984, 416] width 170 height 33
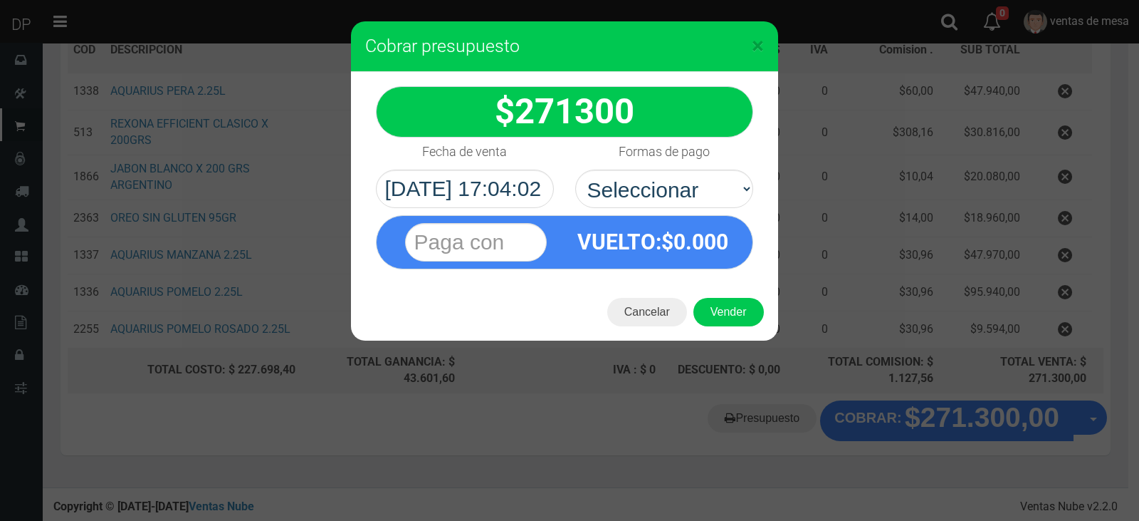
click at [684, 210] on div "VUELTO :$ 0.000" at bounding box center [564, 238] width 399 height 61
click at [685, 207] on select "Seleccionar Efectivo Tarjeta de Crédito Depósito Débito" at bounding box center [664, 188] width 178 height 38
click at [575, 169] on select "Seleccionar Efectivo Tarjeta de Crédito Depósito Débito" at bounding box center [664, 188] width 178 height 38
drag, startPoint x: 699, startPoint y: 199, endPoint x: 699, endPoint y: 207, distance: 8.6
click at [699, 201] on select "Seleccionar Efectivo Tarjeta de Crédito Depósito Débito" at bounding box center [664, 188] width 178 height 38
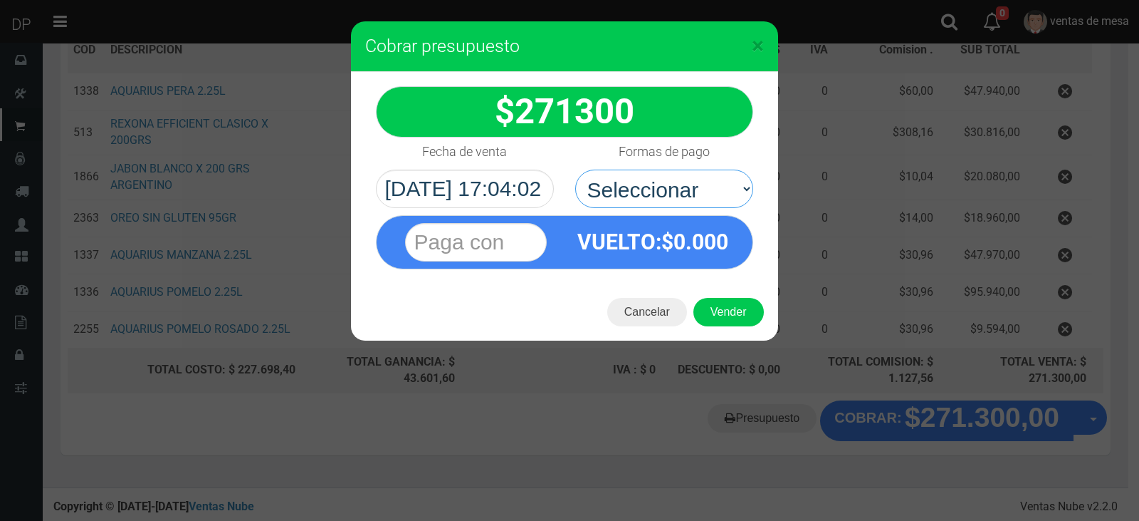
select select "Efectivo"
click at [575, 169] on select "Seleccionar Efectivo Tarjeta de Crédito Depósito Débito" at bounding box center [664, 188] width 178 height 38
click at [724, 301] on button "Vender" at bounding box center [729, 312] width 70 height 28
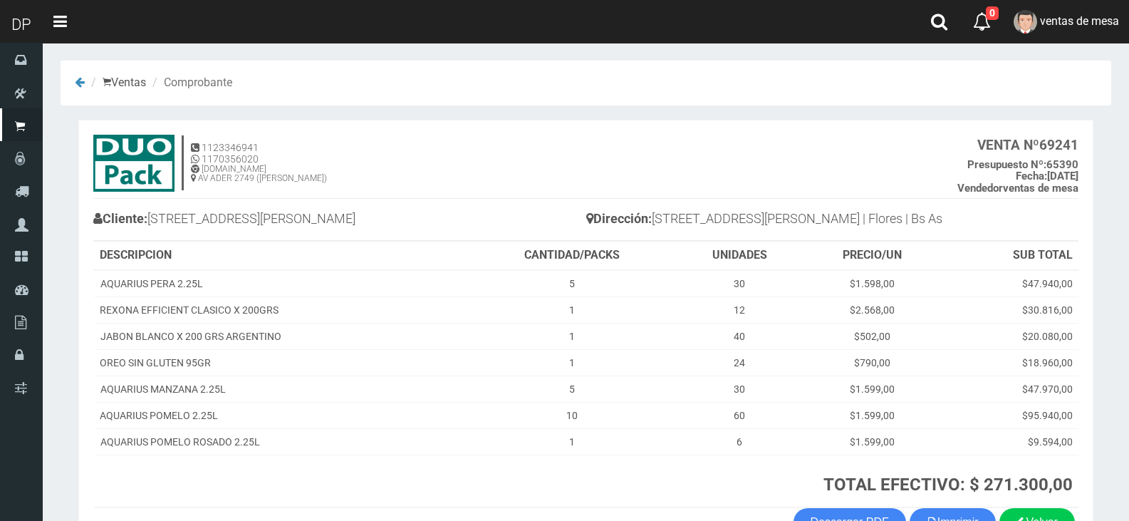
scroll to position [94, 0]
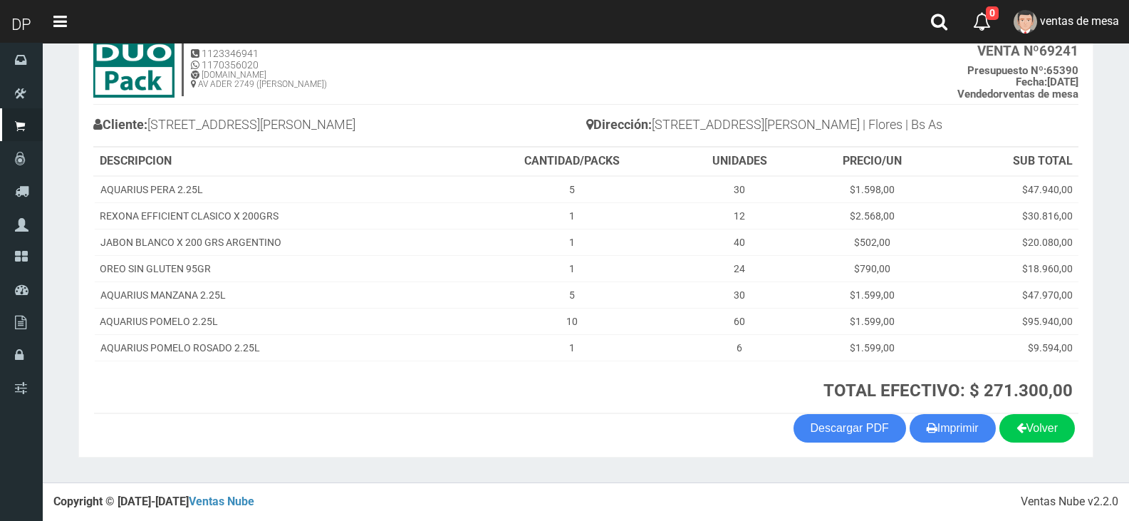
click at [956, 448] on section "1123346941 1170356020 [DOMAIN_NAME] AV ADER 2749 ([PERSON_NAME]) VENTA Nº 69241…" at bounding box center [585, 242] width 1015 height 432
click at [951, 431] on button "Imprimir" at bounding box center [952, 428] width 86 height 28
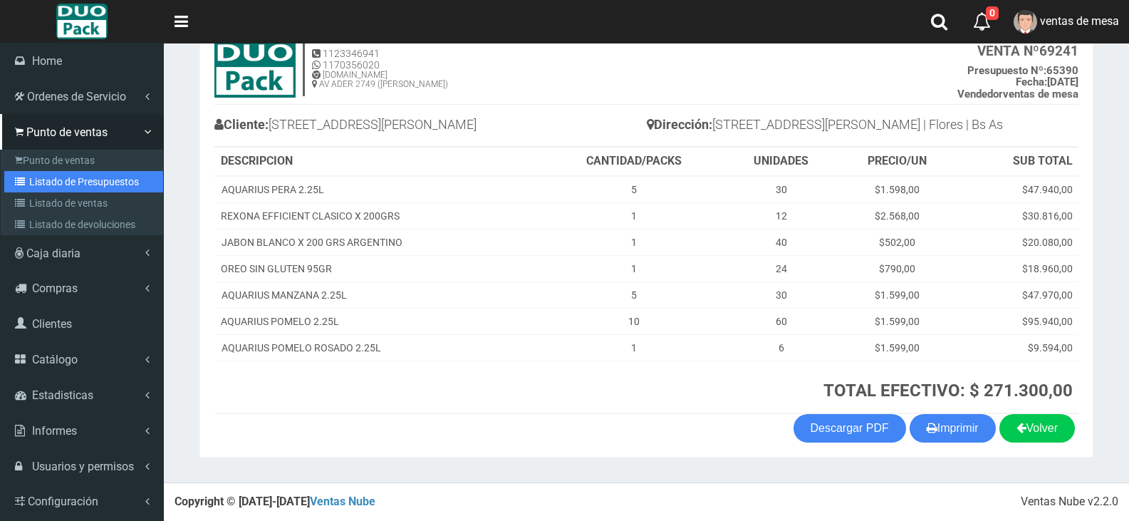
drag, startPoint x: 55, startPoint y: 185, endPoint x: 135, endPoint y: 115, distance: 106.0
click at [55, 184] on link "Listado de Presupuestos" at bounding box center [83, 181] width 159 height 21
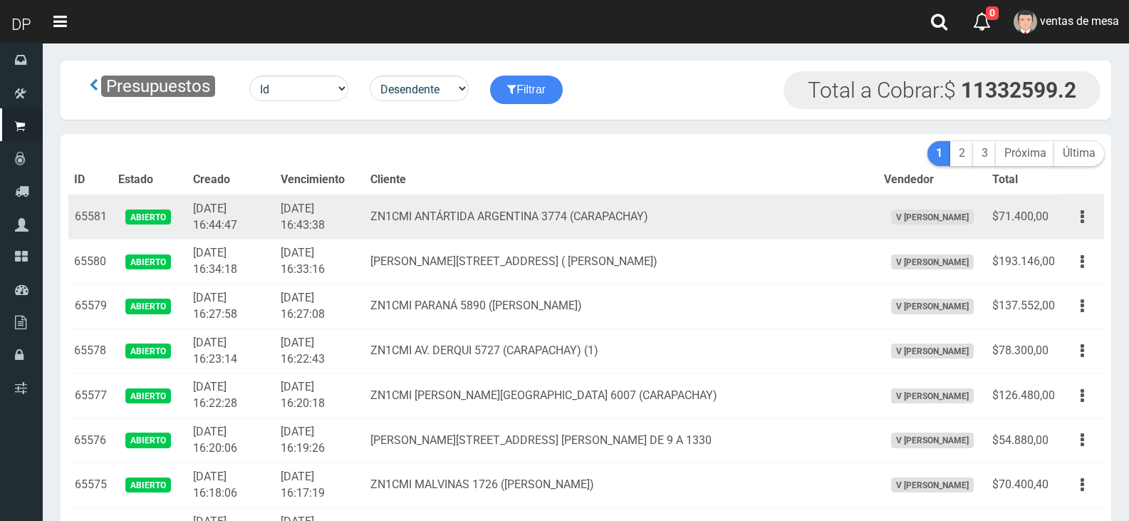
click at [547, 208] on td "ZN1CMI ANTÁRTIDA ARGENTINA 3774 (CARAPACHAY)" at bounding box center [621, 216] width 513 height 45
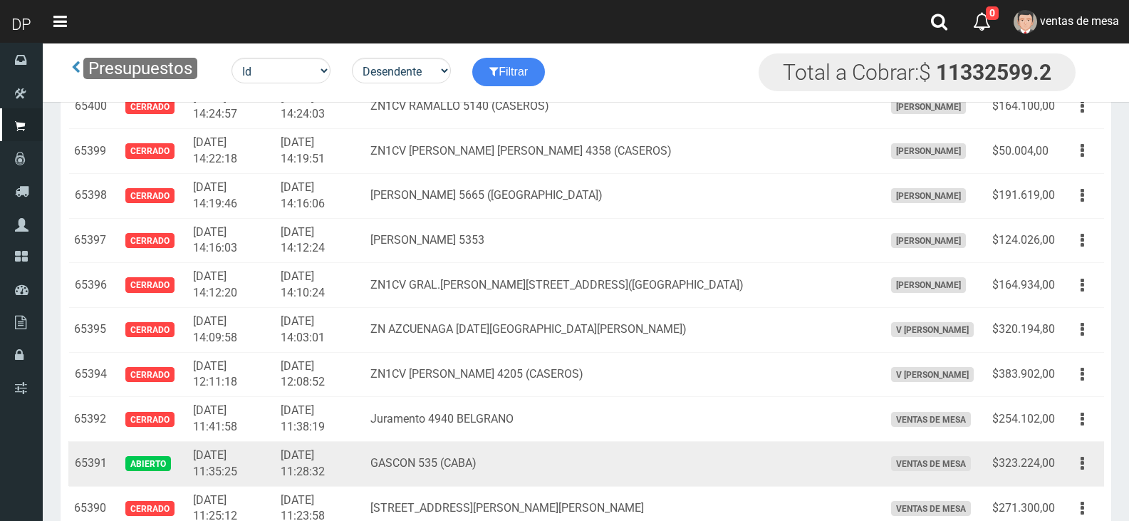
scroll to position [8107, 0]
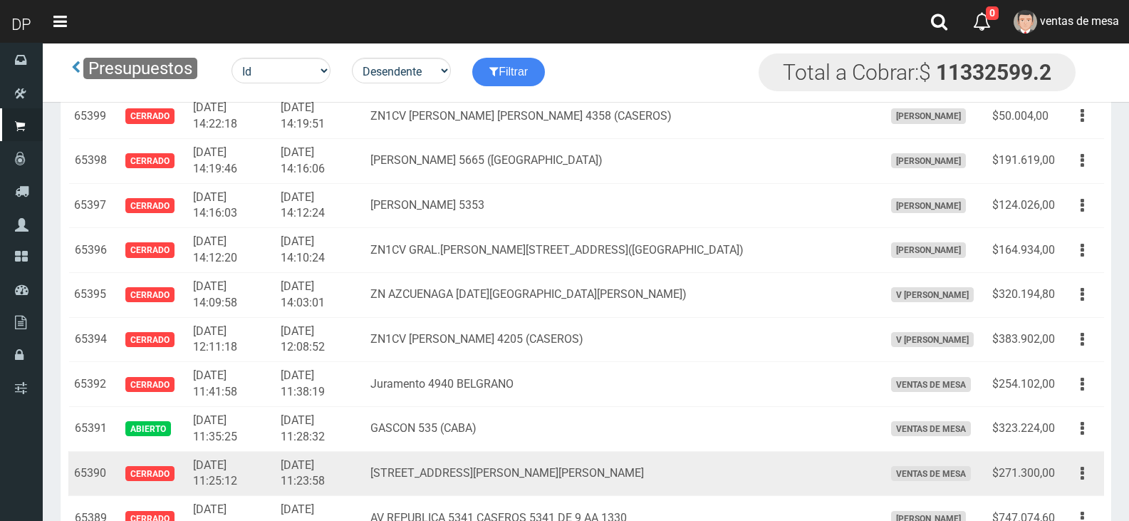
drag, startPoint x: 1079, startPoint y: 438, endPoint x: 1072, endPoint y: 454, distance: 17.6
click at [1080, 438] on button "button" at bounding box center [1082, 428] width 32 height 25
click at [1068, 459] on td "Editar Imprimir Eliminar" at bounding box center [1081, 473] width 43 height 45
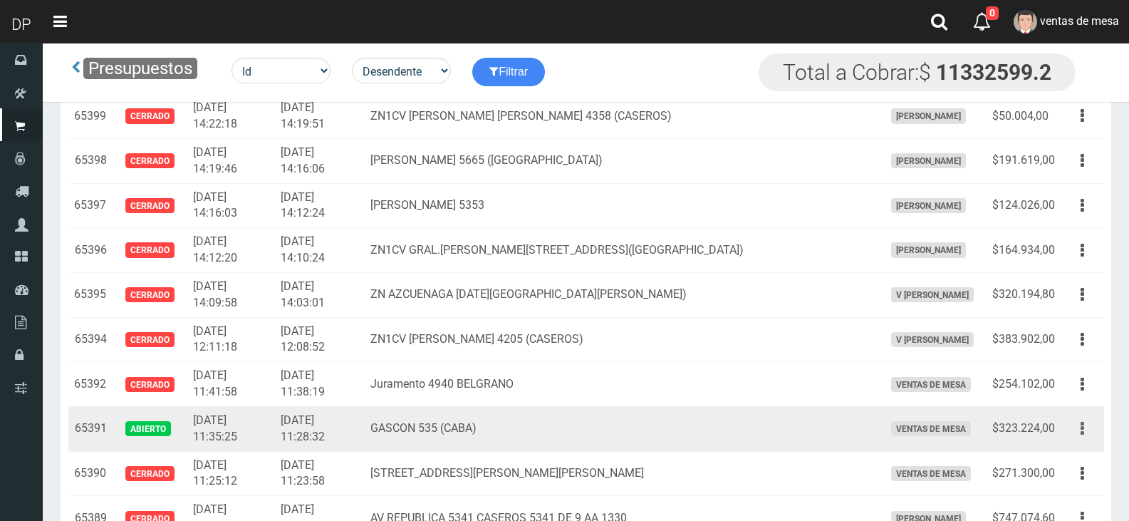
click at [1075, 434] on button "button" at bounding box center [1082, 428] width 32 height 25
click at [0, 0] on link "Editar" at bounding box center [0, 0] width 0 height 0
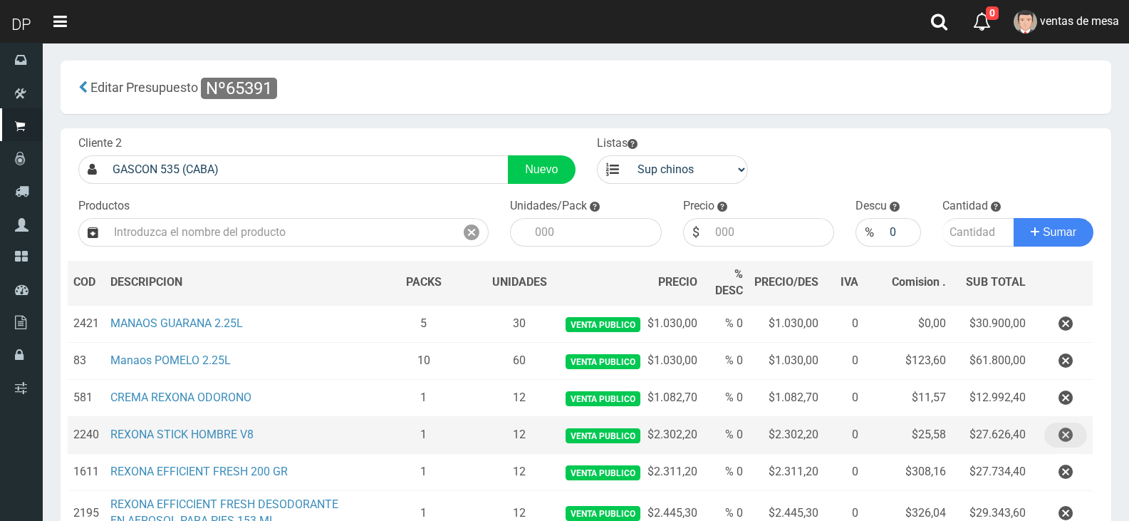
click at [1051, 437] on button "button" at bounding box center [1065, 434] width 43 height 25
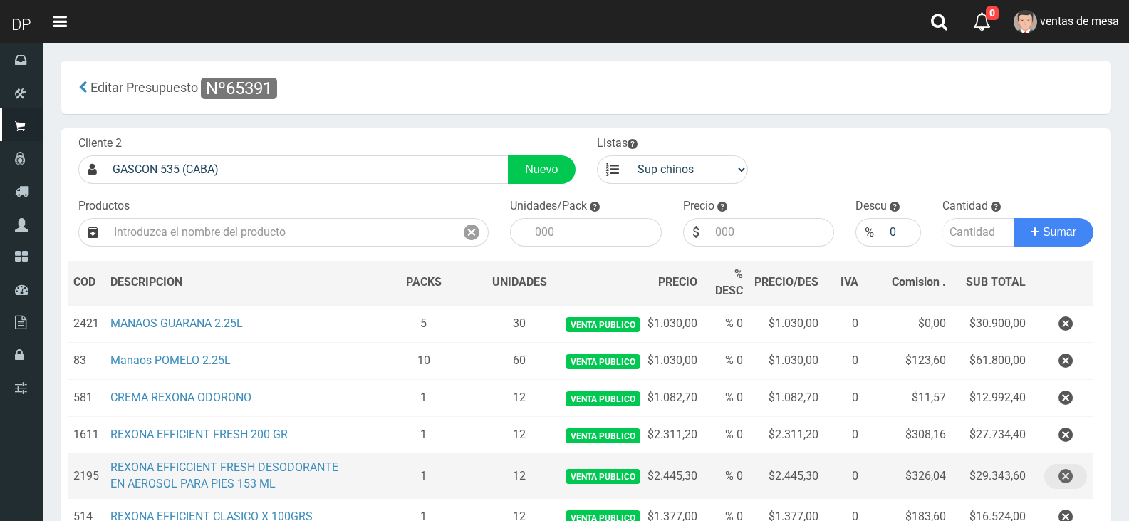
click at [1060, 464] on icon "button" at bounding box center [1065, 476] width 14 height 25
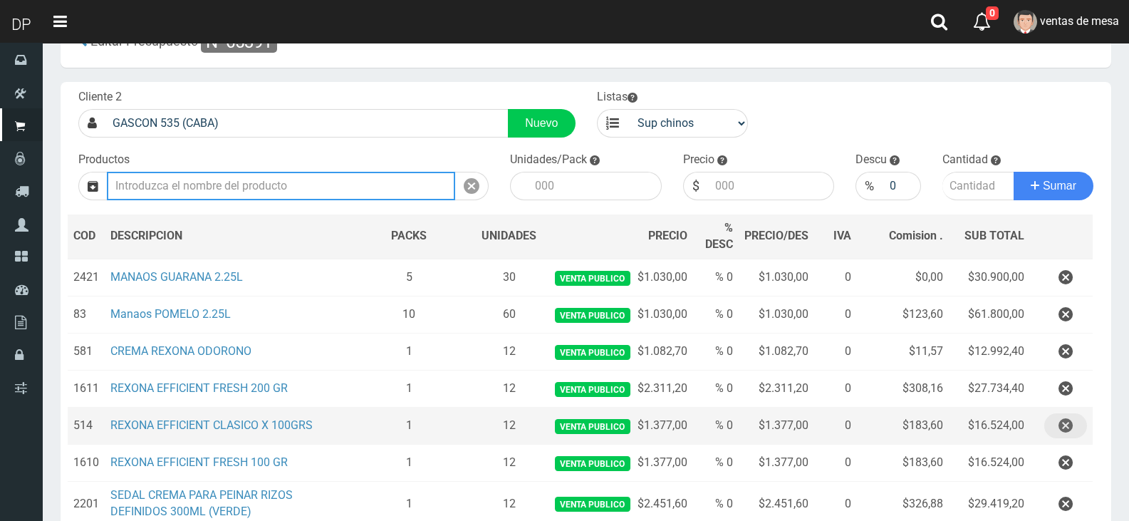
scroll to position [71, 0]
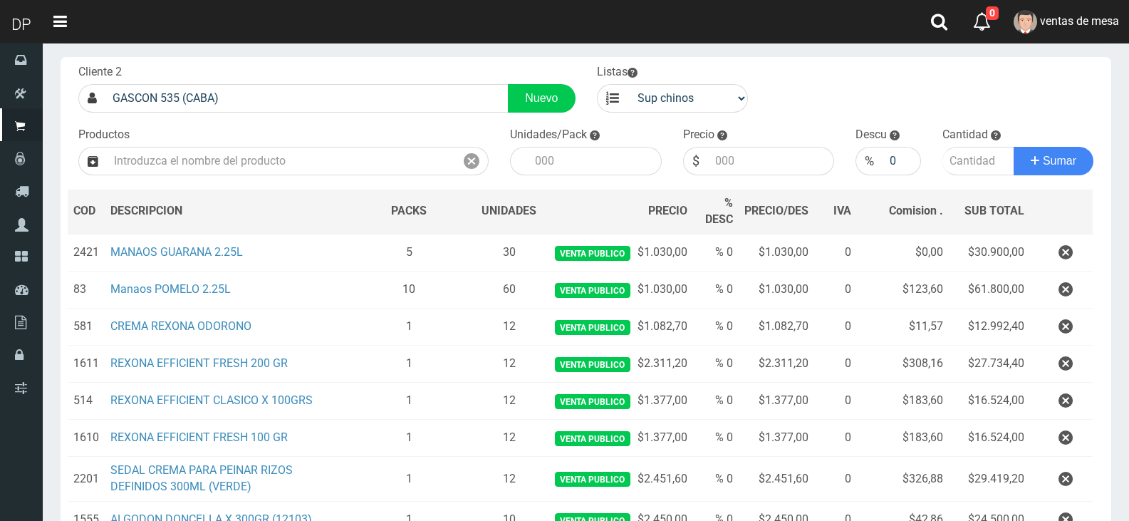
click at [1078, 401] on button "button" at bounding box center [1065, 400] width 43 height 25
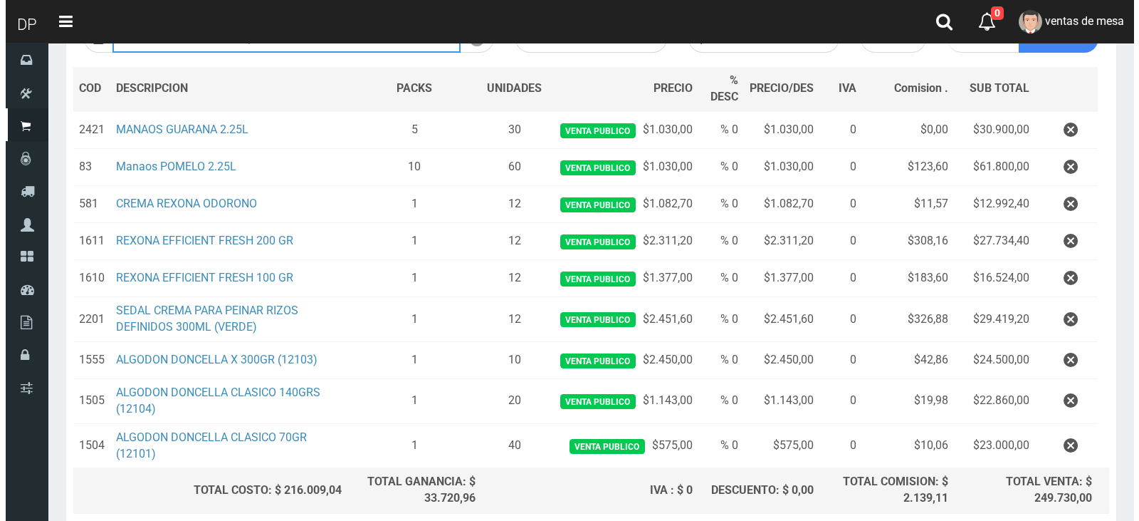
scroll to position [314, 0]
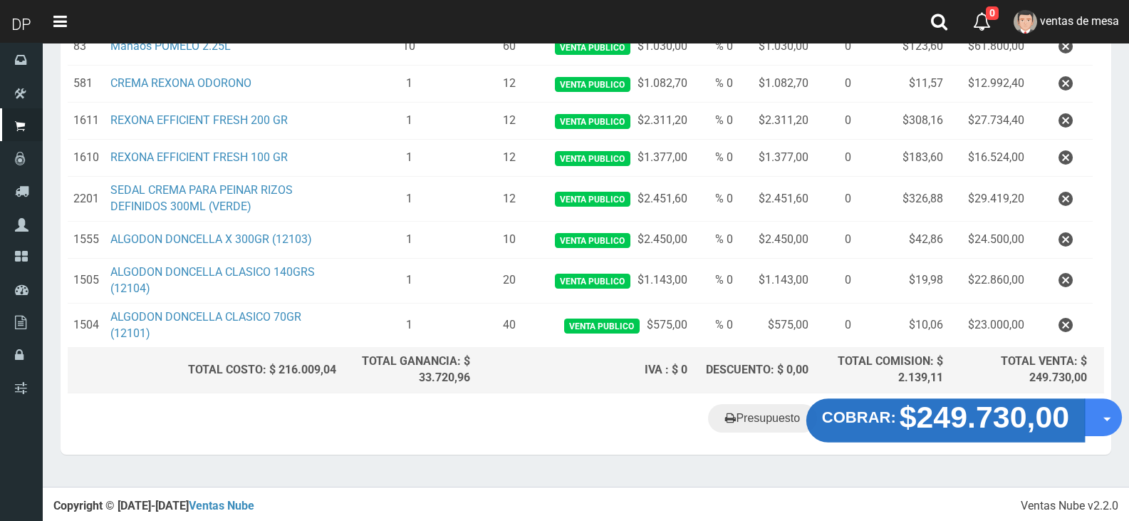
click at [1037, 422] on strong "$249.730,00" at bounding box center [984, 416] width 170 height 33
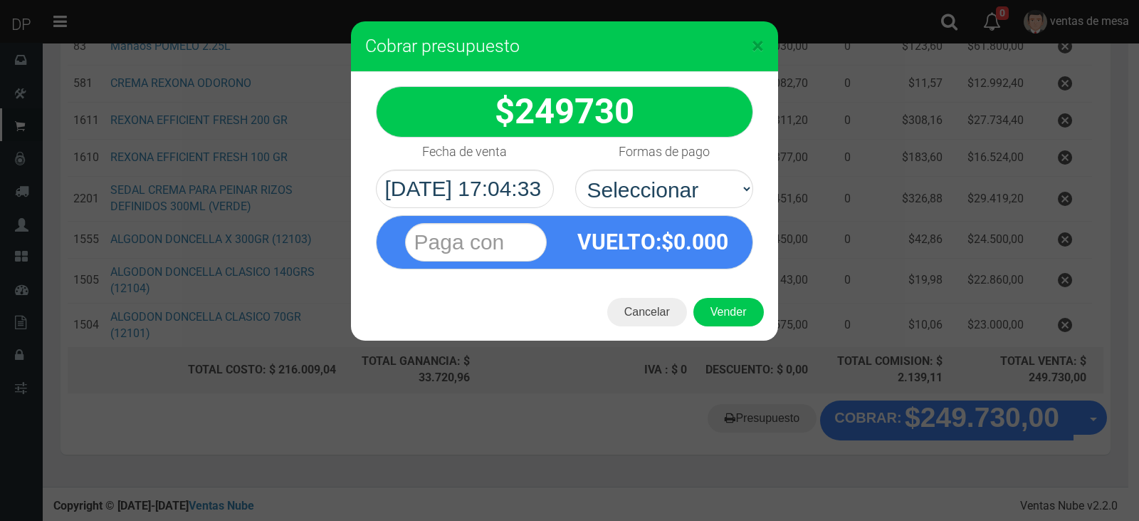
click at [612, 167] on div "Formas de pago Seleccionar Efectivo Tarjeta de Crédito Depósito Débito" at bounding box center [664, 172] width 199 height 70
select select "Efectivo"
click at [575, 169] on select "Seleccionar Efectivo Tarjeta de Crédito Depósito Débito" at bounding box center [664, 188] width 178 height 38
click at [709, 314] on button "Vender" at bounding box center [729, 312] width 70 height 28
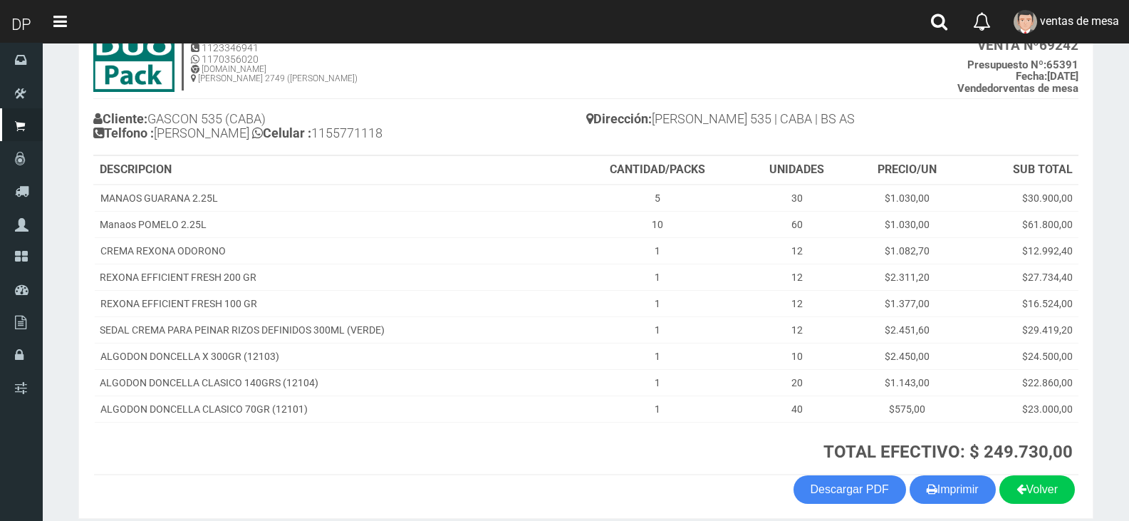
scroll to position [161, 0]
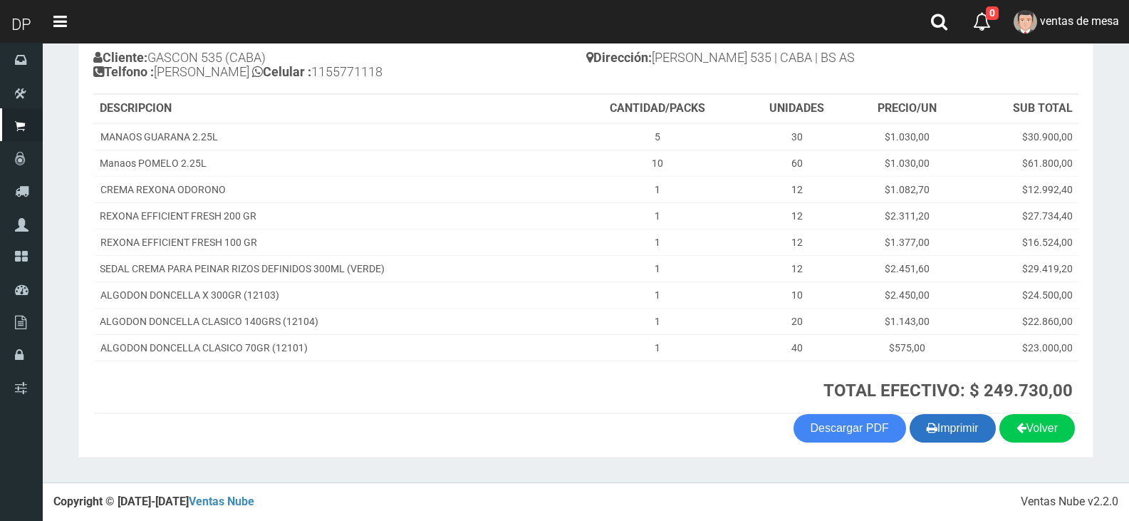
click at [954, 442] on button "Imprimir" at bounding box center [952, 428] width 86 height 28
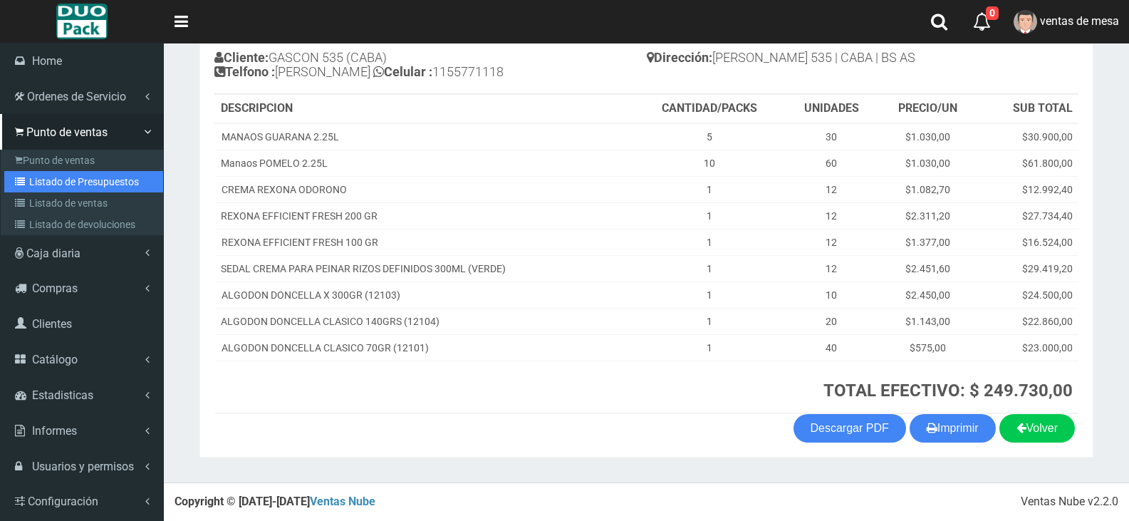
click at [19, 187] on link "Listado de Presupuestos" at bounding box center [83, 181] width 159 height 21
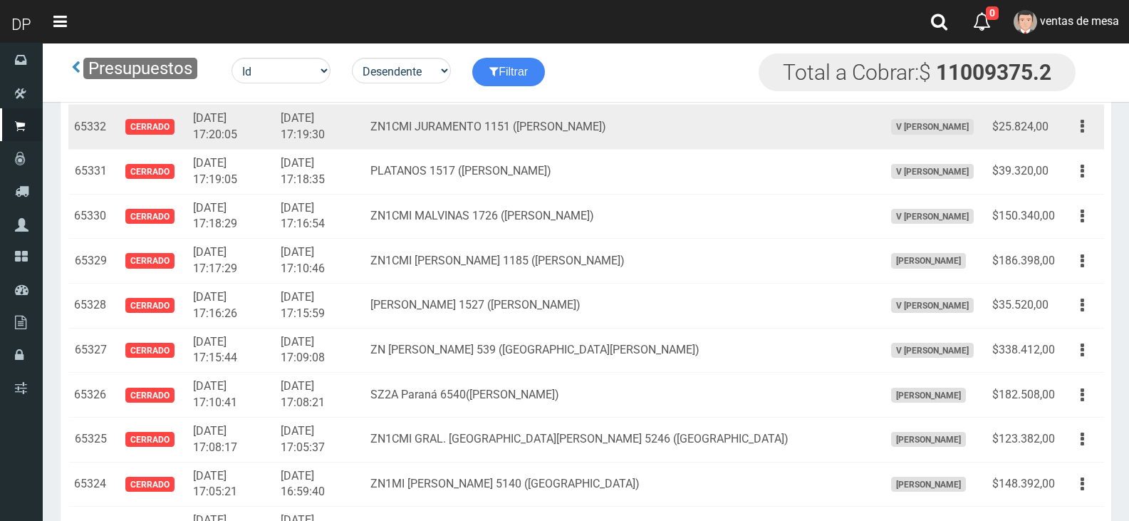
scroll to position [2338, 0]
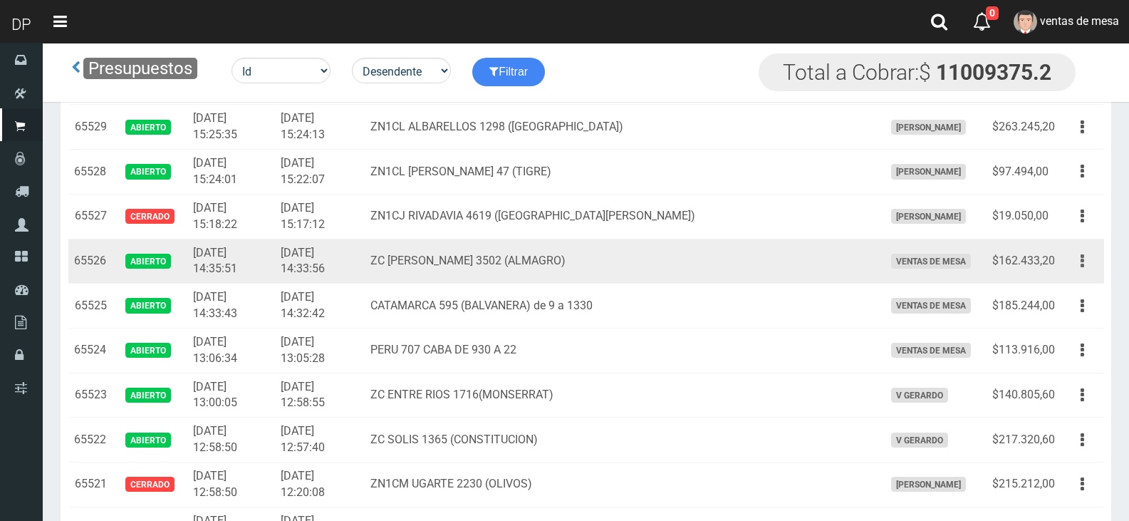
click at [1087, 261] on button "button" at bounding box center [1082, 261] width 32 height 25
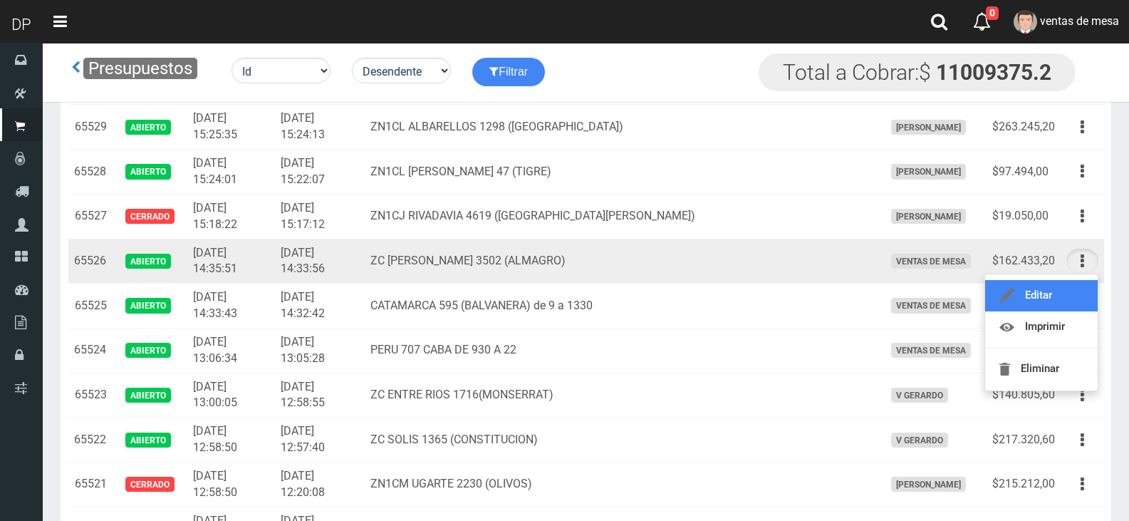
click at [1069, 298] on link "Editar" at bounding box center [1041, 295] width 113 height 31
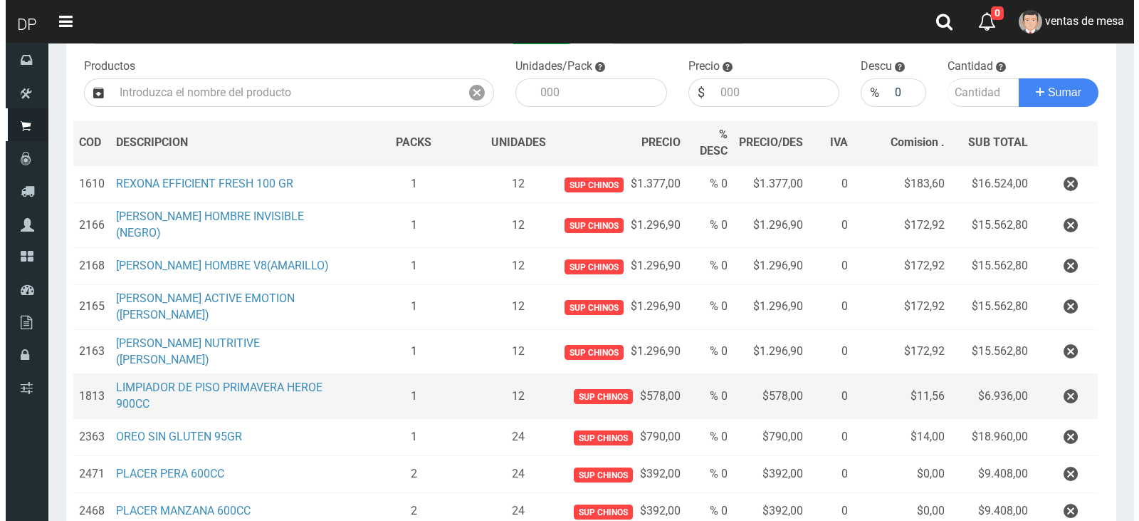
scroll to position [396, 0]
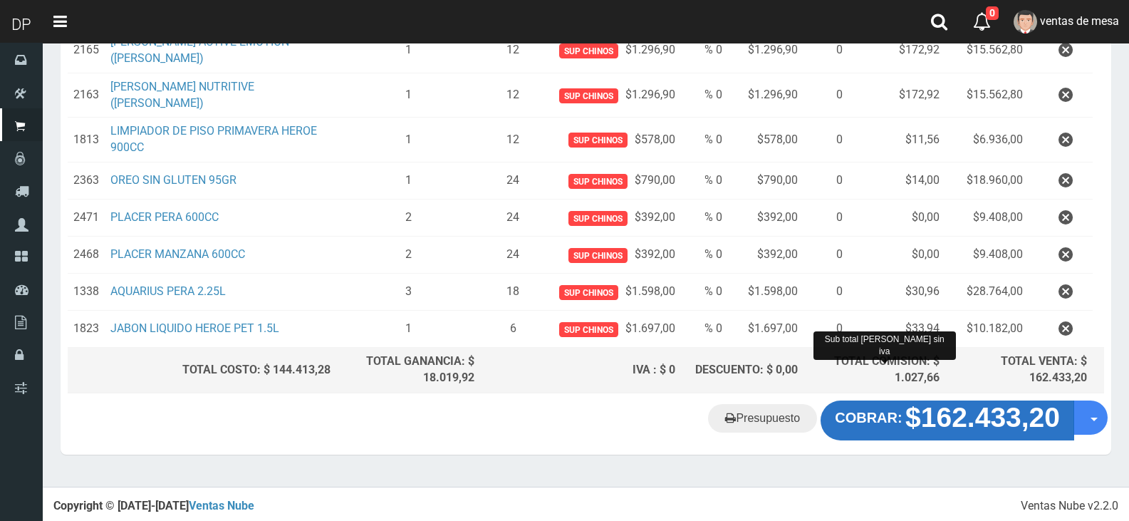
click at [892, 426] on button "COBRAR: $162.433,20" at bounding box center [947, 420] width 254 height 40
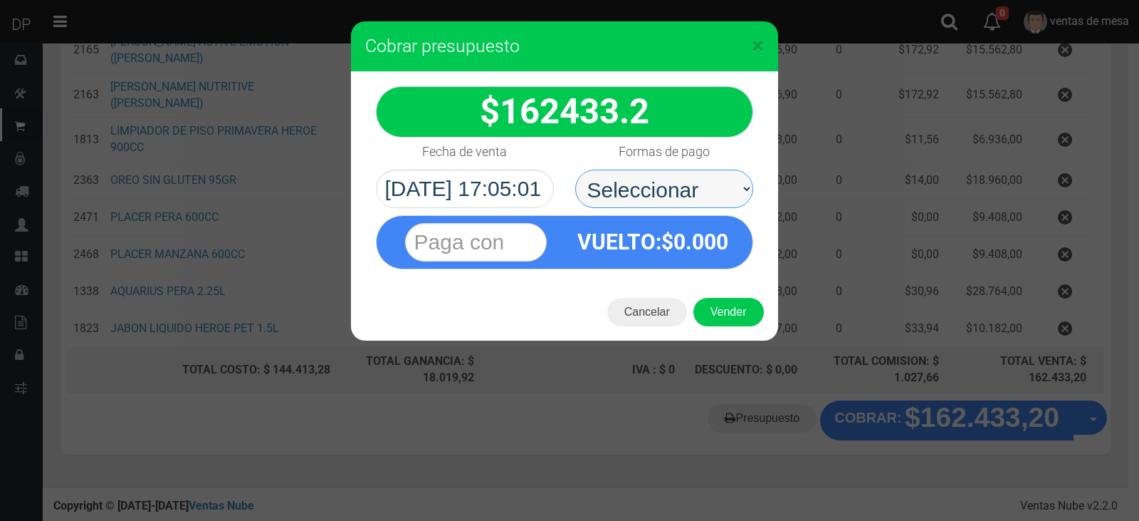
click at [685, 186] on select "Seleccionar Efectivo Tarjeta de Crédito Depósito Débito" at bounding box center [664, 188] width 178 height 38
select select "Efectivo"
click at [575, 169] on select "Seleccionar Efectivo Tarjeta de Crédito Depósito Débito" at bounding box center [664, 188] width 178 height 38
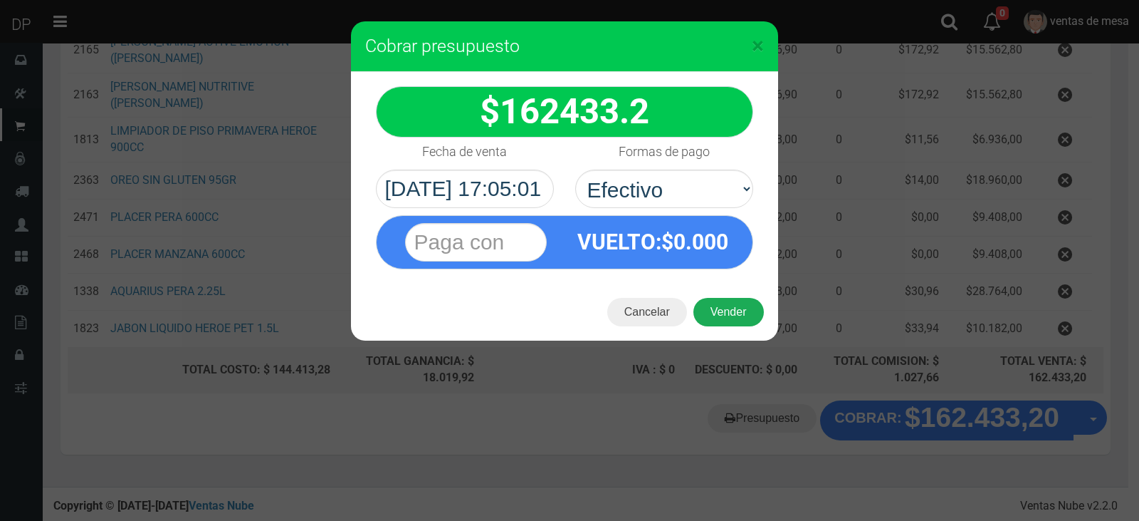
click at [706, 313] on button "Vender" at bounding box center [729, 312] width 70 height 28
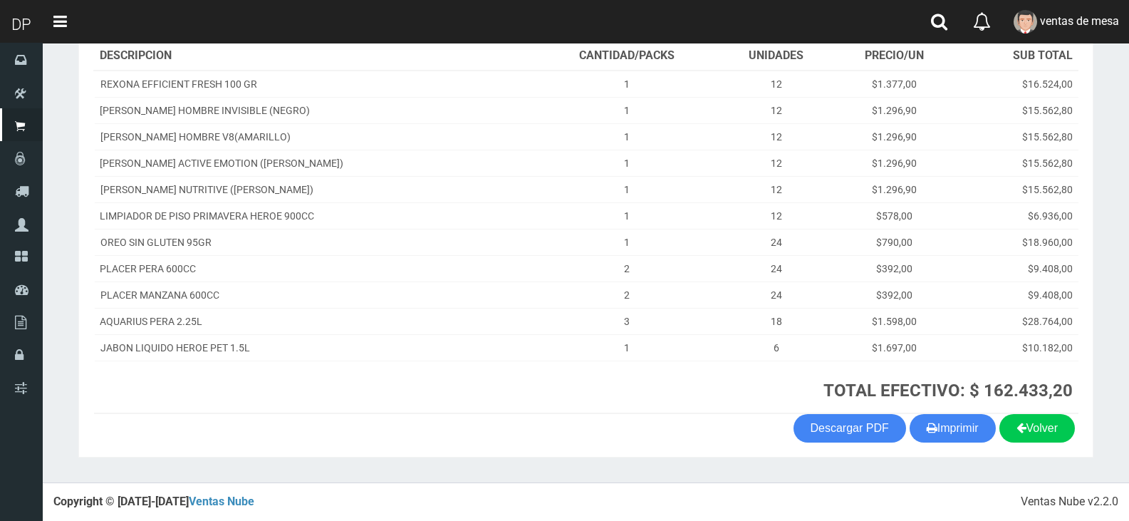
scroll to position [214, 0]
click at [980, 435] on button "Imprimir" at bounding box center [952, 428] width 86 height 28
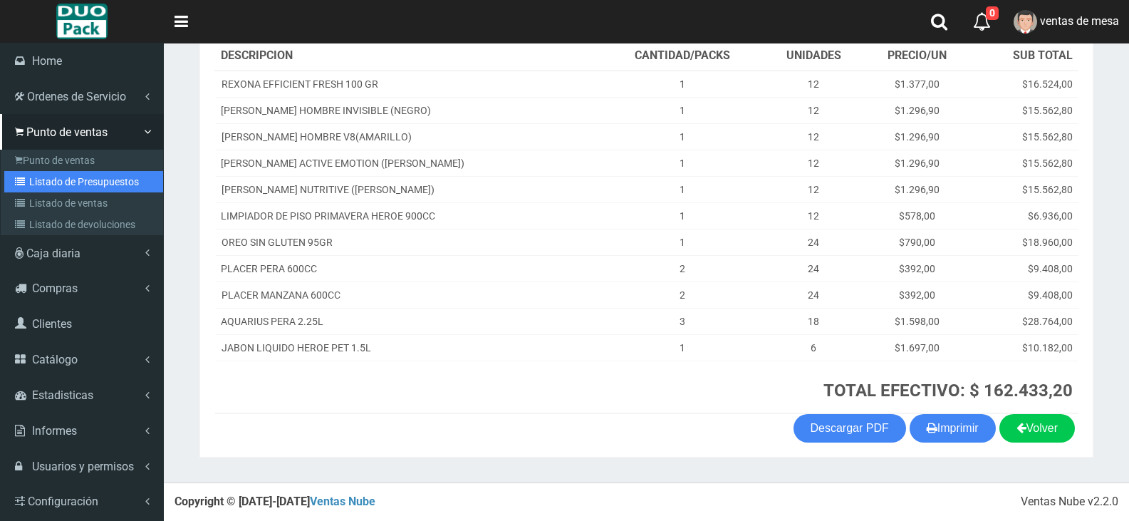
click at [25, 177] on icon at bounding box center [22, 182] width 14 height 10
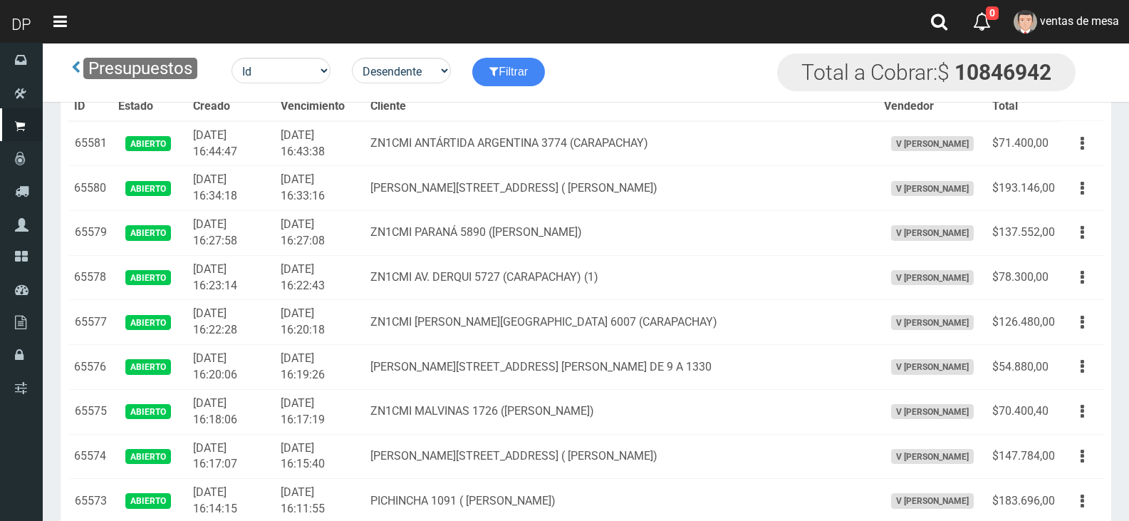
scroll to position [2277, 0]
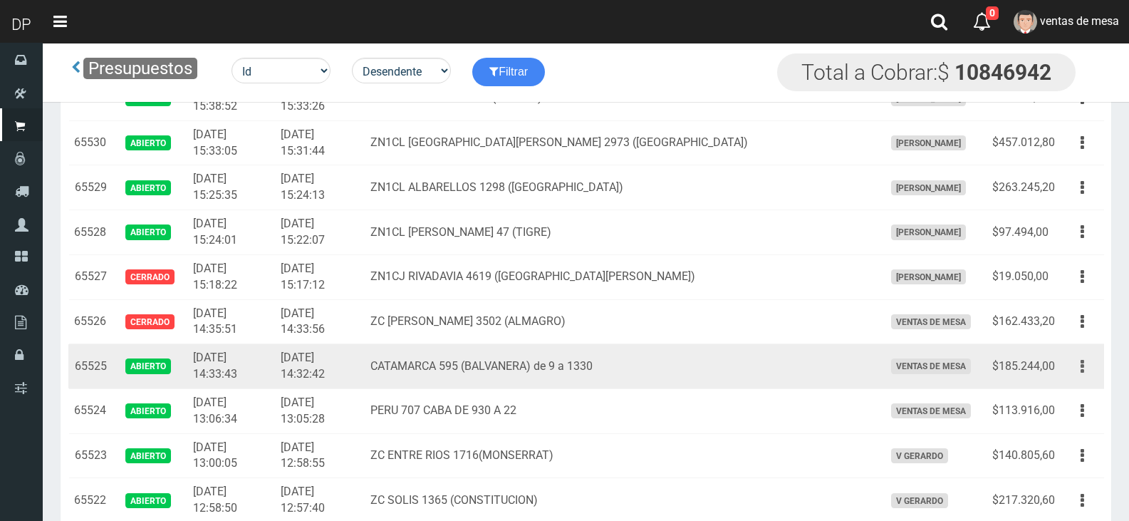
click at [1077, 372] on button "button" at bounding box center [1082, 366] width 32 height 25
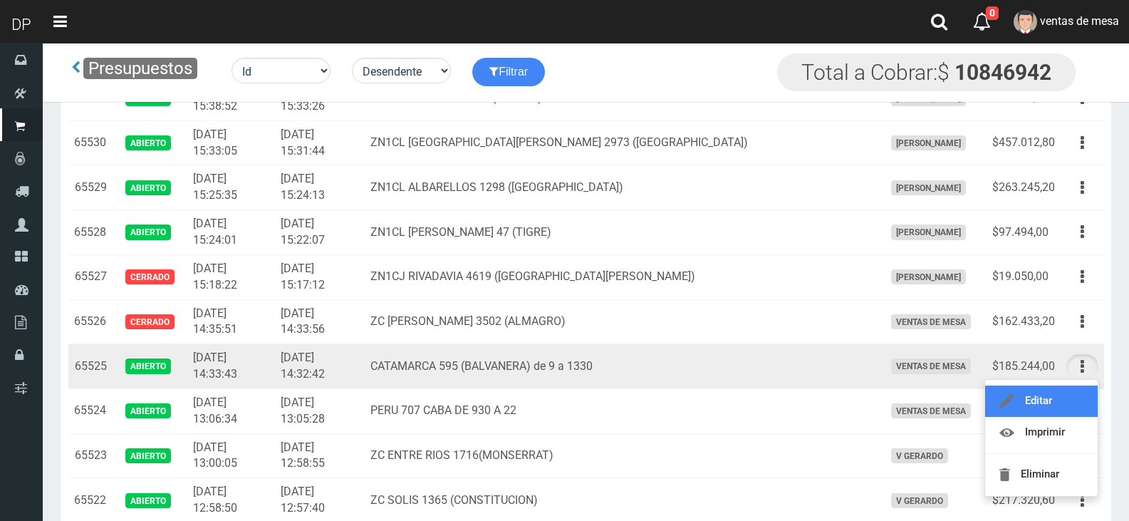
click at [1077, 385] on link "Editar" at bounding box center [1041, 400] width 113 height 31
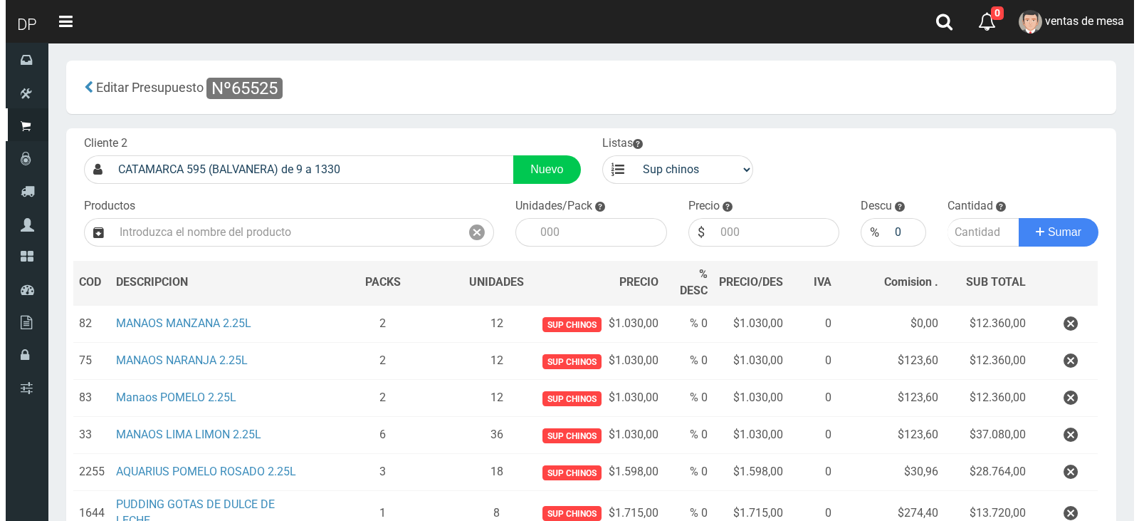
scroll to position [306, 0]
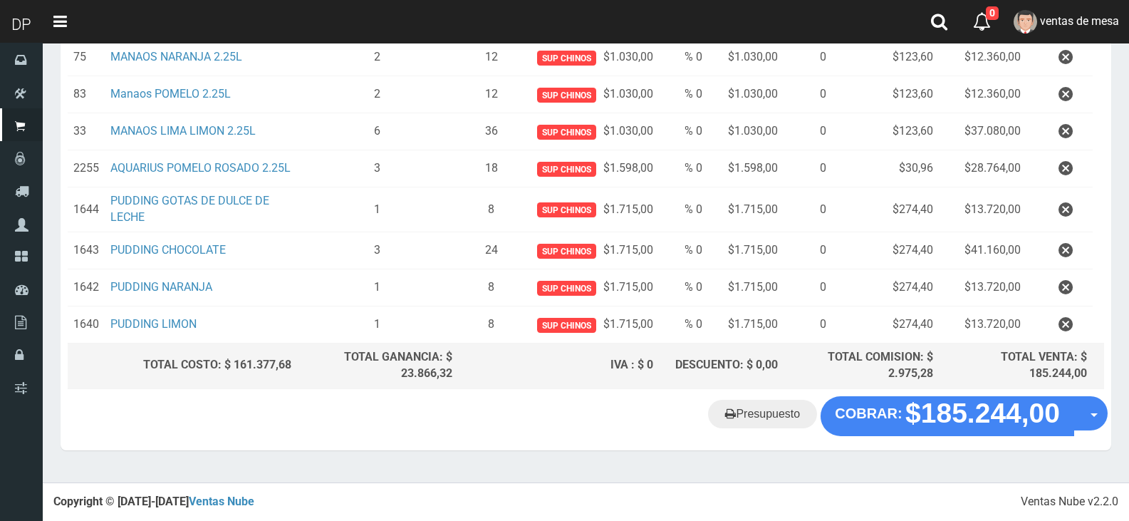
click at [911, 449] on div "Presupuesto COBRAR: $185.244,00 Opciones" at bounding box center [586, 423] width 1050 height 54
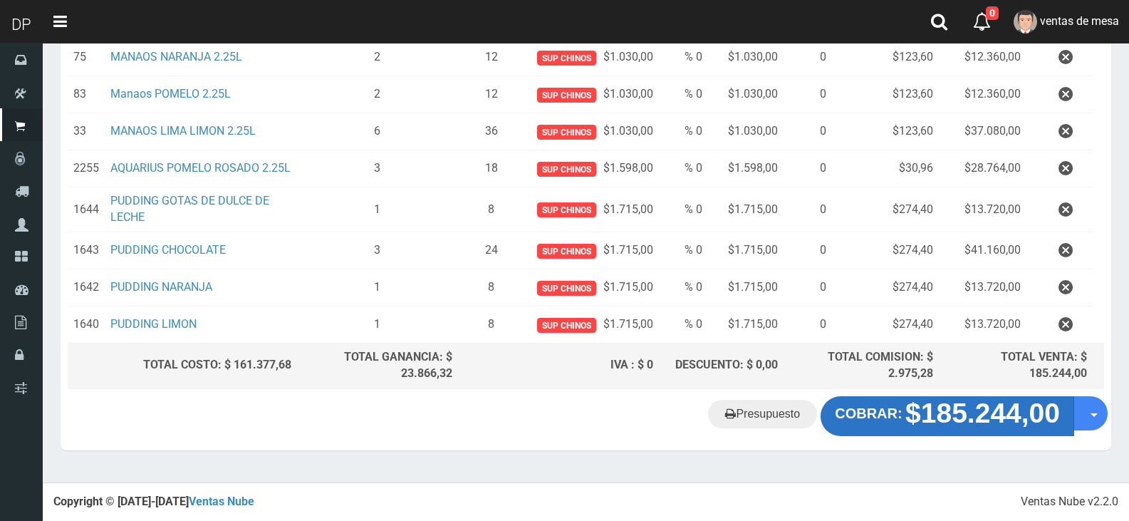
click at [909, 434] on button "COBRAR: $185.244,00" at bounding box center [947, 416] width 254 height 40
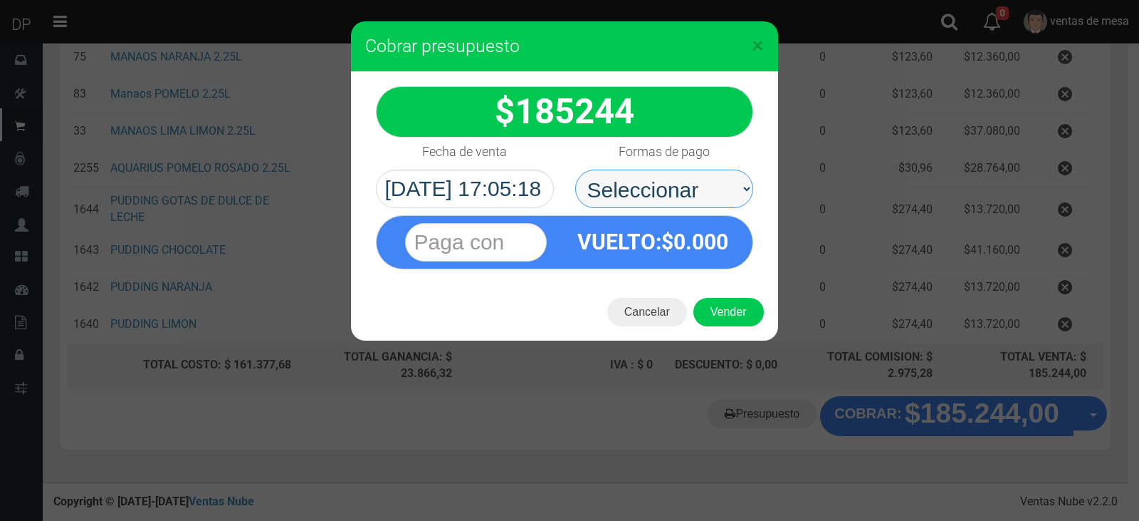
click at [672, 189] on select "Seleccionar Efectivo Tarjeta de Crédito Depósito Débito" at bounding box center [664, 188] width 178 height 38
select select "Efectivo"
click at [575, 169] on select "Seleccionar Efectivo Tarjeta de Crédito Depósito Débito" at bounding box center [664, 188] width 178 height 38
click at [715, 296] on div "Cancelar Vender" at bounding box center [564, 311] width 427 height 57
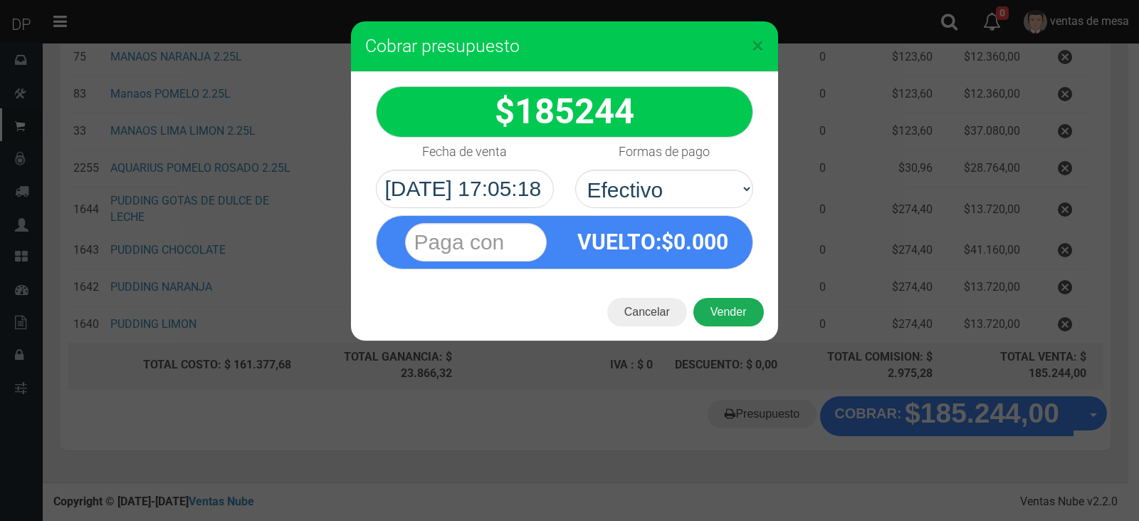
click at [719, 300] on button "Vender" at bounding box center [729, 312] width 70 height 28
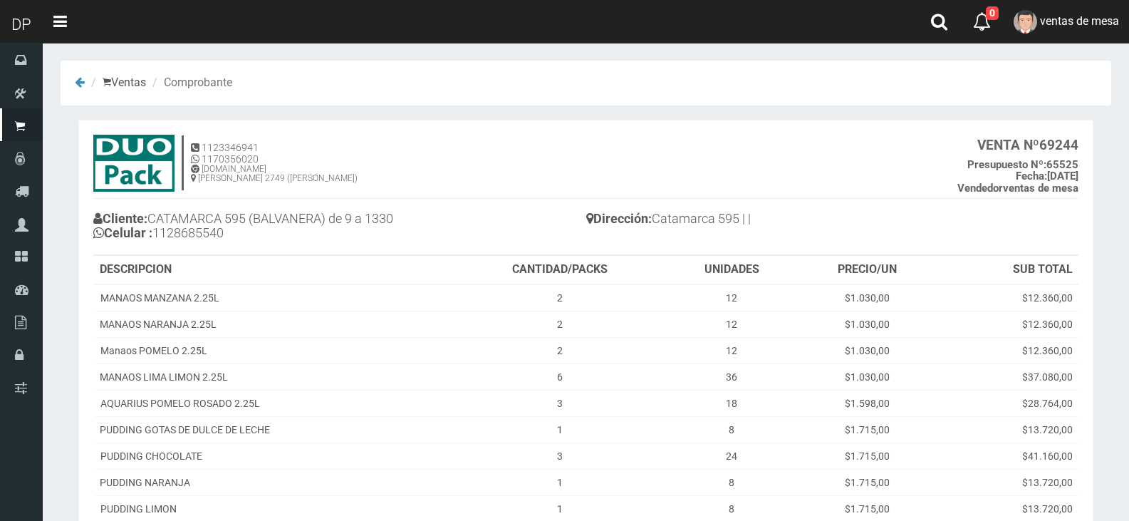
scroll to position [161, 0]
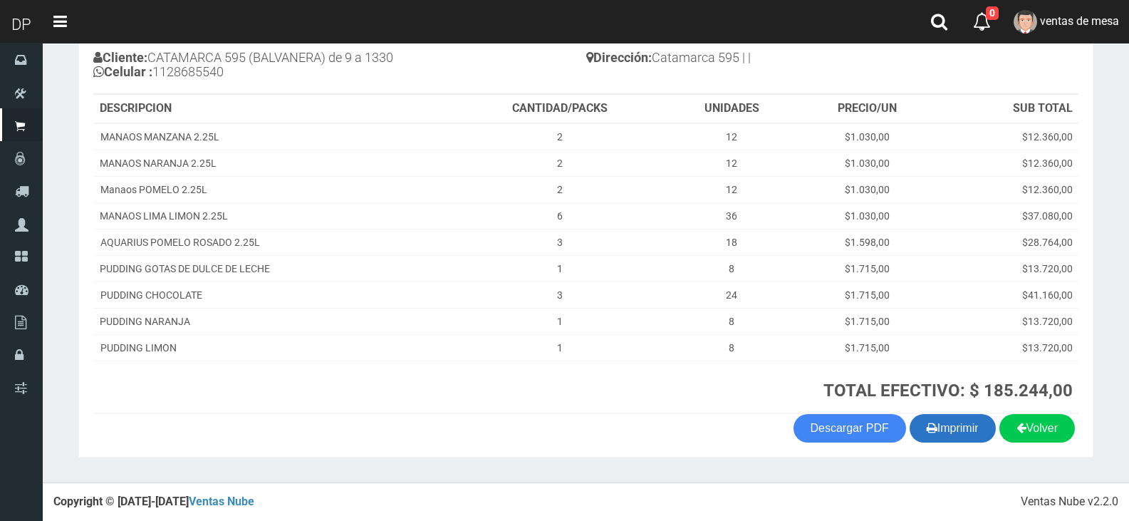
click at [951, 427] on button "Imprimir" at bounding box center [952, 428] width 86 height 28
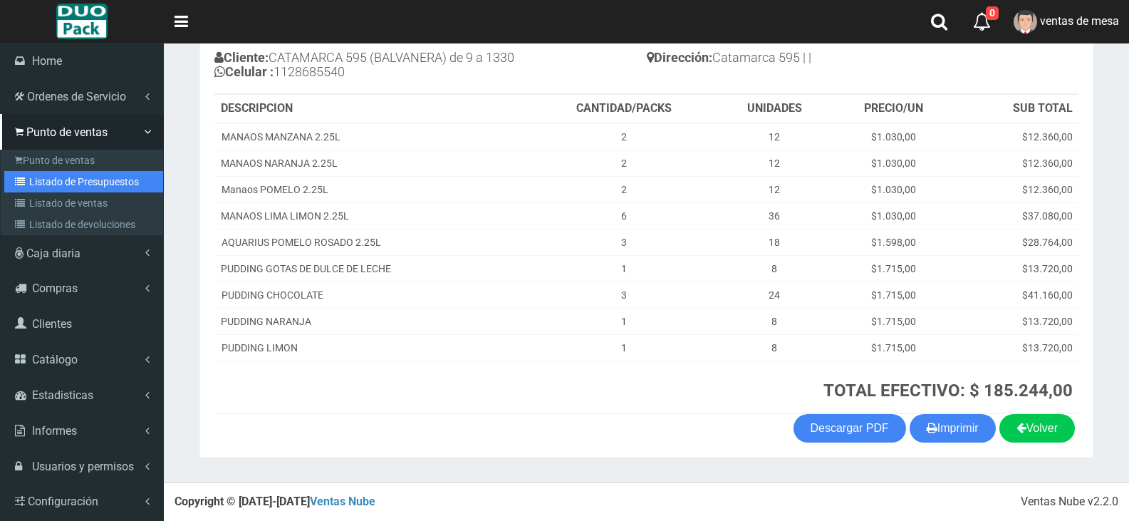
click at [57, 172] on link "Listado de Presupuestos" at bounding box center [83, 181] width 159 height 21
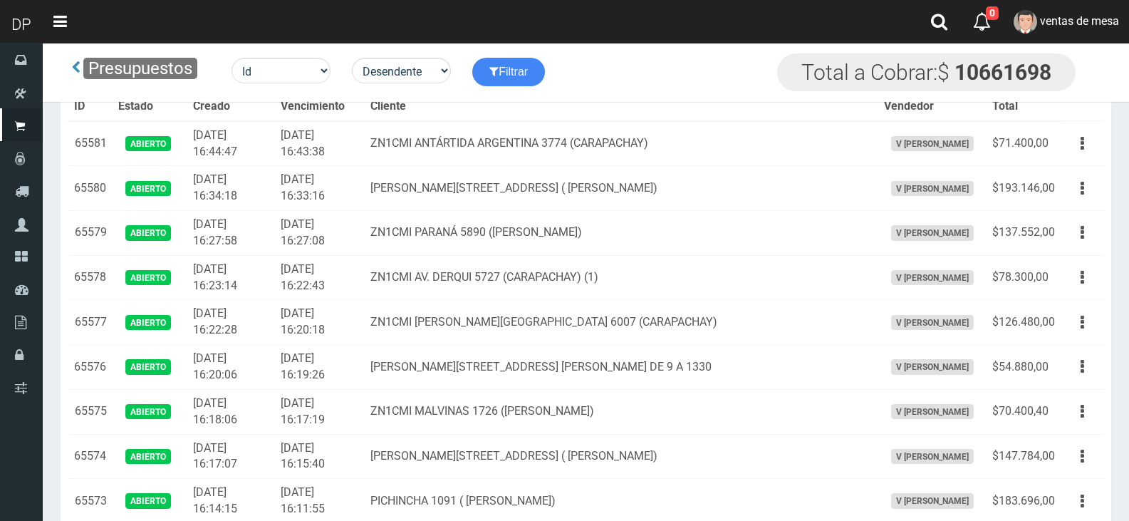
scroll to position [2277, 0]
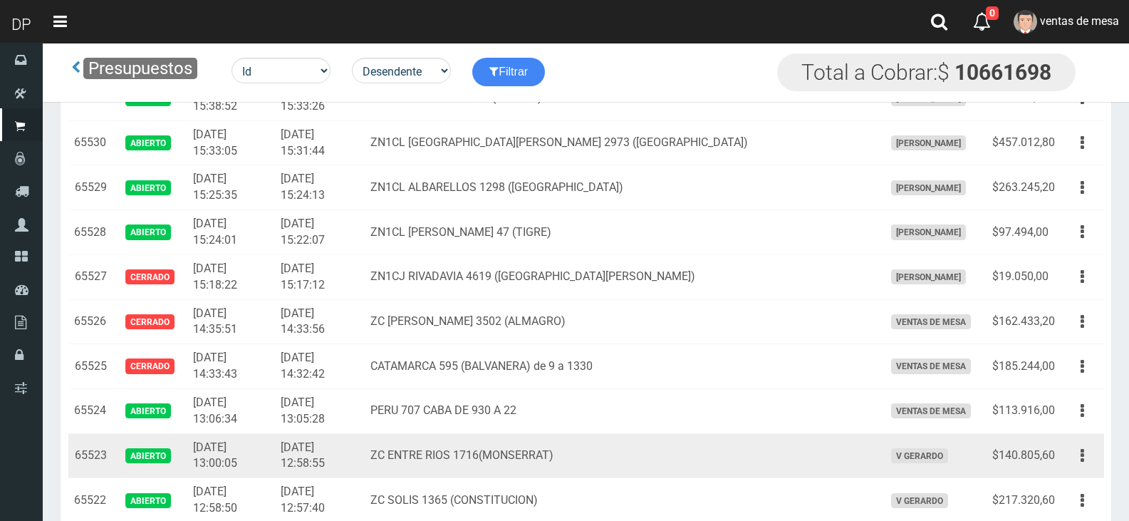
drag, startPoint x: 1085, startPoint y: 458, endPoint x: 1077, endPoint y: 479, distance: 22.3
click at [1083, 458] on button "button" at bounding box center [1082, 455] width 32 height 25
click at [1077, 481] on link "Editar" at bounding box center [1041, 489] width 113 height 31
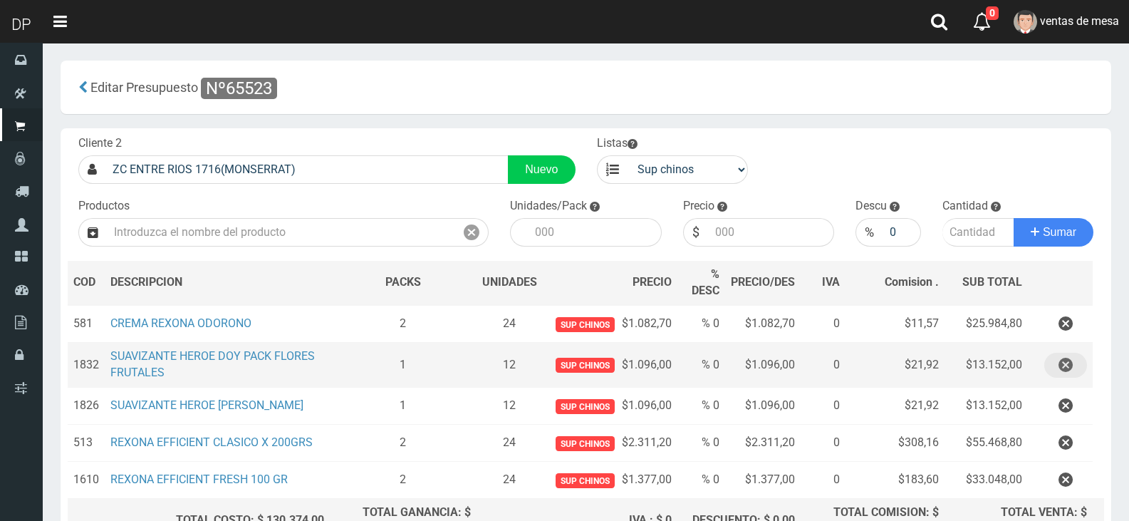
click at [1063, 360] on icon "button" at bounding box center [1065, 364] width 14 height 25
click at [0, 0] on div "Cargando..." at bounding box center [0, 0] width 0 height 0
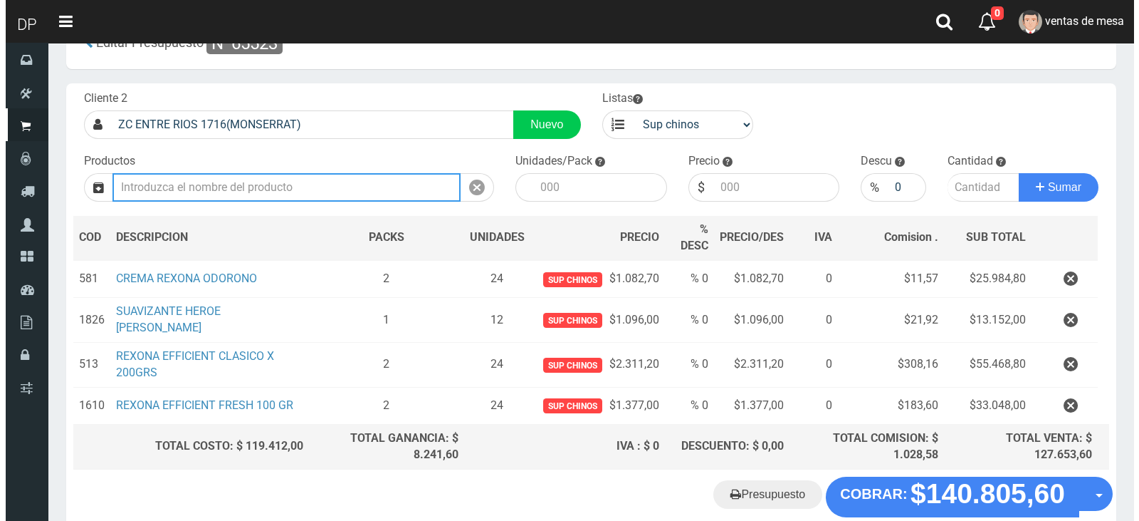
scroll to position [121, 0]
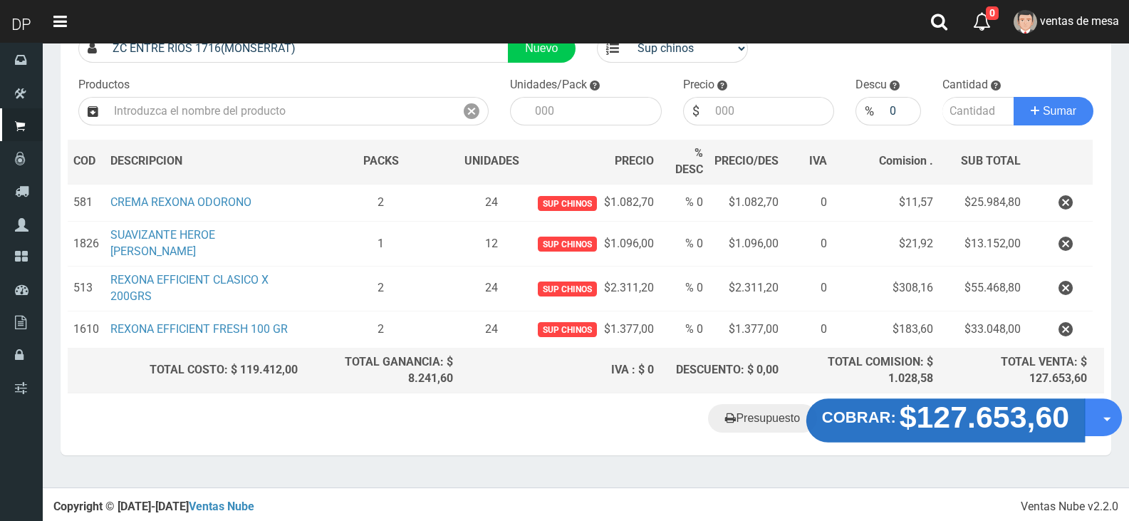
click at [958, 426] on strong "$127.653,60" at bounding box center [984, 416] width 170 height 33
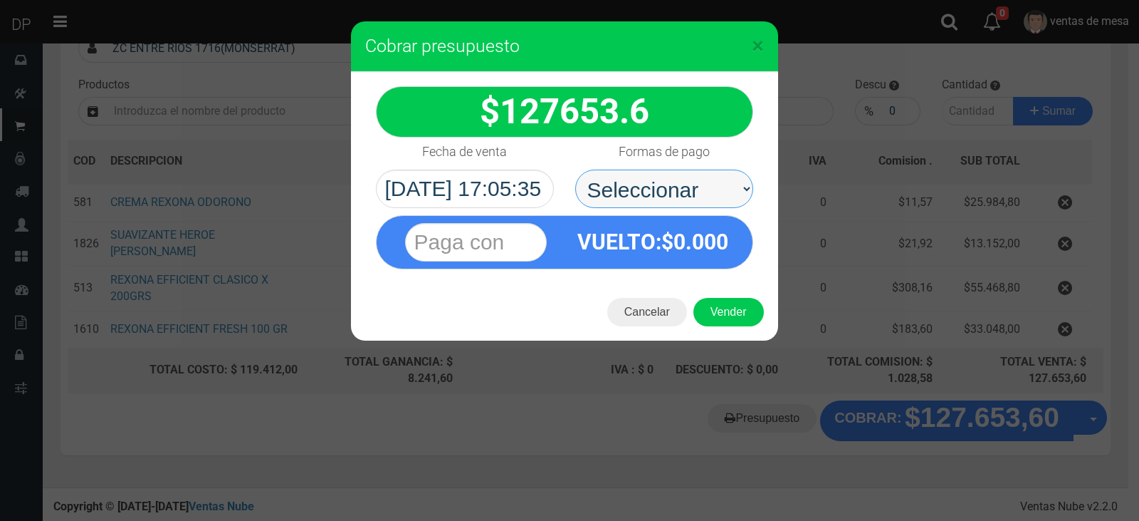
drag, startPoint x: 680, startPoint y: 193, endPoint x: 675, endPoint y: 207, distance: 14.4
click at [680, 193] on select "Seleccionar Efectivo Tarjeta de Crédito Depósito Débito" at bounding box center [664, 188] width 178 height 38
select select "Efectivo"
click at [575, 169] on select "Seleccionar Efectivo Tarjeta de Crédito Depósito Débito" at bounding box center [664, 188] width 178 height 38
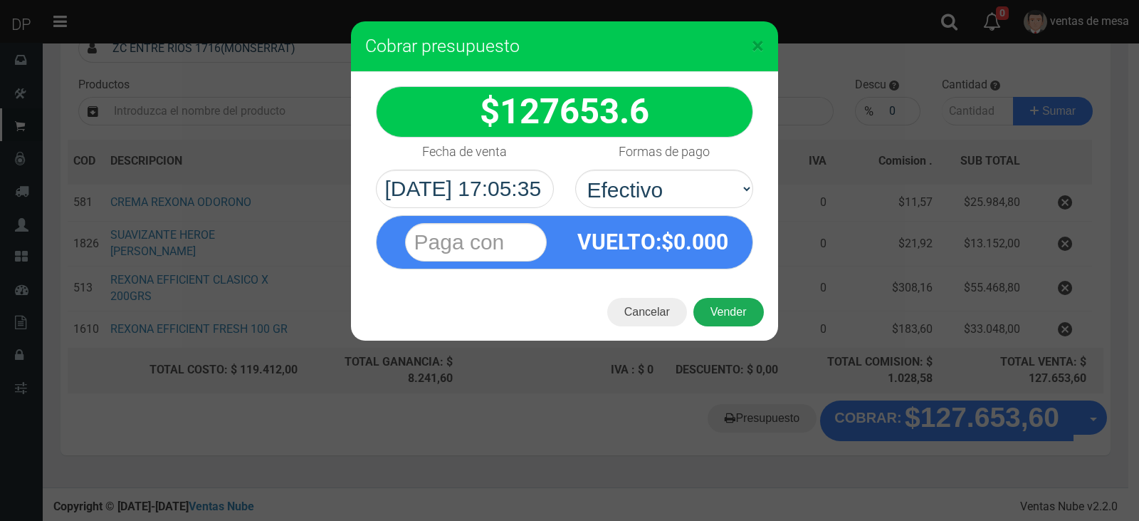
click at [719, 310] on button "Vender" at bounding box center [729, 312] width 70 height 28
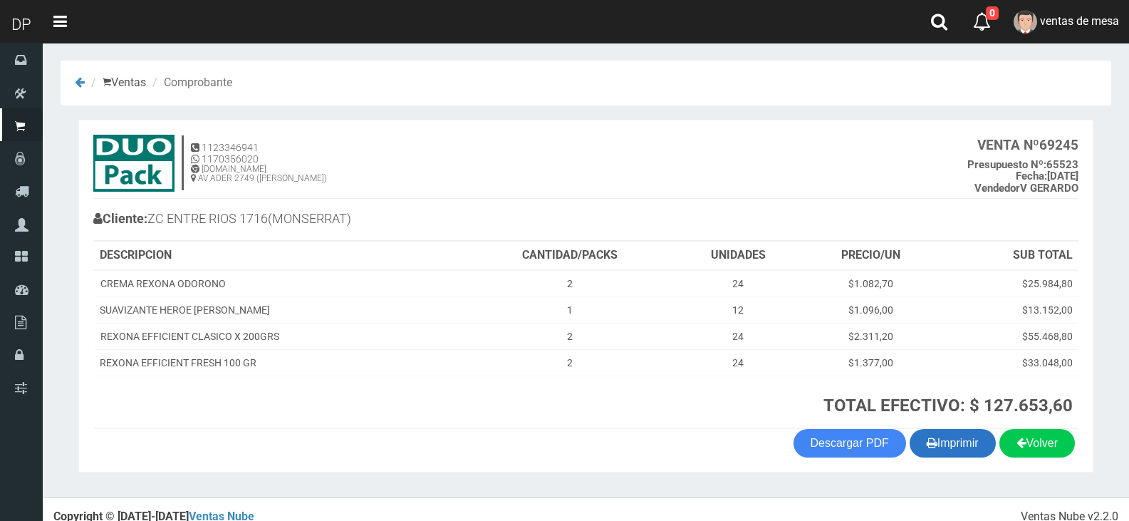
click at [963, 456] on button "Imprimir" at bounding box center [952, 443] width 86 height 28
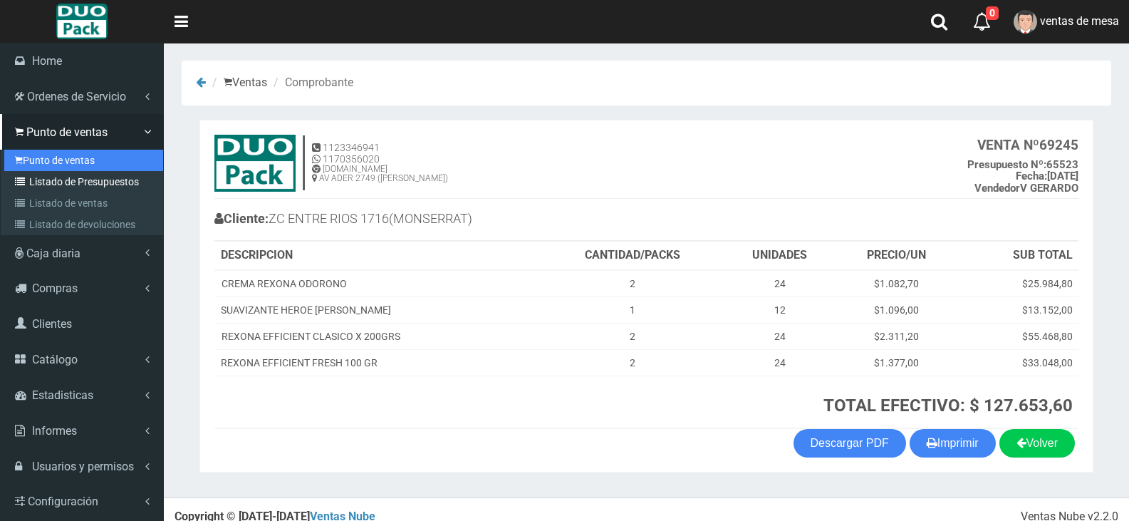
click at [68, 164] on link "Punto de ventas" at bounding box center [83, 160] width 159 height 21
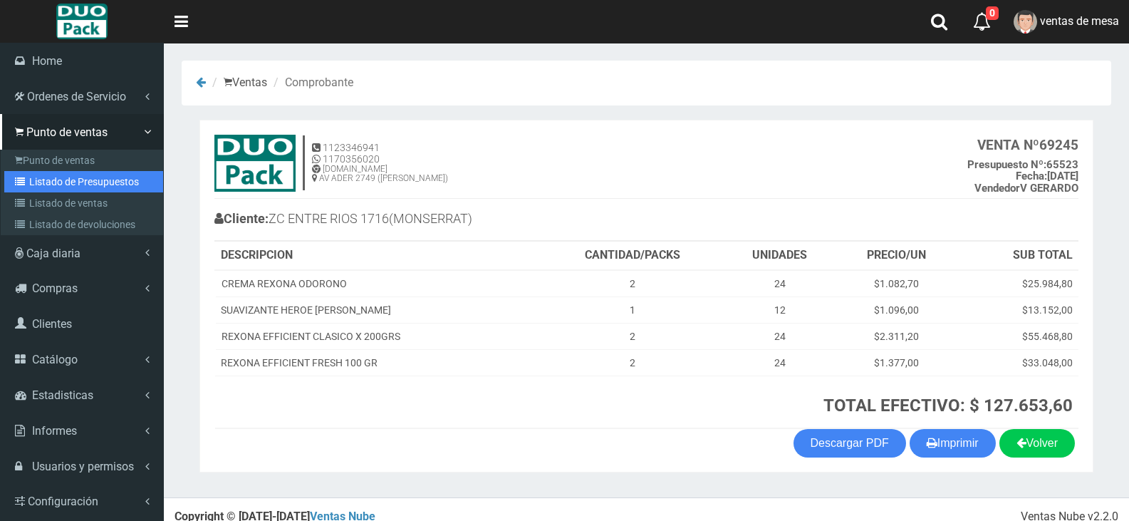
click at [69, 180] on link "Listado de Presupuestos" at bounding box center [83, 181] width 159 height 21
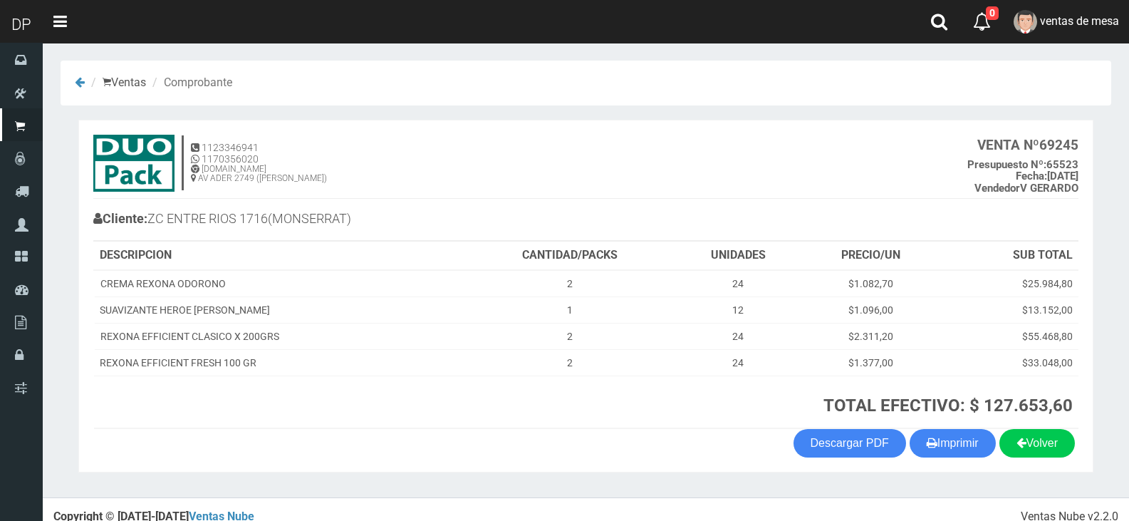
click at [332, 239] on div "Cliente: ZC ENTRE RIOS 1716(MONSERRAT)" at bounding box center [339, 220] width 493 height 39
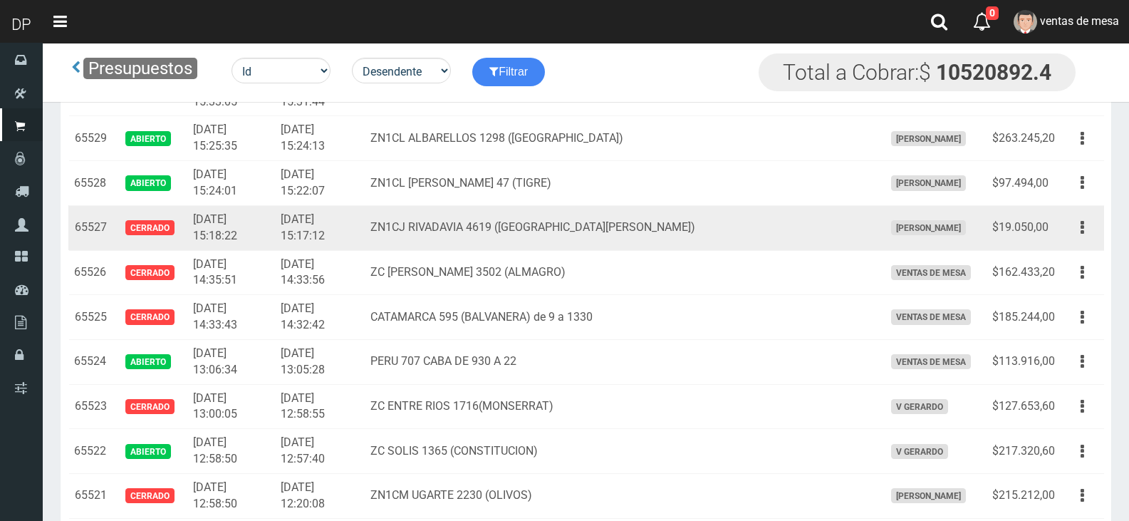
scroll to position [2420, 0]
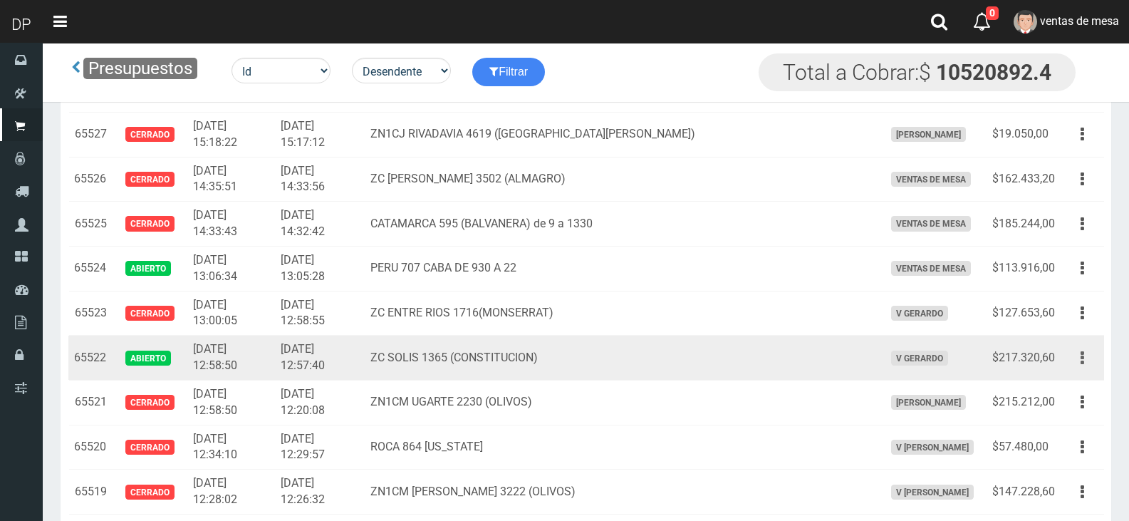
drag, startPoint x: 1075, startPoint y: 360, endPoint x: 1070, endPoint y: 387, distance: 27.5
click at [1076, 360] on button "button" at bounding box center [1082, 357] width 32 height 25
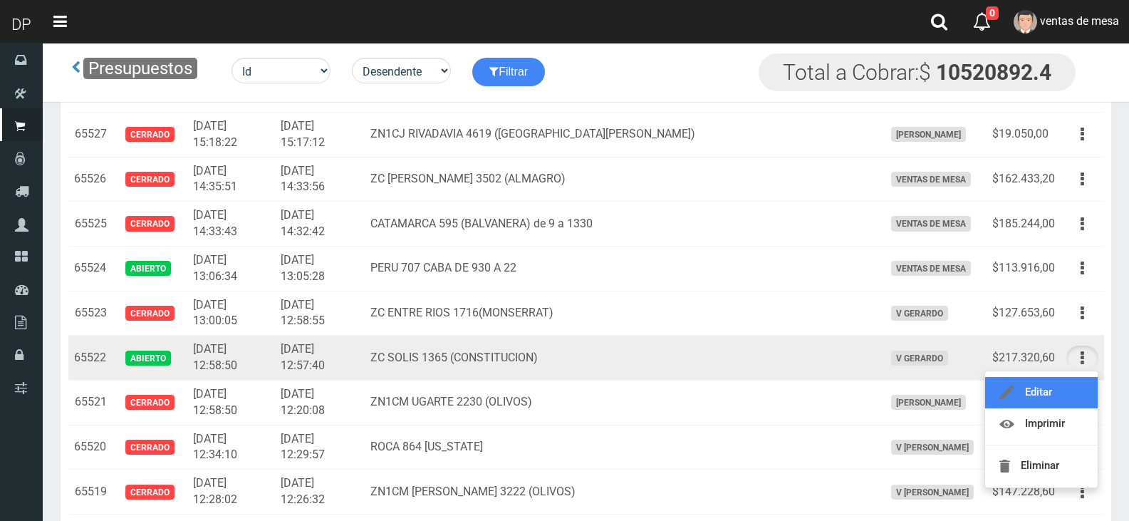
click at [1069, 389] on link "Editar" at bounding box center [1041, 392] width 113 height 31
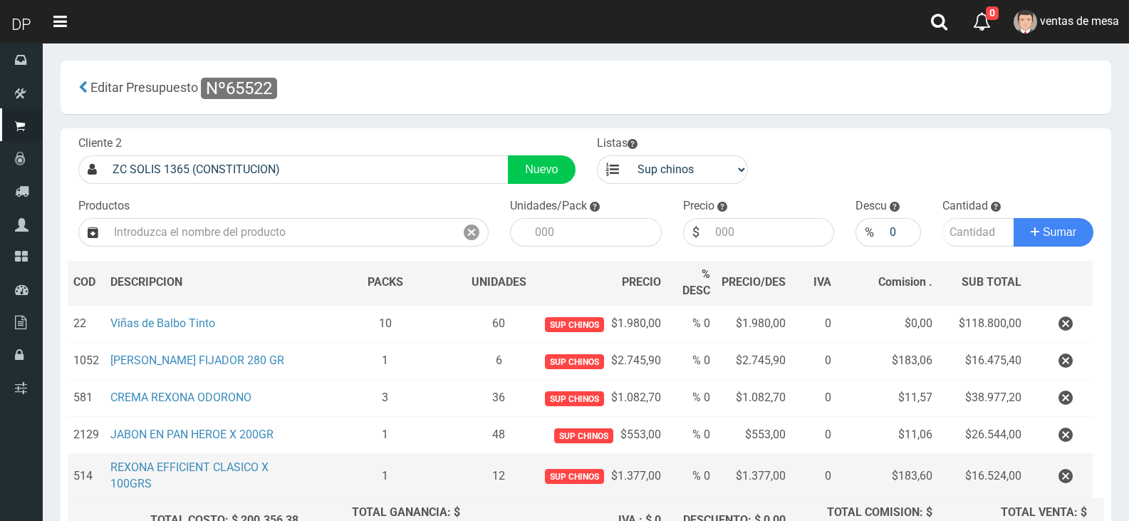
click at [1066, 461] on td at bounding box center [1060, 476] width 66 height 45
click at [1080, 479] on button "button" at bounding box center [1065, 476] width 43 height 25
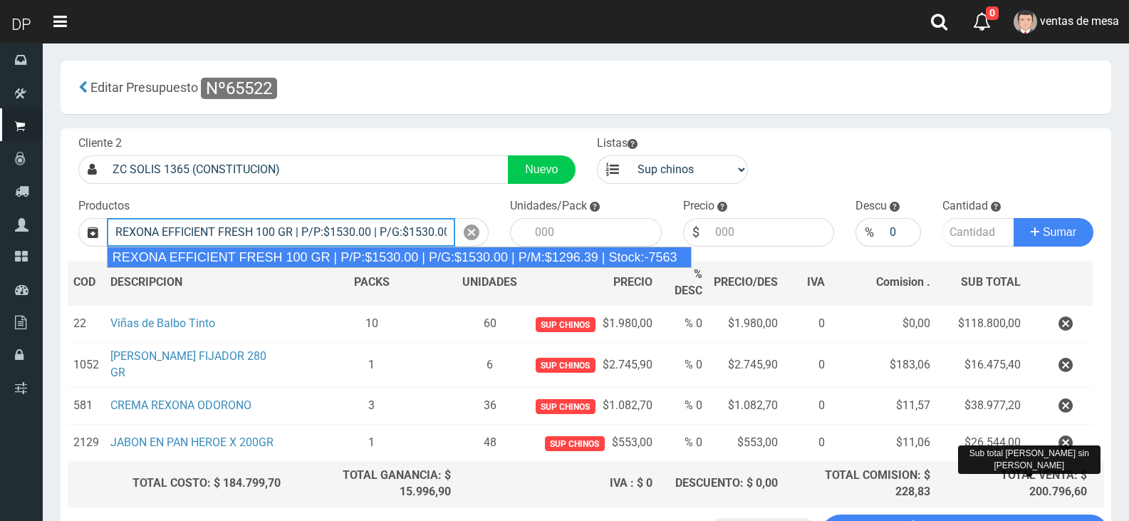
type input "REXONA EFFICIENT FRESH 100 GR | P/P:$1530.00 | P/G:$1530.00 | P/M:$1296.39 | St…"
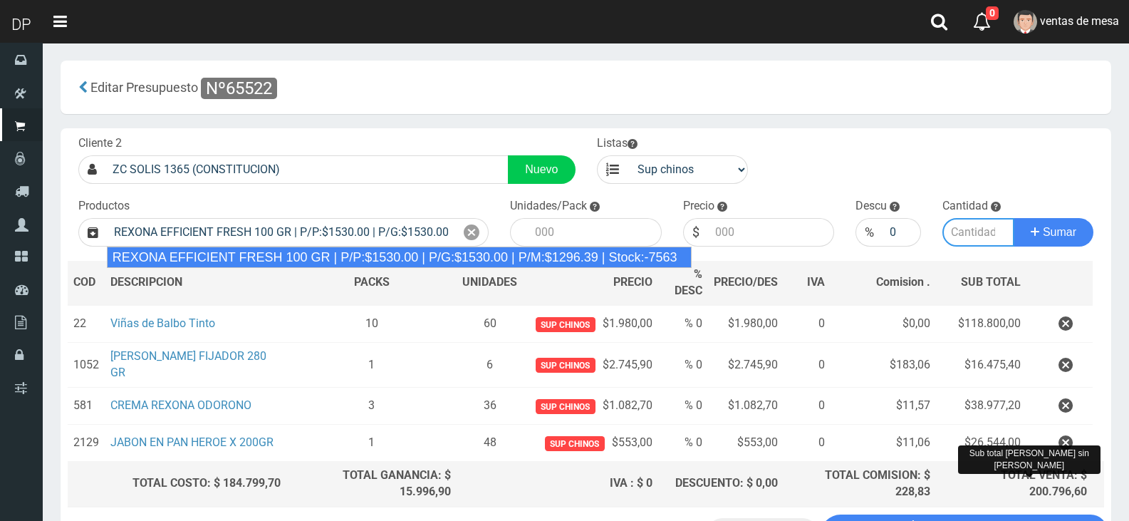
type input "12"
type input "1530.00"
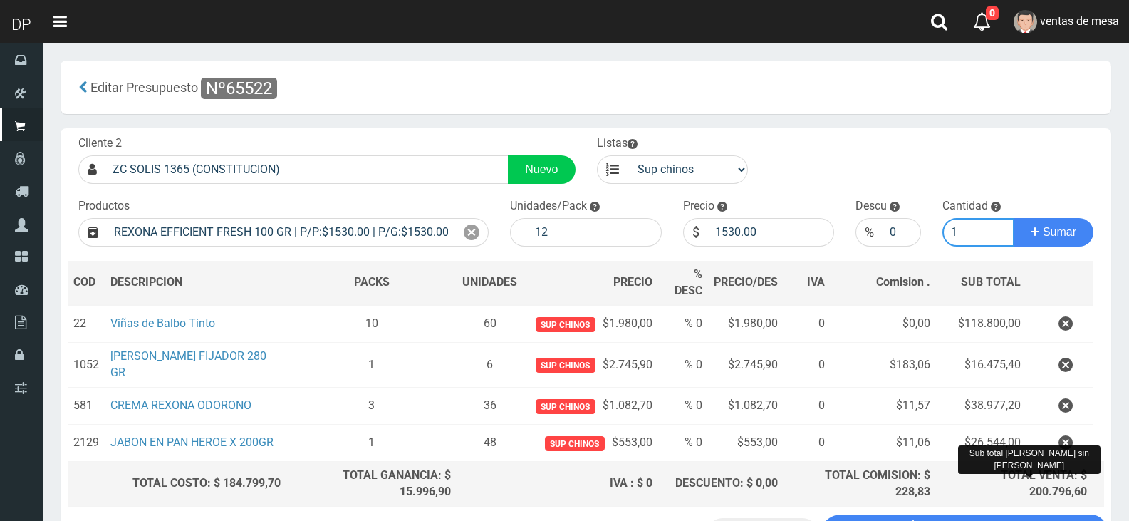
type input "1"
click at [1013, 218] on button "Sumar" at bounding box center [1053, 232] width 80 height 28
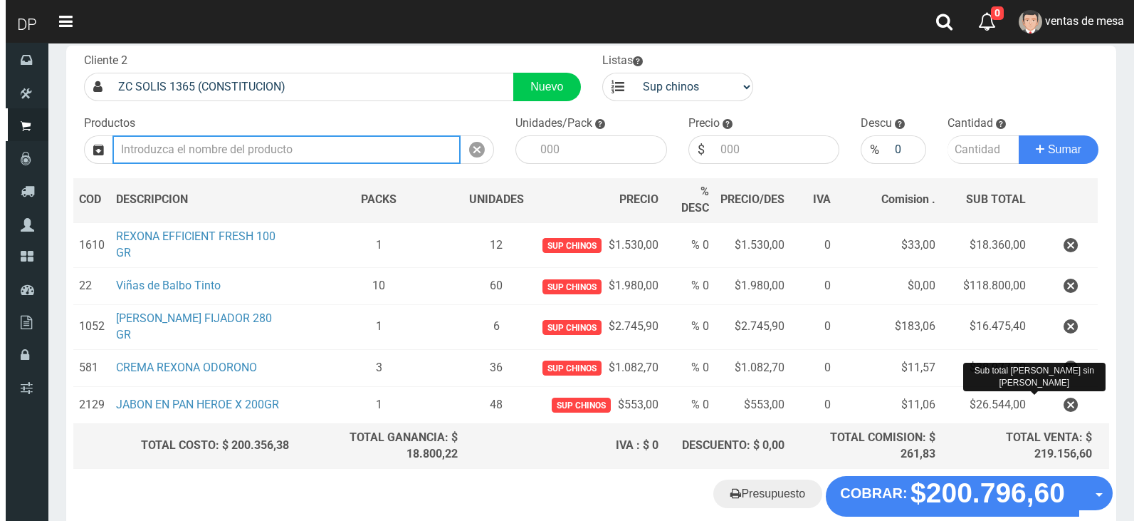
scroll to position [158, 0]
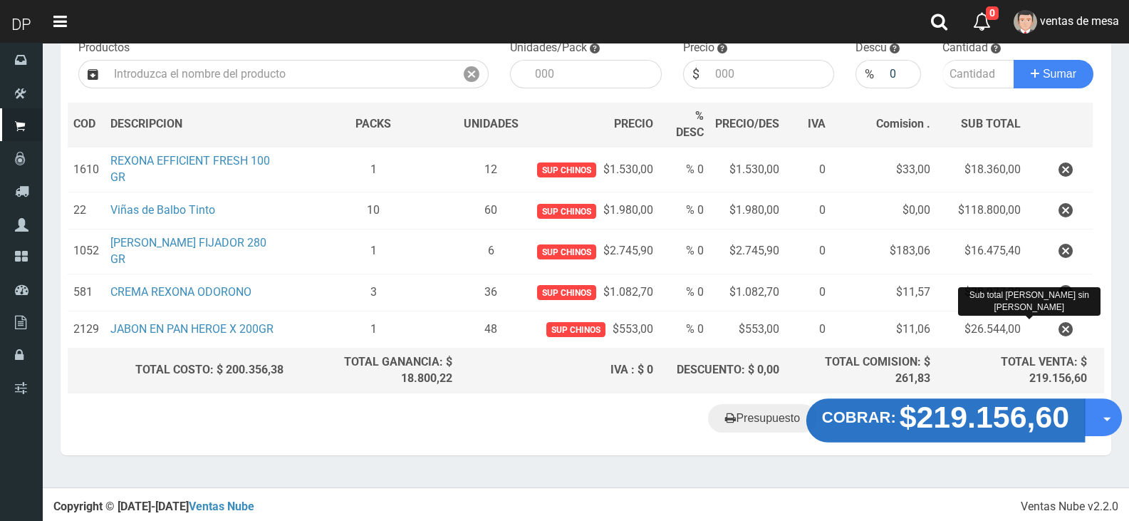
click at [964, 421] on strong "$219.156,60" at bounding box center [984, 416] width 170 height 33
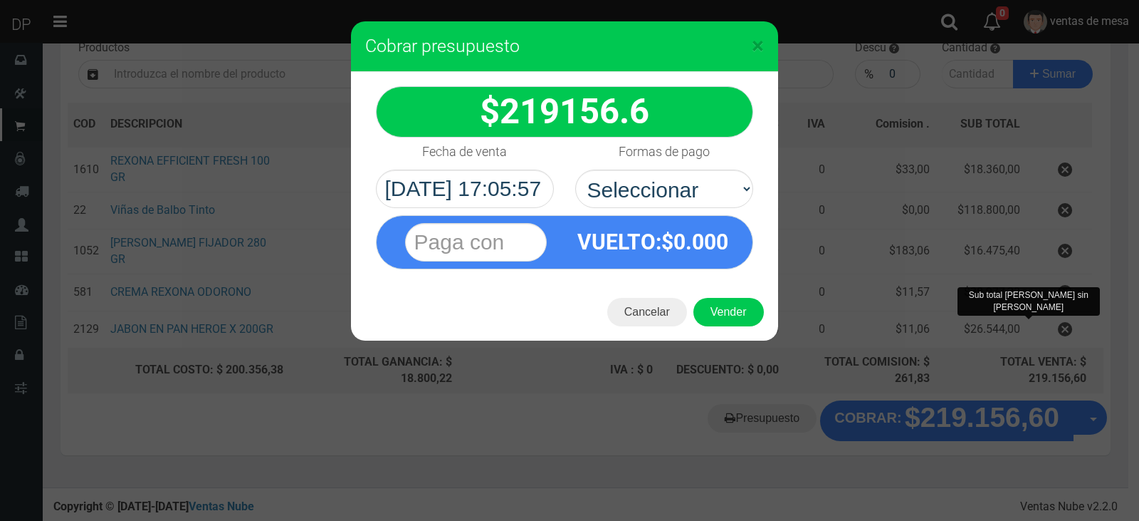
click at [667, 247] on strong "VUELTO :$ 0.000" at bounding box center [653, 241] width 151 height 25
click at [654, 187] on select "Seleccionar Efectivo Tarjeta de Crédito Depósito Débito" at bounding box center [664, 188] width 178 height 38
select select "Efectivo"
click at [575, 169] on select "Seleccionar Efectivo Tarjeta de Crédito Depósito Débito" at bounding box center [664, 188] width 178 height 38
click at [717, 303] on button "Vender" at bounding box center [729, 312] width 70 height 28
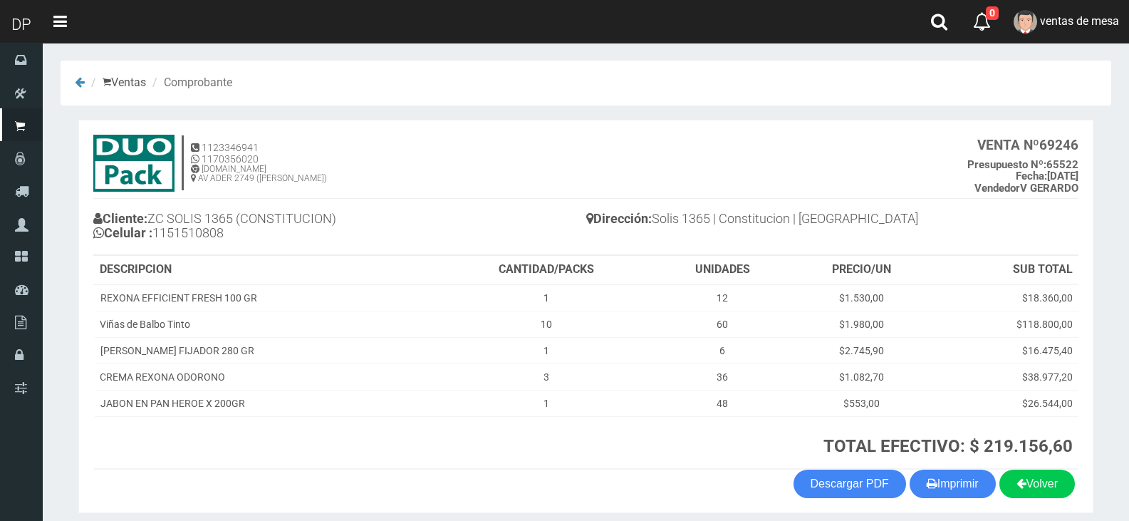
scroll to position [56, 0]
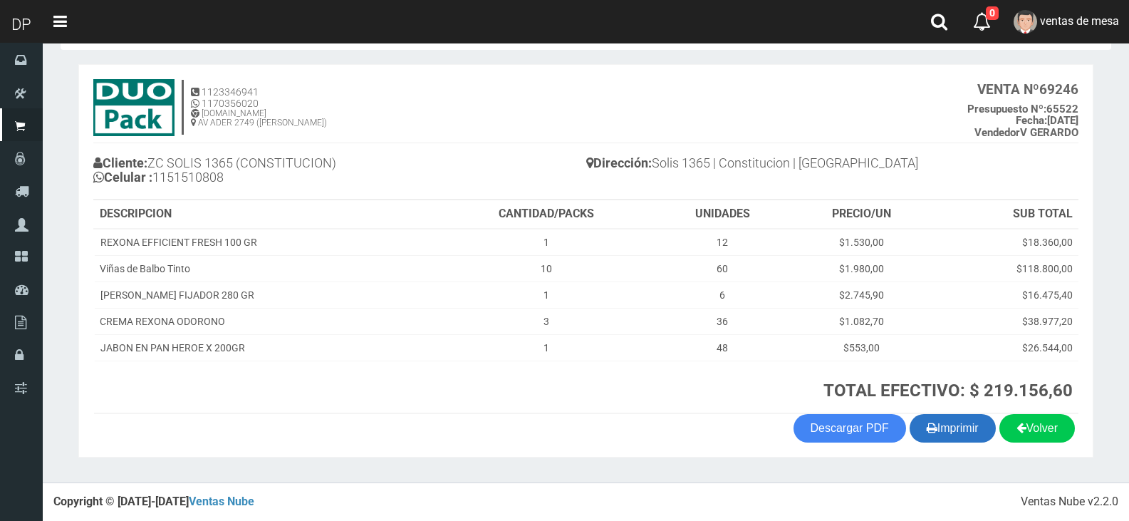
click at [931, 437] on icon "button" at bounding box center [931, 427] width 11 height 20
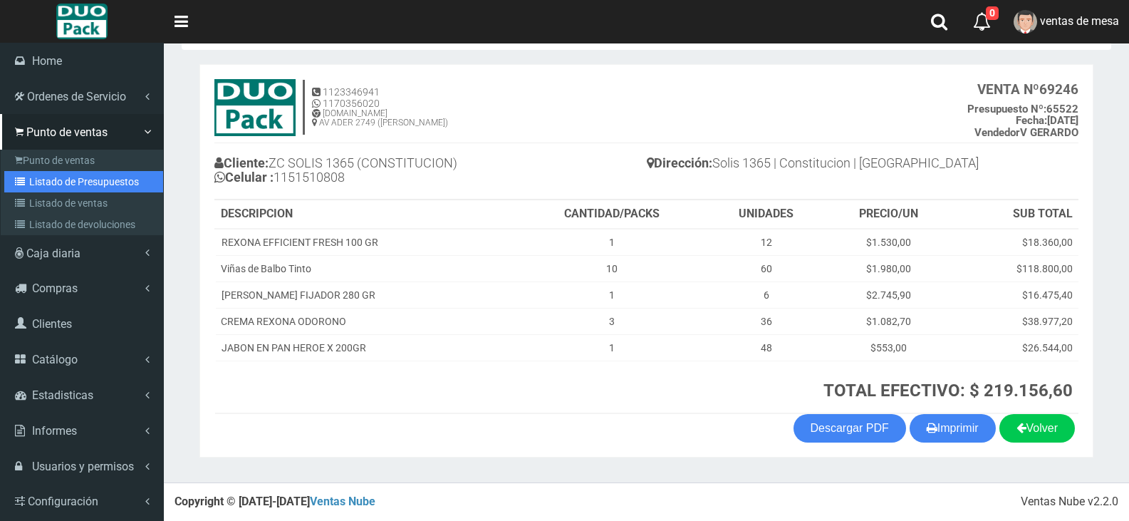
click at [61, 180] on link "Listado de Presupuestos" at bounding box center [83, 181] width 159 height 21
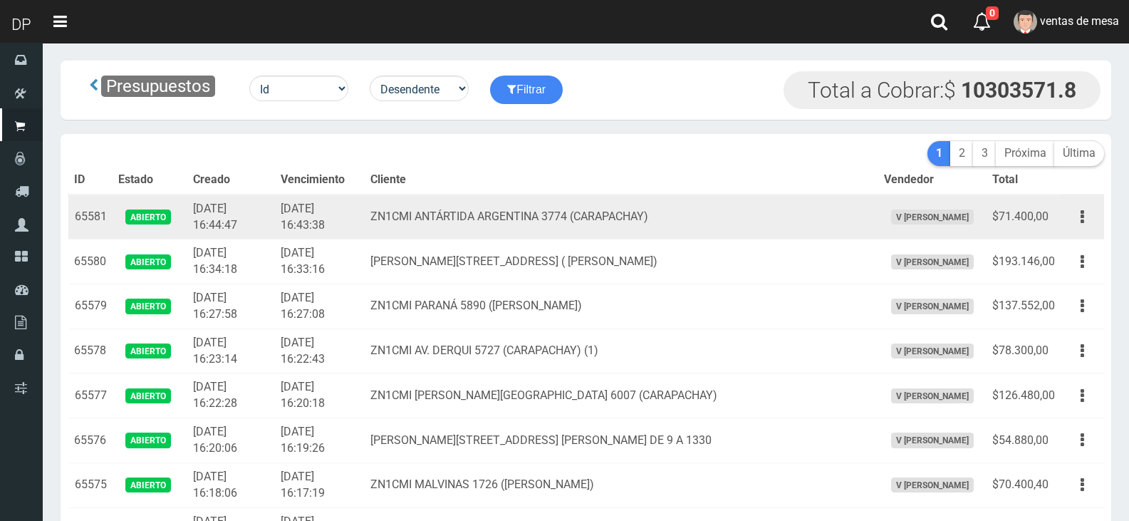
drag, startPoint x: 0, startPoint y: 0, endPoint x: 535, endPoint y: 225, distance: 580.9
click at [535, 225] on td "ZN1CMI ANTÁRTIDA ARGENTINA 3774 (CARAPACHAY)" at bounding box center [621, 216] width 513 height 45
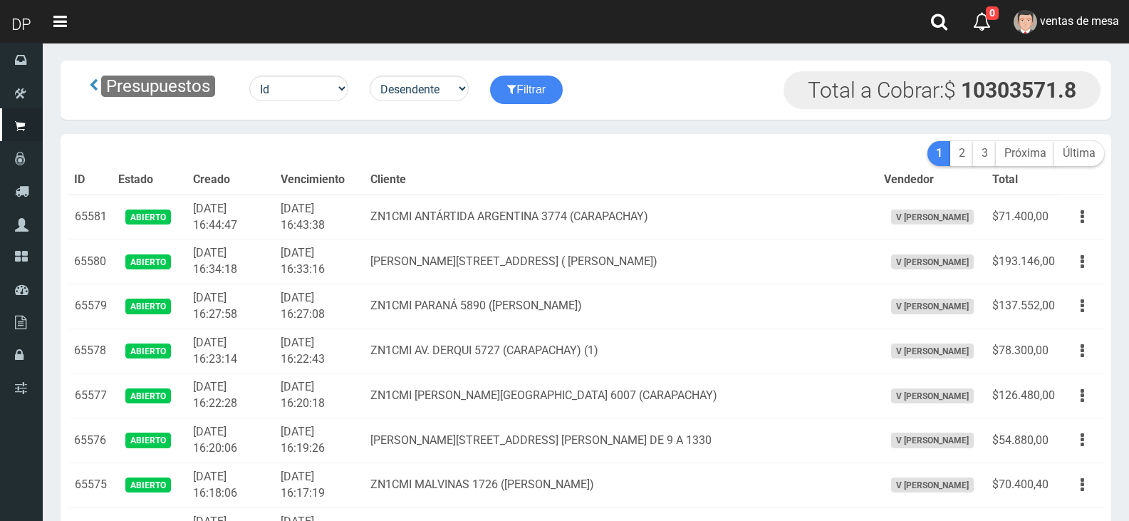
scroll to position [939, 0]
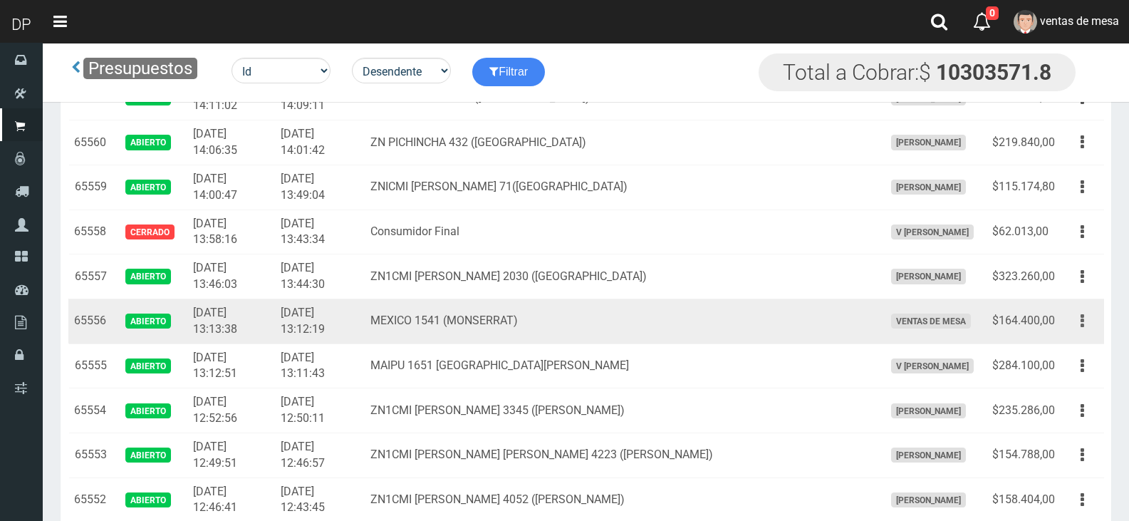
click at [1076, 333] on button "button" at bounding box center [1082, 320] width 32 height 25
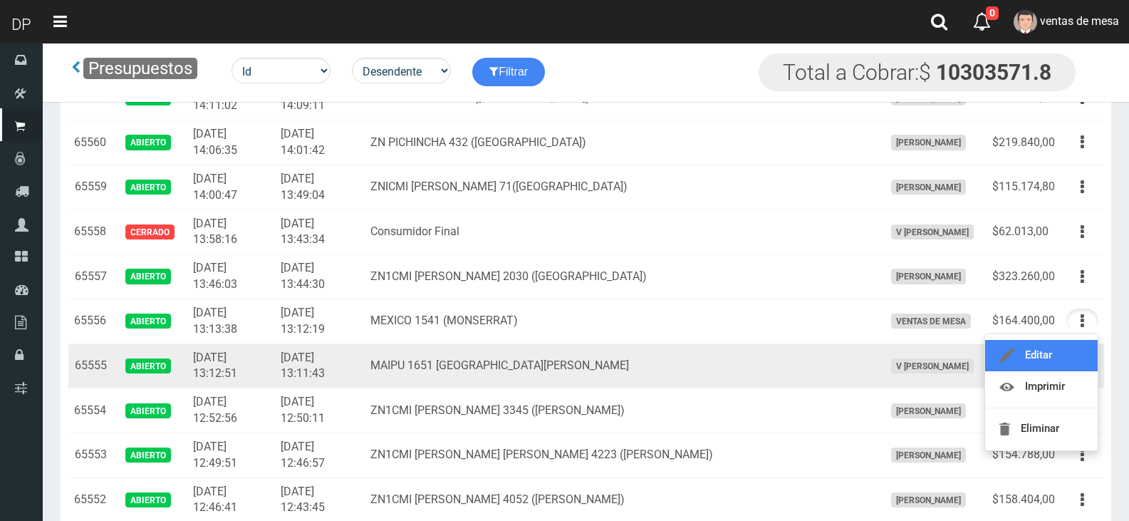
click at [1067, 353] on link "Editar" at bounding box center [1041, 355] width 113 height 31
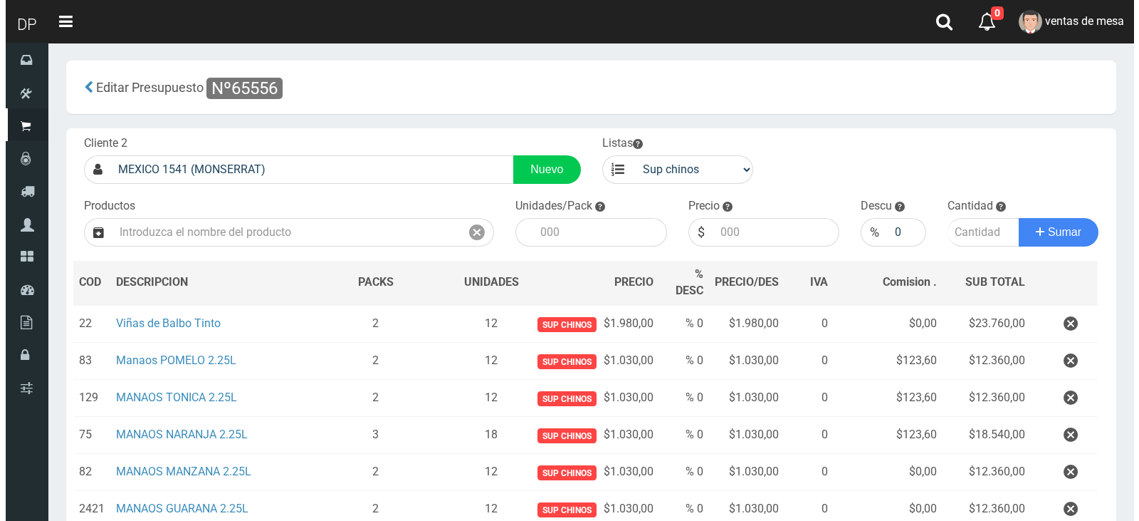
scroll to position [410, 0]
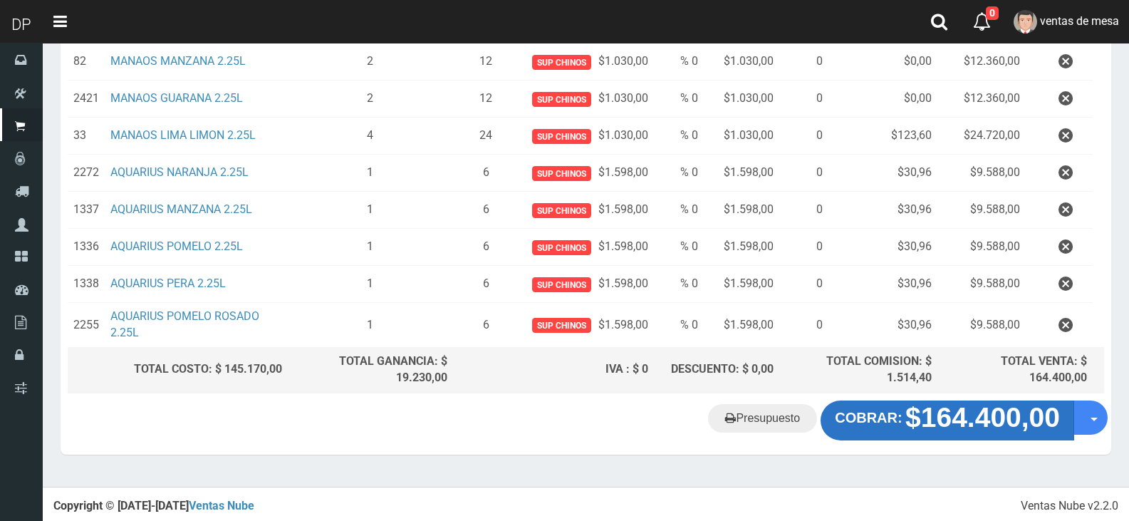
click at [961, 427] on strong "$164.400,00" at bounding box center [982, 417] width 155 height 31
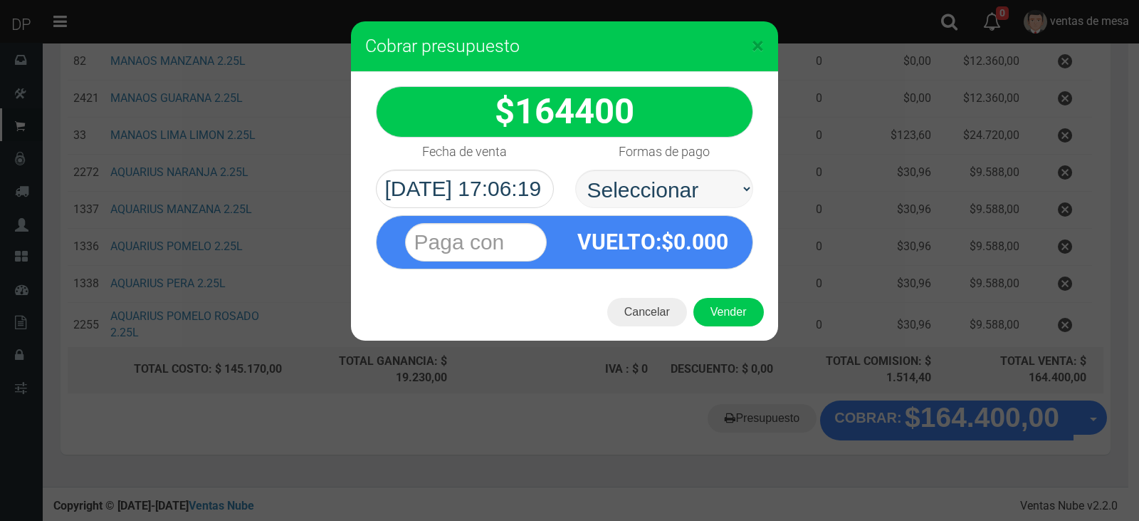
select select "Efectivo"
click at [575, 169] on select "Seleccionar Efectivo Tarjeta de Crédito Depósito Débito" at bounding box center [664, 188] width 178 height 38
click at [723, 310] on button "Vender" at bounding box center [729, 312] width 70 height 28
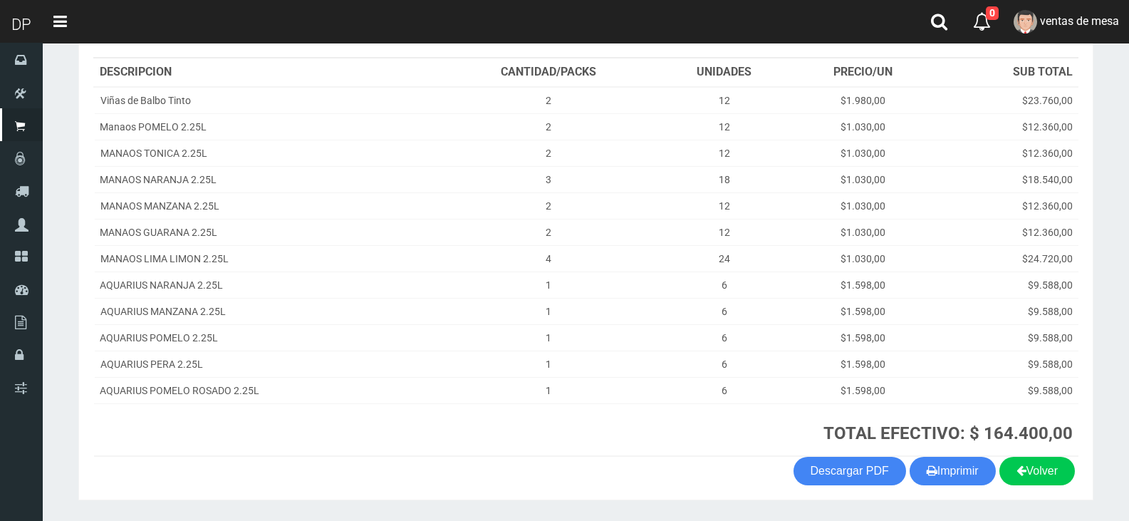
scroll to position [254, 0]
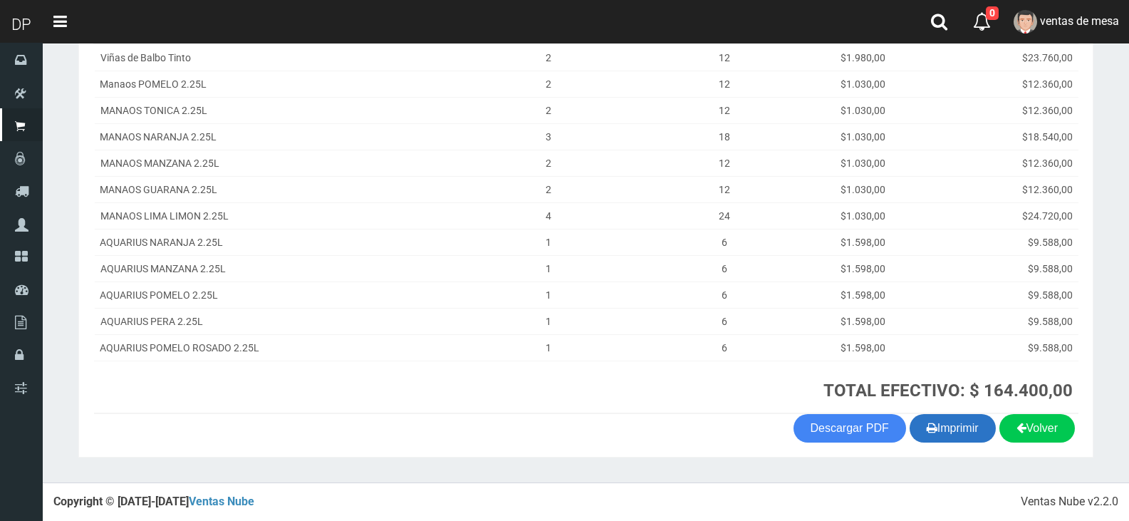
click at [967, 441] on button "Imprimir" at bounding box center [952, 428] width 86 height 28
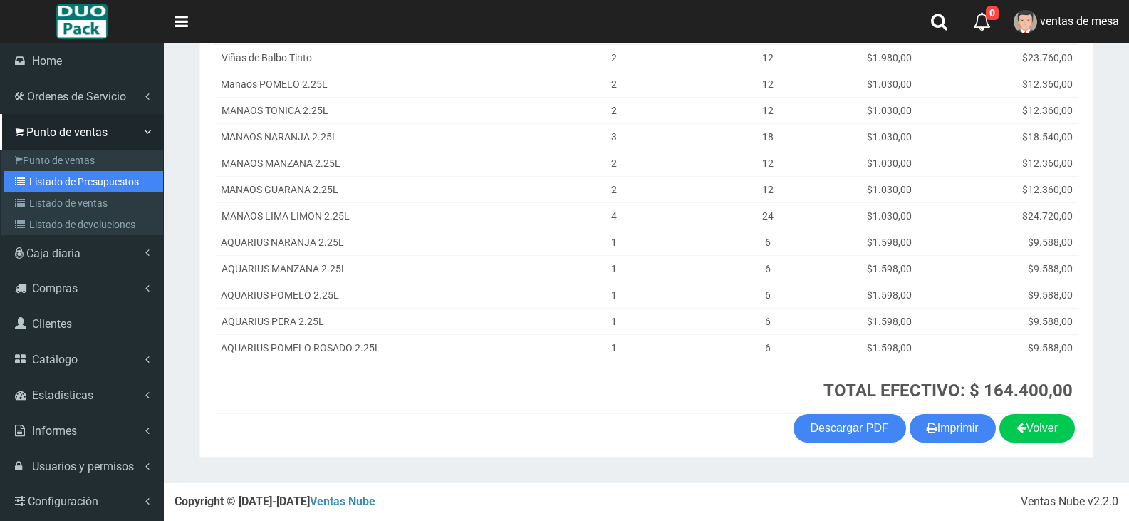
click at [78, 176] on link "Listado de Presupuestos" at bounding box center [83, 181] width 159 height 21
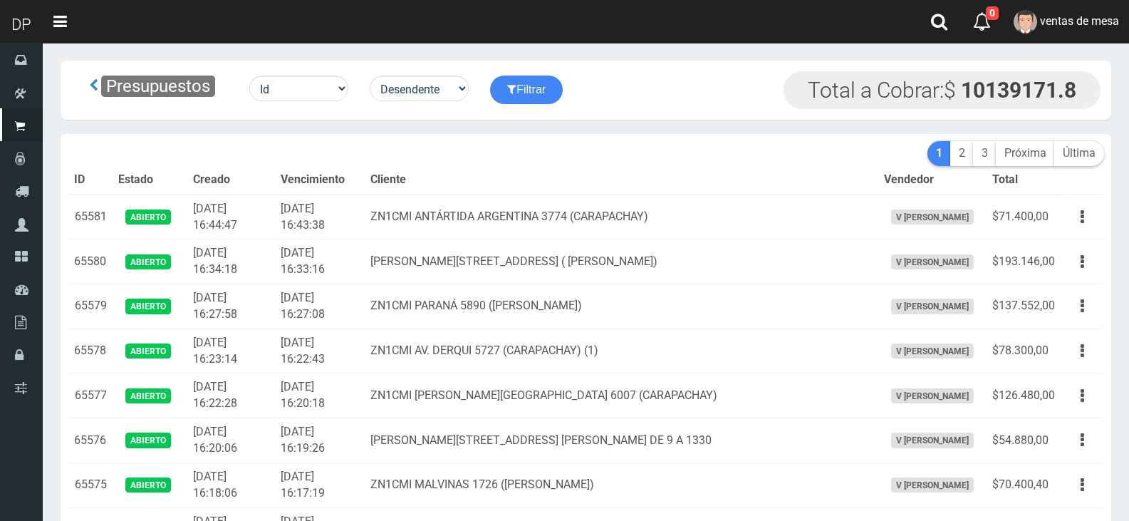
drag, startPoint x: 0, startPoint y: 0, endPoint x: 437, endPoint y: 240, distance: 498.8
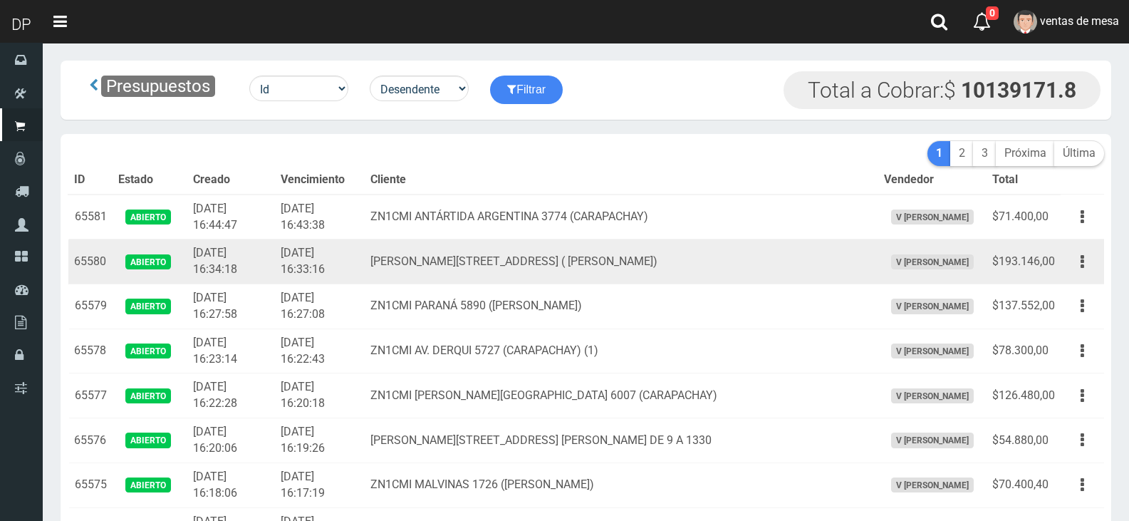
click at [437, 240] on td "Av de mayo 934 ( Villa Adelina)" at bounding box center [621, 261] width 513 height 45
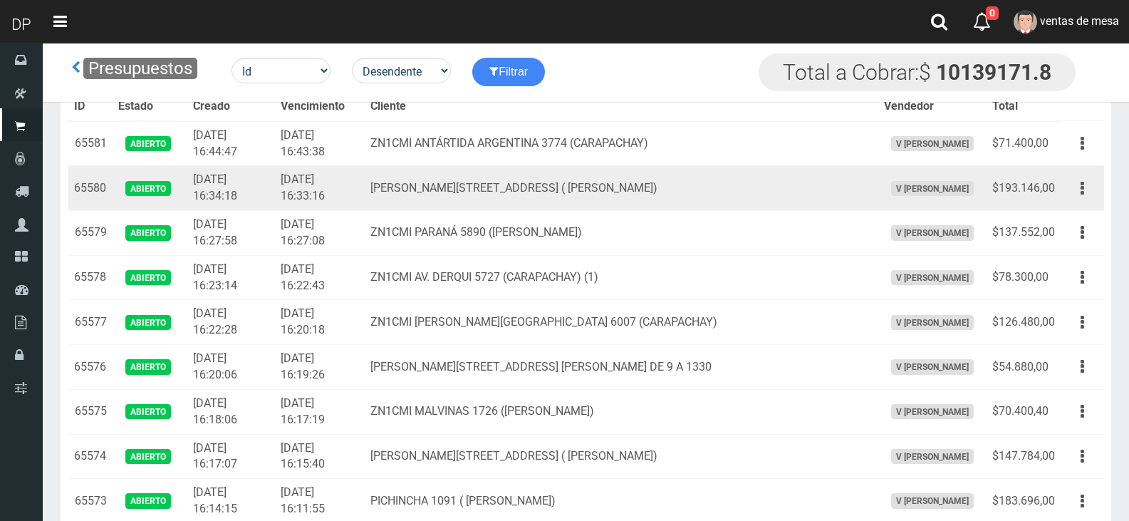
scroll to position [2277, 0]
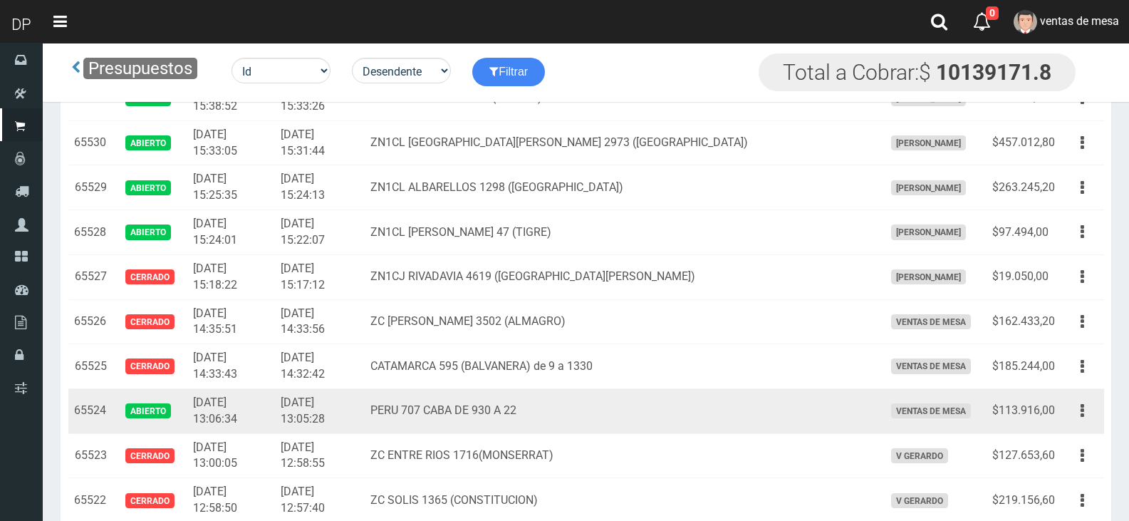
drag, startPoint x: 1094, startPoint y: 402, endPoint x: 1080, endPoint y: 435, distance: 35.7
click at [1094, 404] on button "button" at bounding box center [1082, 410] width 32 height 25
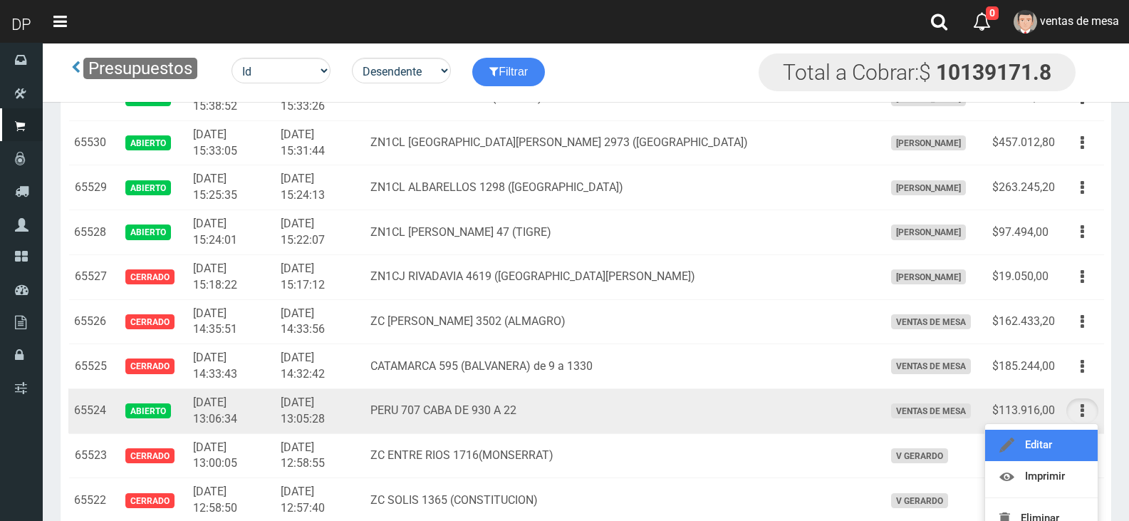
click at [1080, 435] on link "Editar" at bounding box center [1041, 444] width 113 height 31
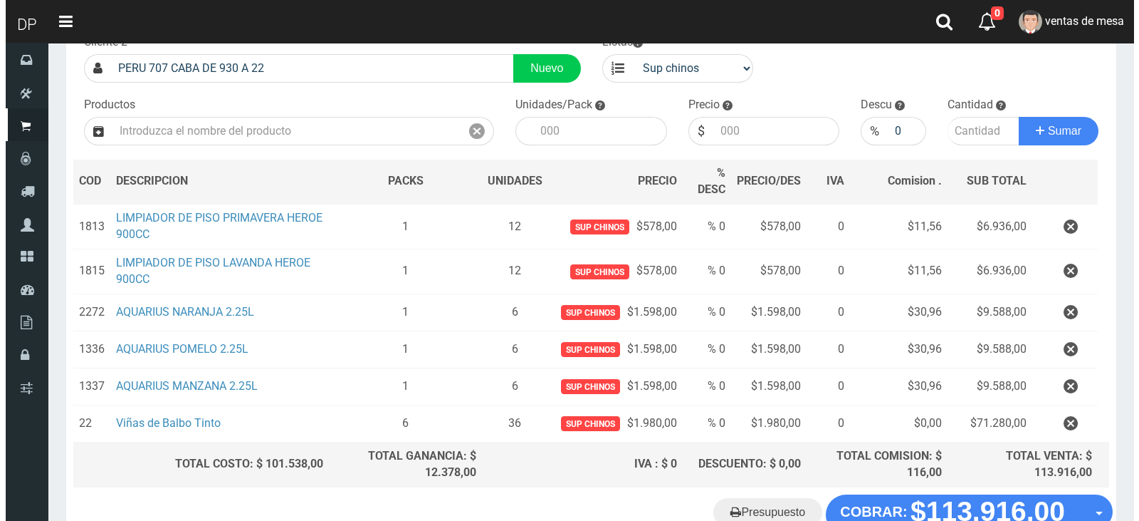
scroll to position [195, 0]
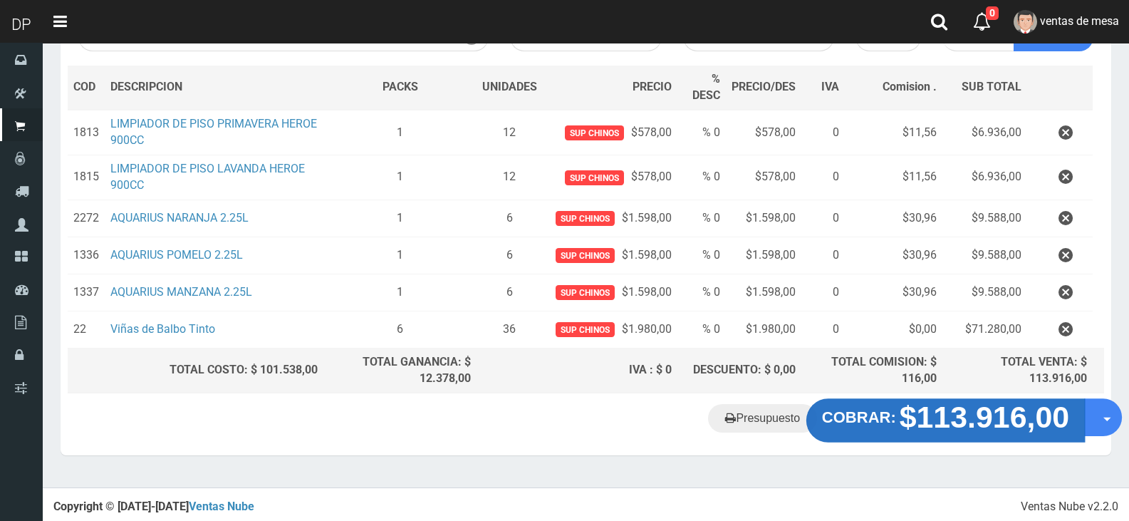
click at [973, 408] on strong "$113.916,00" at bounding box center [984, 416] width 170 height 33
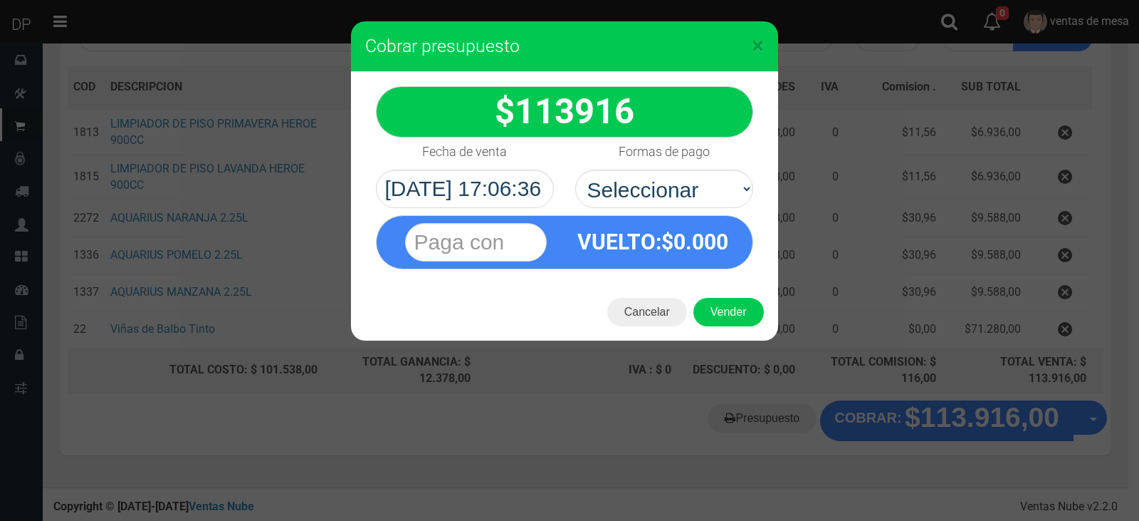
click at [674, 212] on div "VUELTO :$ 0.000" at bounding box center [564, 238] width 399 height 61
drag, startPoint x: 681, startPoint y: 196, endPoint x: 684, endPoint y: 206, distance: 10.4
click at [681, 196] on select "Seleccionar Efectivo Tarjeta de Crédito Depósito Débito" at bounding box center [664, 188] width 178 height 38
select select "Efectivo"
click at [575, 169] on select "Seleccionar Efectivo Tarjeta de Crédito Depósito Débito" at bounding box center [664, 188] width 178 height 38
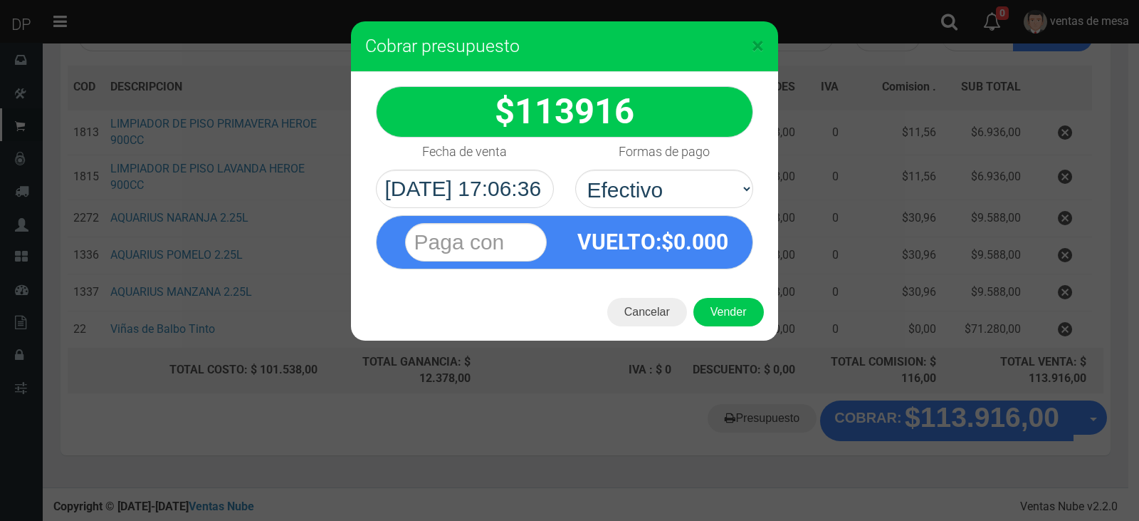
click at [694, 305] on div "Cancelar Vender" at bounding box center [564, 311] width 427 height 57
click at [715, 304] on button "Vender" at bounding box center [729, 312] width 70 height 28
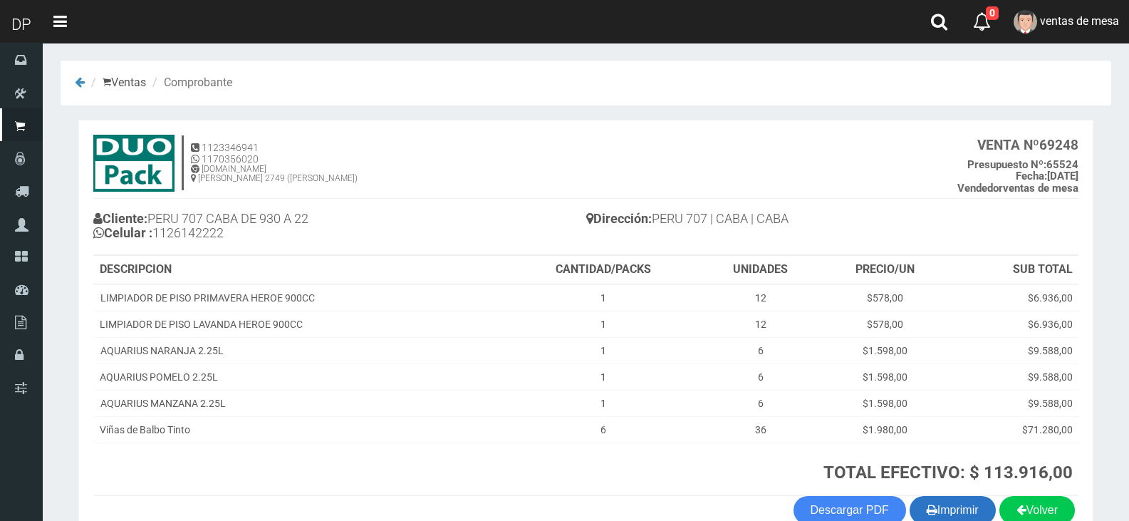
scroll to position [82, 0]
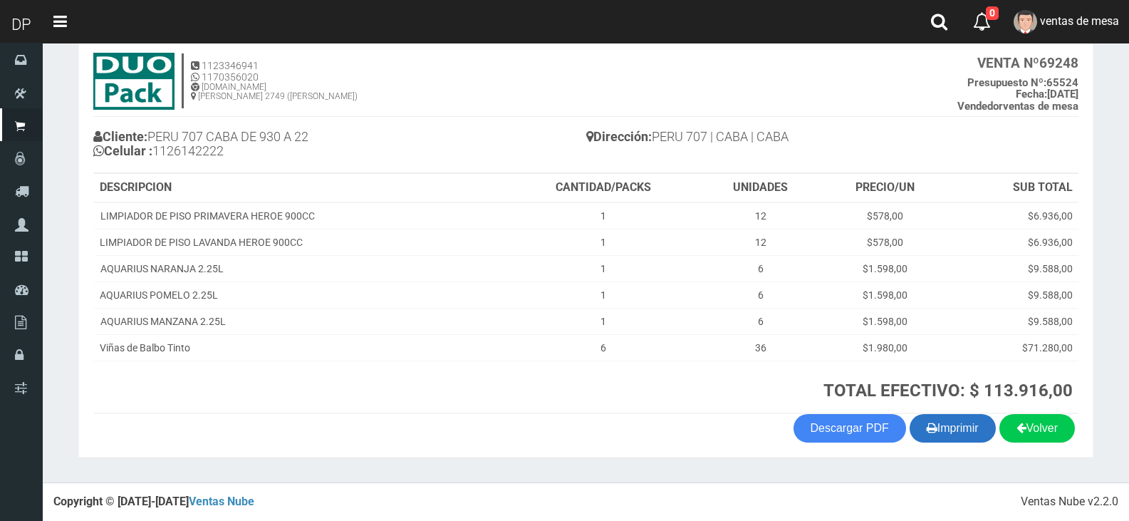
click at [978, 435] on button "Imprimir" at bounding box center [952, 428] width 86 height 28
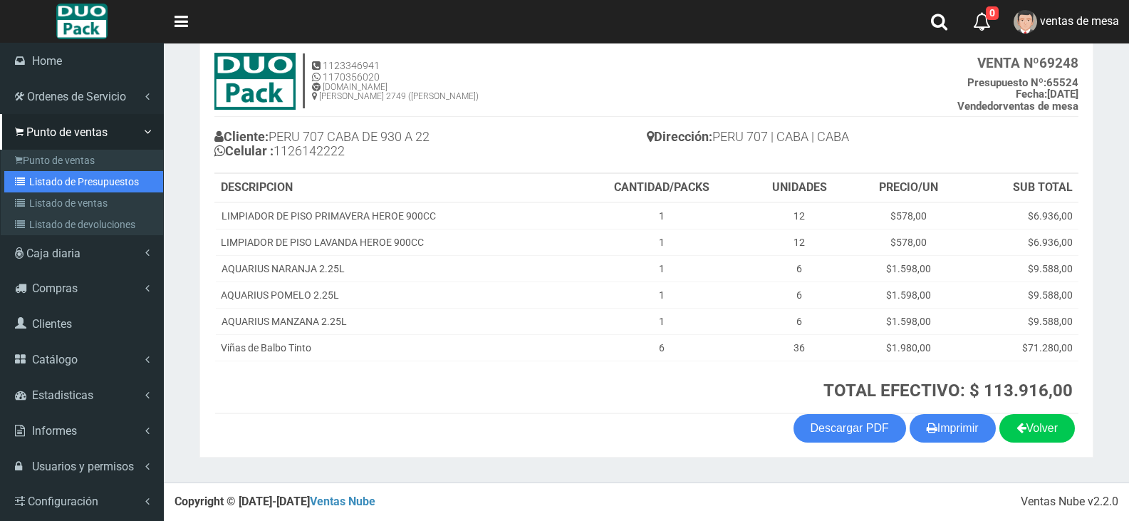
click at [27, 183] on icon at bounding box center [22, 182] width 14 height 10
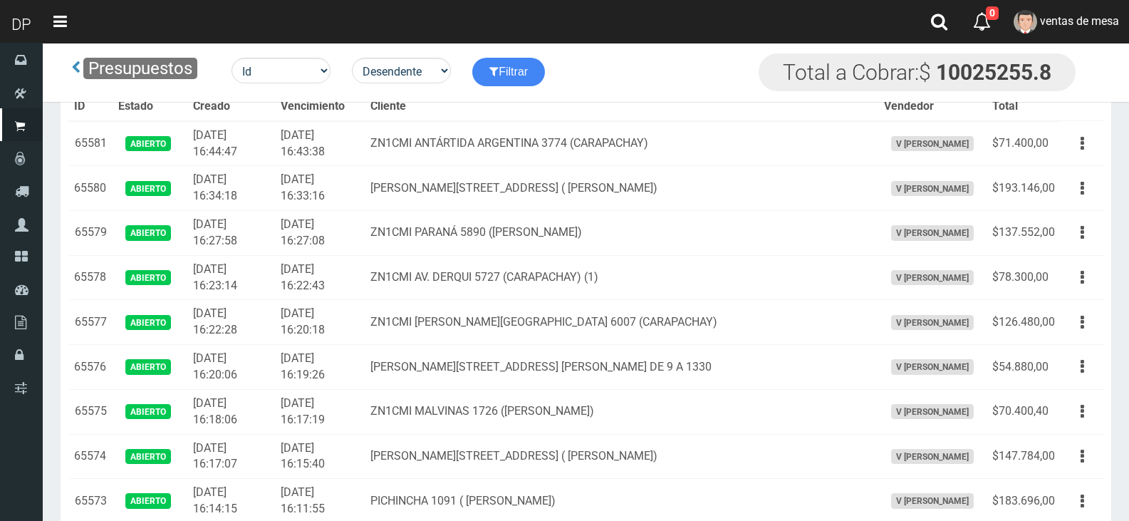
scroll to position [1608, 0]
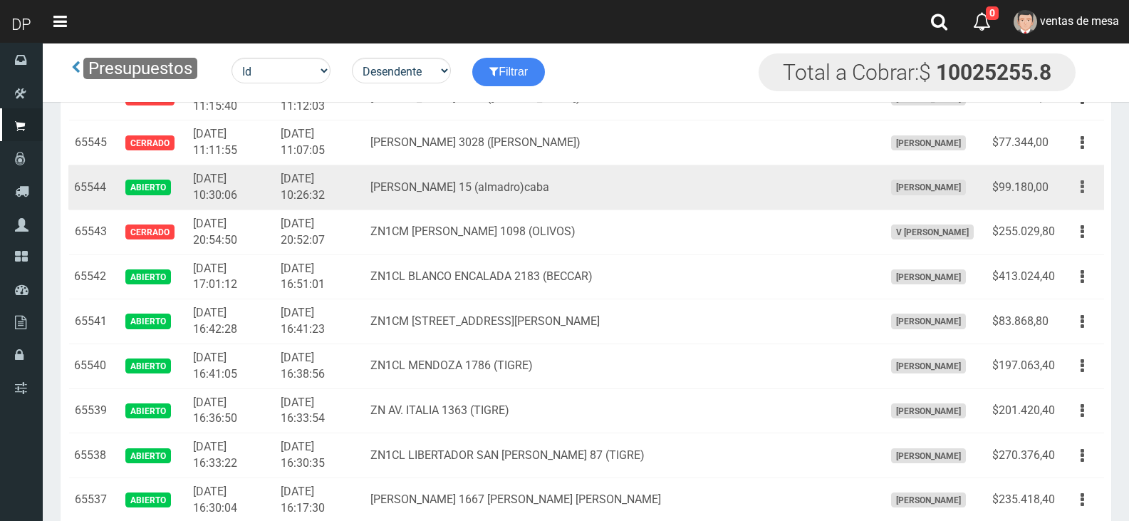
click at [1080, 187] on icon "button" at bounding box center [1082, 186] width 4 height 25
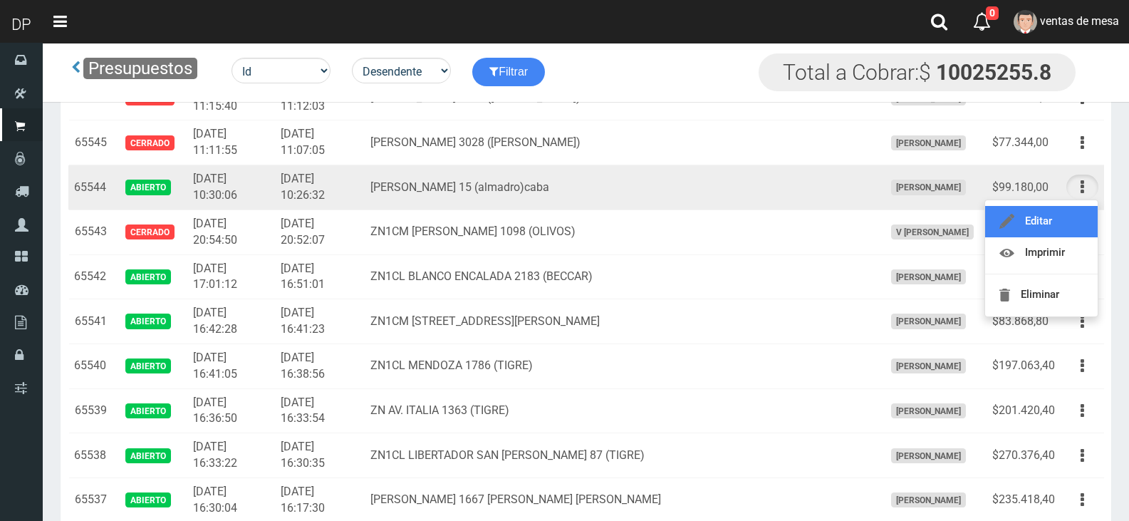
click at [1066, 209] on link "Editar" at bounding box center [1041, 221] width 113 height 31
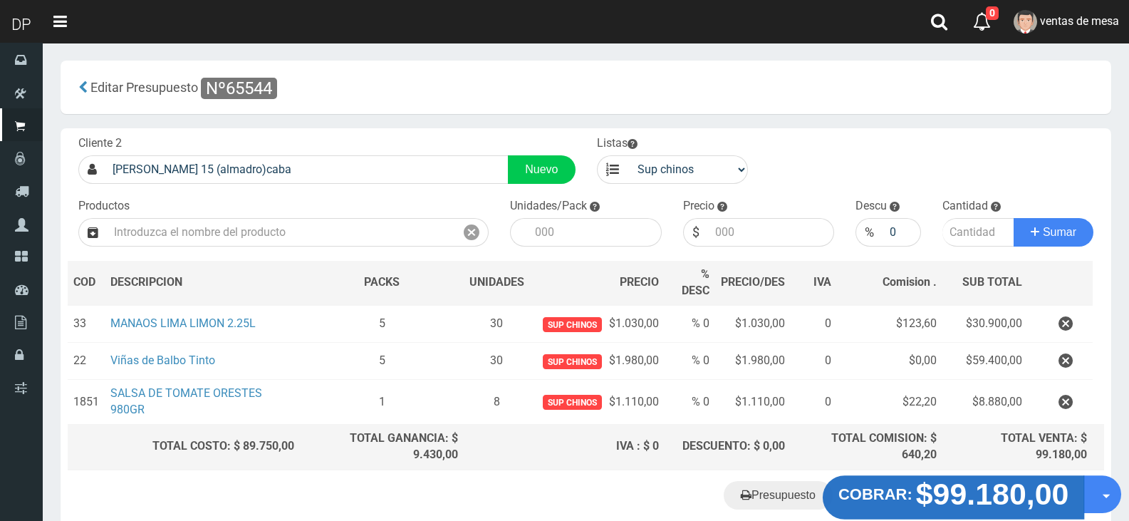
click at [965, 506] on strong "$99.180,00" at bounding box center [992, 492] width 153 height 33
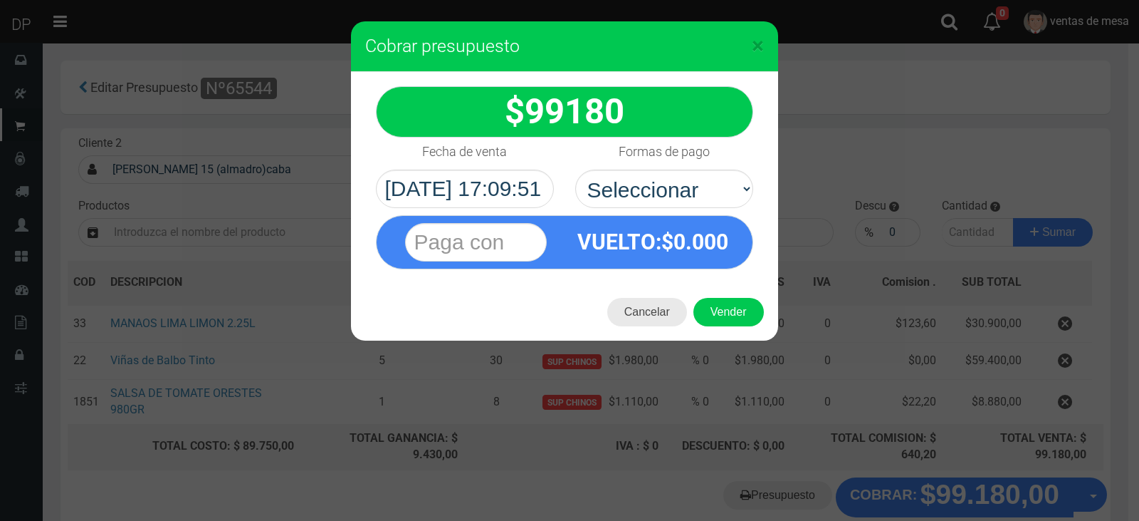
click at [676, 309] on button "Cancelar" at bounding box center [647, 312] width 80 height 28
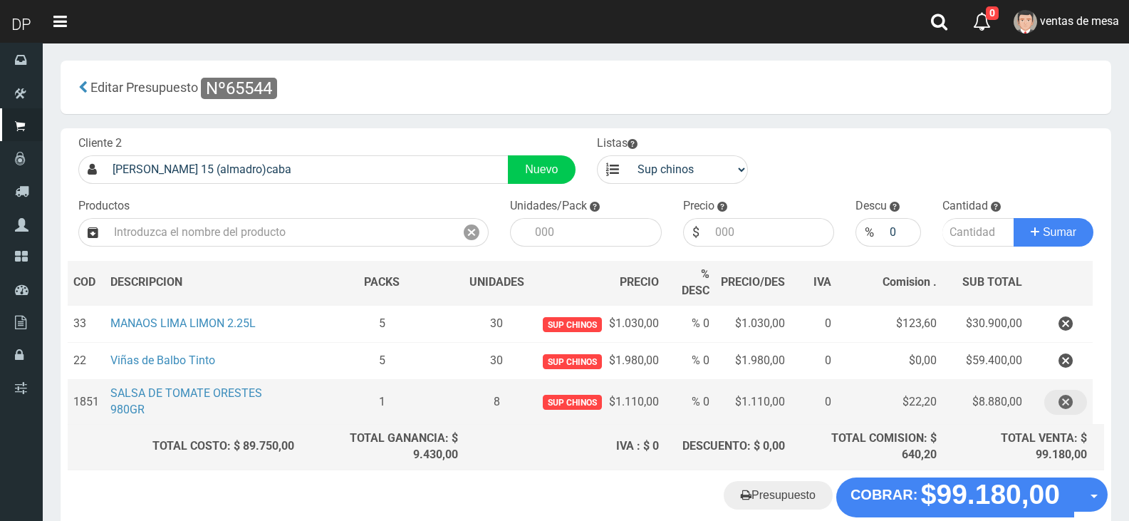
click at [1071, 406] on icon "button" at bounding box center [1065, 402] width 14 height 25
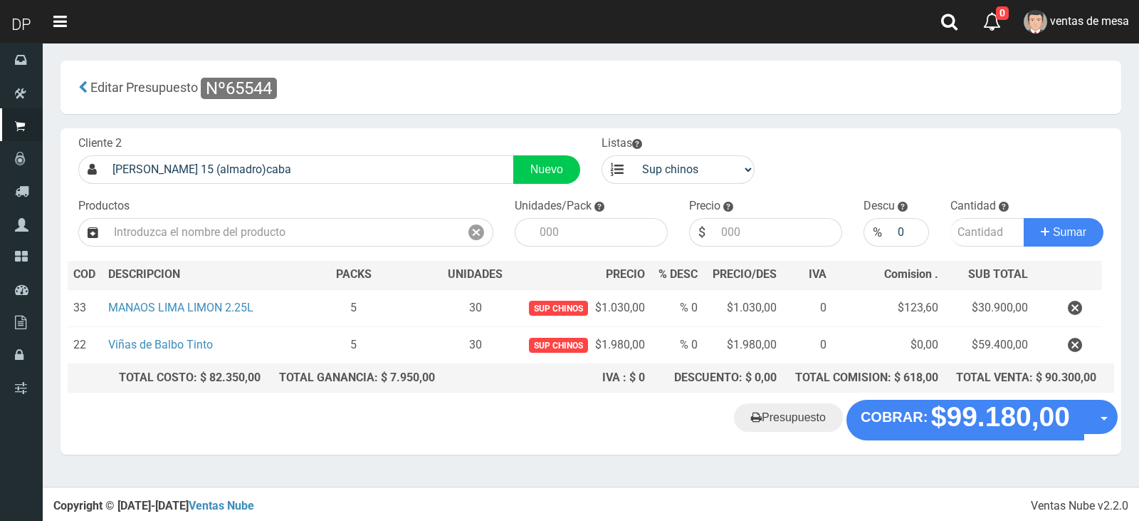
drag, startPoint x: 921, startPoint y: 465, endPoint x: 923, endPoint y: 454, distance: 10.9
click at [921, 464] on section "× Titulo del Msj texto Mas Texto Cancelar Aceptar Editar Presupuesto Nº65544" at bounding box center [591, 265] width 1097 height 444
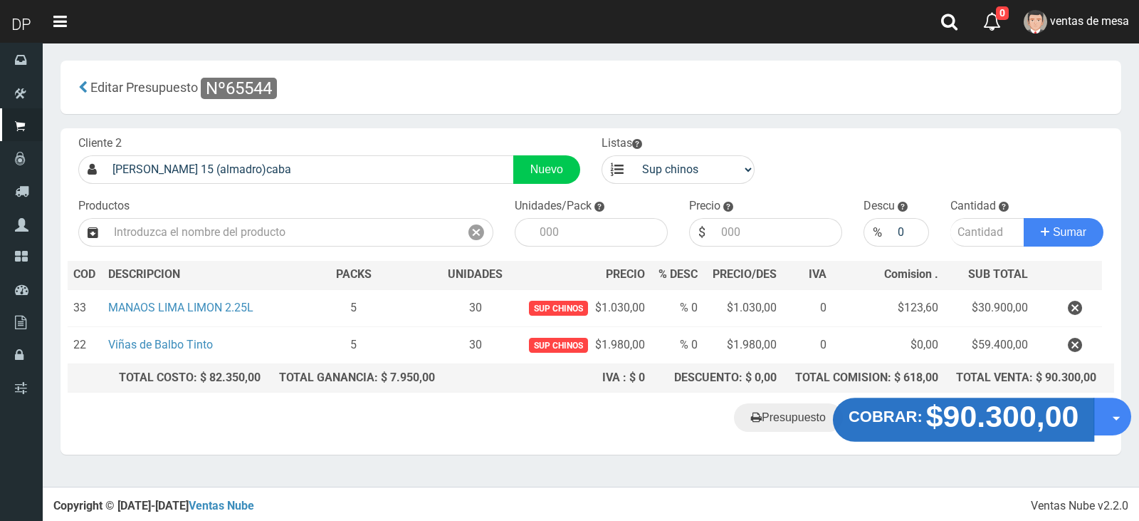
click at [935, 429] on strong "$90.300,00" at bounding box center [1002, 415] width 153 height 33
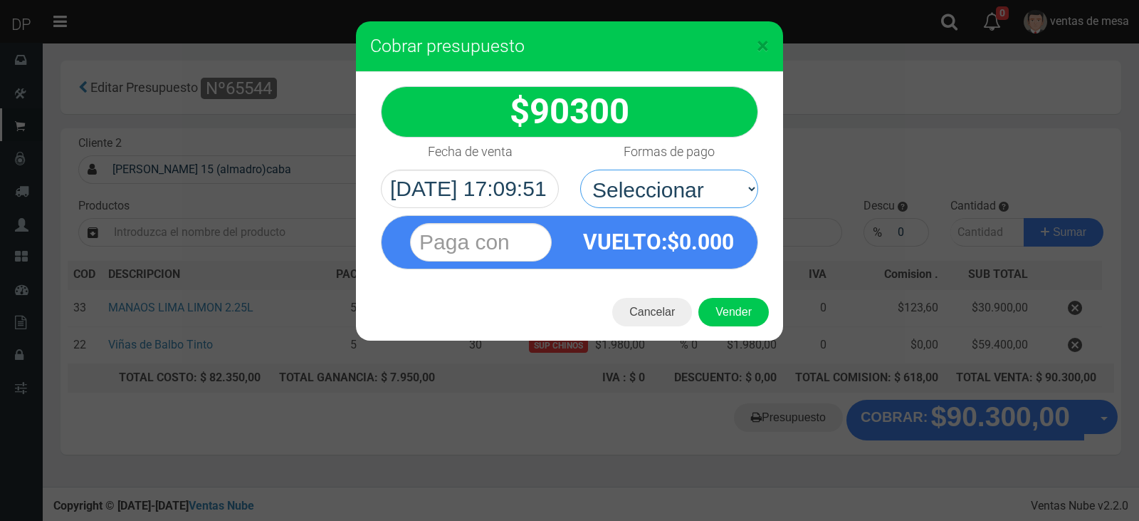
drag, startPoint x: 705, startPoint y: 189, endPoint x: 709, endPoint y: 228, distance: 39.3
click at [705, 189] on select "Seleccionar Efectivo Tarjeta de Crédito Depósito Débito" at bounding box center [669, 188] width 178 height 38
click at [719, 256] on div "VUELTO :$ 0.000" at bounding box center [658, 242] width 177 height 52
click at [699, 189] on select "Seleccionar Efectivo Tarjeta de Crédito Depósito Débito" at bounding box center [669, 188] width 178 height 38
select select "Efectivo"
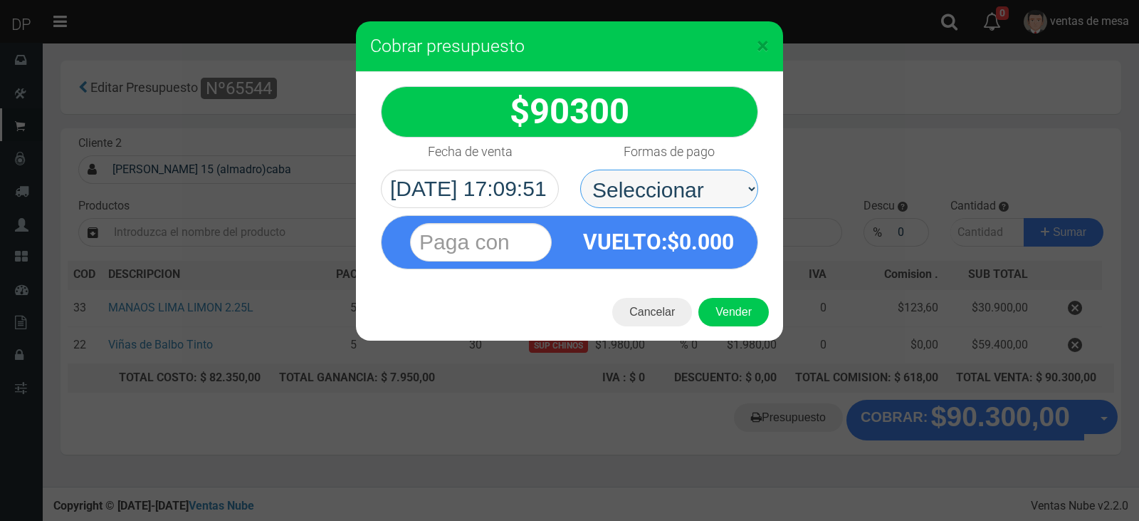
click at [580, 169] on select "Seleccionar Efectivo Tarjeta de Crédito Depósito Débito" at bounding box center [669, 188] width 178 height 38
click at [732, 310] on button "Vender" at bounding box center [734, 312] width 70 height 28
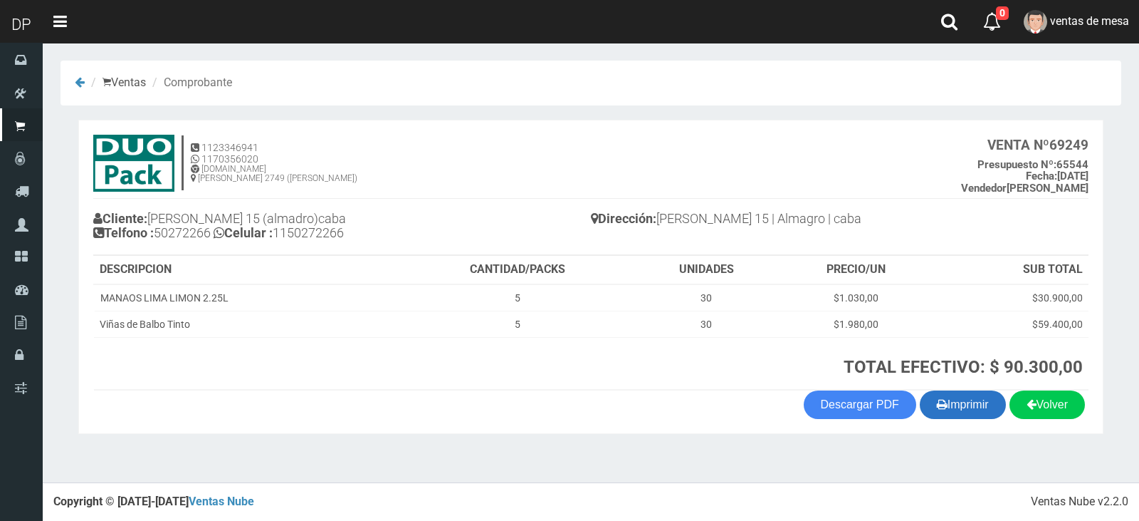
click at [984, 410] on button "Imprimir" at bounding box center [963, 404] width 86 height 28
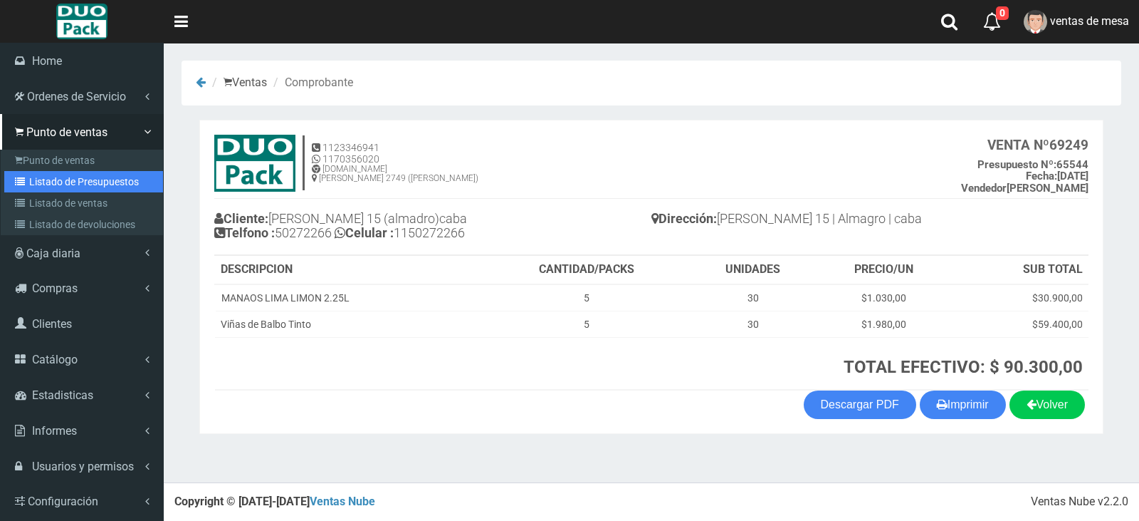
click at [61, 178] on link "Listado de Presupuestos" at bounding box center [83, 181] width 159 height 21
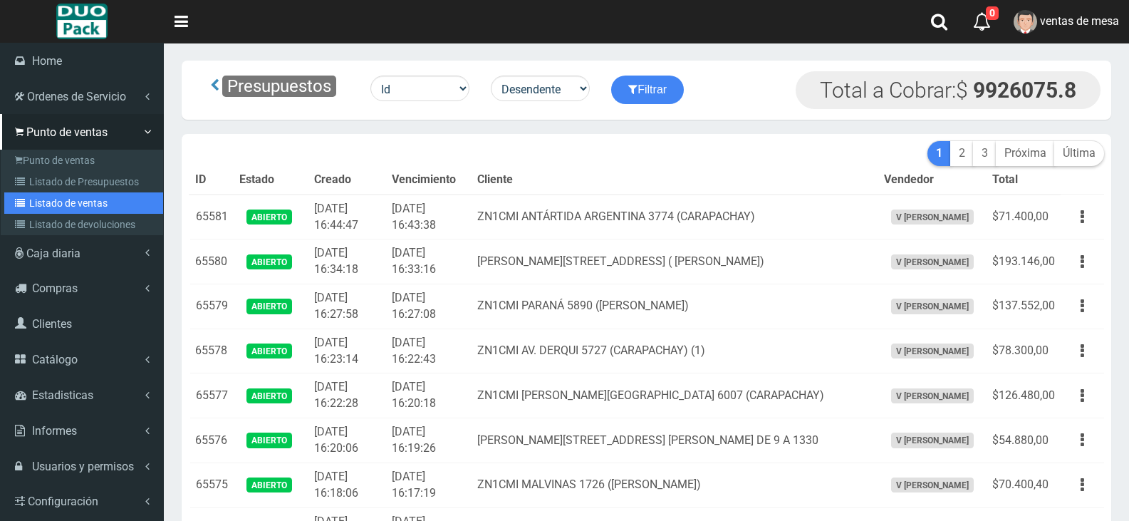
click at [49, 201] on link "Listado de ventas" at bounding box center [83, 202] width 159 height 21
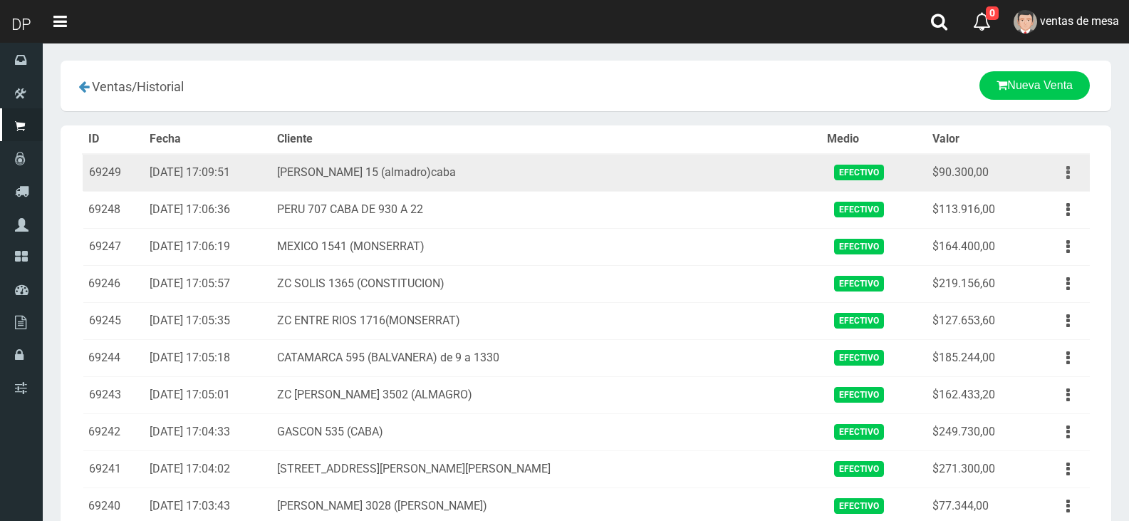
click at [1057, 182] on button "button" at bounding box center [1068, 172] width 32 height 25
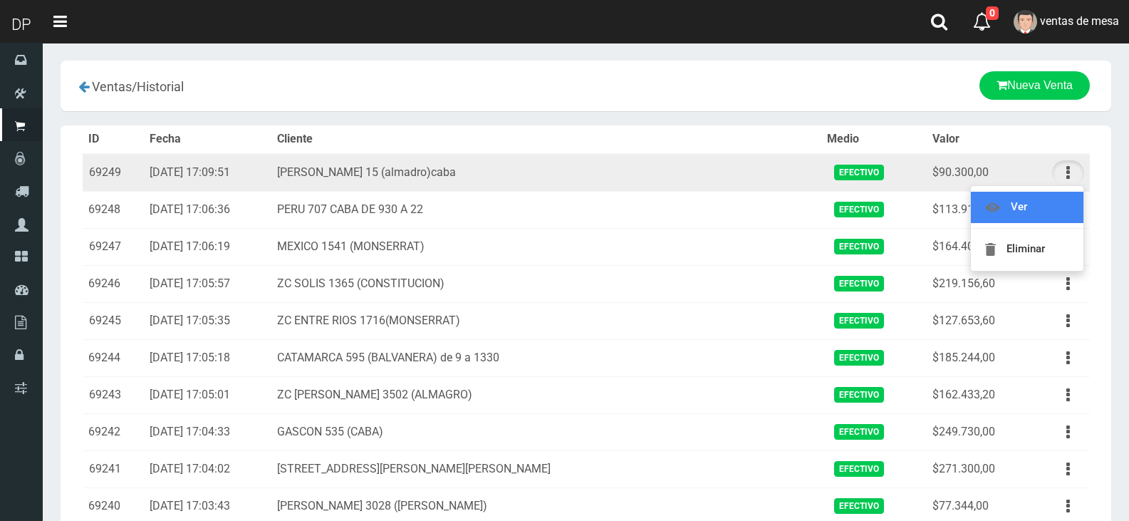
click at [1057, 209] on link "Ver" at bounding box center [1027, 207] width 113 height 31
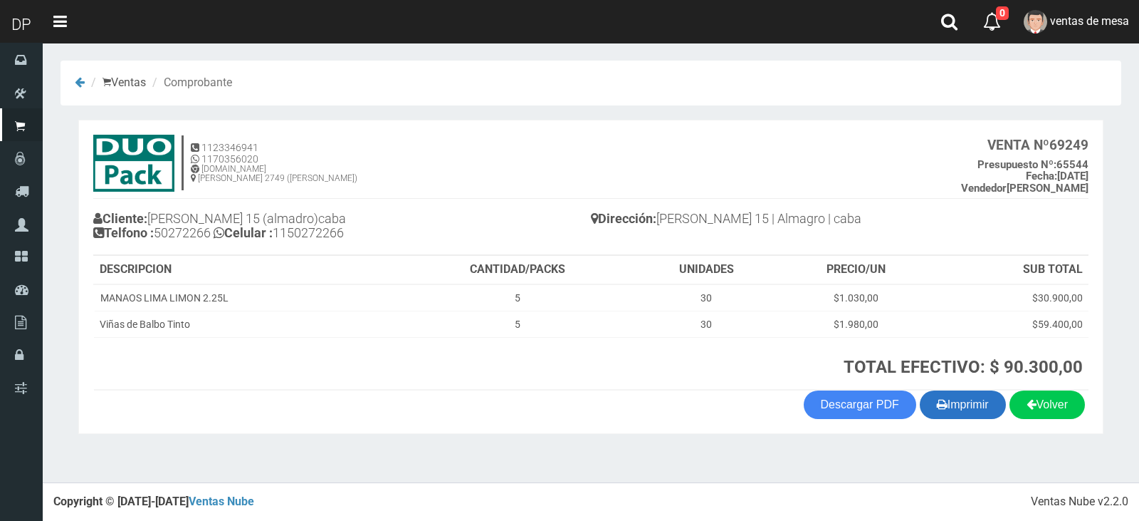
click at [946, 402] on button "Imprimir" at bounding box center [963, 404] width 86 height 28
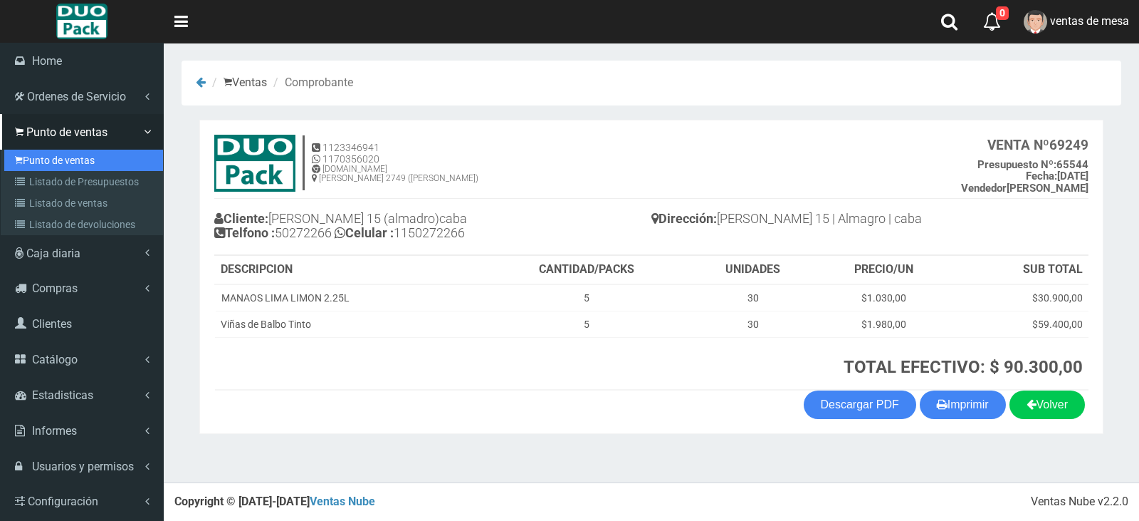
click at [41, 169] on link "Punto de ventas" at bounding box center [83, 160] width 159 height 21
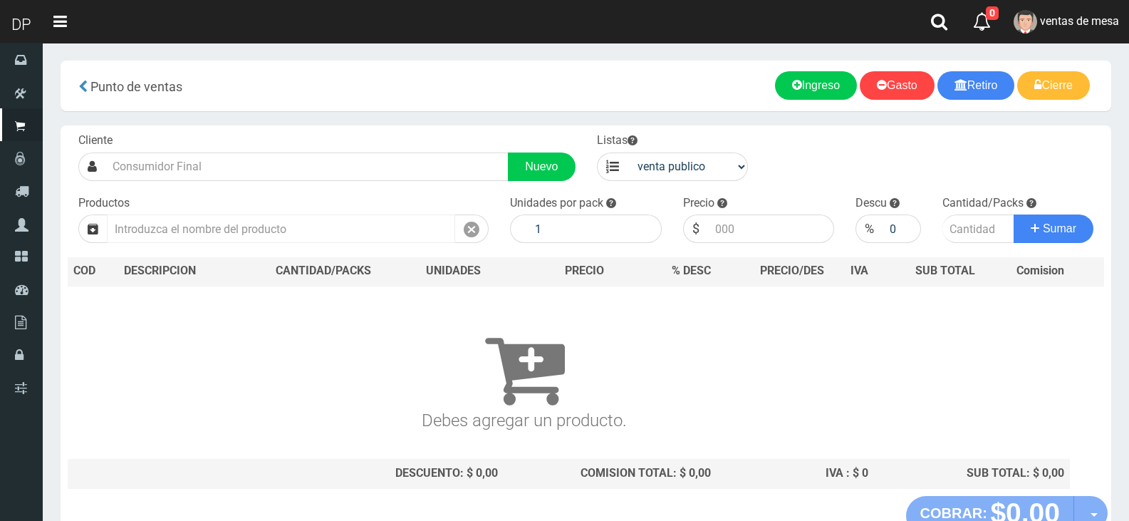
click at [382, 221] on input "text" at bounding box center [281, 228] width 348 height 28
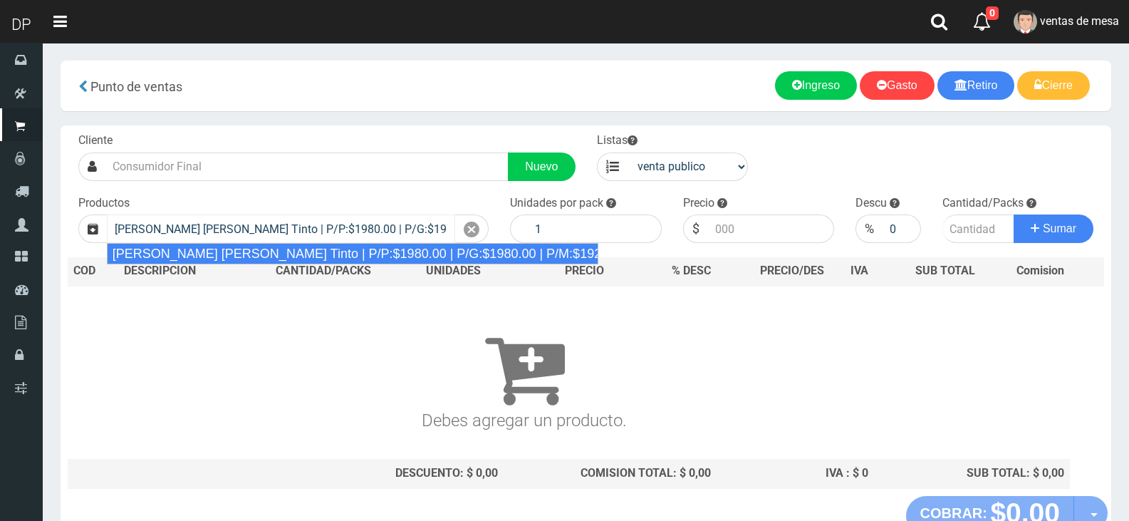
type input "[PERSON_NAME] [PERSON_NAME] Tinto | P/P:$1980.00 | P/G:$1980.00 | P/M:$1920.00 …"
type input "6"
type input "1980.00"
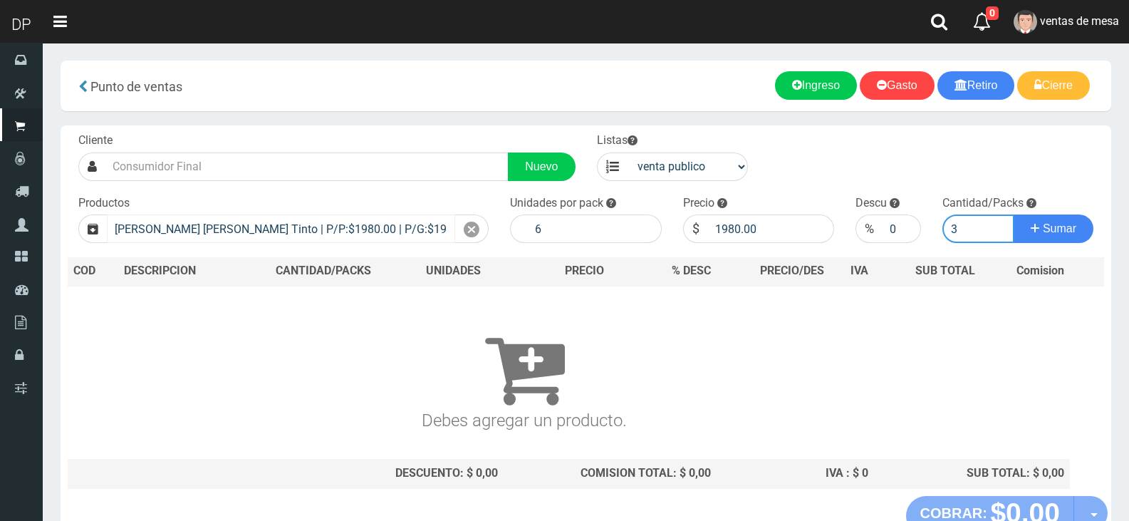
type input "3"
click at [1013, 214] on button "Sumar" at bounding box center [1053, 228] width 80 height 28
